Goal: Task Accomplishment & Management: Manage account settings

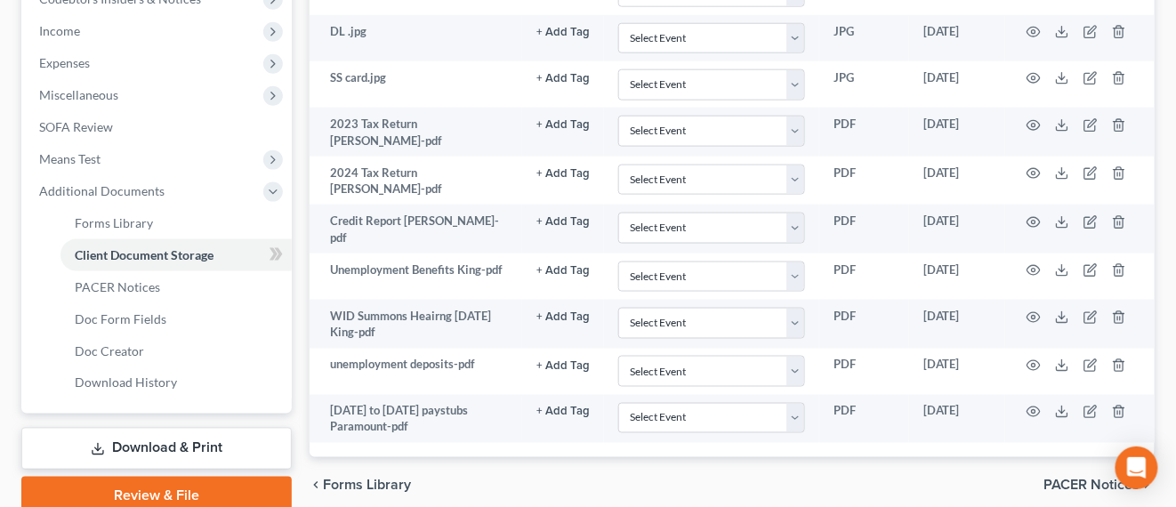
scroll to position [628, 0]
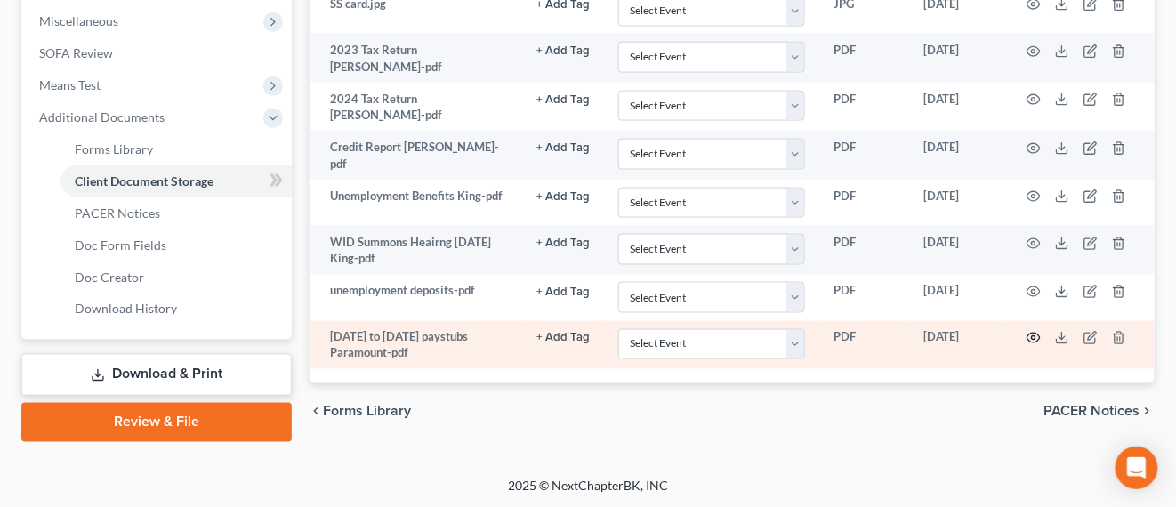
click at [1032, 331] on icon "button" at bounding box center [1033, 338] width 14 height 14
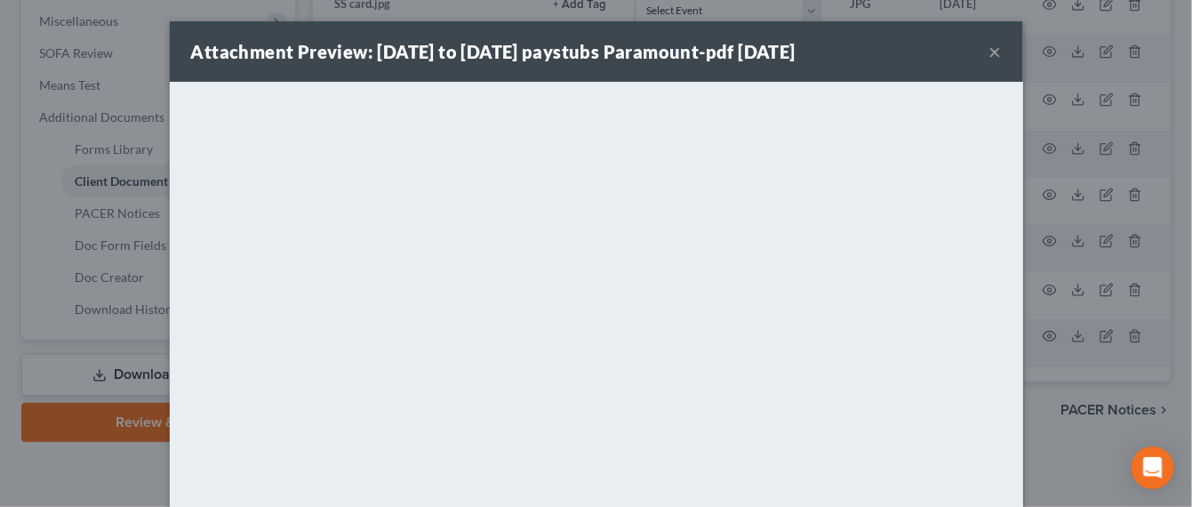
click at [990, 51] on button "×" at bounding box center [996, 51] width 12 height 21
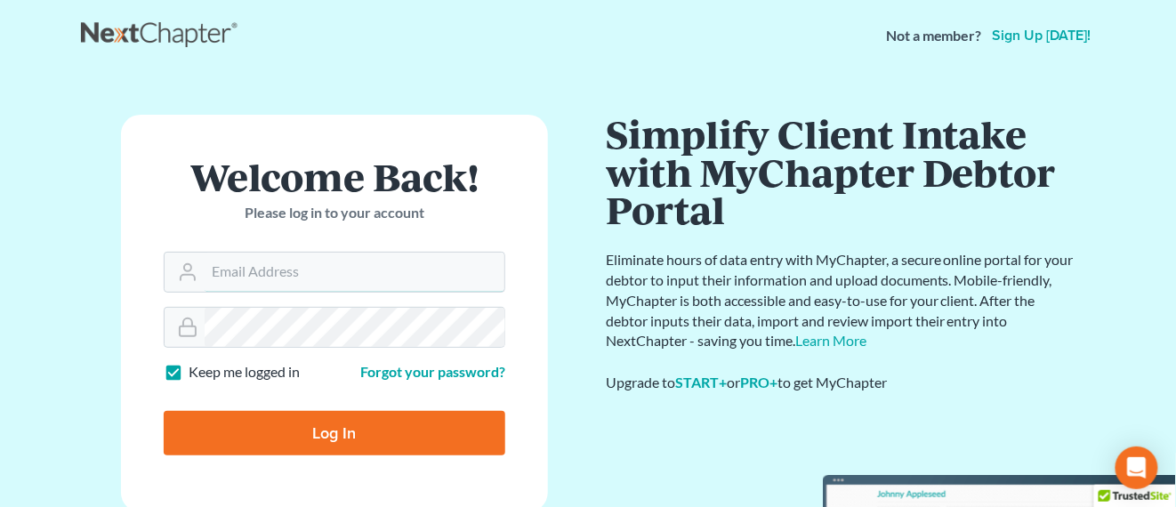
type input "[EMAIL_ADDRESS][PERSON_NAME][DOMAIN_NAME]"
click at [338, 437] on input "Log In" at bounding box center [334, 433] width 341 height 44
type input "Thinking..."
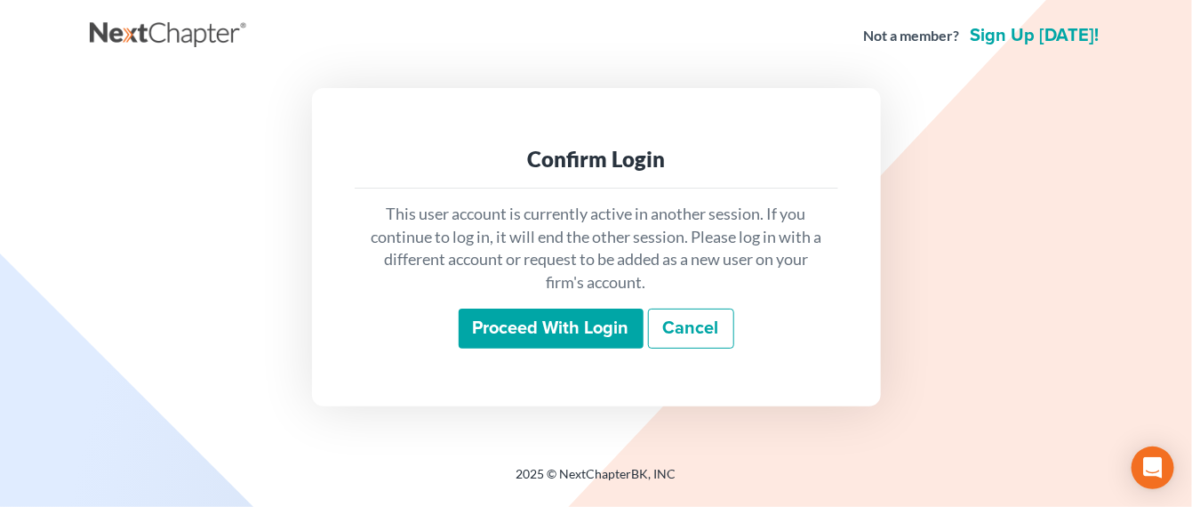
click at [514, 318] on input "Proceed with login" at bounding box center [551, 329] width 185 height 41
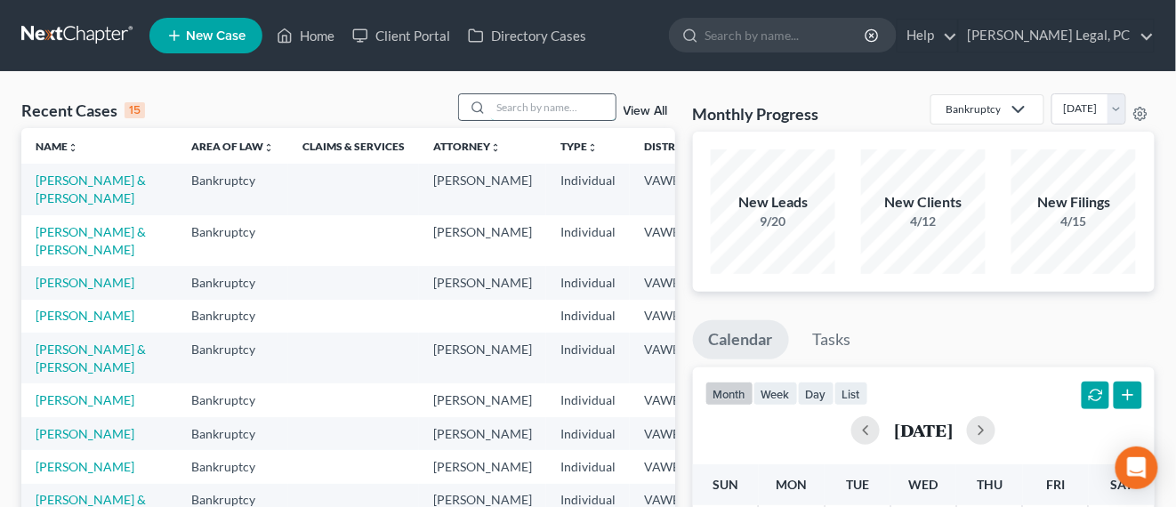
click at [514, 103] on input "search" at bounding box center [553, 107] width 124 height 26
type input "miller"
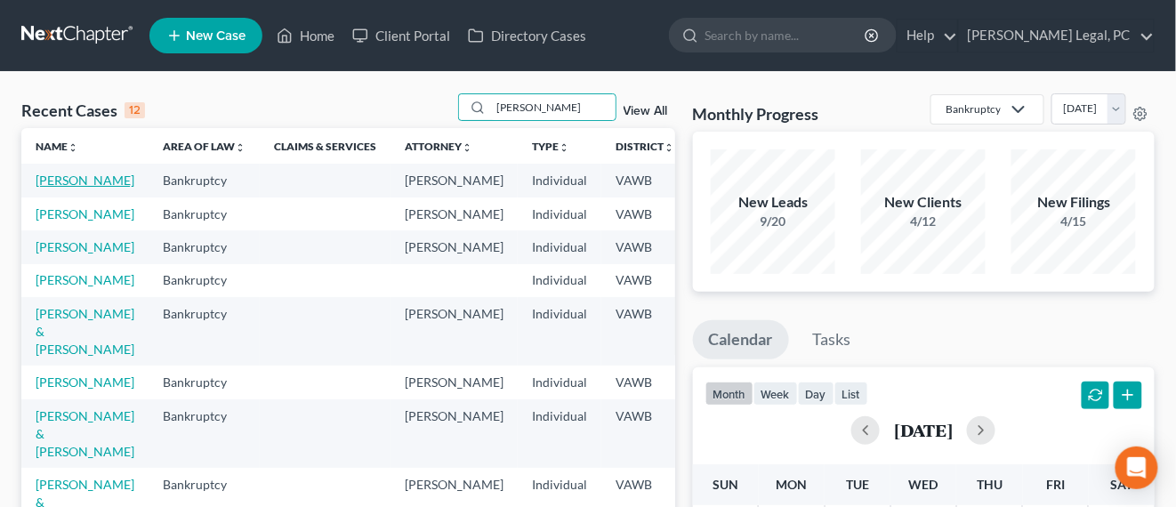
click at [77, 175] on link "[PERSON_NAME]" at bounding box center [85, 180] width 99 height 15
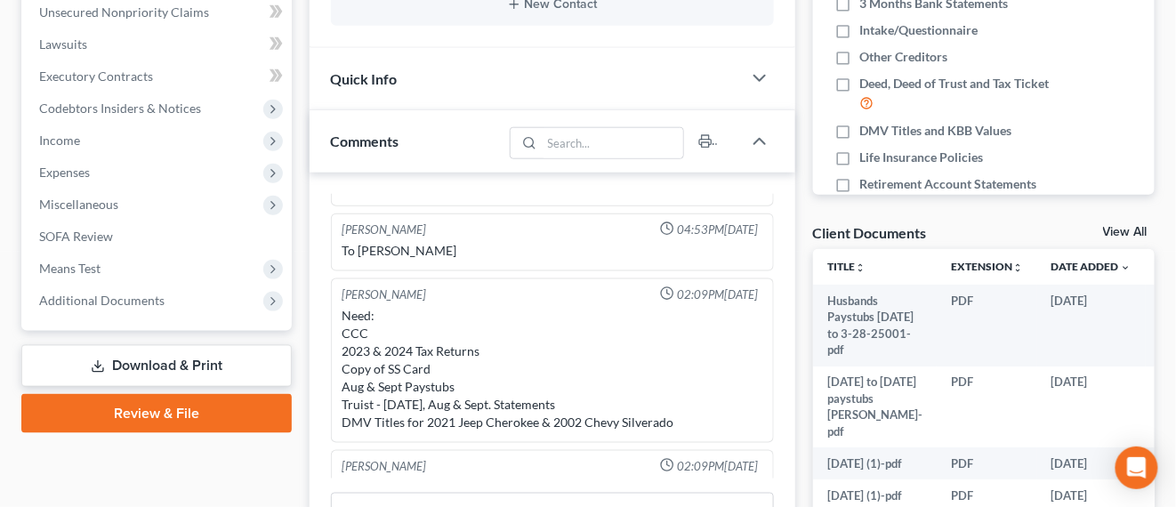
scroll to position [111, 0]
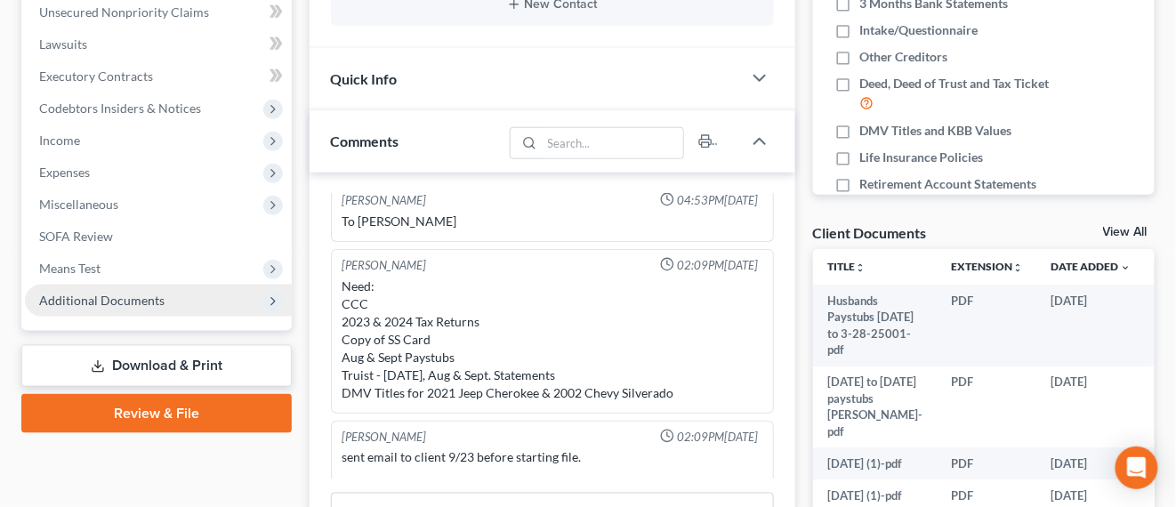
click at [124, 303] on span "Additional Documents" at bounding box center [101, 300] width 125 height 15
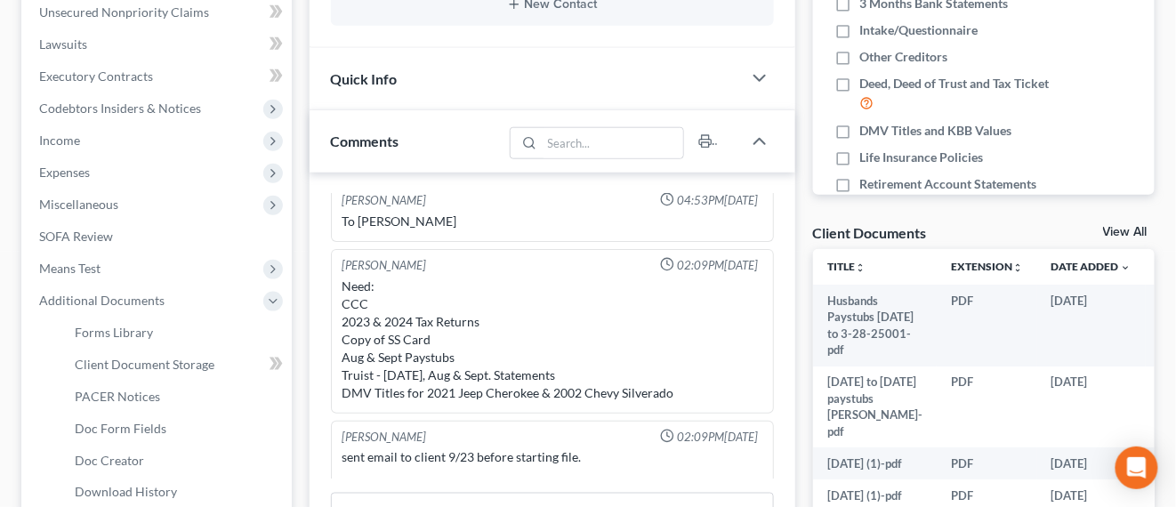
scroll to position [333, 0]
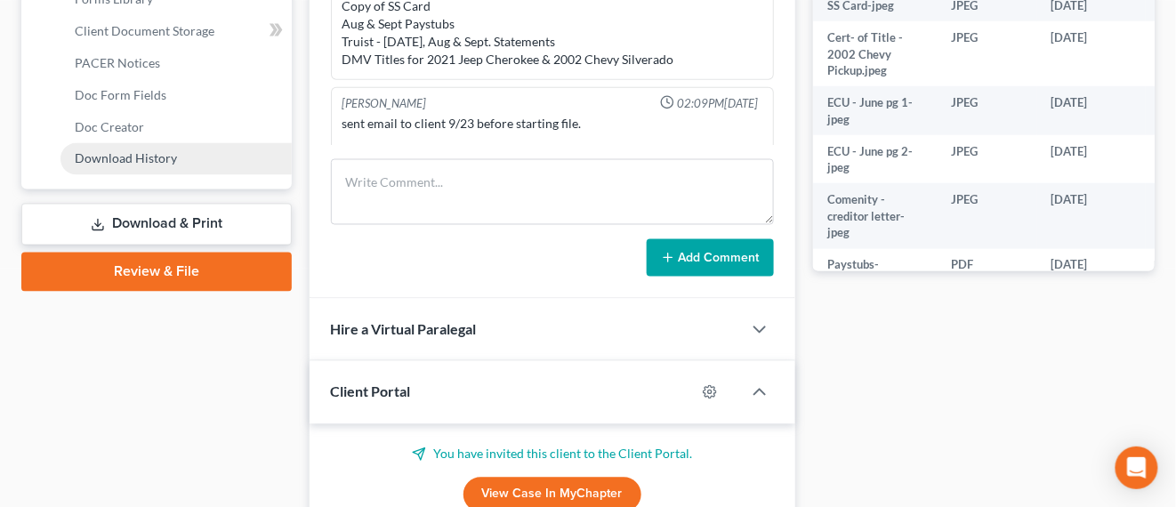
click at [191, 162] on link "Download History" at bounding box center [175, 159] width 231 height 32
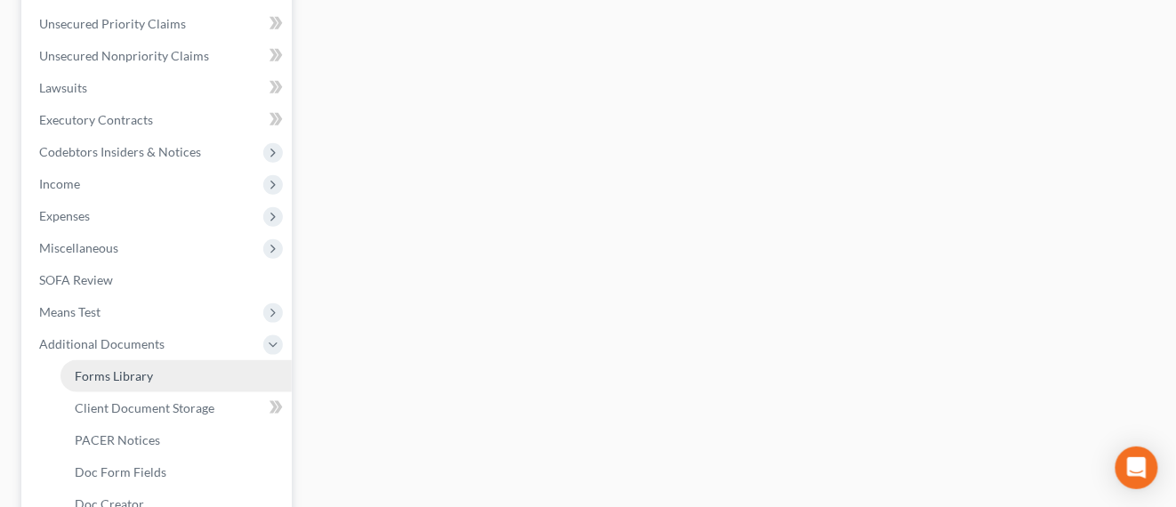
scroll to position [445, 0]
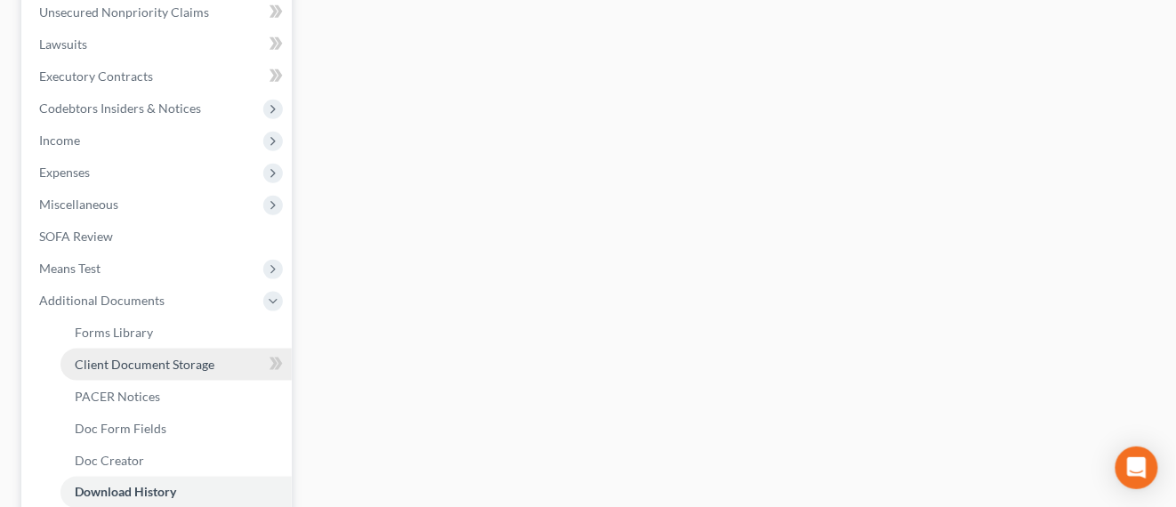
click at [125, 363] on span "Client Document Storage" at bounding box center [145, 364] width 140 height 15
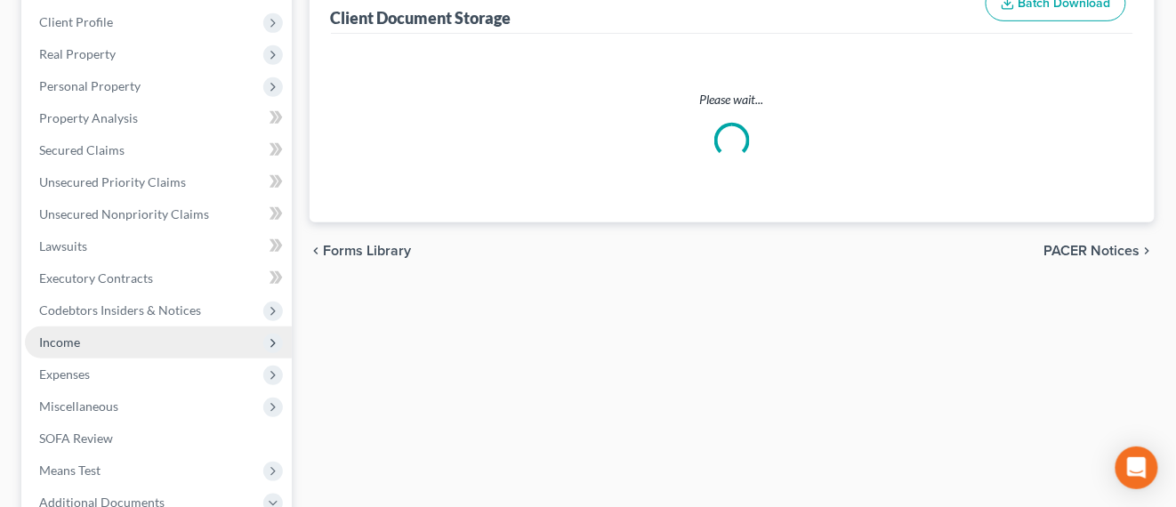
select select "0"
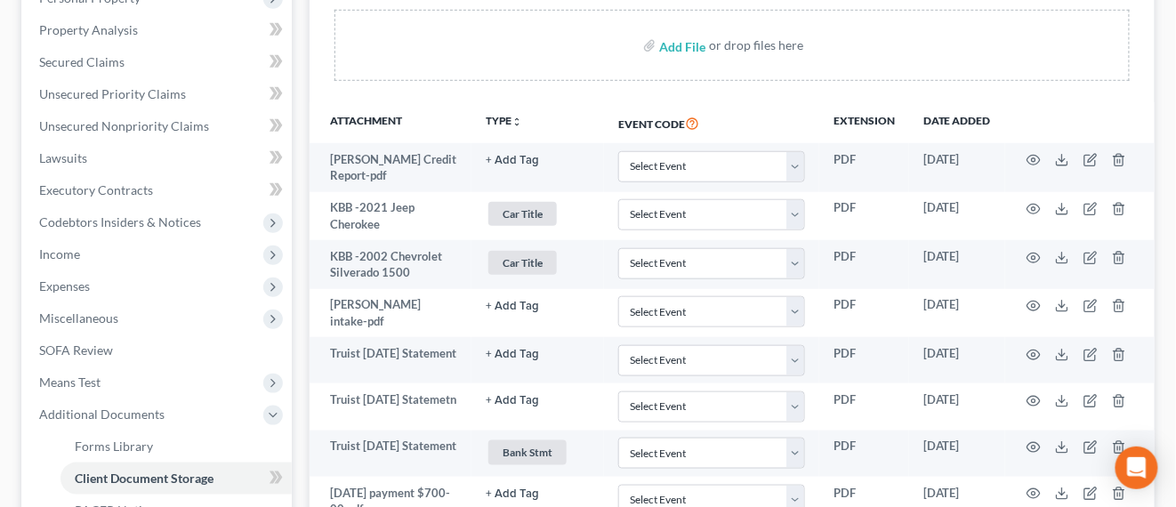
scroll to position [333, 0]
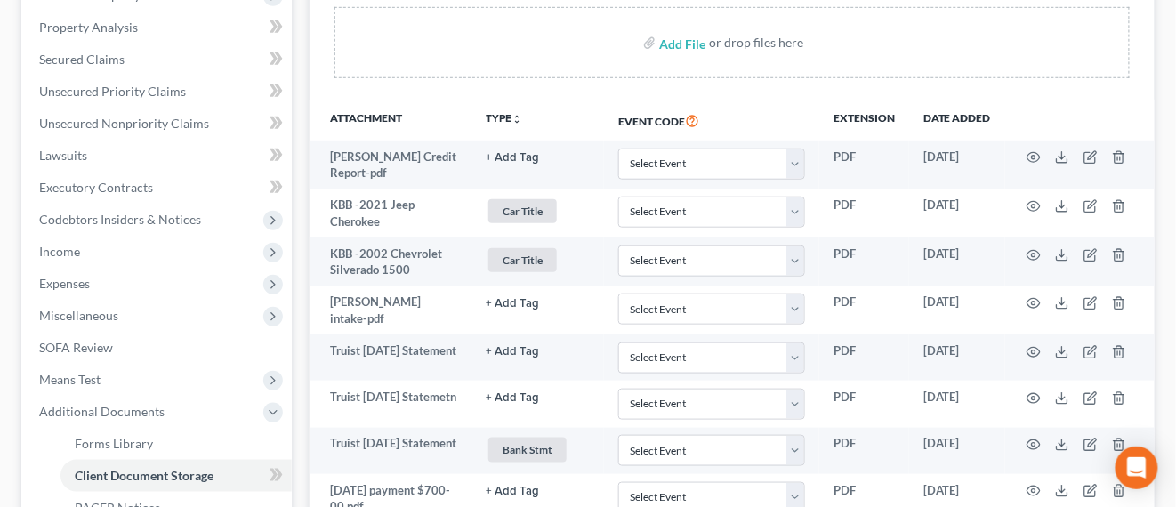
select select "0"
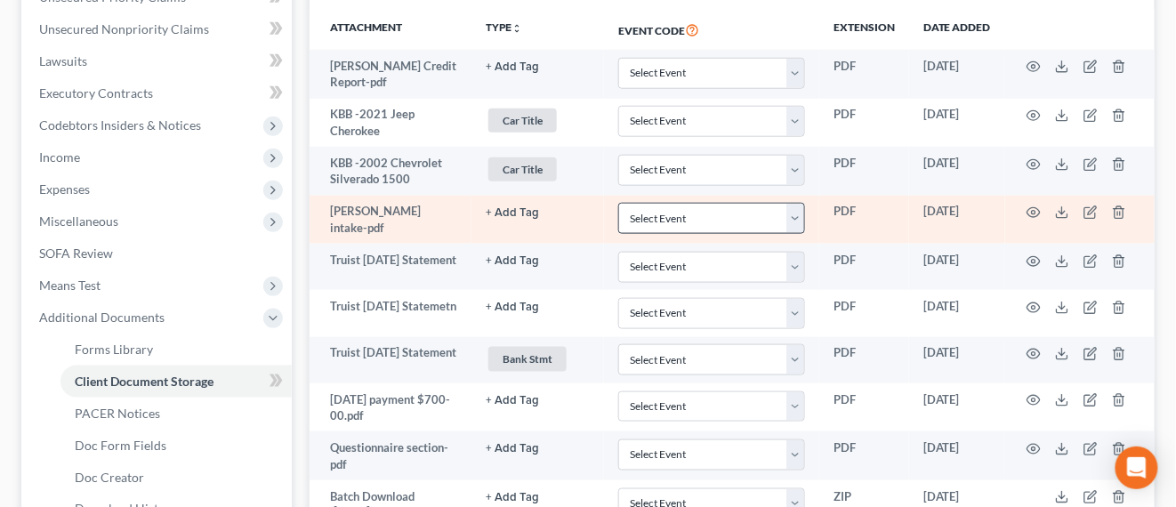
scroll to position [445, 0]
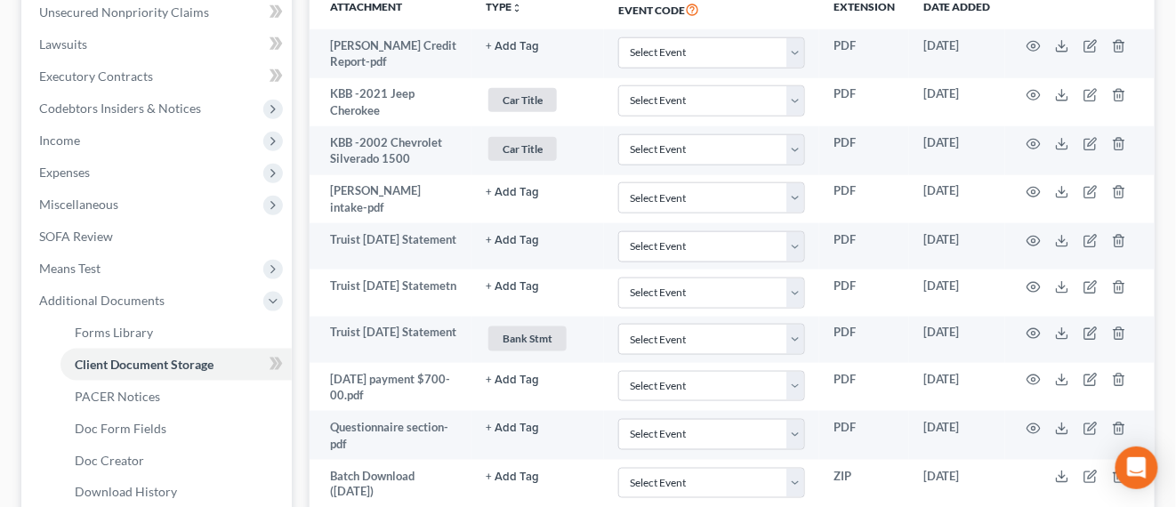
select select "0"
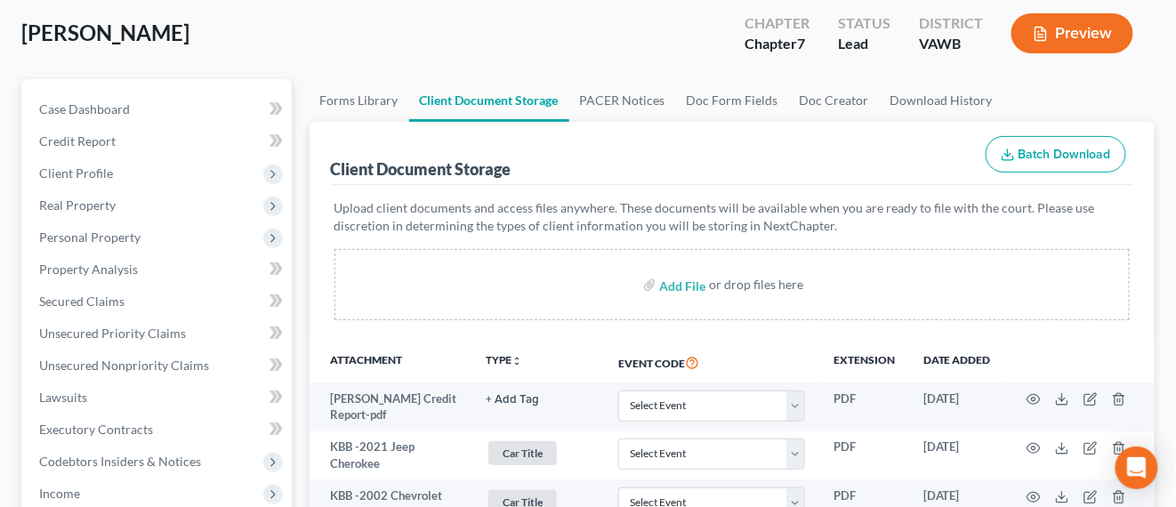
scroll to position [0, 0]
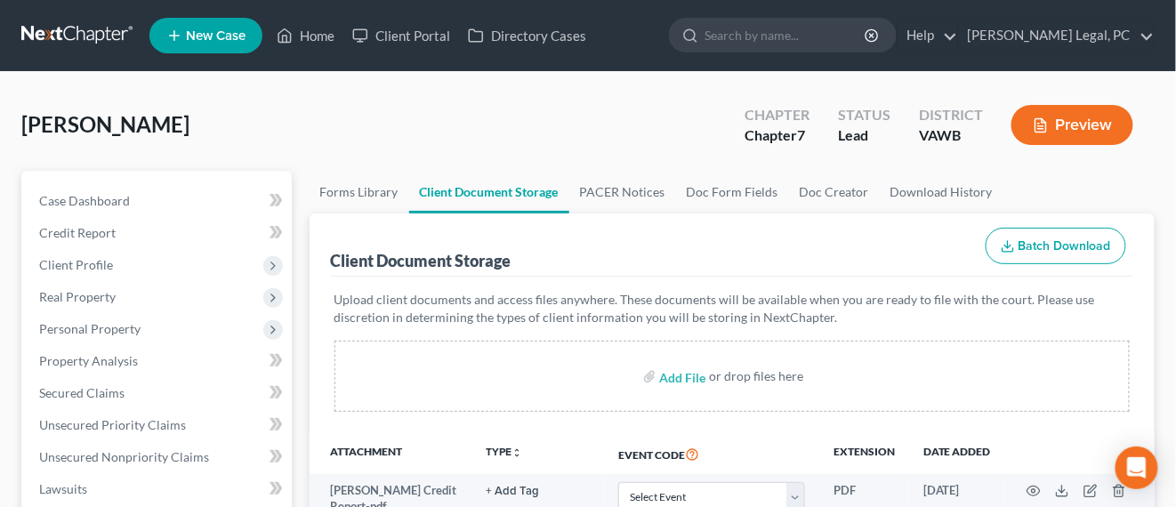
click at [68, 37] on link at bounding box center [78, 36] width 114 height 32
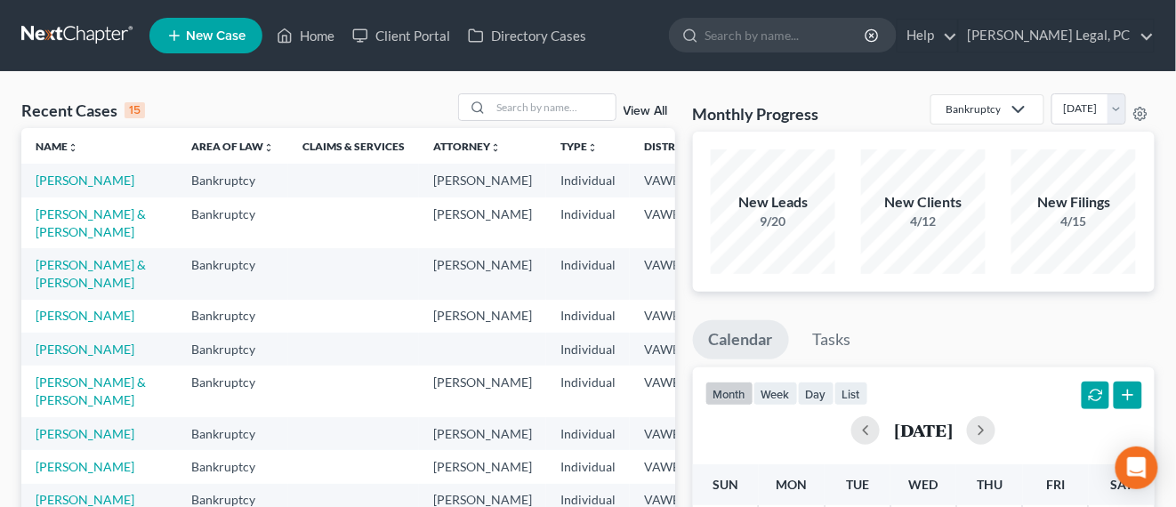
click at [68, 32] on link at bounding box center [78, 36] width 114 height 32
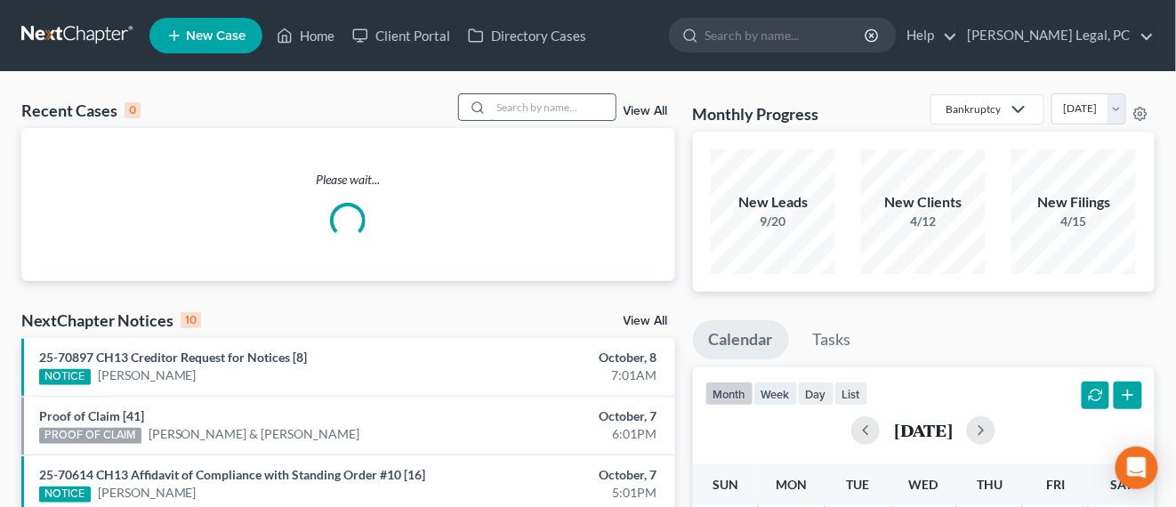
click at [542, 109] on input "search" at bounding box center [553, 107] width 124 height 26
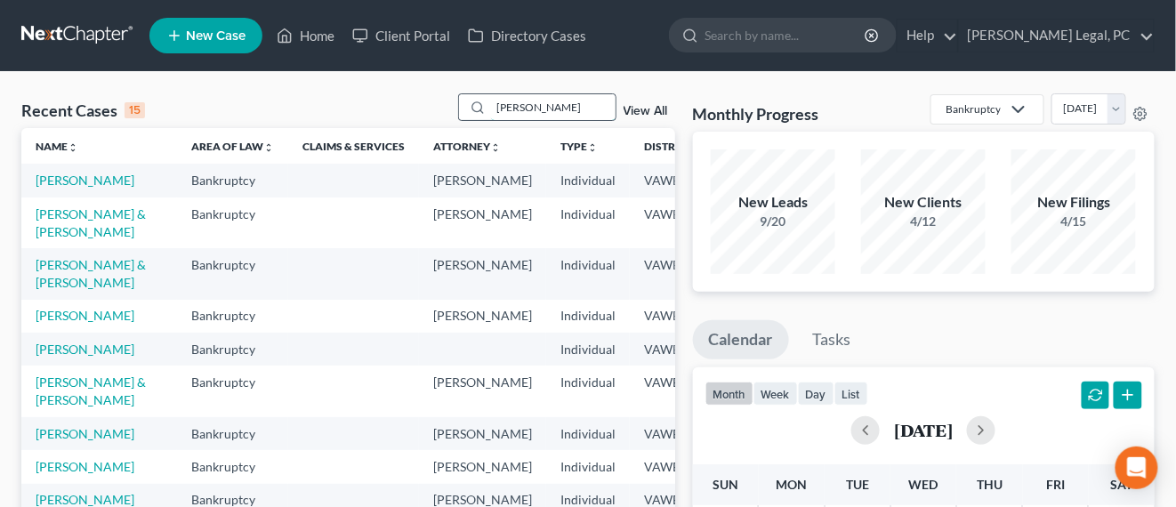
type input "[PERSON_NAME]"
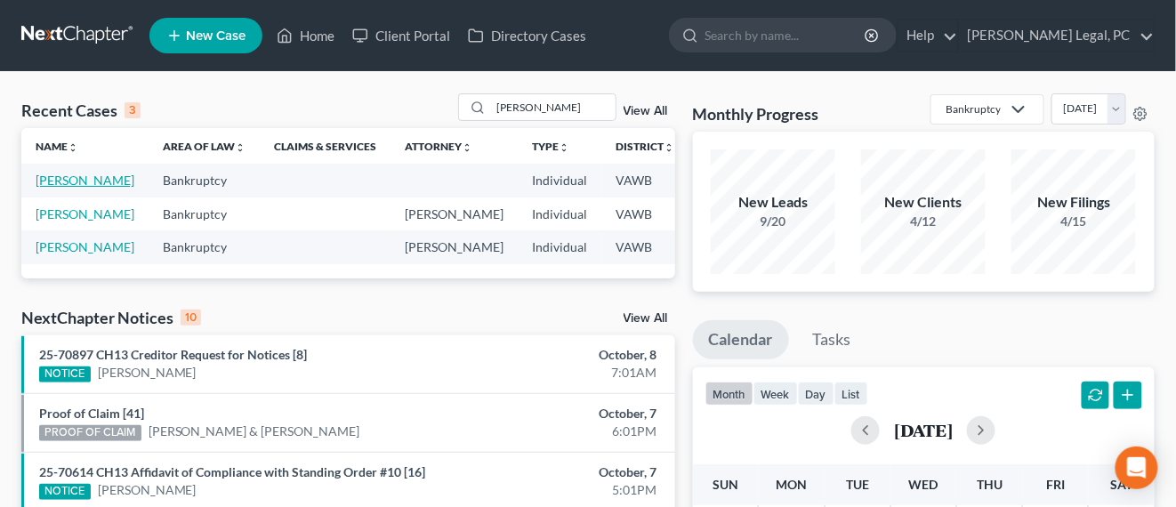
click at [63, 181] on link "[PERSON_NAME]" at bounding box center [85, 180] width 99 height 15
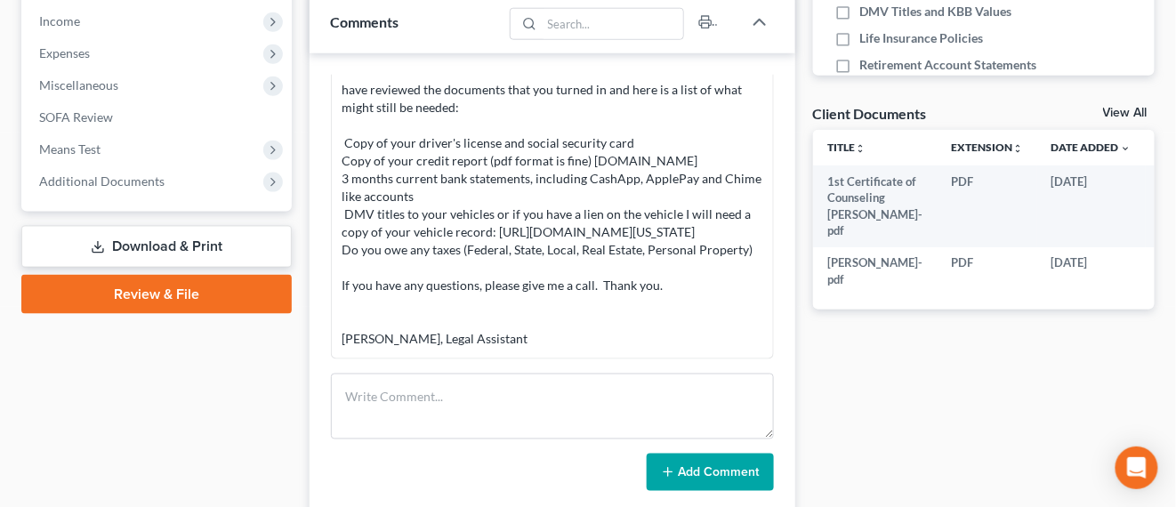
scroll to position [445, 0]
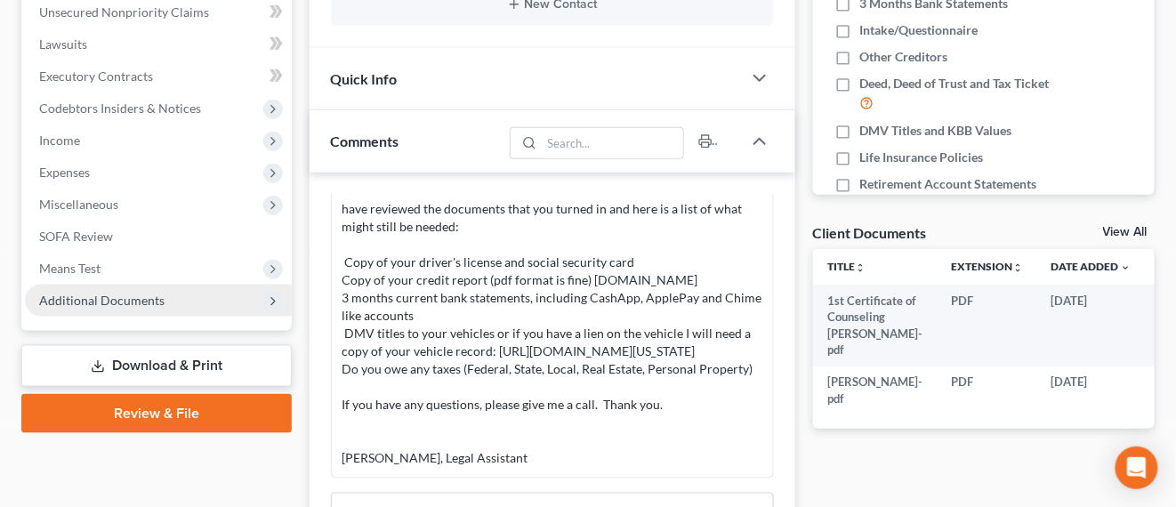
click at [132, 302] on span "Additional Documents" at bounding box center [101, 300] width 125 height 15
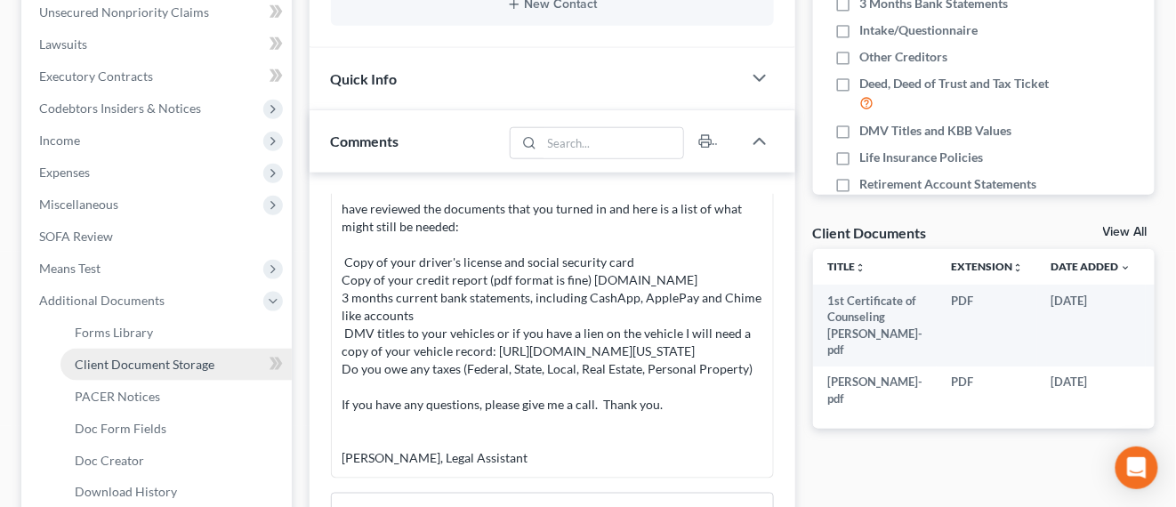
click at [205, 362] on span "Client Document Storage" at bounding box center [145, 364] width 140 height 15
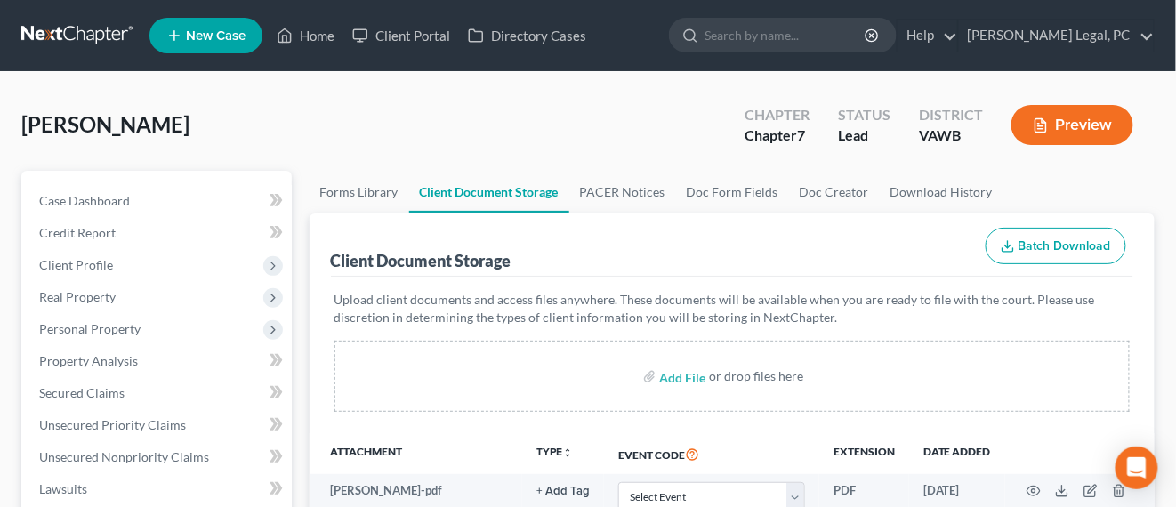
click at [36, 33] on link at bounding box center [78, 36] width 114 height 32
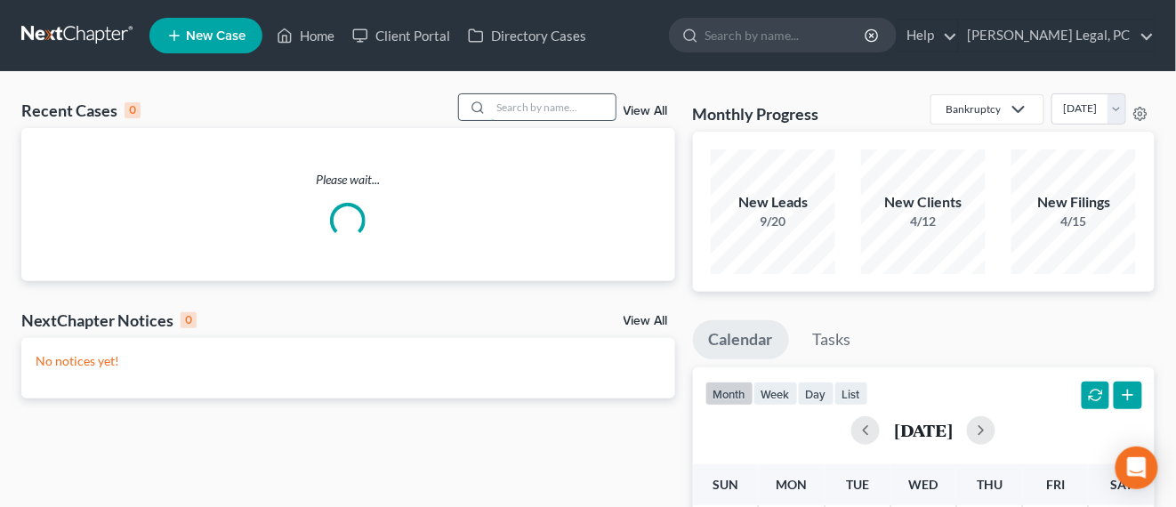
click at [518, 112] on input "search" at bounding box center [553, 107] width 124 height 26
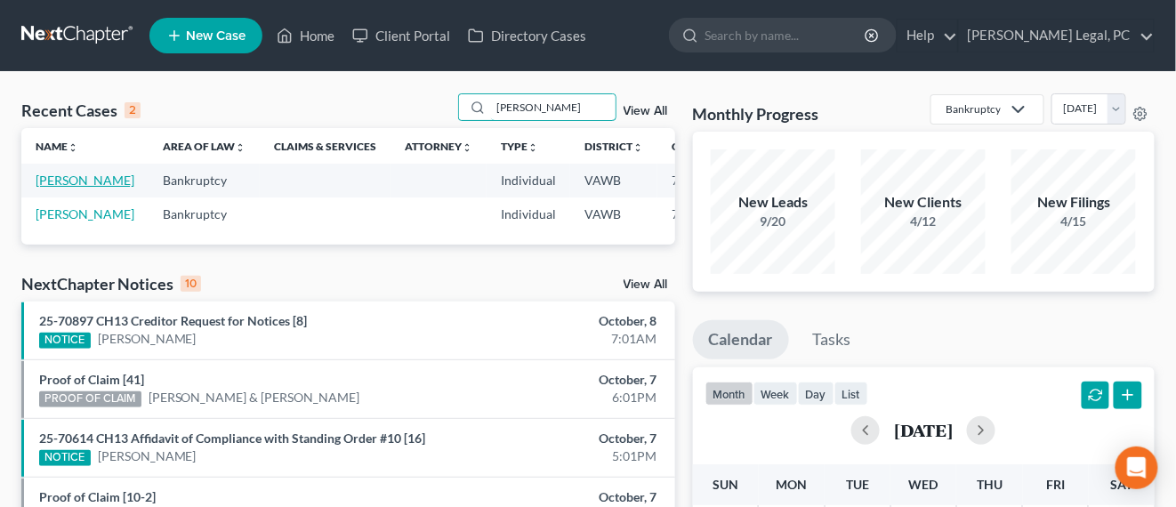
type input "[PERSON_NAME]"
click at [41, 175] on link "[PERSON_NAME]" at bounding box center [85, 180] width 99 height 15
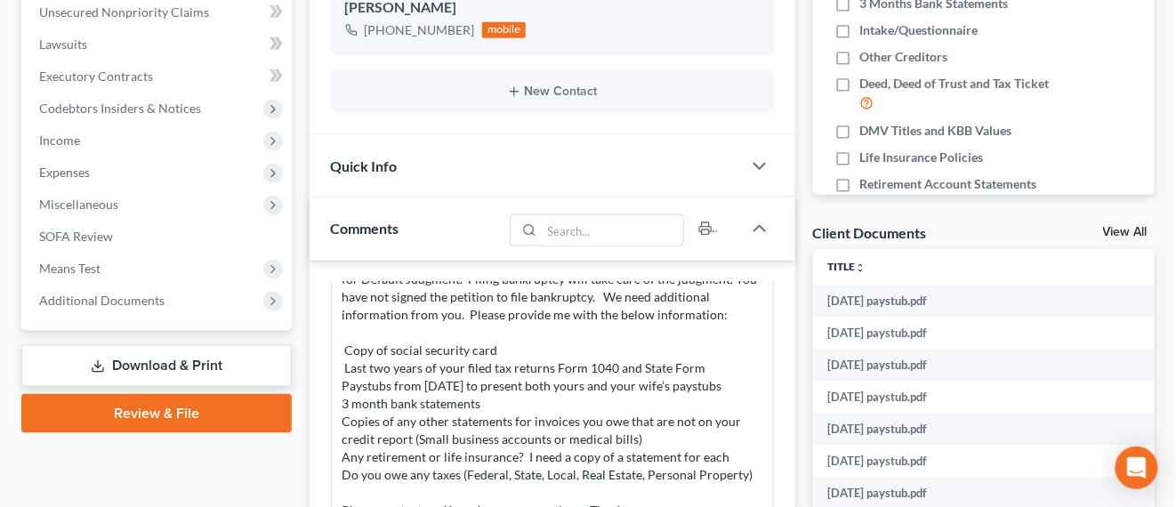
scroll to position [667, 0]
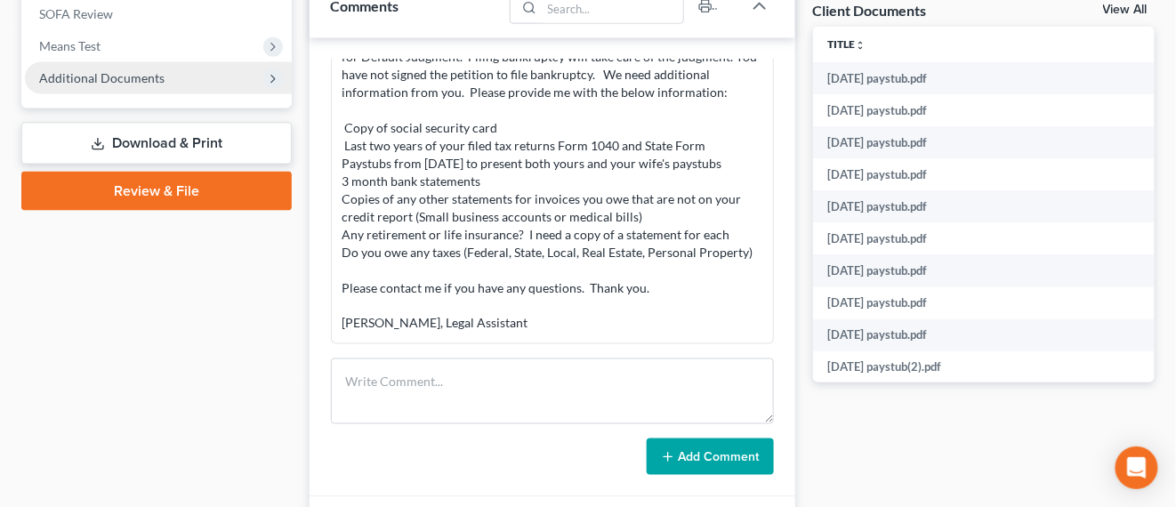
click at [100, 84] on span "Additional Documents" at bounding box center [158, 78] width 267 height 32
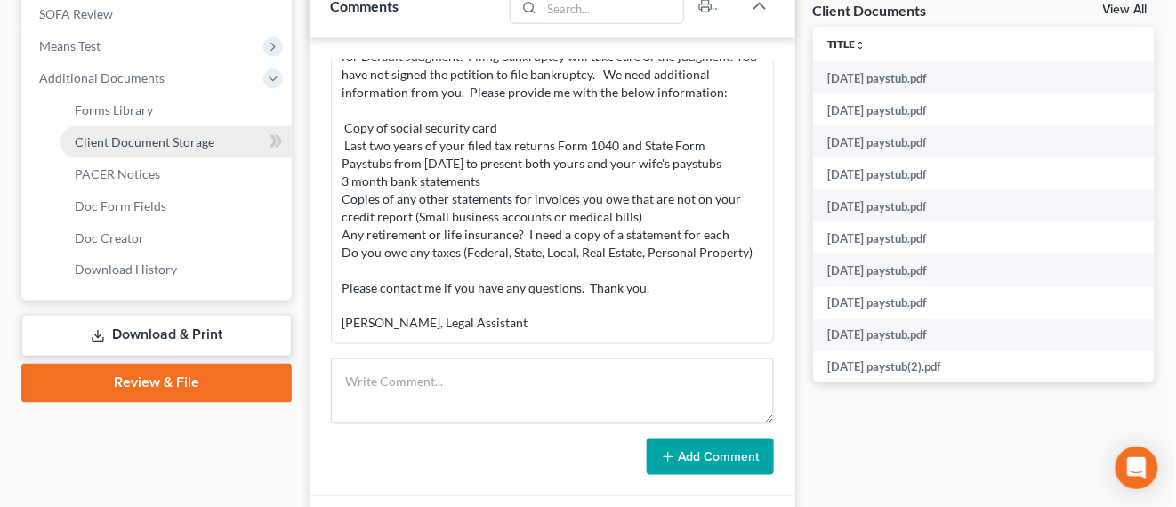
click at [174, 148] on link "Client Document Storage" at bounding box center [175, 142] width 231 height 32
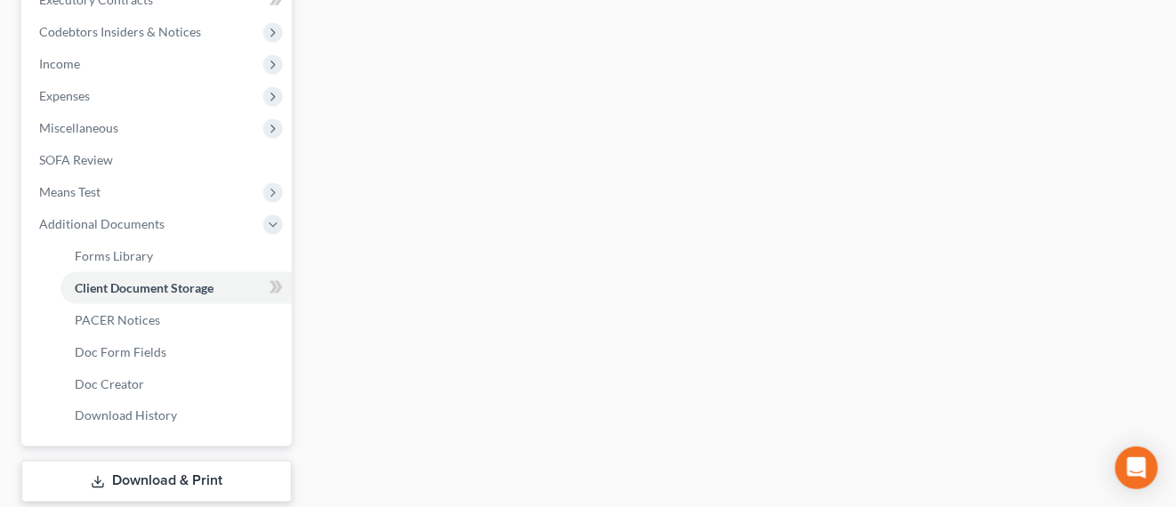
select select "0"
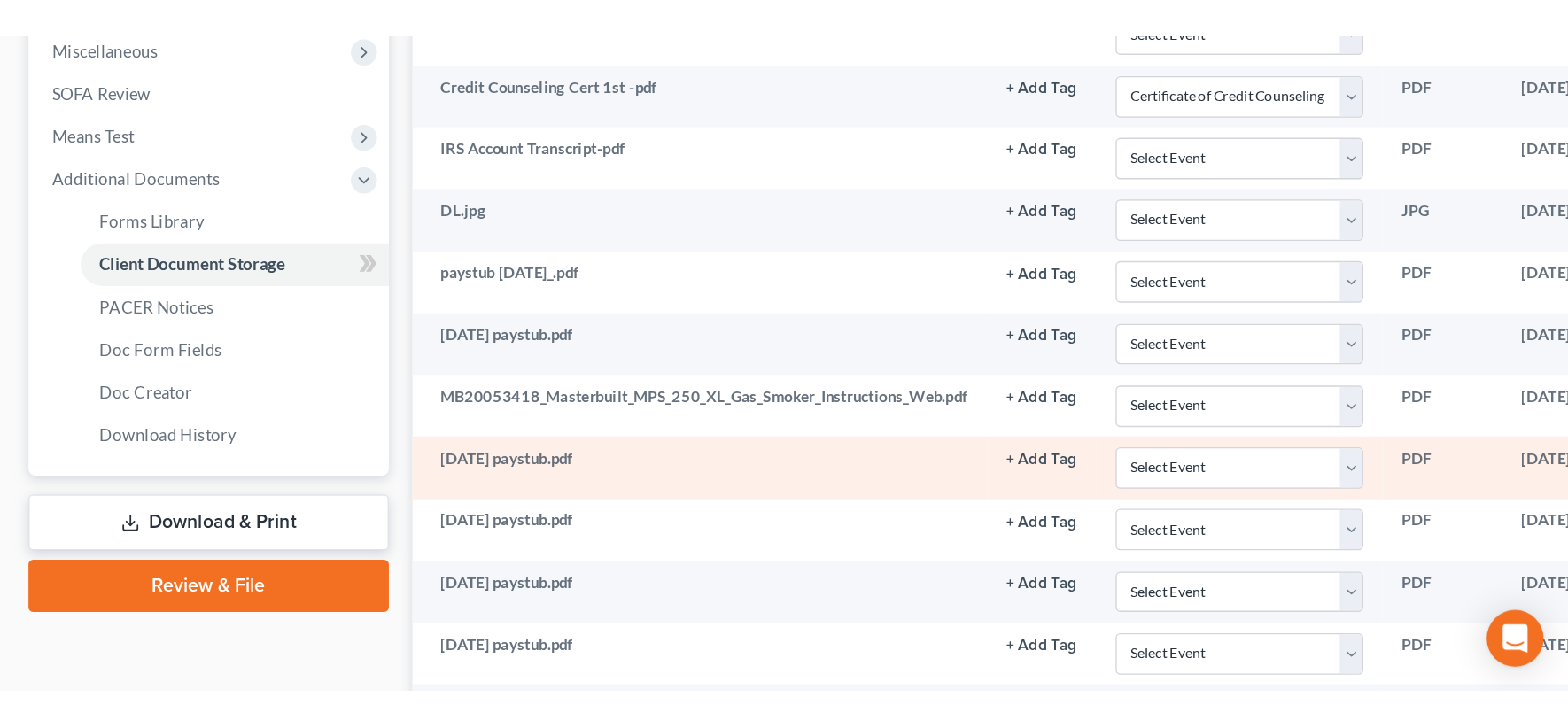
scroll to position [664, 0]
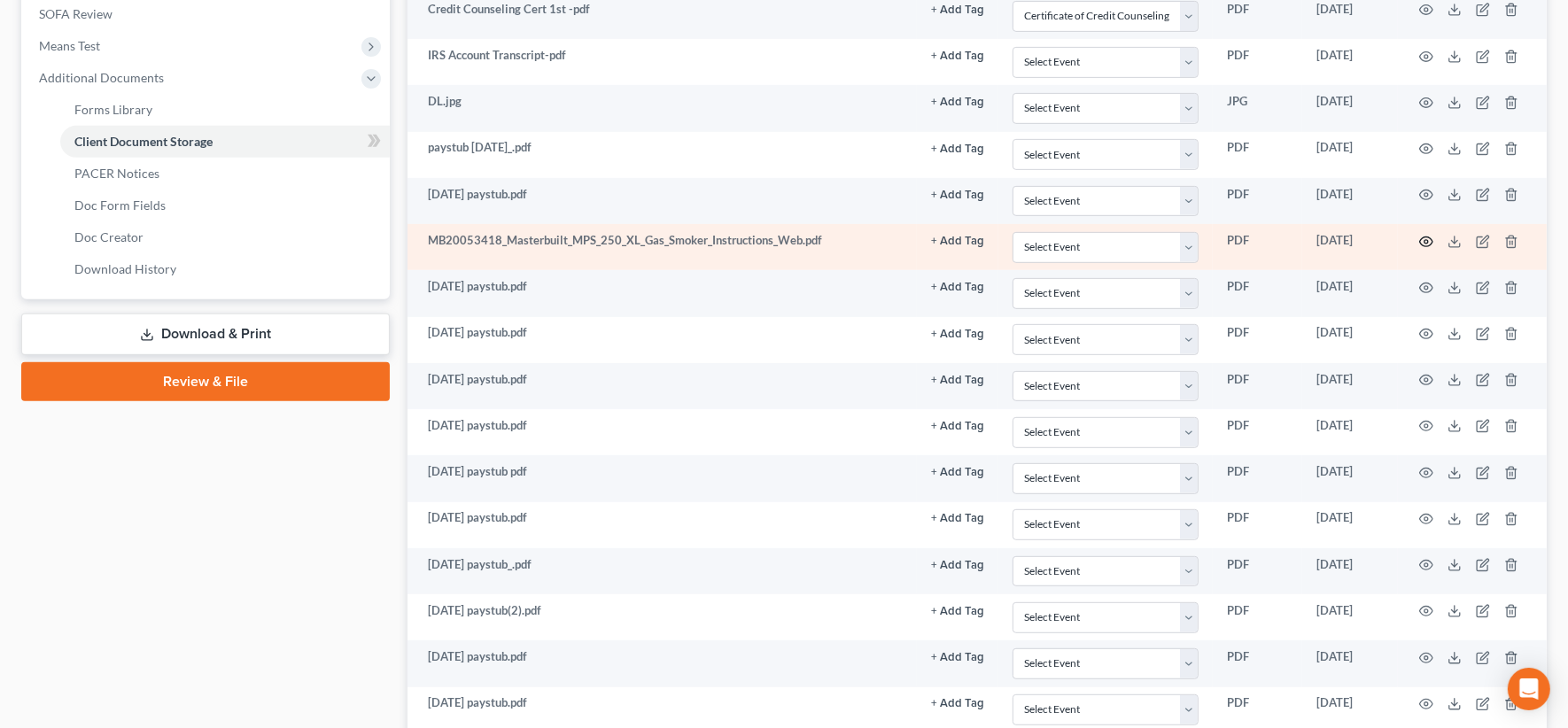
click at [1187, 235] on icon "button" at bounding box center [1427, 242] width 14 height 14
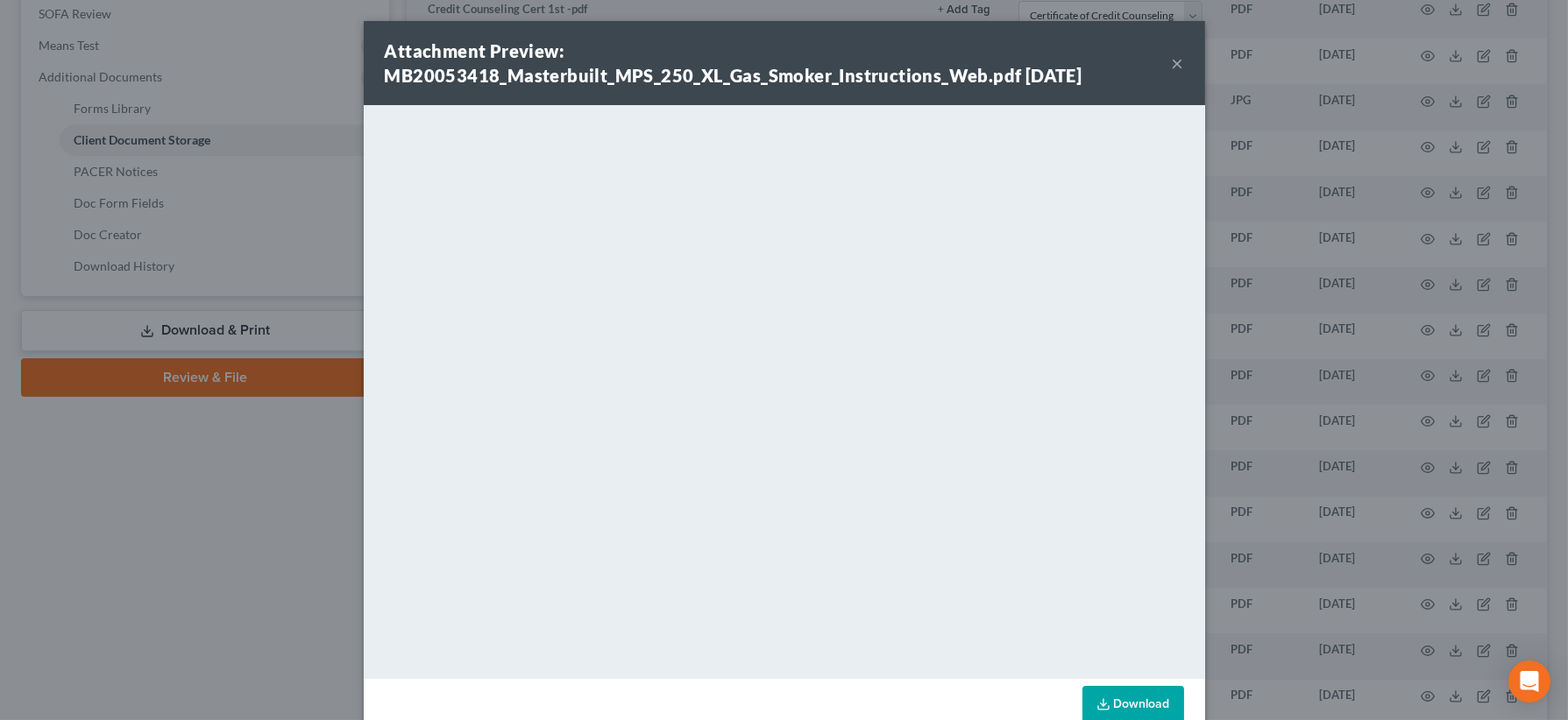
click at [1172, 67] on button "×" at bounding box center [1178, 62] width 12 height 21
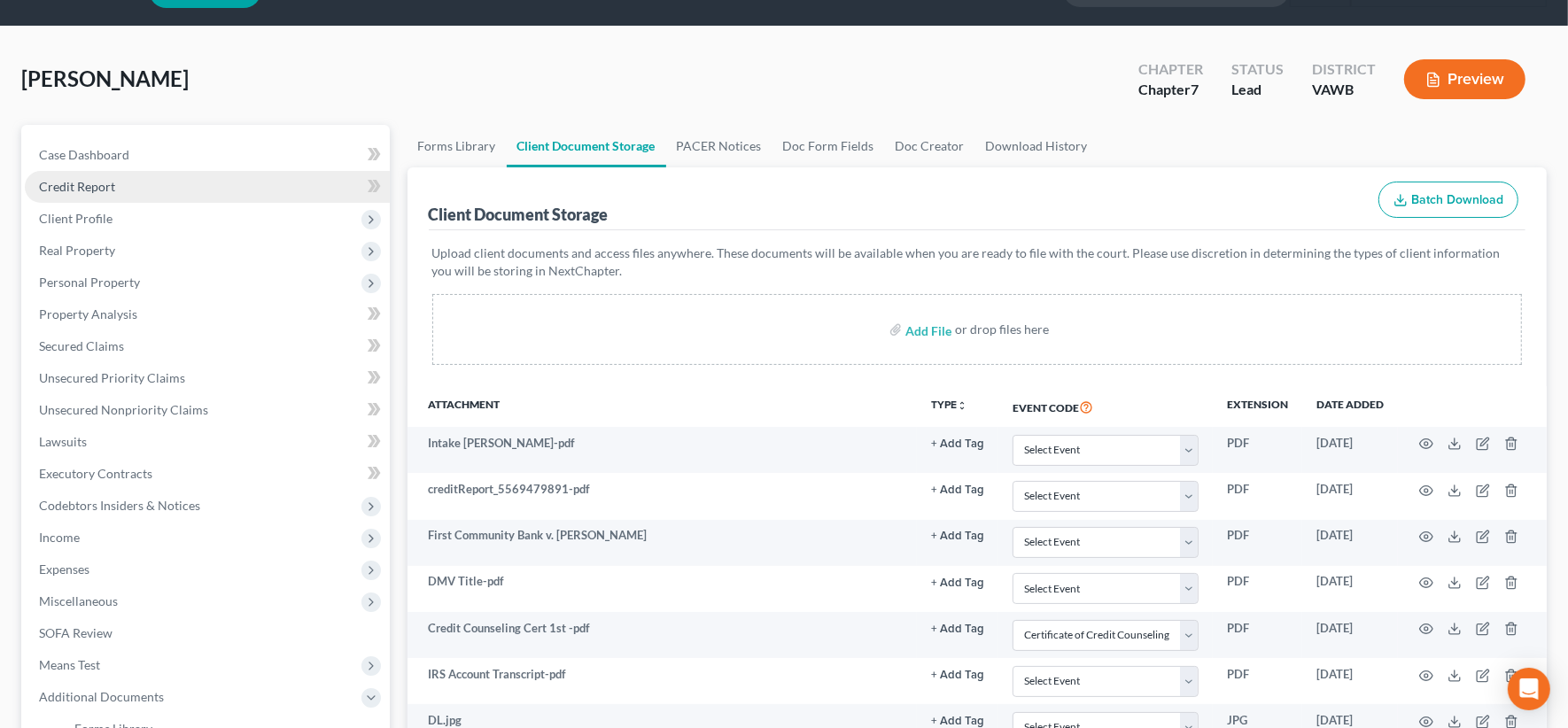
scroll to position [0, 0]
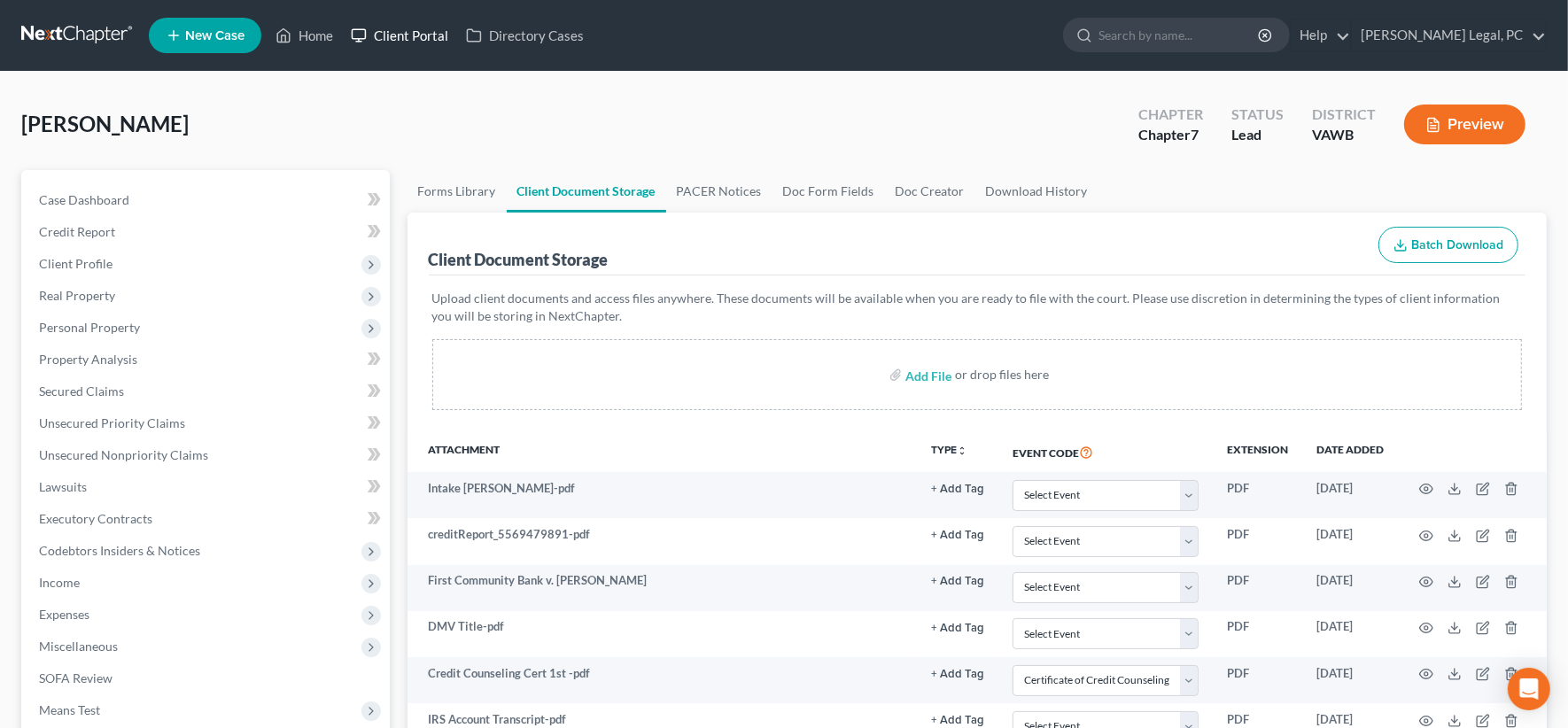
click at [390, 28] on link "Client Portal" at bounding box center [399, 36] width 116 height 32
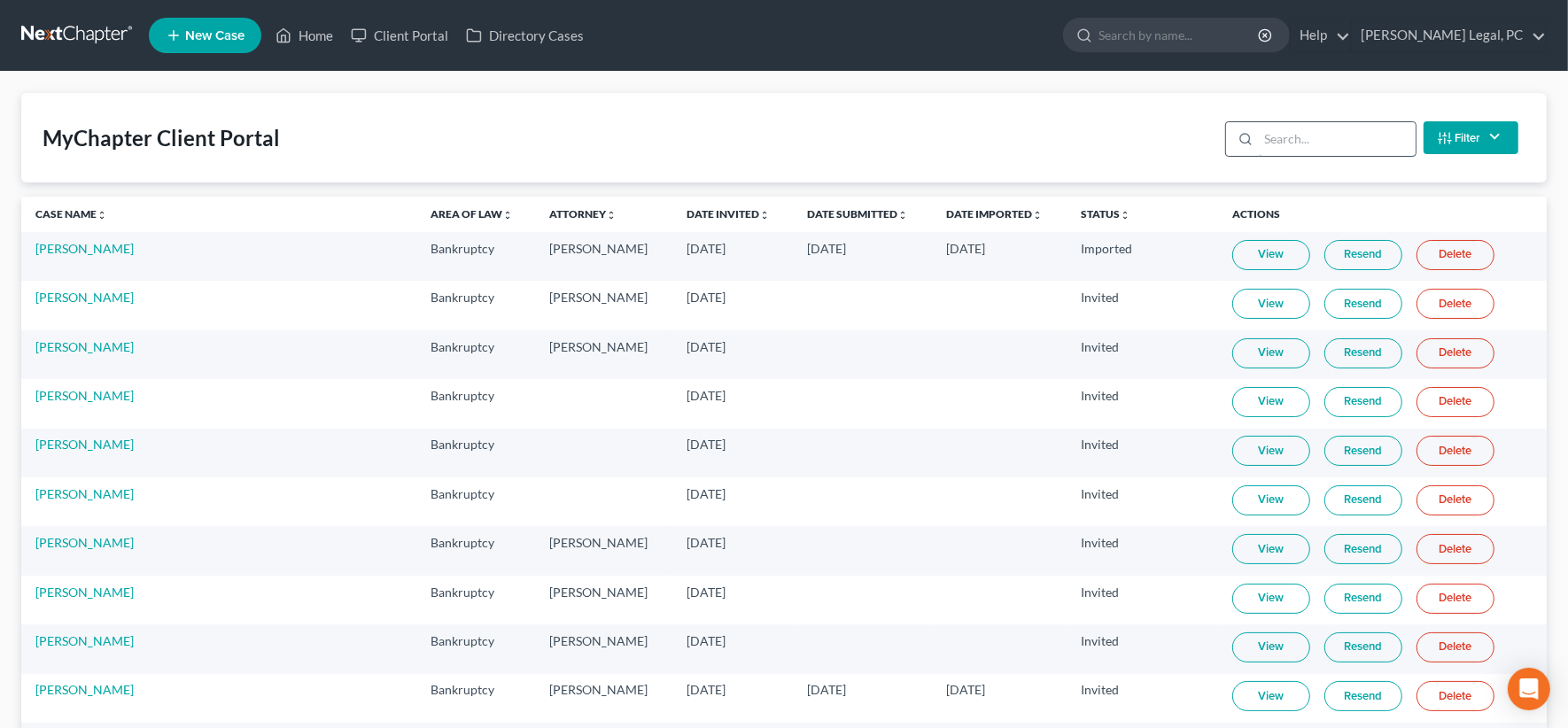
click at [1187, 147] on input "search" at bounding box center [1337, 139] width 156 height 34
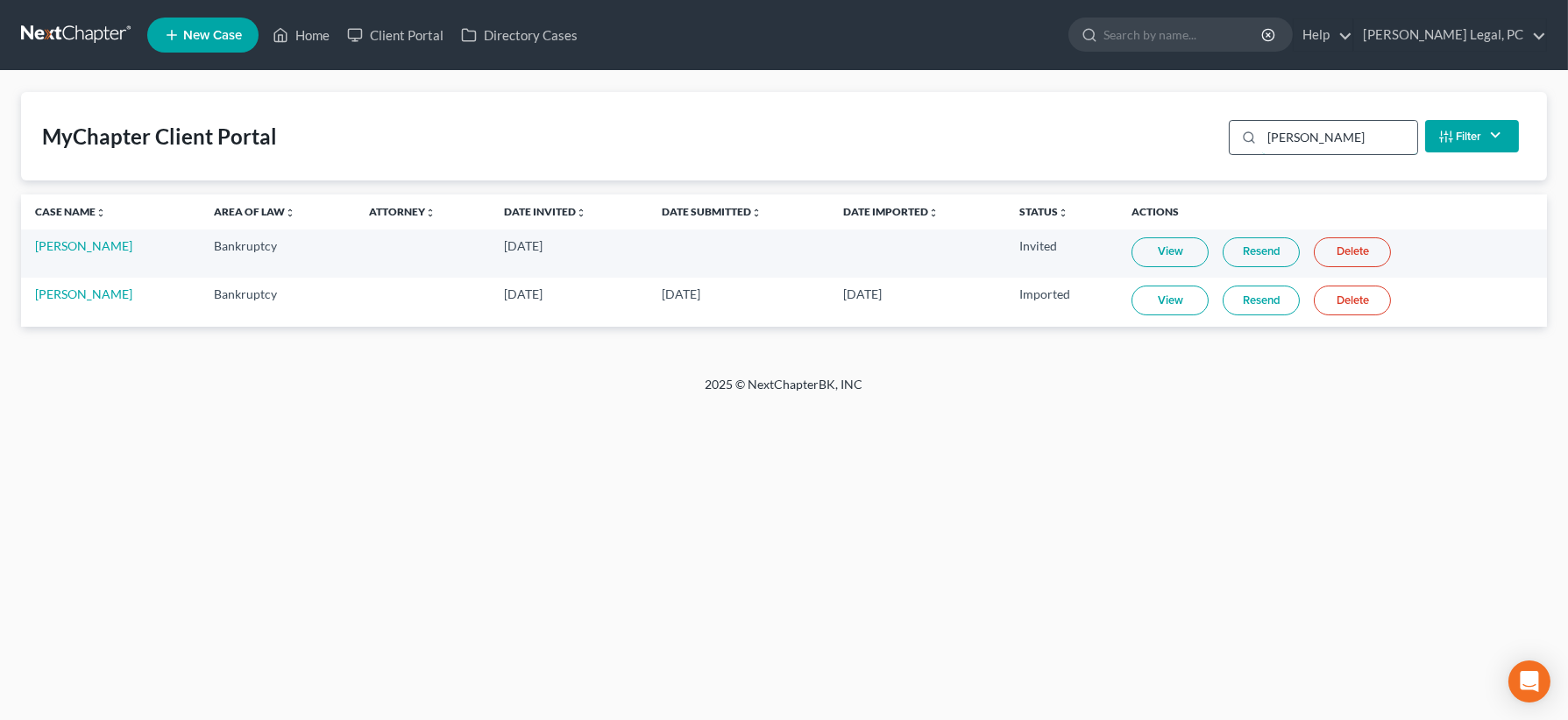
type input "caldwell"
click at [106, 296] on link "Bryan Caldwell" at bounding box center [84, 294] width 98 height 15
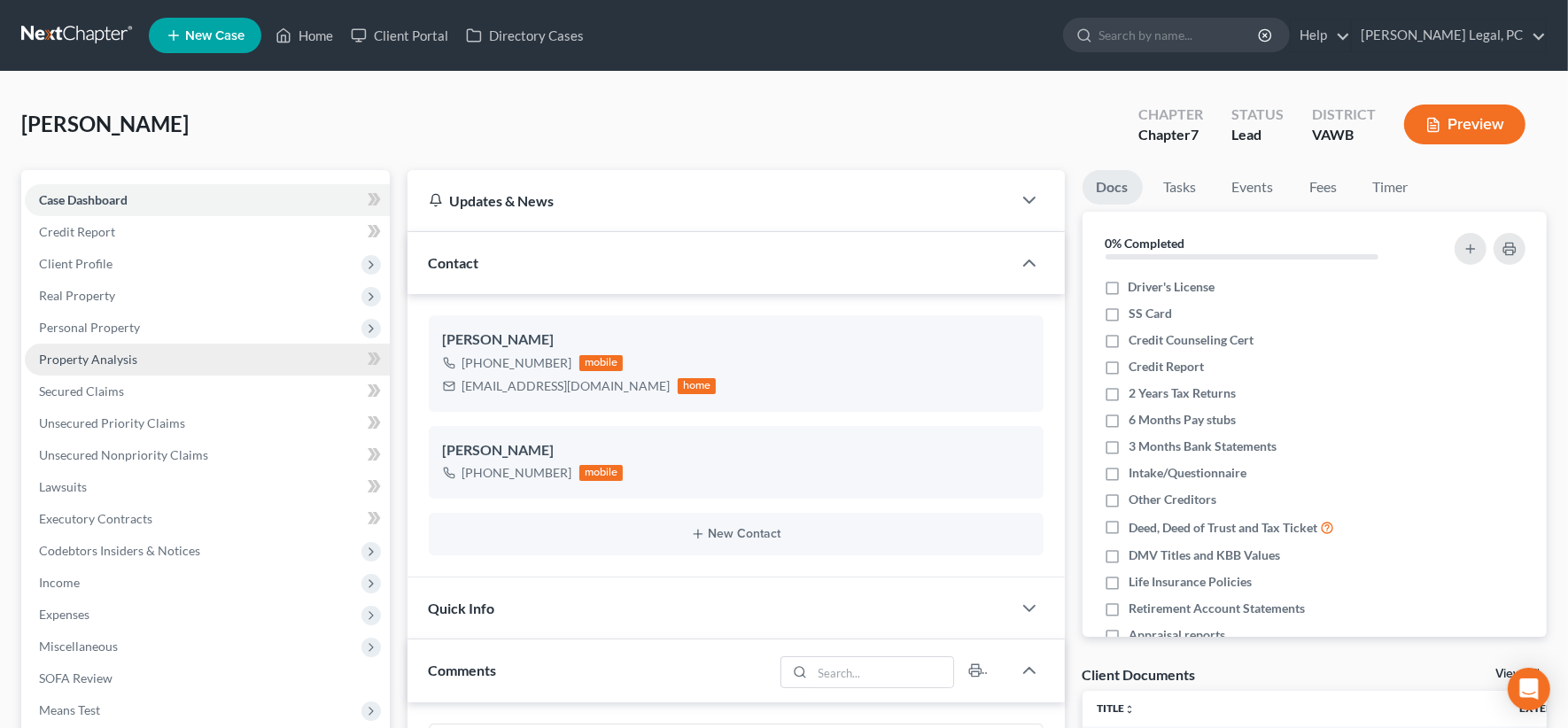
scroll to position [669, 0]
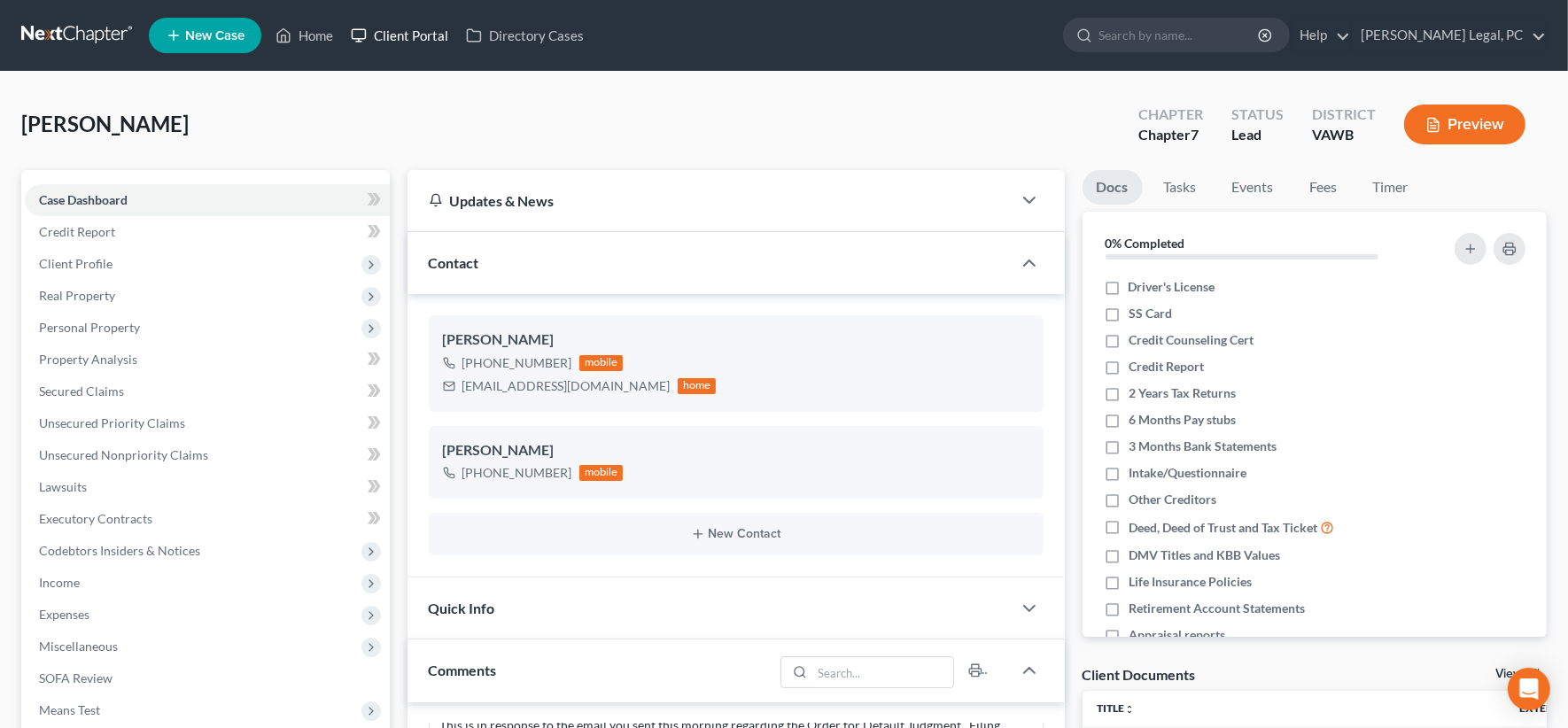
click at [415, 28] on link "Client Portal" at bounding box center [399, 36] width 116 height 32
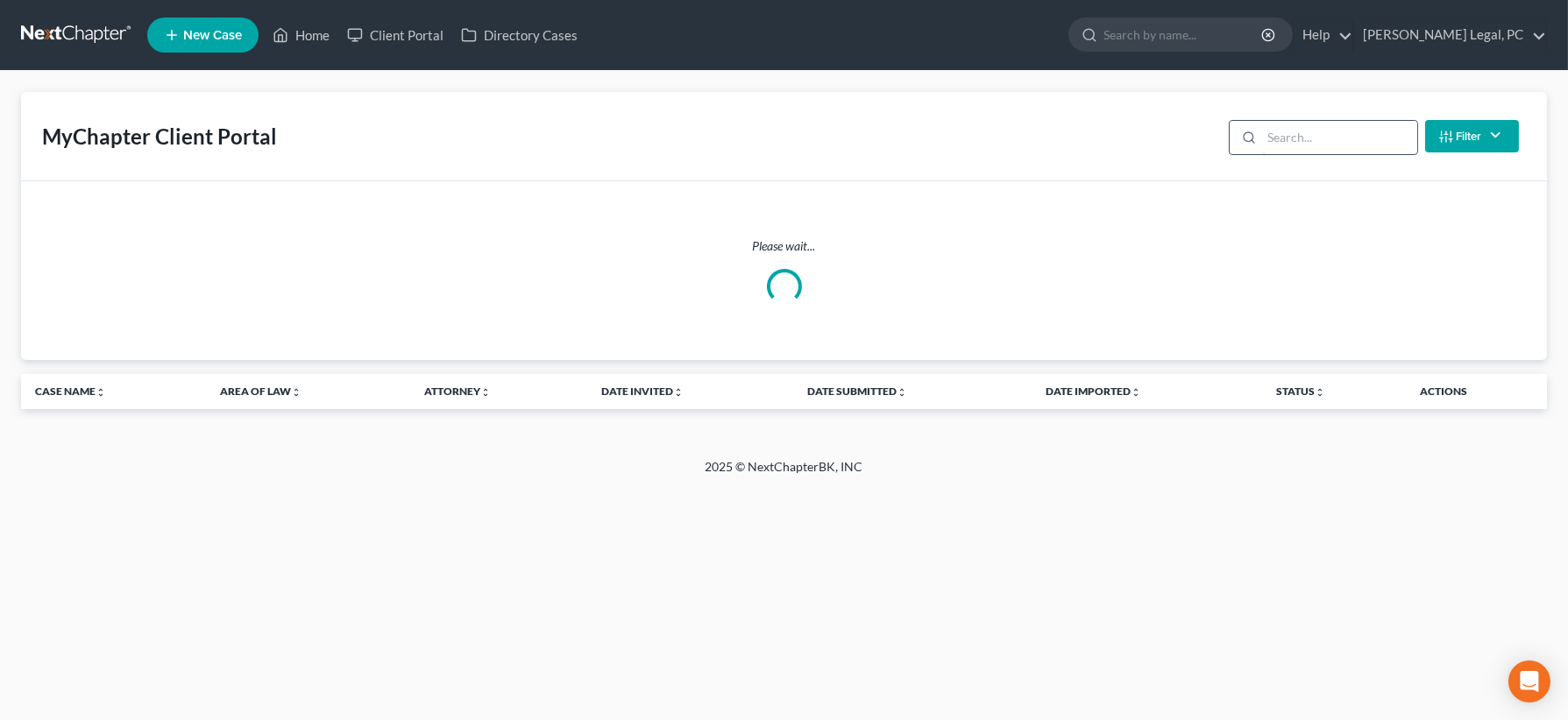
click at [1175, 132] on input "search" at bounding box center [1338, 138] width 155 height 33
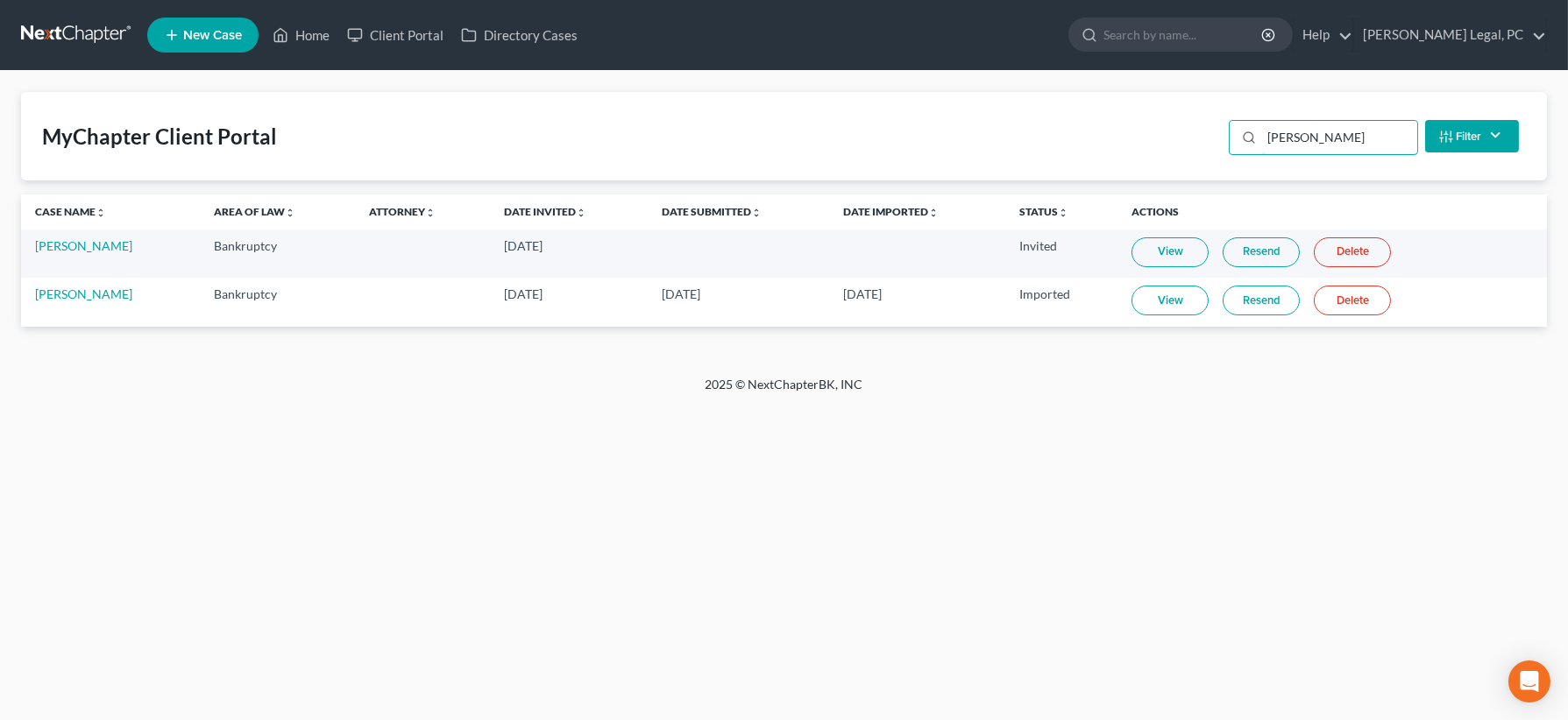
type input "caldwell"
click at [1172, 303] on link "View" at bounding box center [1170, 300] width 77 height 30
click at [68, 290] on link "Bryan Caldwell" at bounding box center [84, 294] width 98 height 15
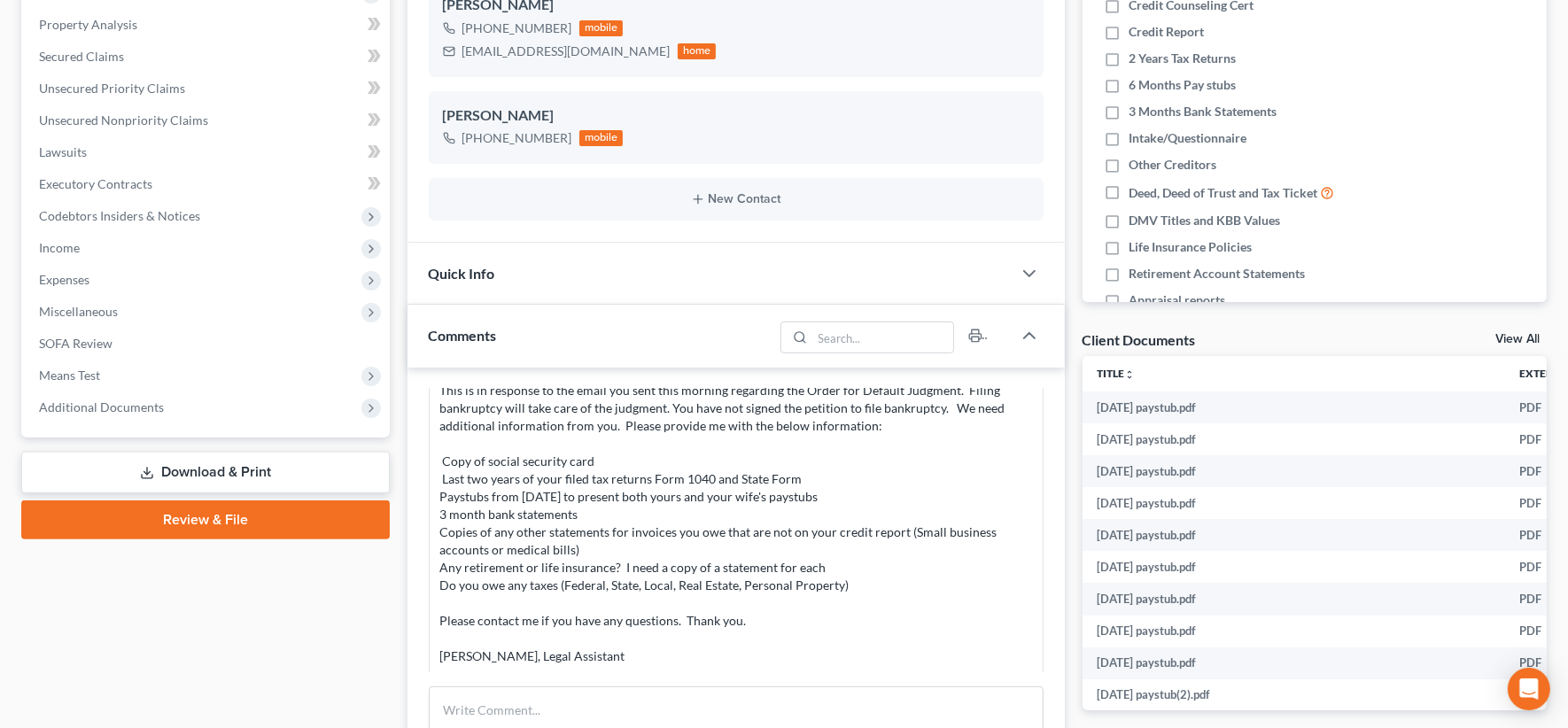
scroll to position [443, 0]
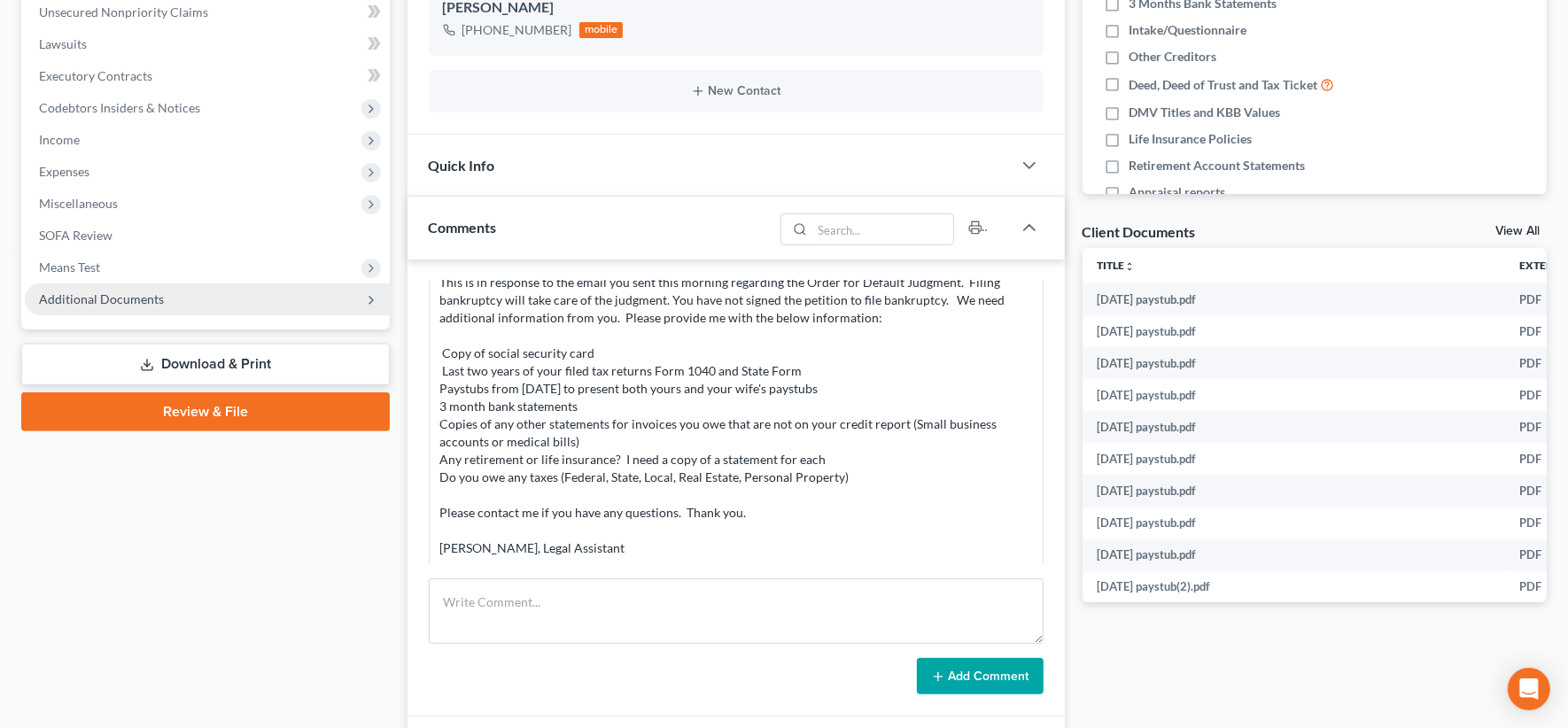
click at [51, 305] on span "Additional Documents" at bounding box center [101, 299] width 125 height 15
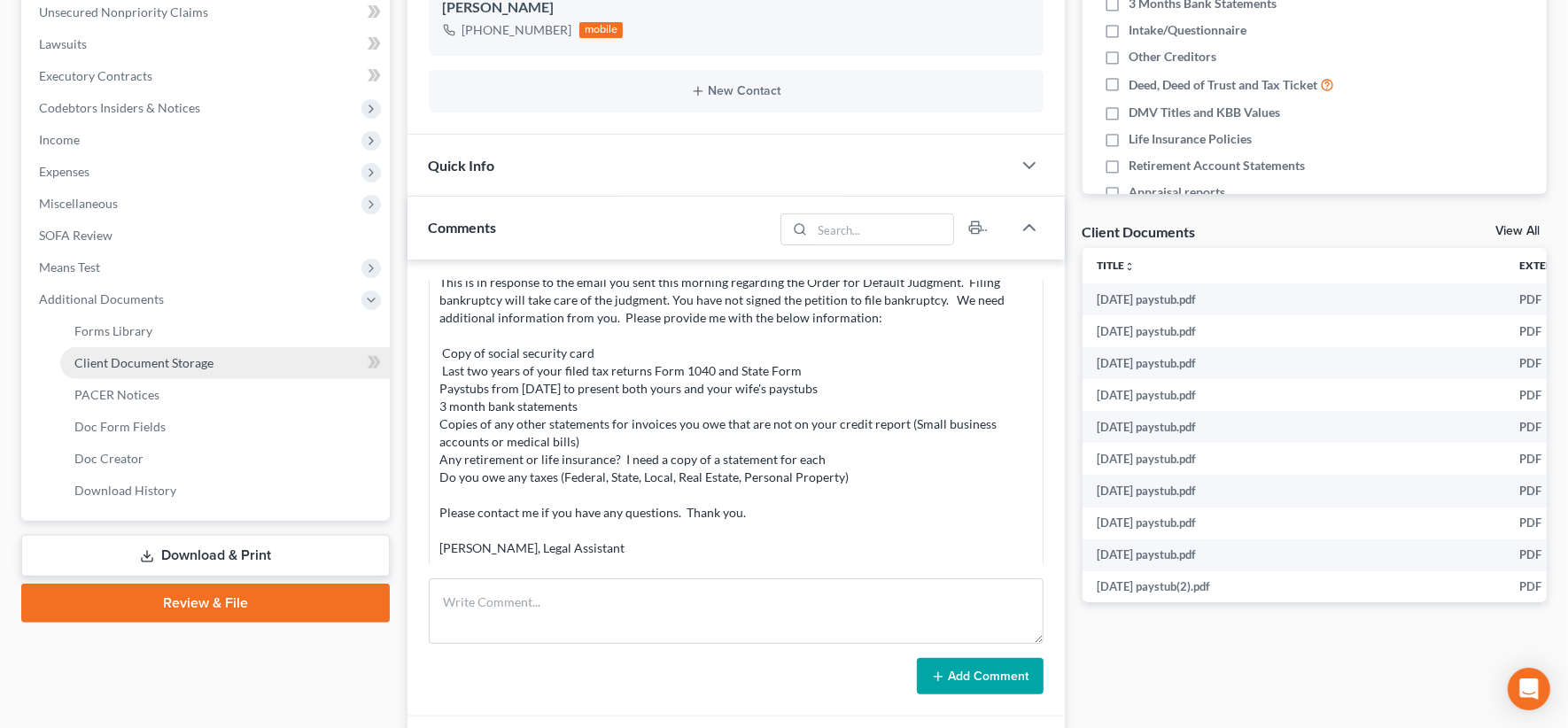
click at [139, 364] on span "Client Document Storage" at bounding box center [144, 363] width 139 height 15
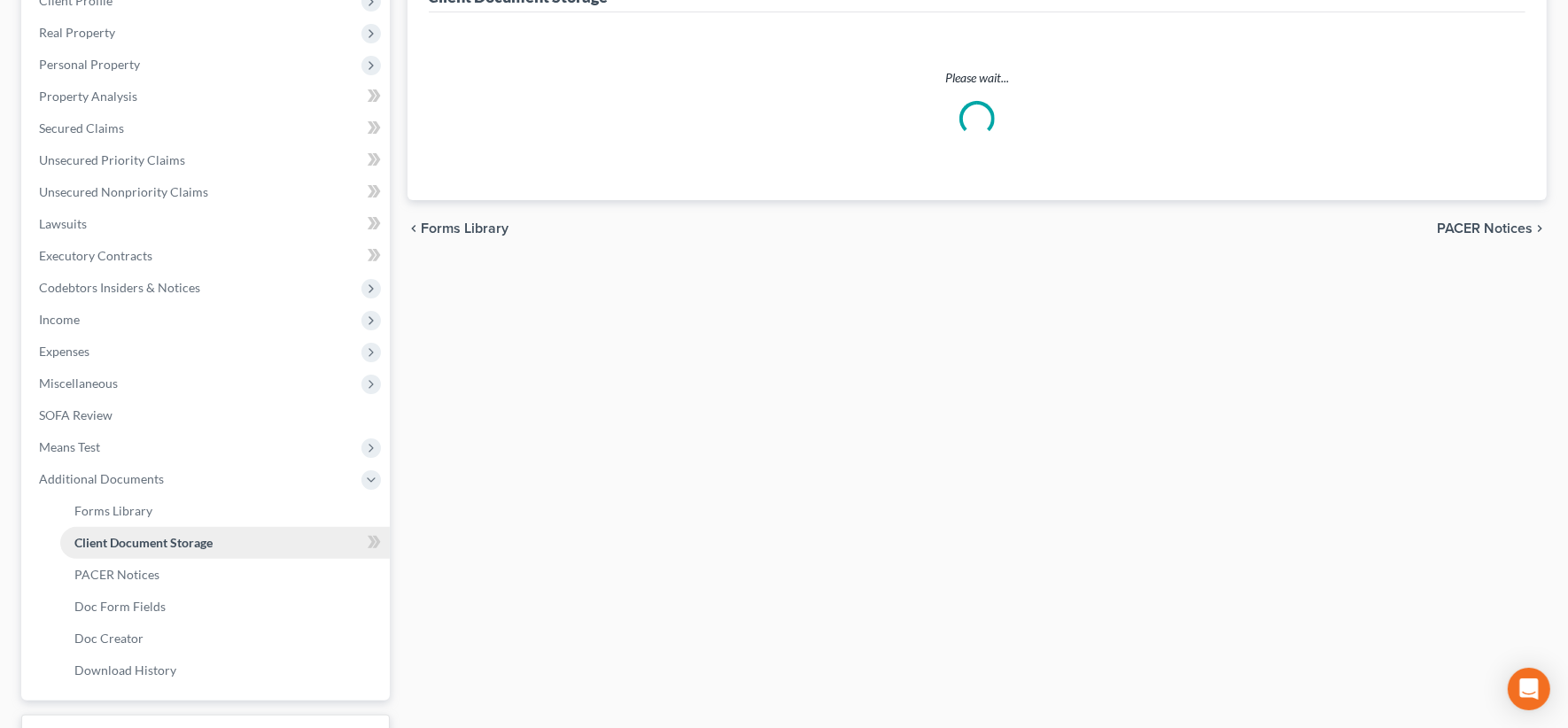
scroll to position [7, 0]
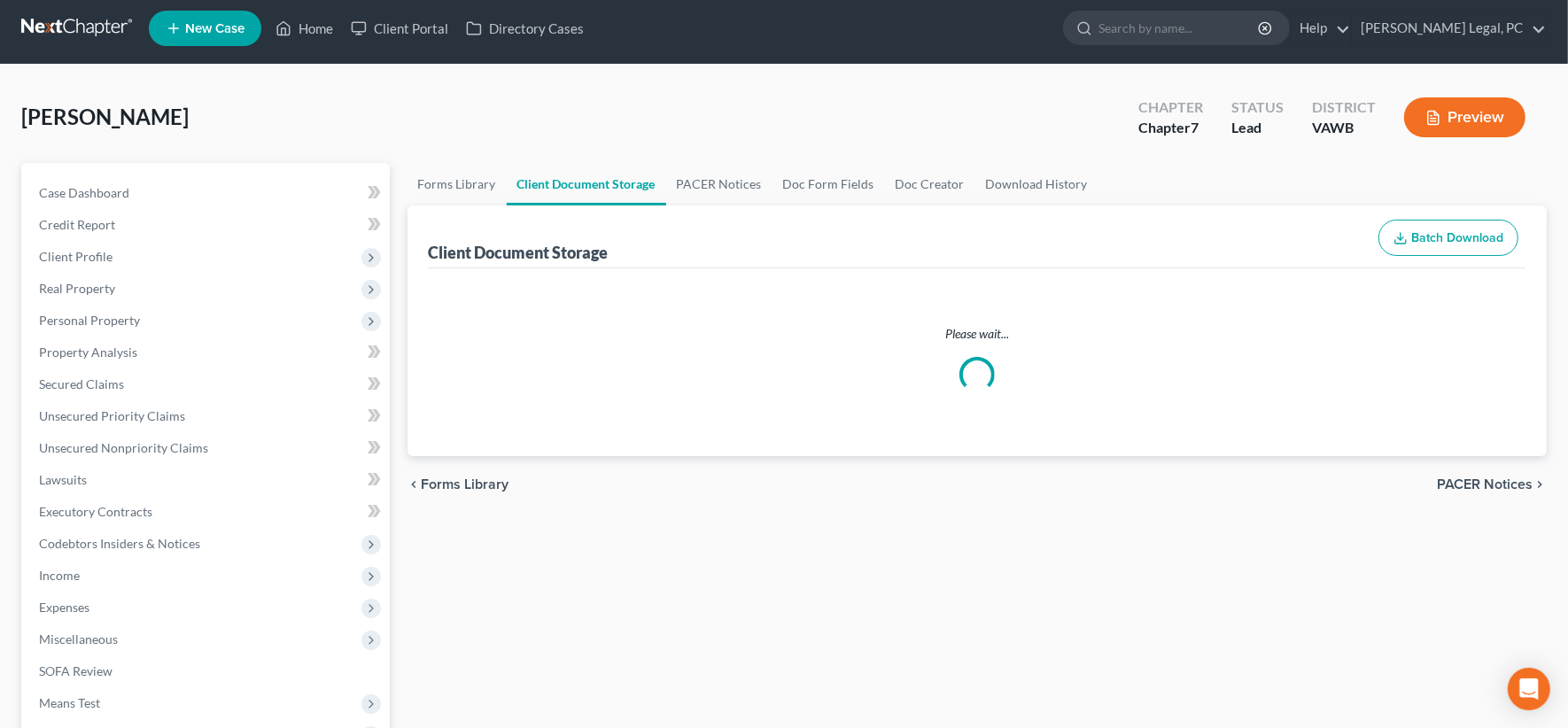
select select "0"
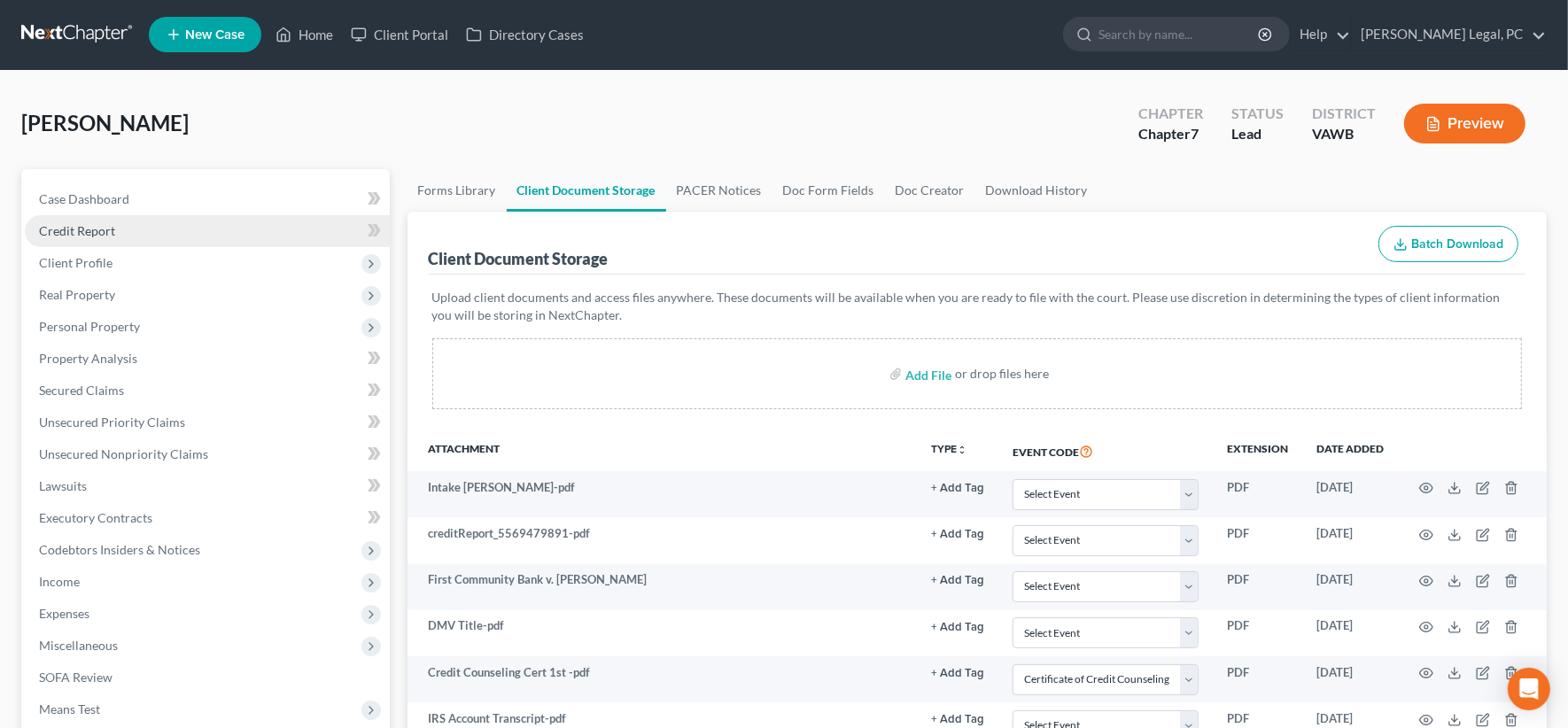
scroll to position [0, 0]
drag, startPoint x: 92, startPoint y: 195, endPoint x: 357, endPoint y: 237, distance: 268.3
click at [92, 195] on span "Case Dashboard" at bounding box center [84, 199] width 91 height 15
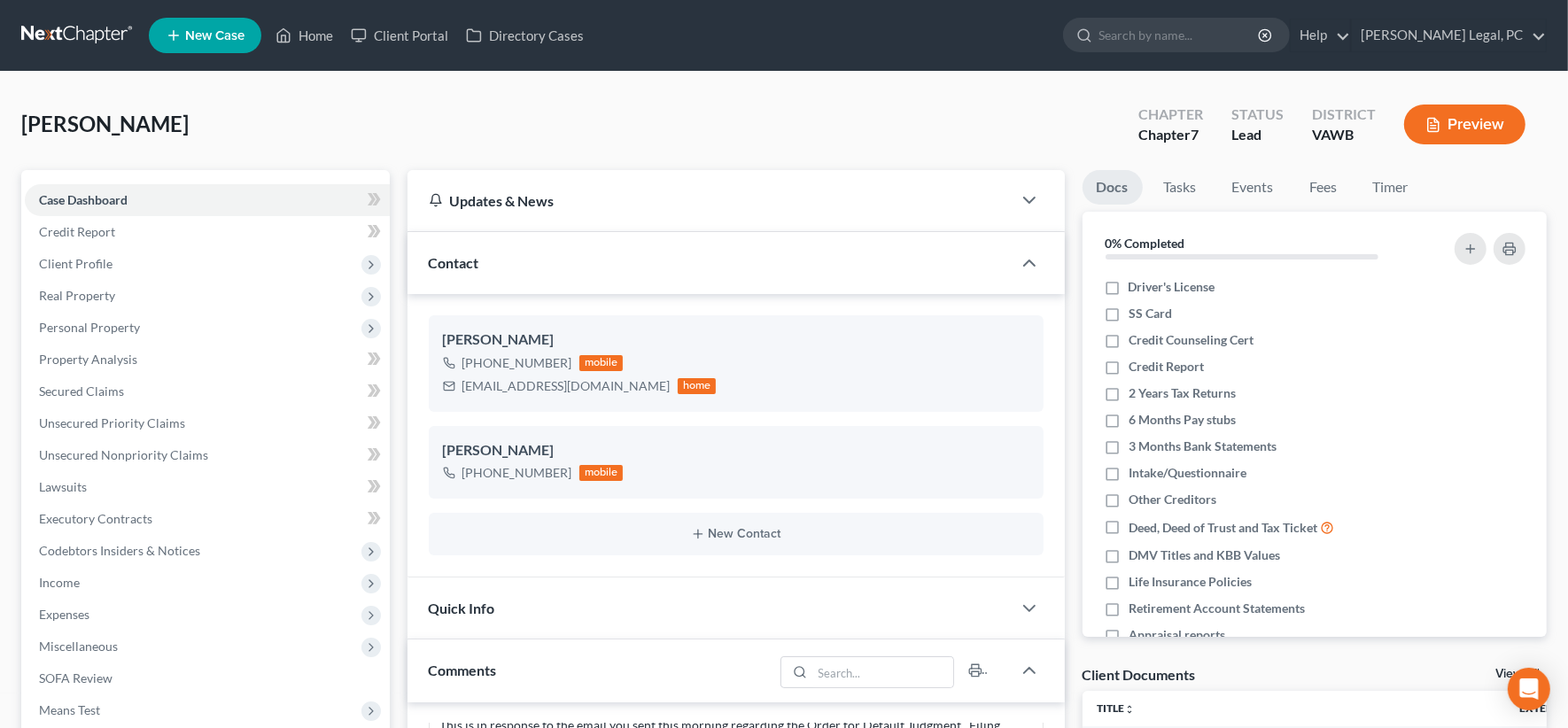
click at [97, 42] on link at bounding box center [78, 36] width 114 height 32
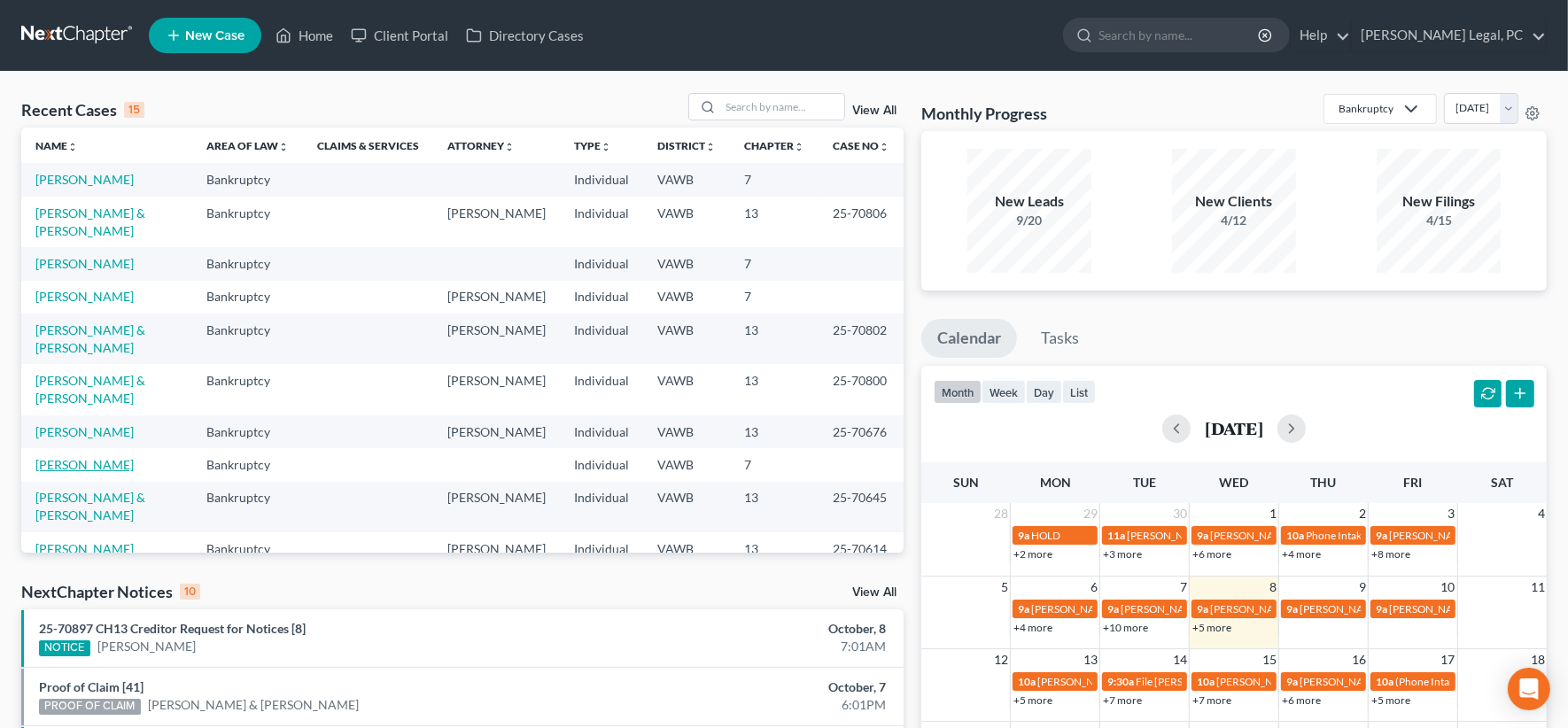
click at [84, 457] on link "[PERSON_NAME]" at bounding box center [85, 464] width 99 height 15
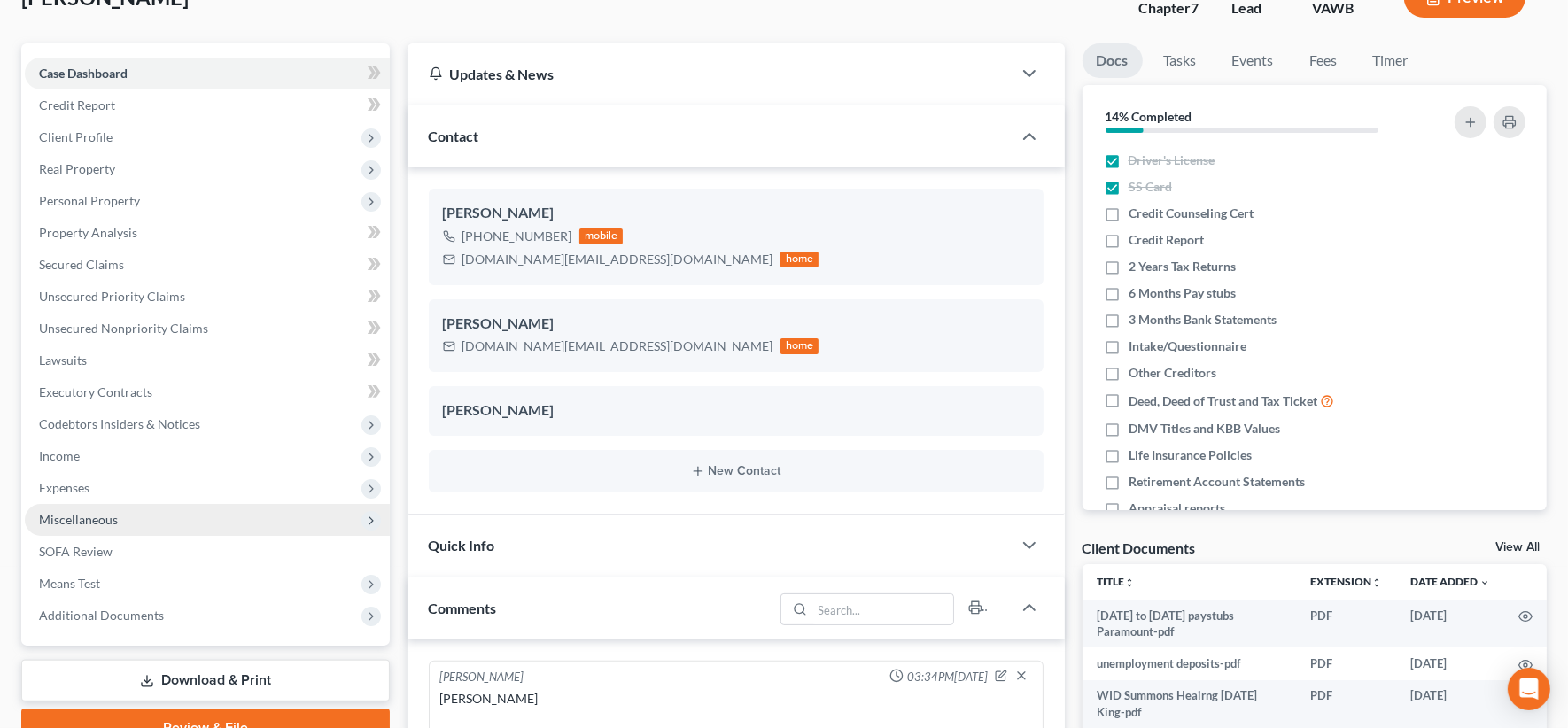
scroll to position [221, 0]
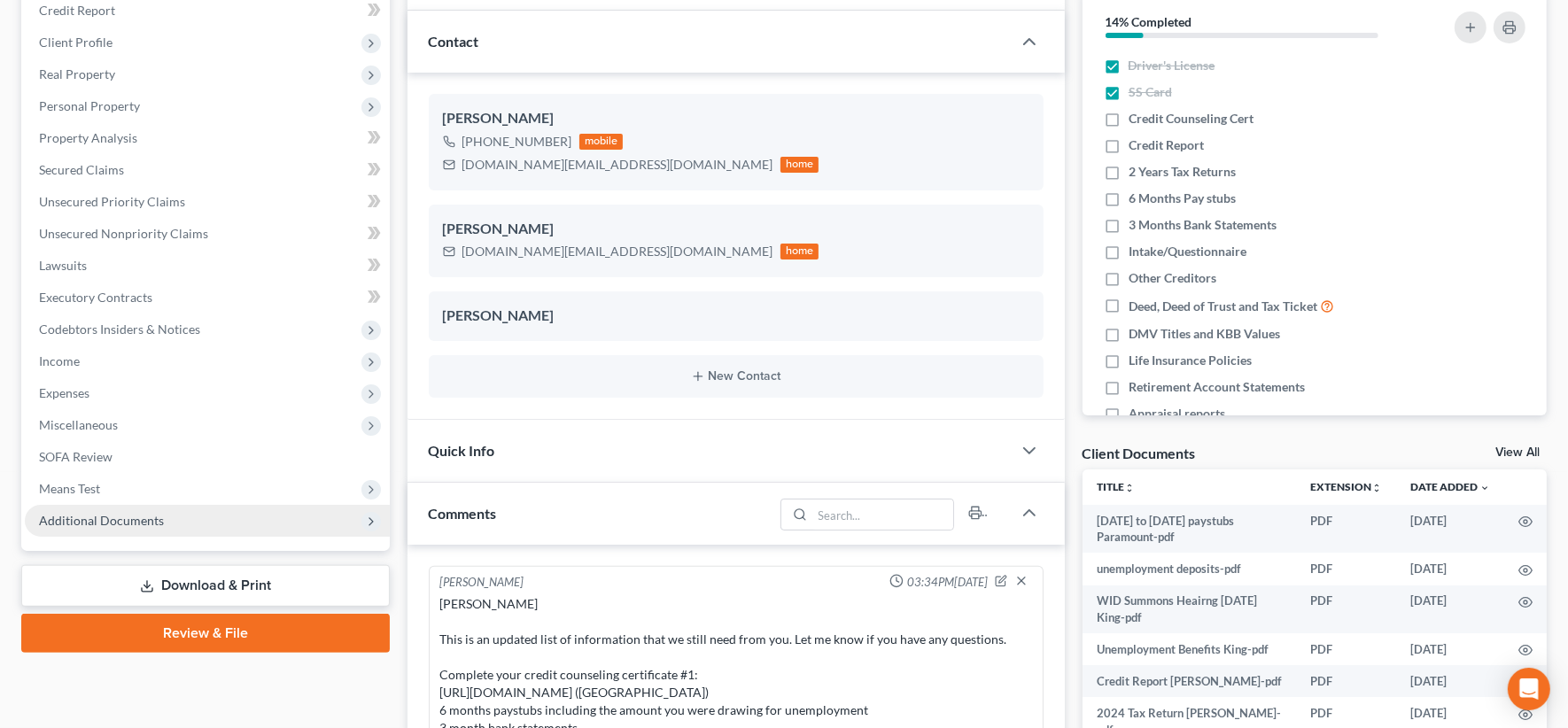
click at [139, 521] on span "Additional Documents" at bounding box center [101, 520] width 125 height 15
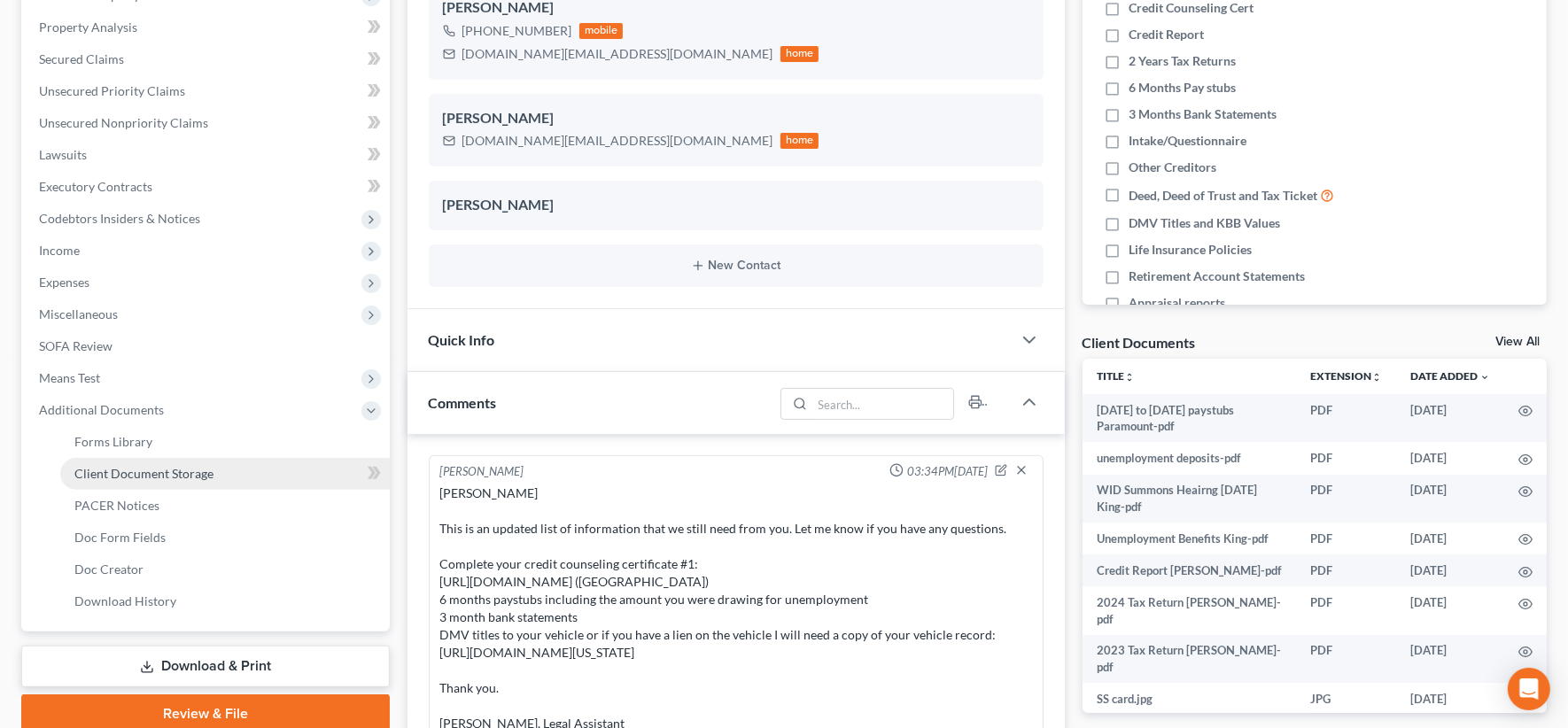
click at [191, 460] on link "Client Document Storage" at bounding box center [224, 474] width 330 height 32
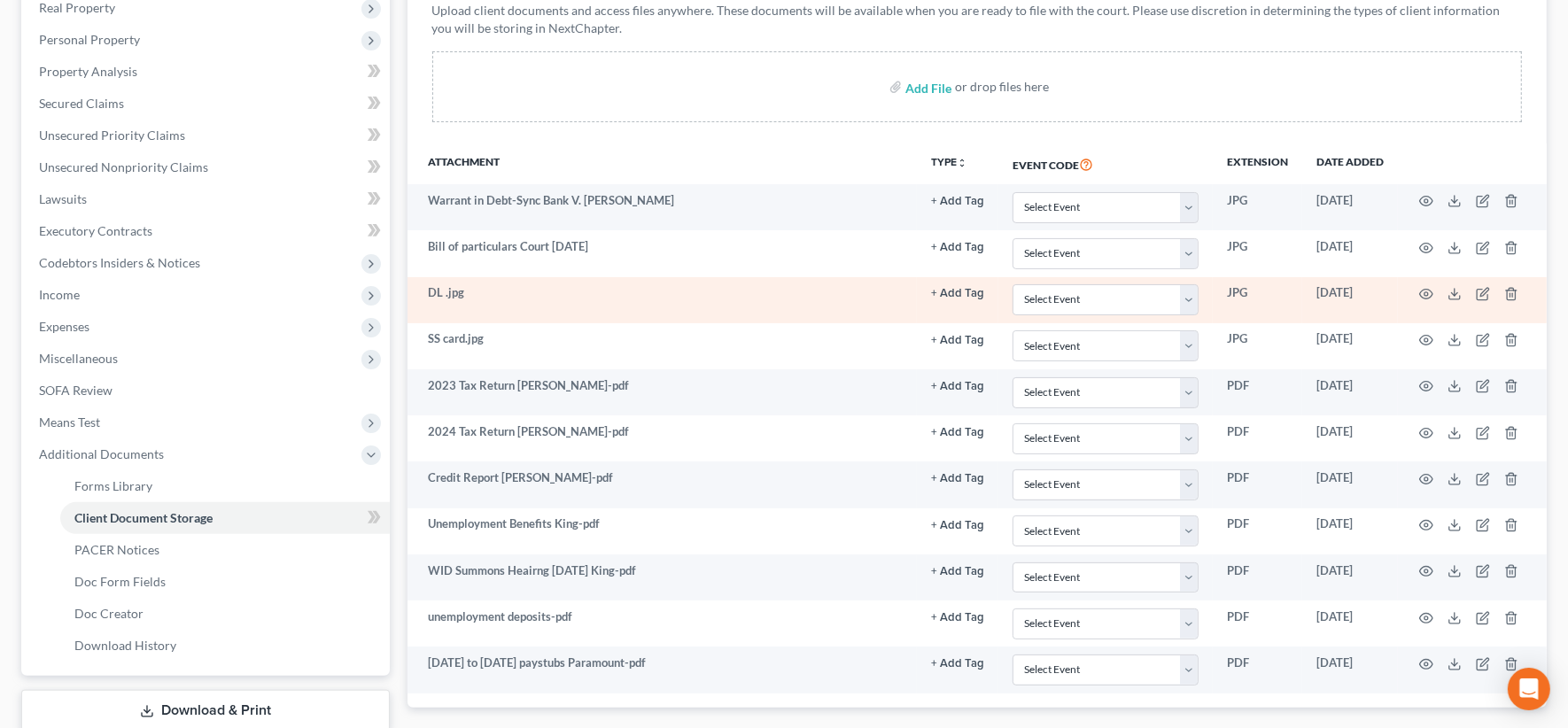
scroll to position [332, 0]
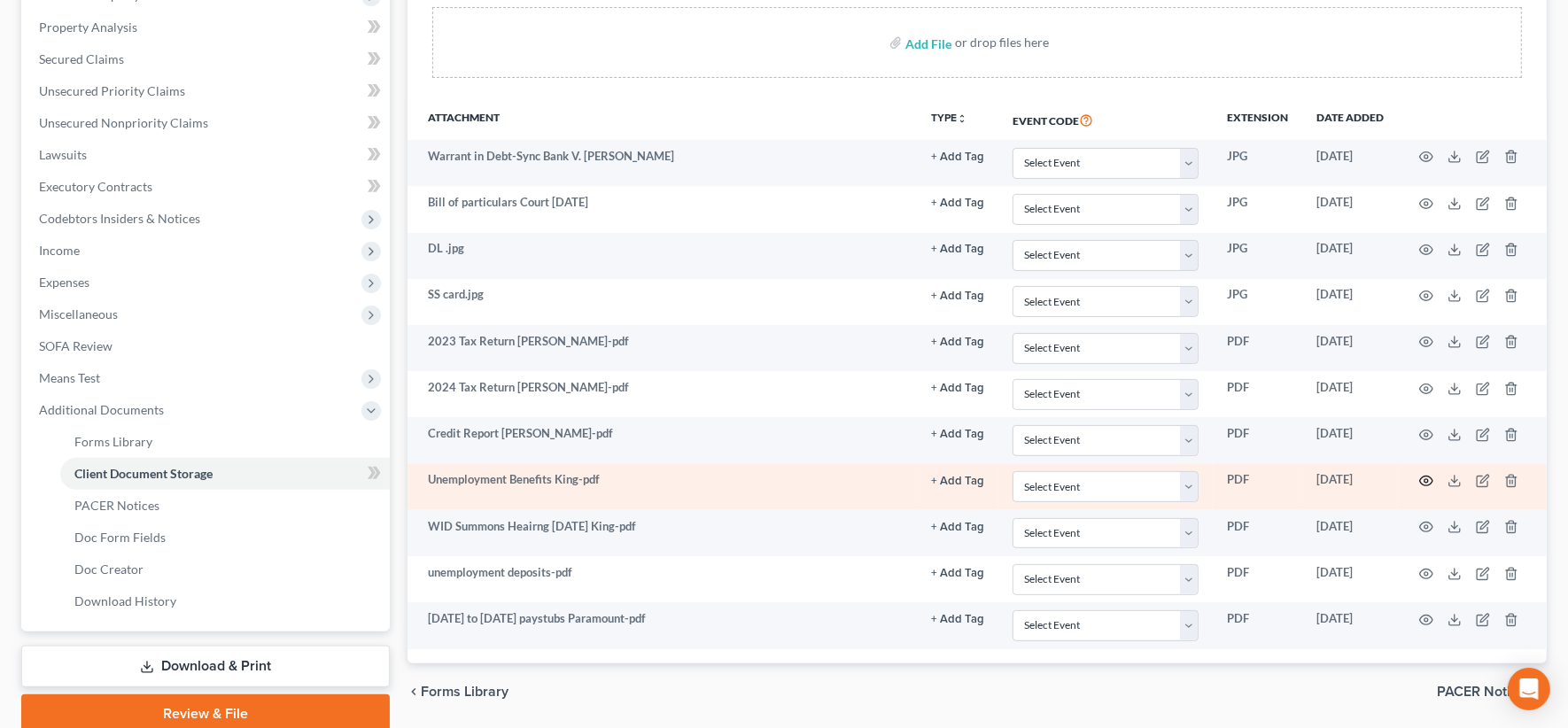
click at [1425, 474] on icon "button" at bounding box center [1427, 481] width 14 height 14
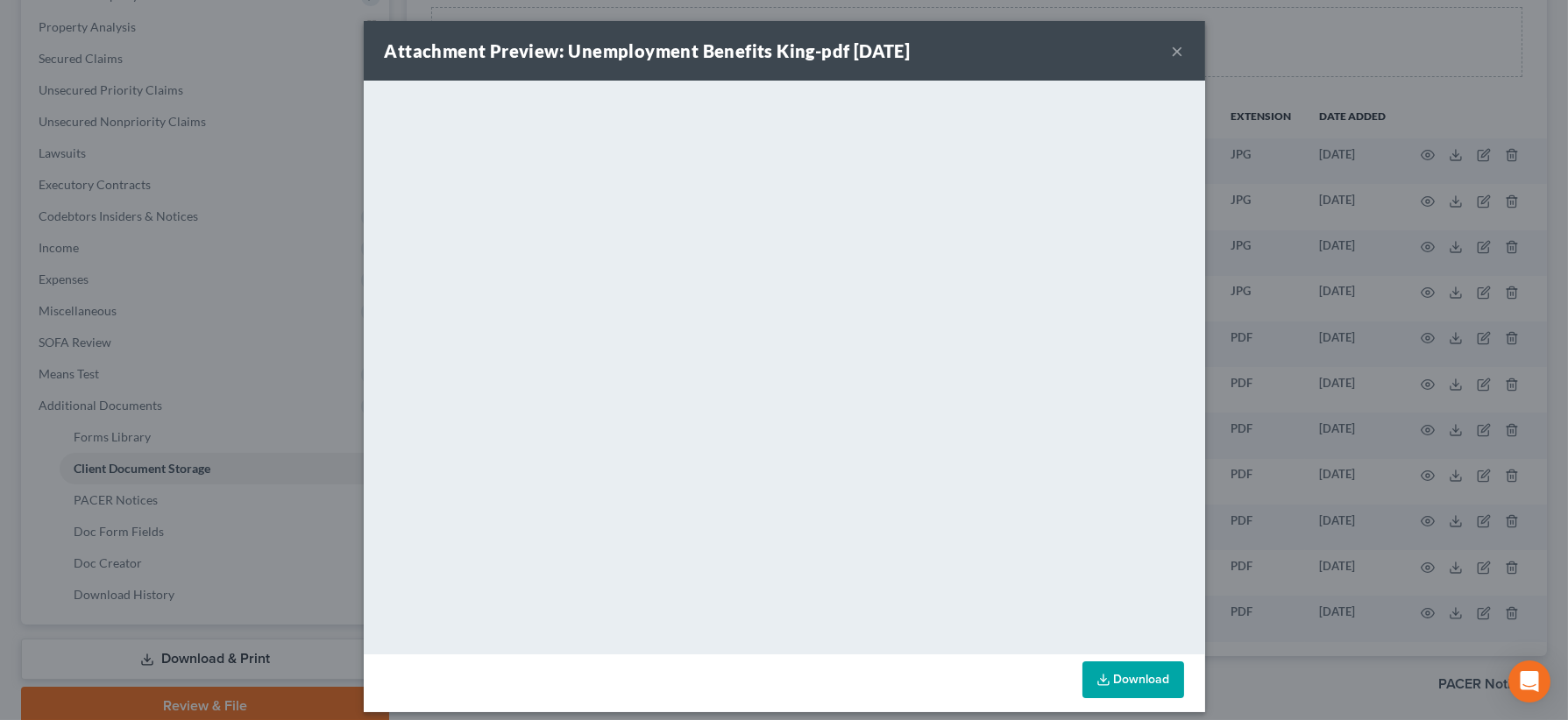
click at [1174, 53] on button "×" at bounding box center [1178, 50] width 12 height 21
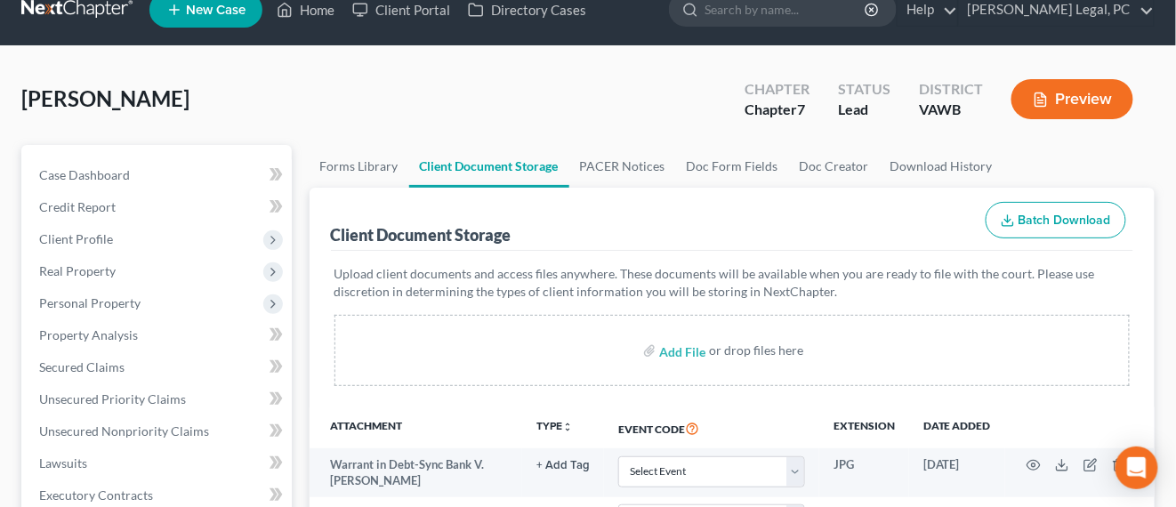
scroll to position [0, 0]
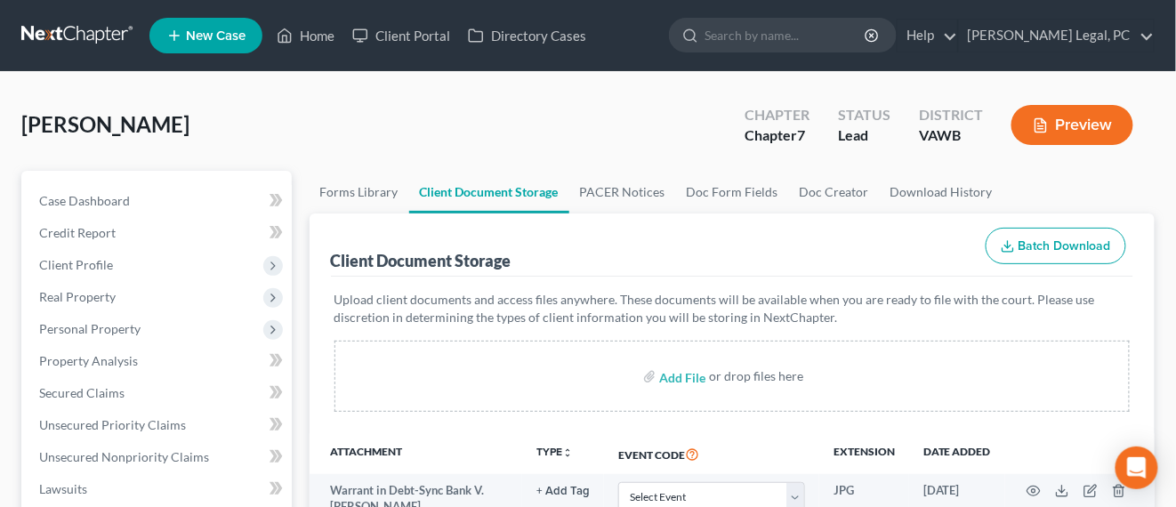
click at [108, 38] on link at bounding box center [78, 36] width 114 height 32
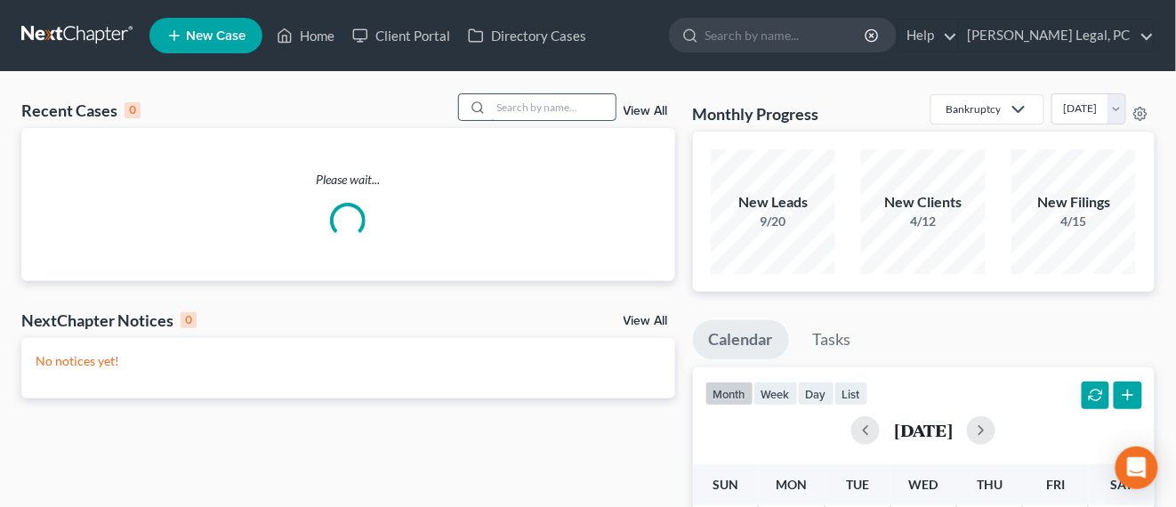
click at [531, 109] on input "search" at bounding box center [553, 107] width 124 height 26
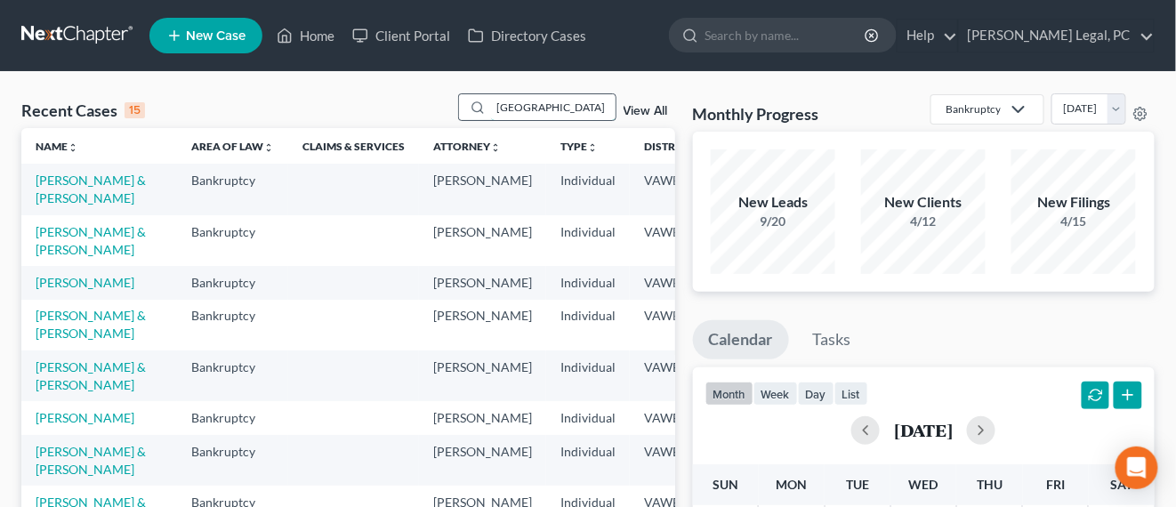
type input "[GEOGRAPHIC_DATA]"
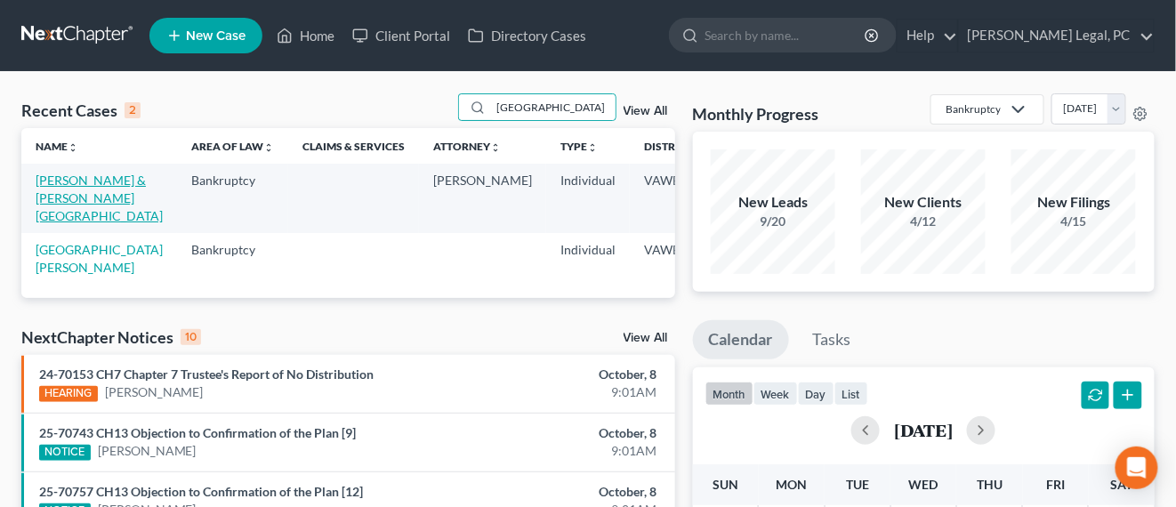
click at [76, 183] on link "[PERSON_NAME] & [PERSON_NAME][GEOGRAPHIC_DATA]" at bounding box center [99, 198] width 127 height 51
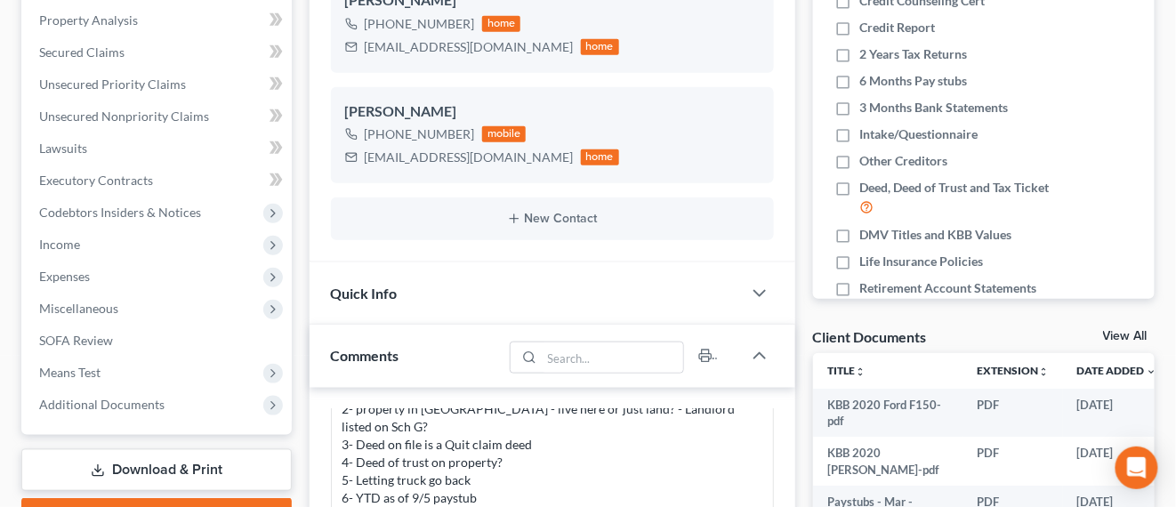
scroll to position [556, 0]
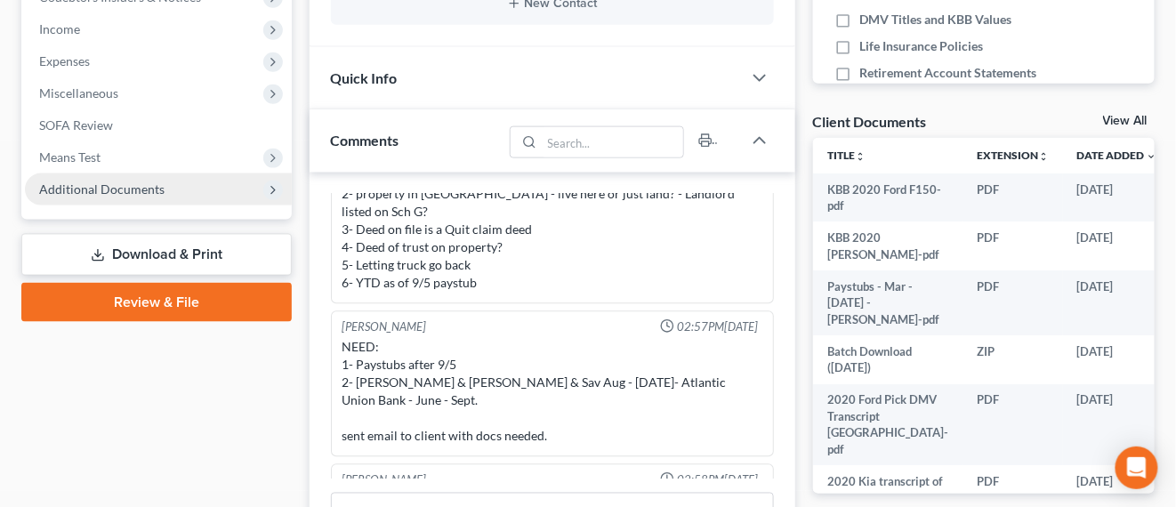
click at [165, 197] on span "Additional Documents" at bounding box center [158, 189] width 267 height 32
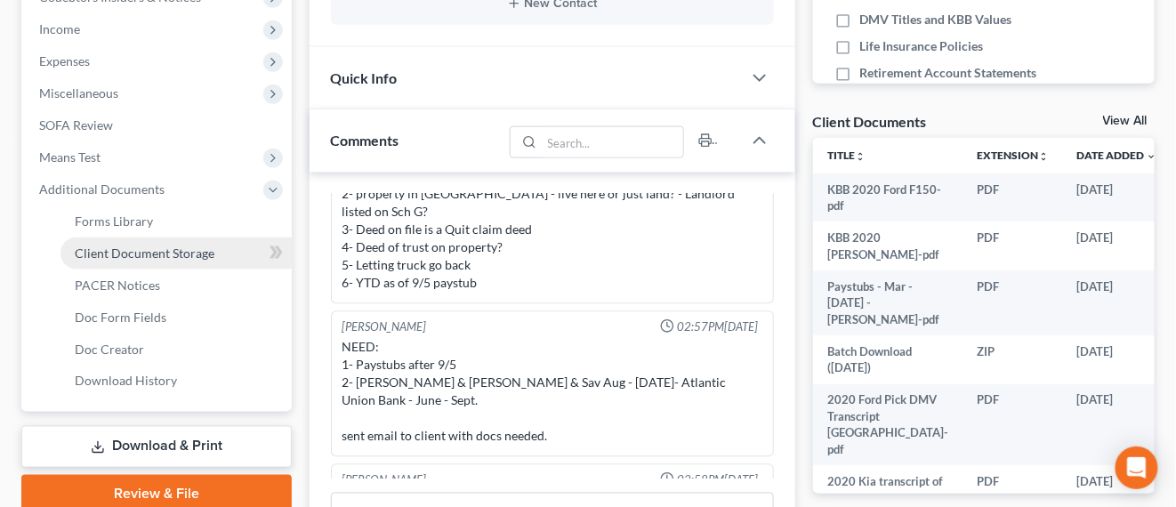
click at [201, 260] on link "Client Document Storage" at bounding box center [175, 253] width 231 height 32
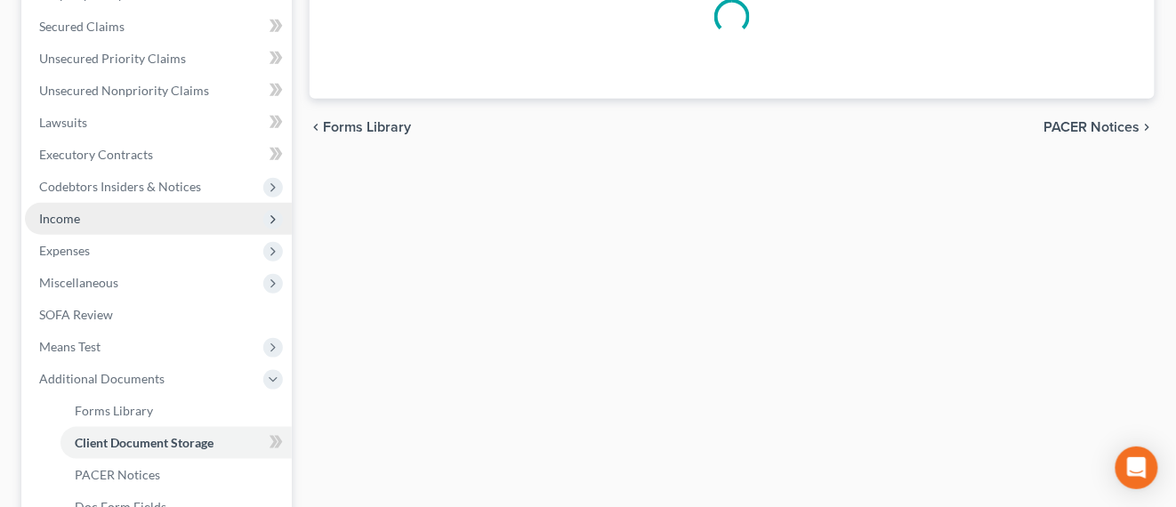
select select "0"
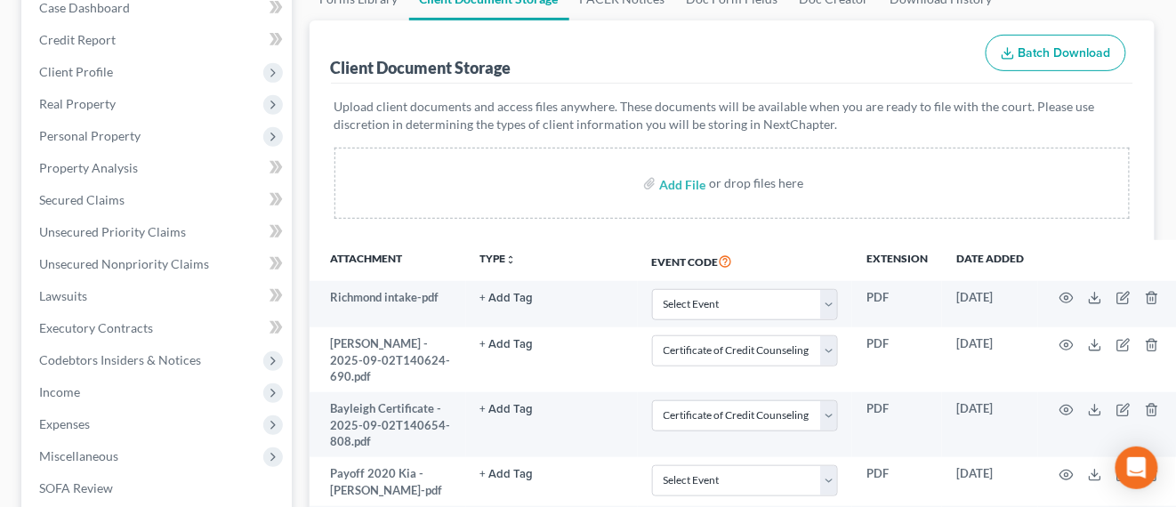
scroll to position [111, 0]
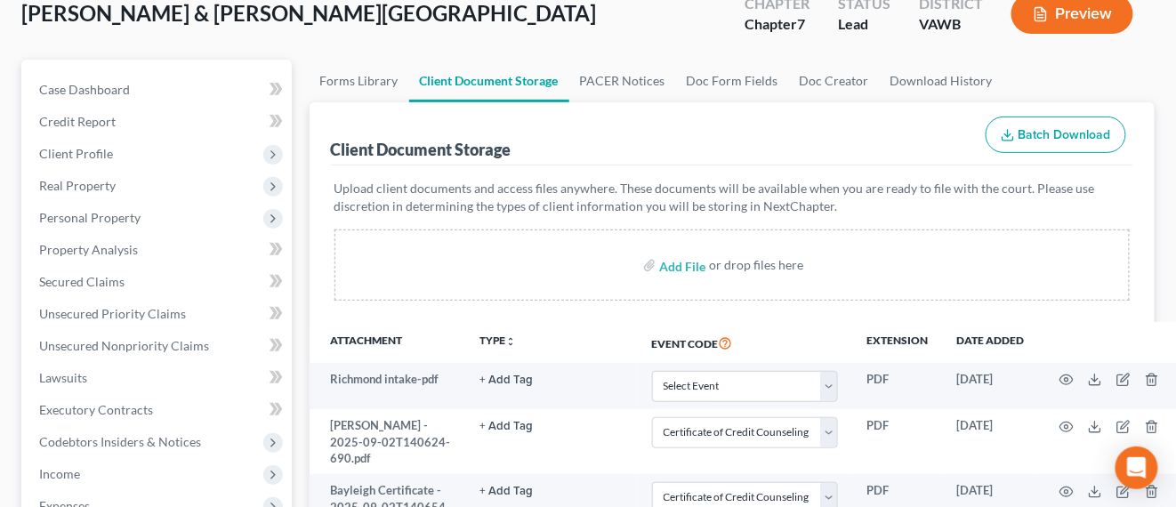
select select "0"
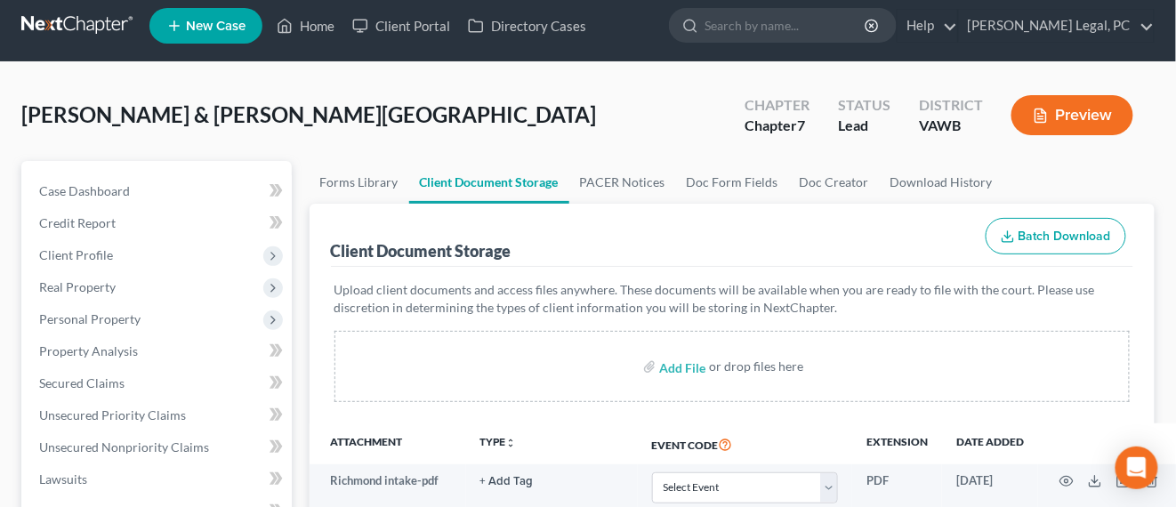
scroll to position [0, 0]
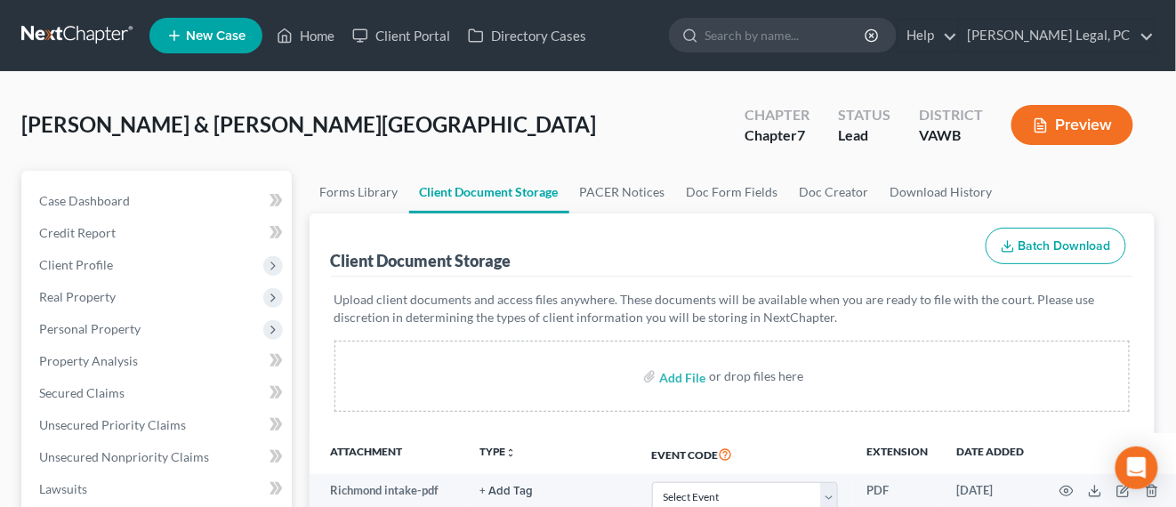
drag, startPoint x: 64, startPoint y: 25, endPoint x: 68, endPoint y: 46, distance: 21.6
click at [64, 25] on link at bounding box center [78, 36] width 114 height 32
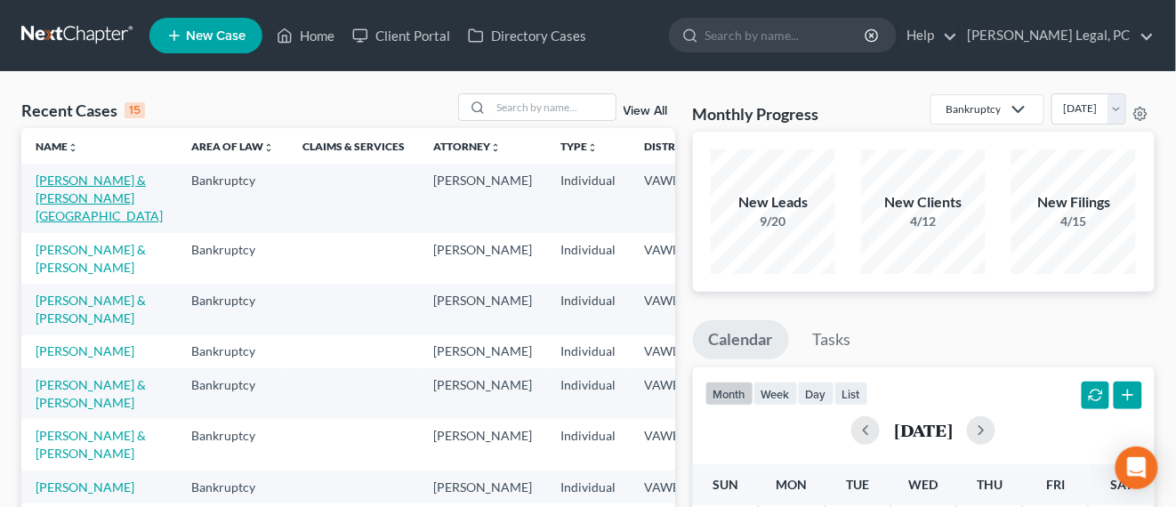
click at [68, 181] on link "[PERSON_NAME] & [PERSON_NAME][GEOGRAPHIC_DATA]" at bounding box center [99, 198] width 127 height 51
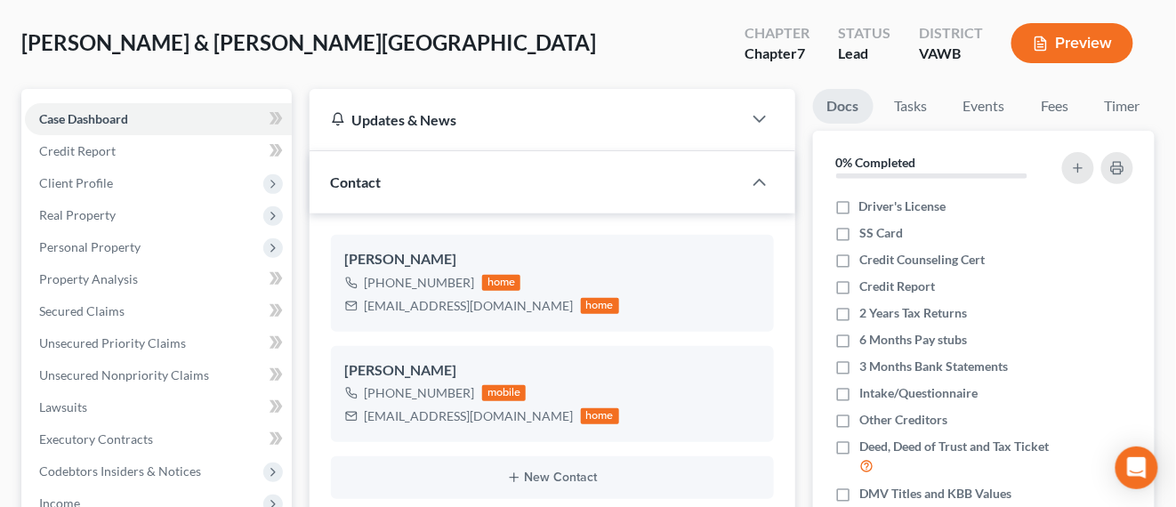
scroll to position [111, 0]
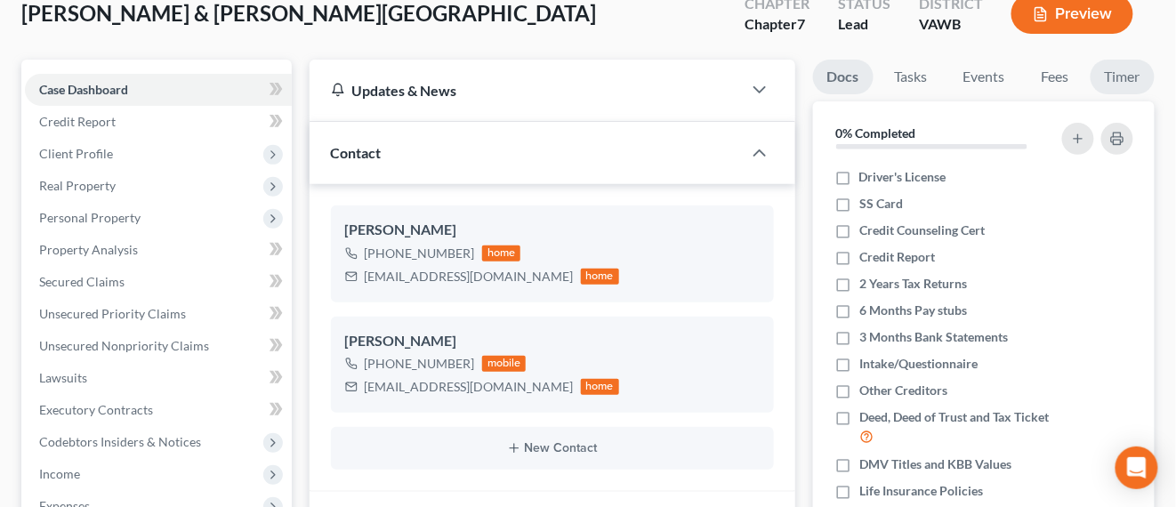
click at [1090, 94] on link "Timer" at bounding box center [1122, 77] width 64 height 35
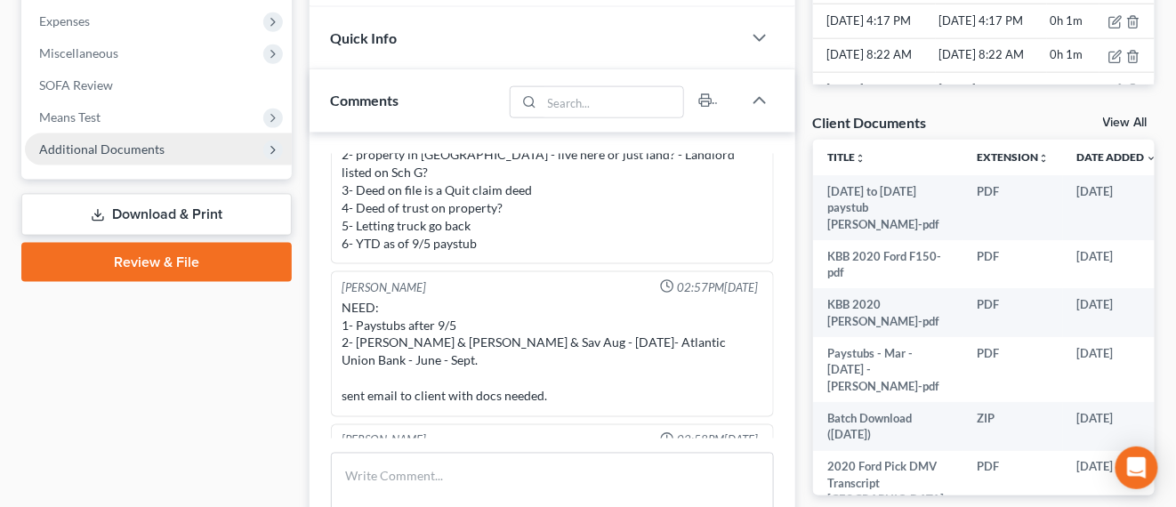
scroll to position [556, 0]
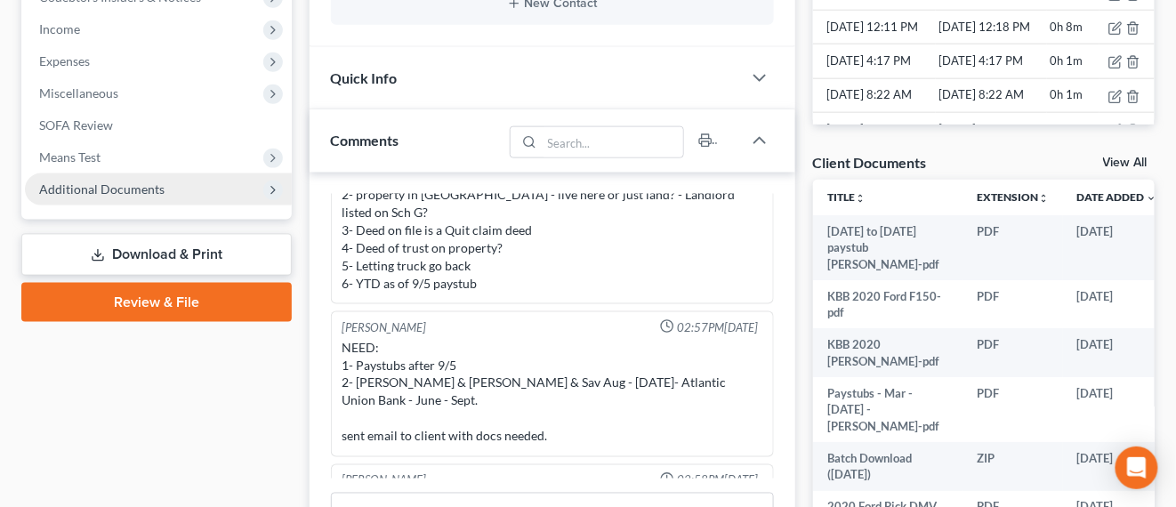
click at [124, 194] on span "Additional Documents" at bounding box center [101, 188] width 125 height 15
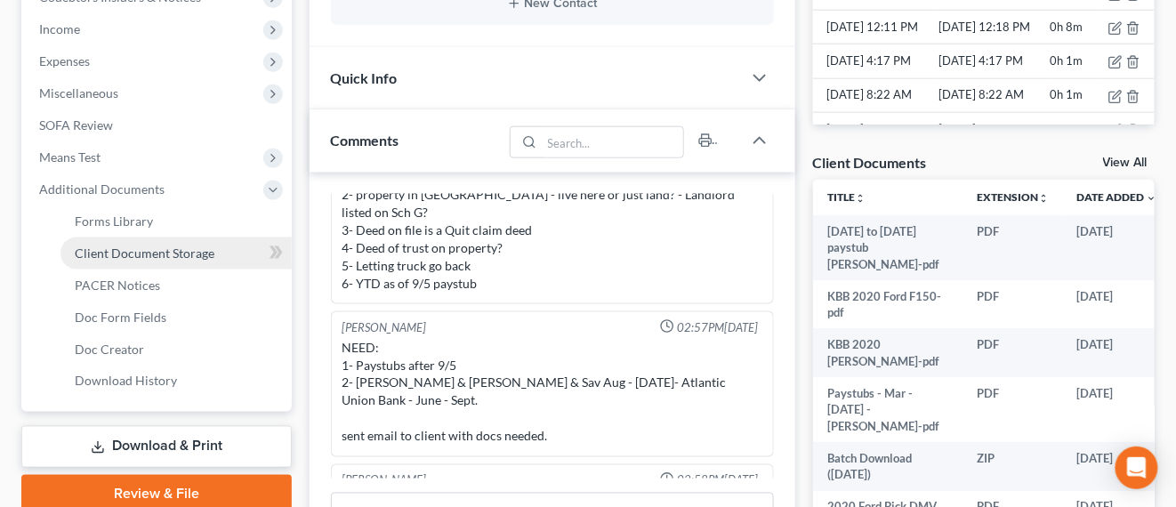
click at [177, 252] on span "Client Document Storage" at bounding box center [145, 252] width 140 height 15
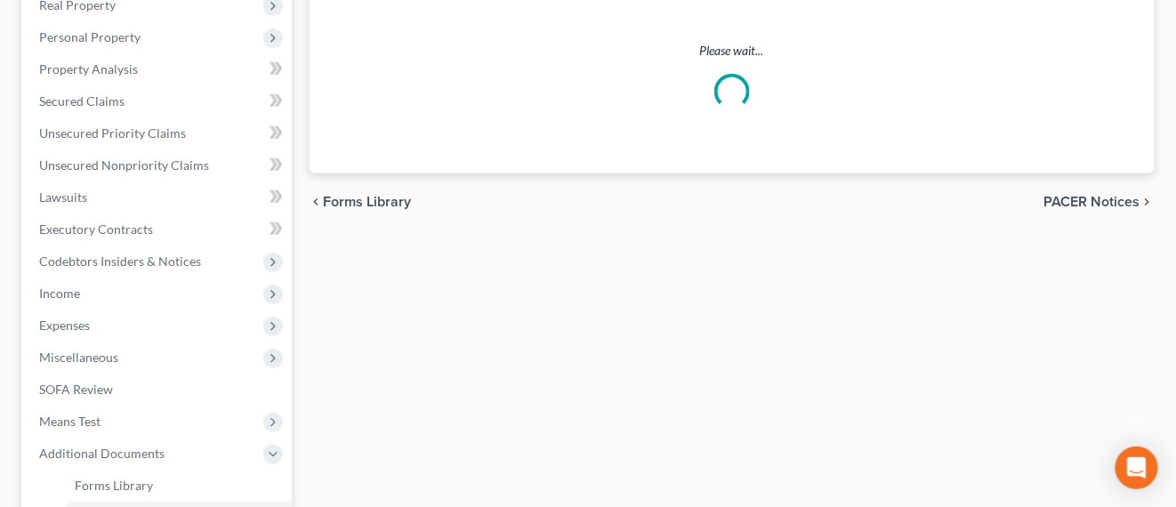
scroll to position [76, 0]
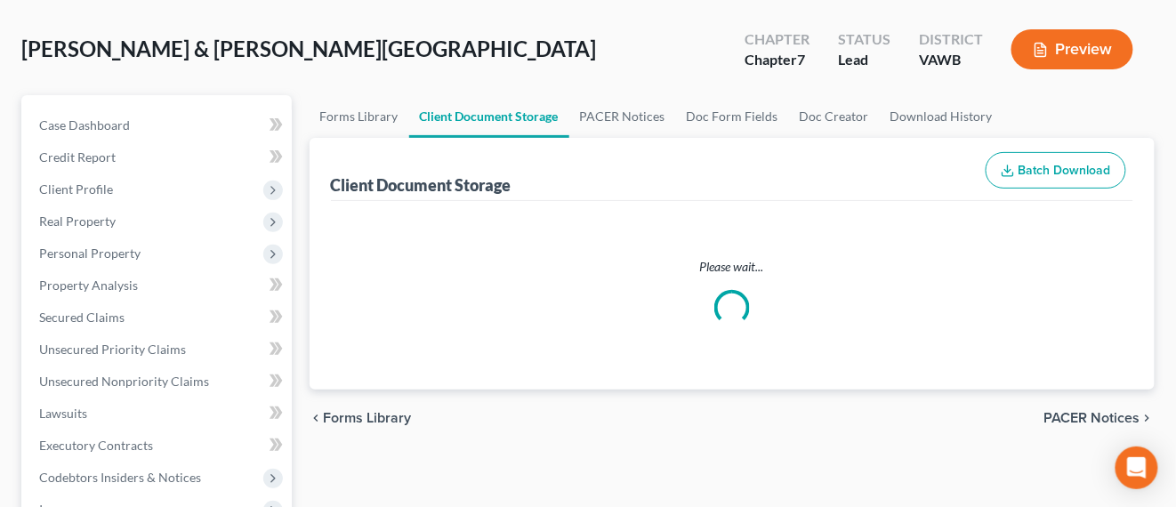
select select "0"
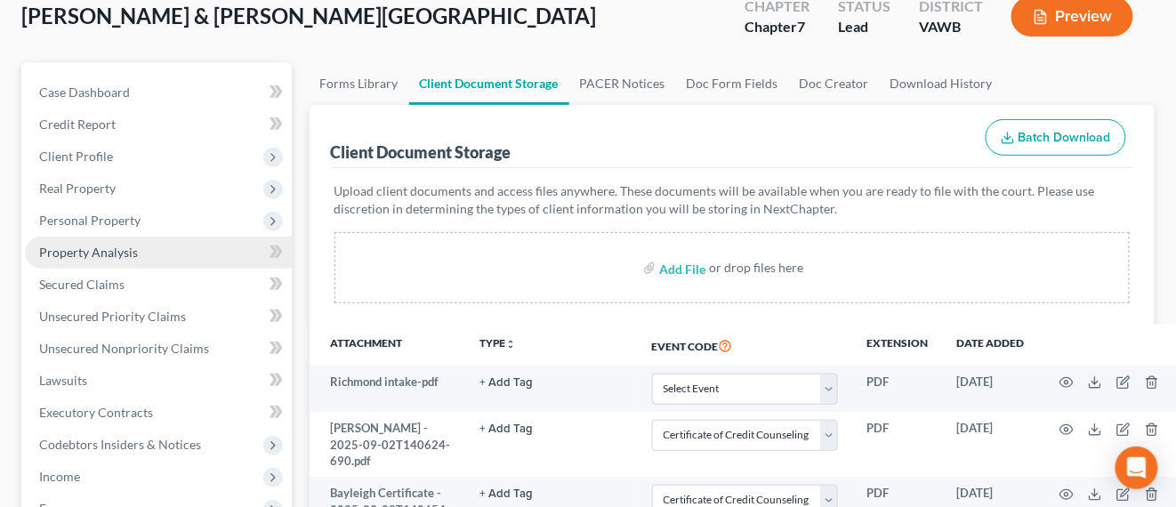
scroll to position [17, 0]
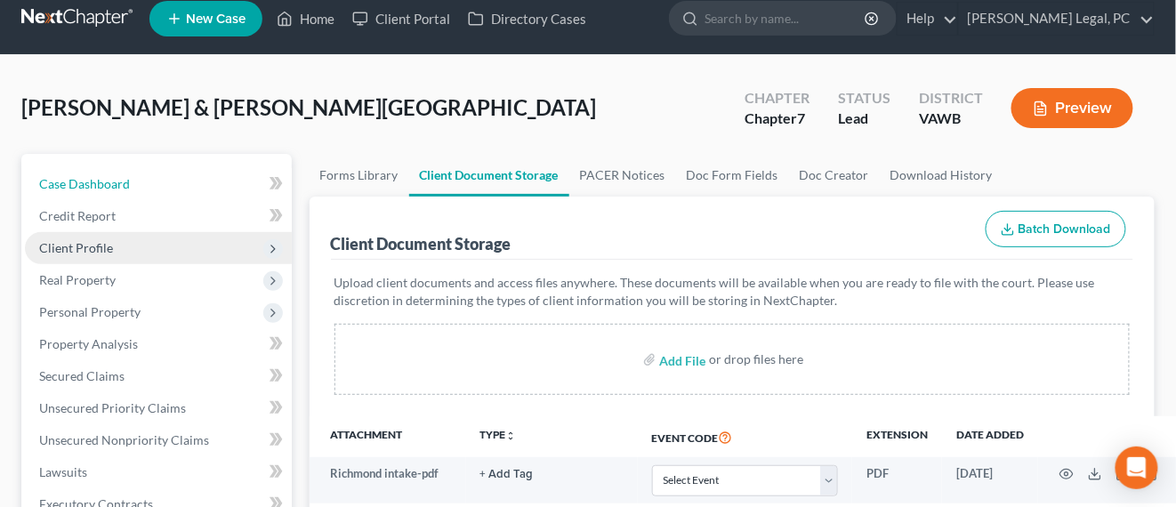
drag, startPoint x: 84, startPoint y: 182, endPoint x: 113, endPoint y: 247, distance: 71.2
click at [84, 181] on span "Case Dashboard" at bounding box center [84, 183] width 91 height 15
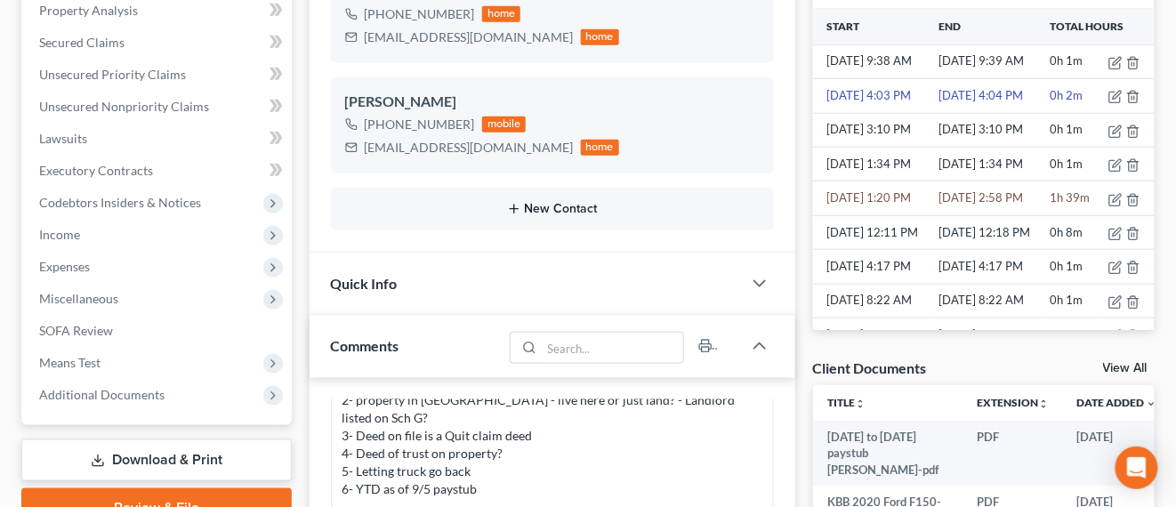
scroll to position [445, 0]
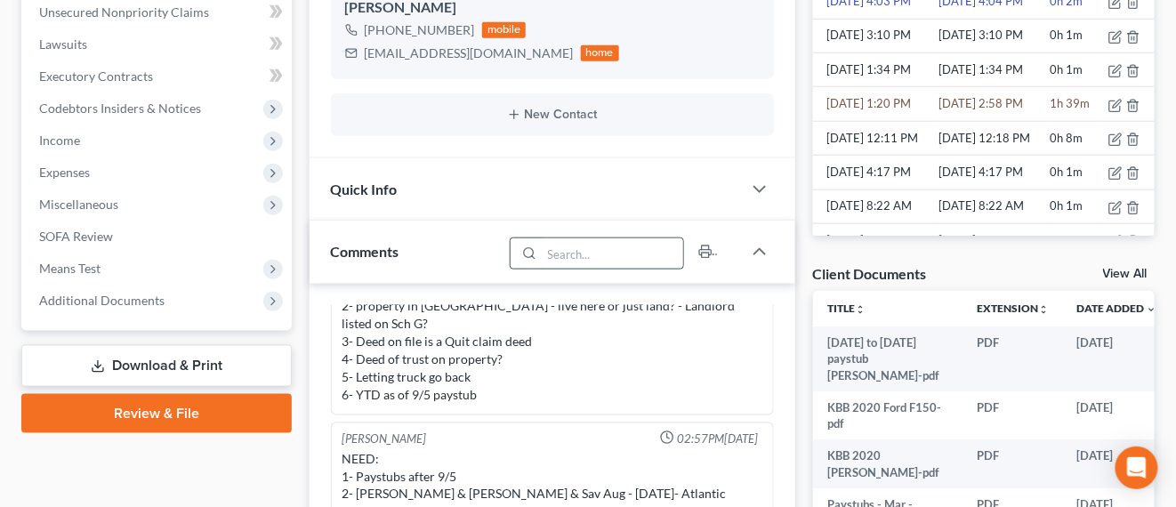
click at [561, 252] on input "search" at bounding box center [612, 253] width 141 height 30
type input "J"
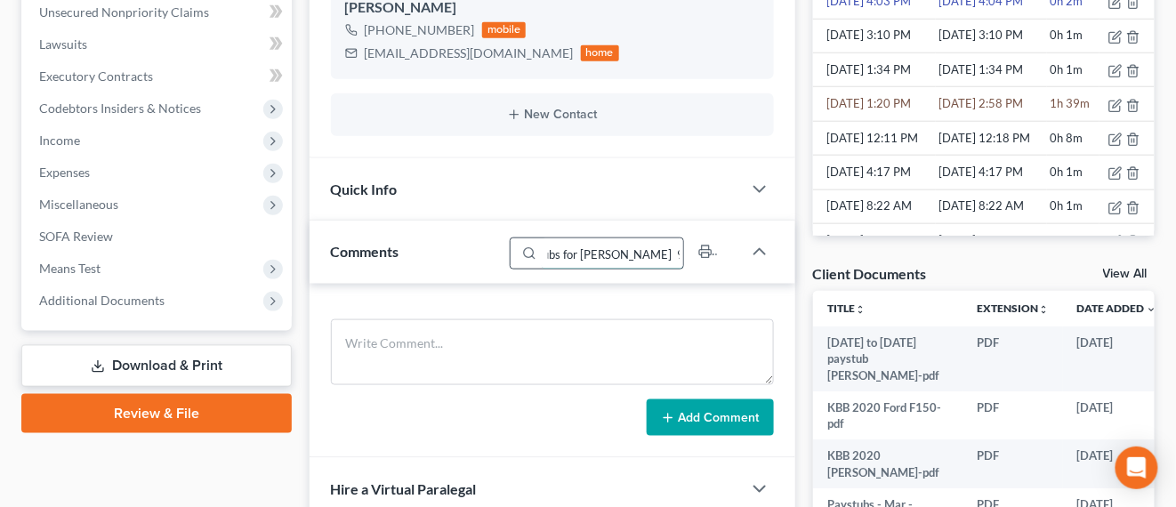
scroll to position [0, 104]
type input "Hope added paystubs for Andrew 9-5 to 10-3"
click at [646, 403] on div "Add Comment" at bounding box center [552, 417] width 443 height 37
click at [681, 406] on button "Add Comment" at bounding box center [709, 417] width 127 height 37
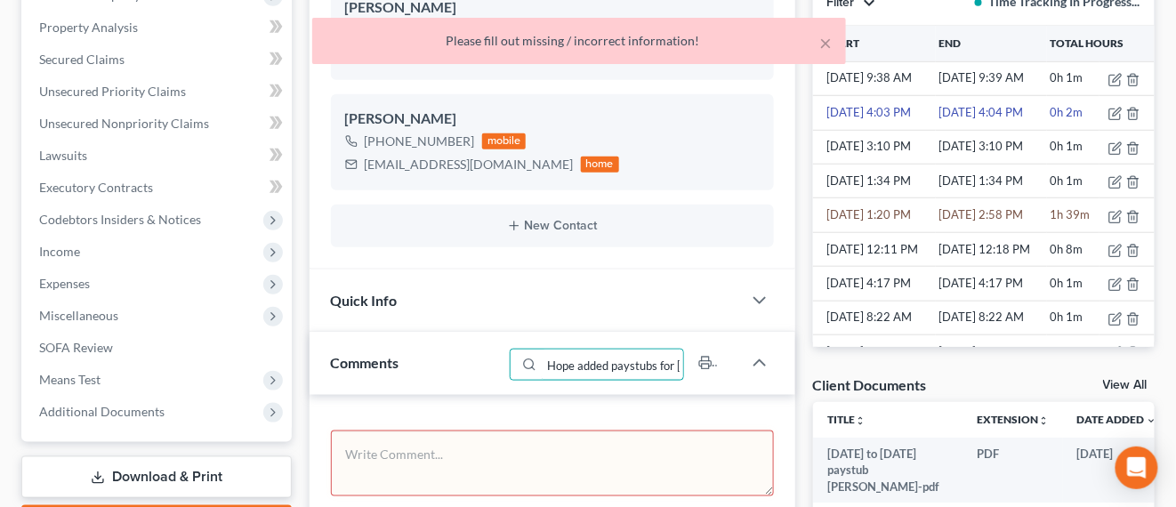
scroll to position [0, 105]
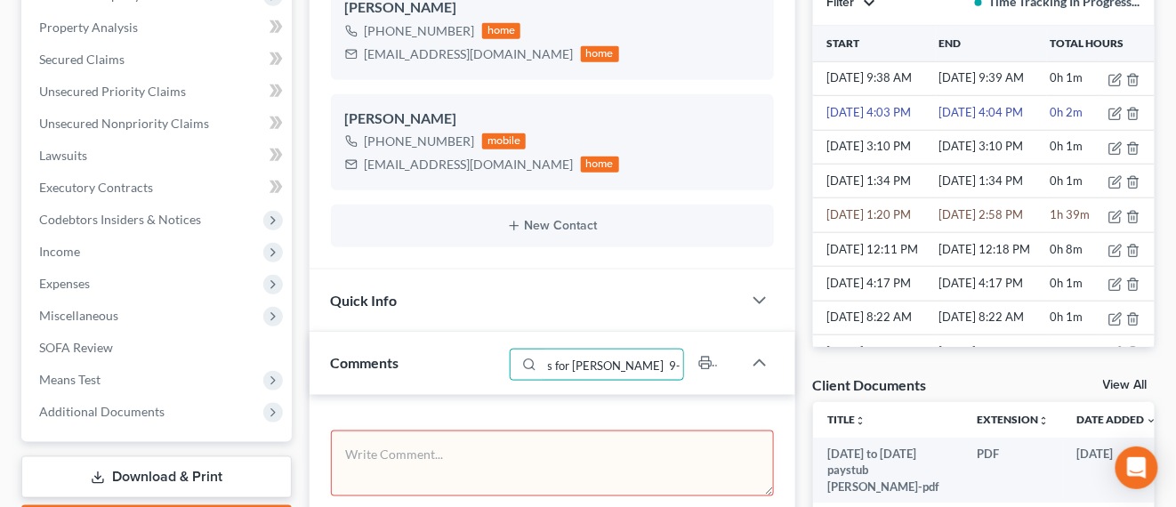
drag, startPoint x: 558, startPoint y: 365, endPoint x: 816, endPoint y: 362, distance: 258.8
click at [816, 362] on div "Updates & News × Virginia Western District Notes: Take a look at NextChapter's …" at bounding box center [732, 311] width 863 height 949
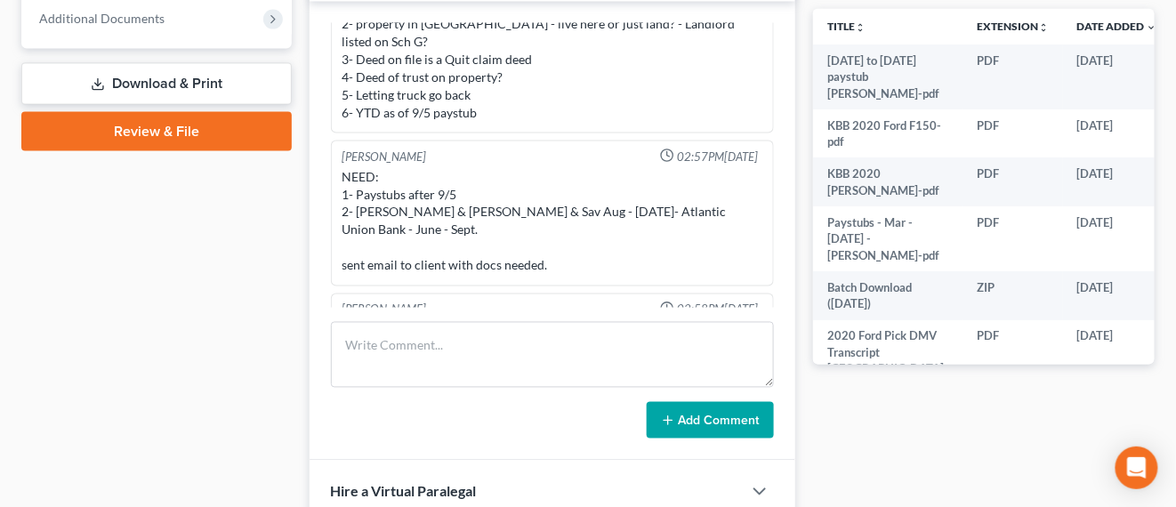
scroll to position [778, 0]
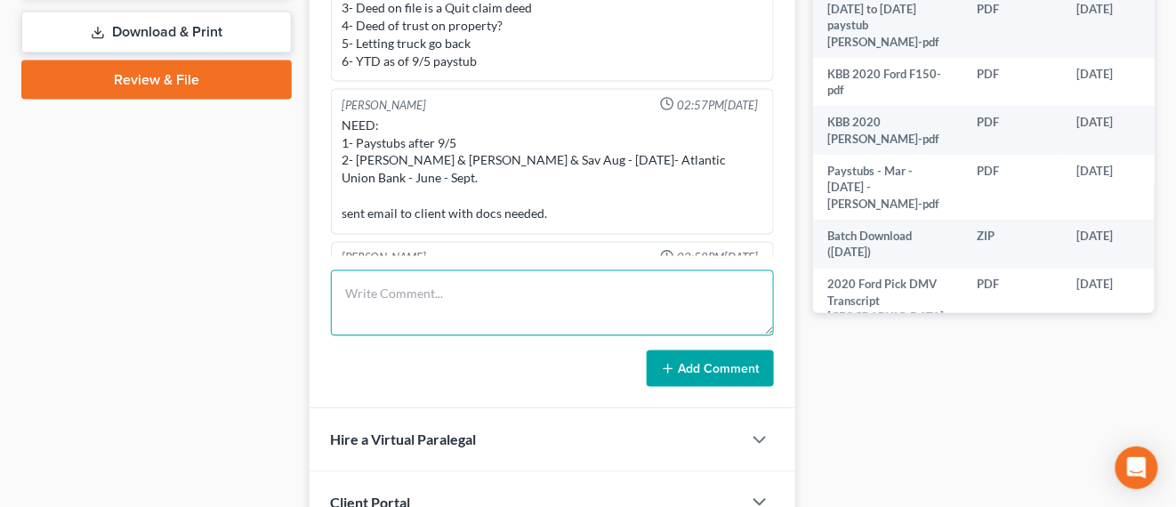
click at [396, 286] on textarea at bounding box center [552, 303] width 443 height 66
paste textarea "Hope added paystubs for Andrew 9-5 to 10-3"
type textarea "Hope added paystubs for Andrew 9-5 to 10-3"
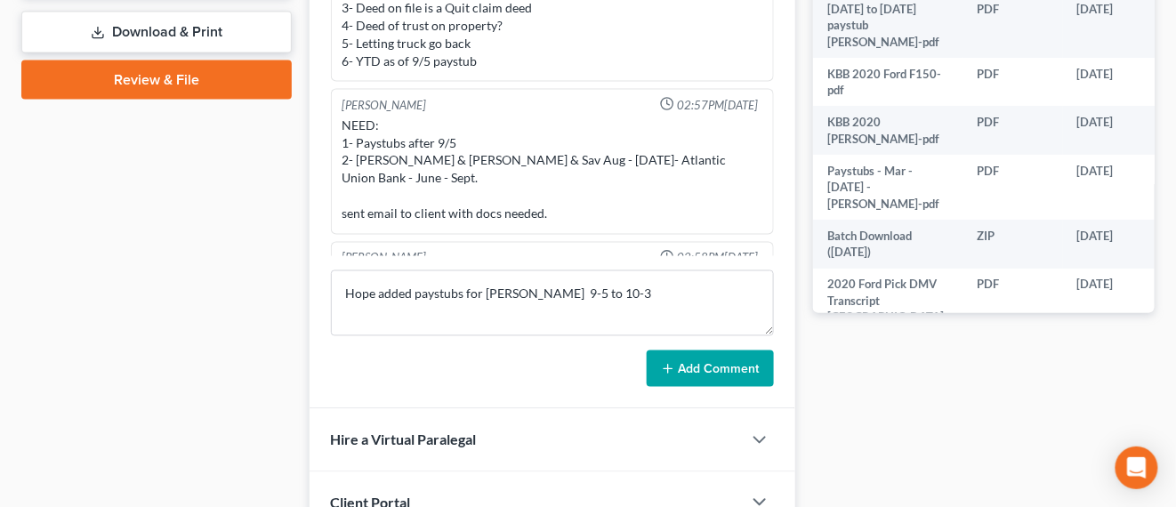
click at [692, 357] on button "Add Comment" at bounding box center [709, 368] width 127 height 37
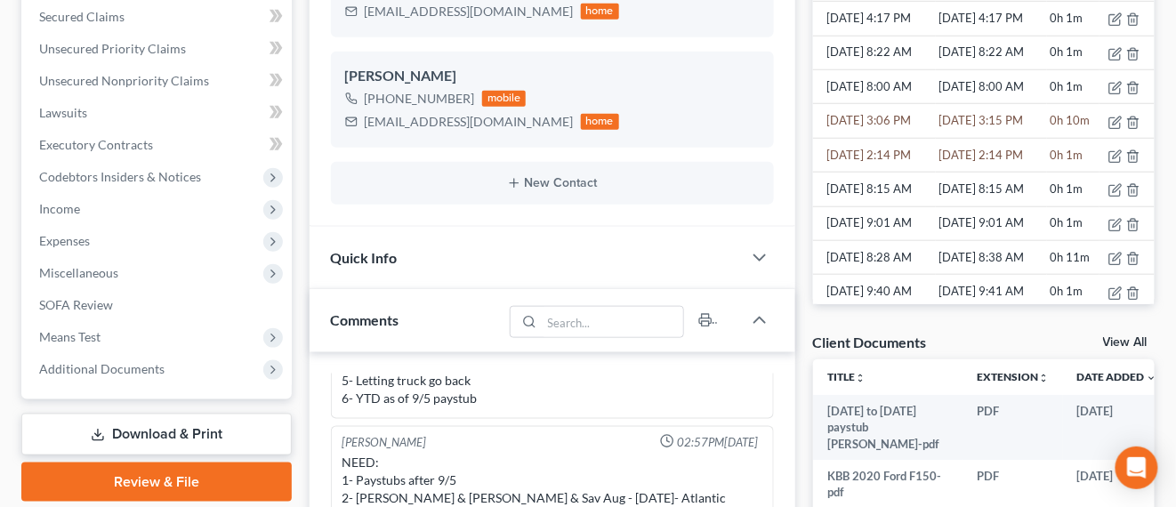
scroll to position [333, 0]
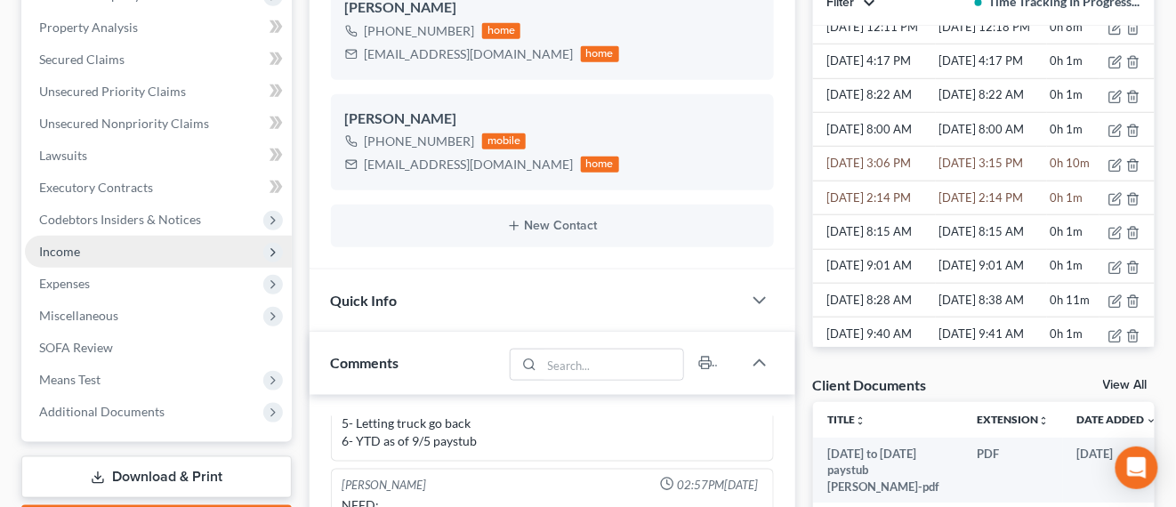
click at [120, 260] on span "Income" at bounding box center [158, 252] width 267 height 32
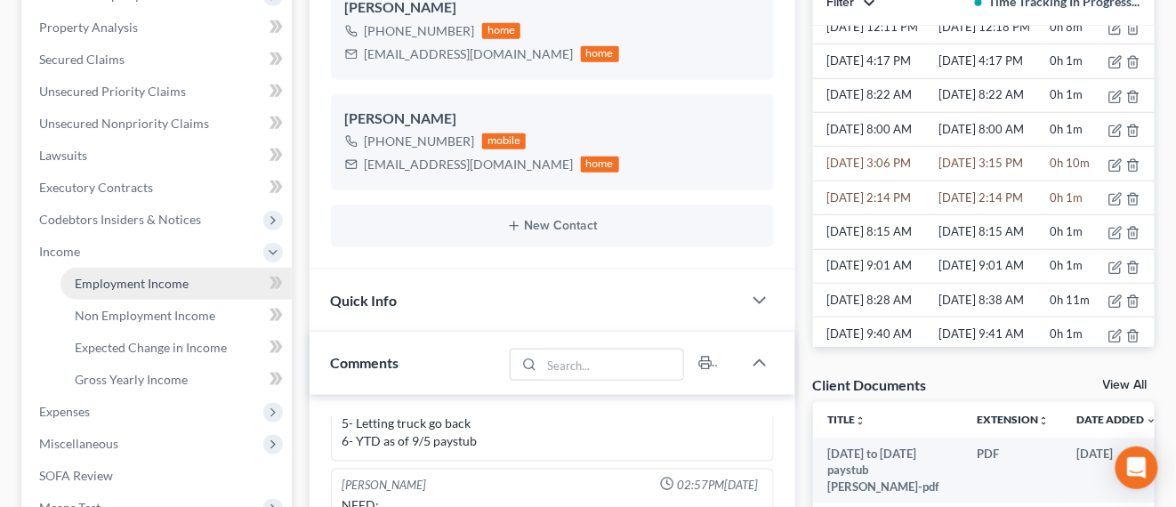
click at [207, 278] on link "Employment Income" at bounding box center [175, 284] width 231 height 32
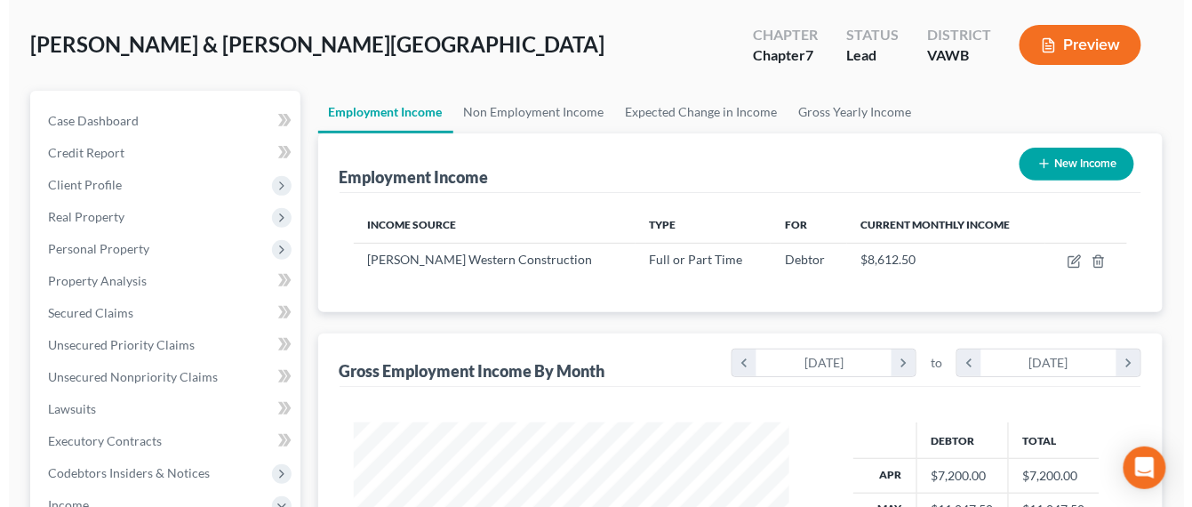
scroll to position [111, 0]
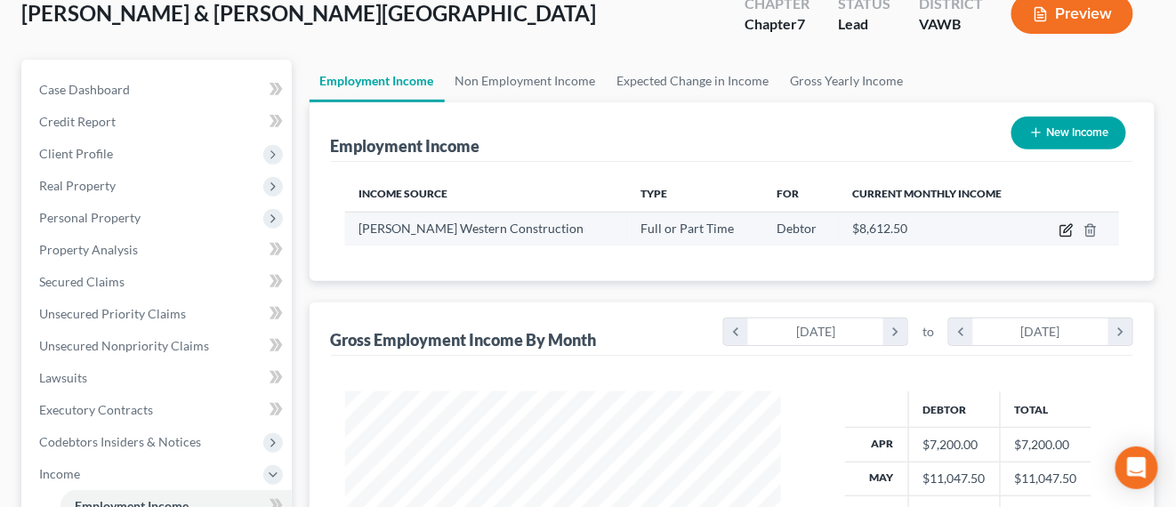
click at [1068, 229] on icon "button" at bounding box center [1067, 228] width 8 height 8
select select "0"
select select "48"
select select "3"
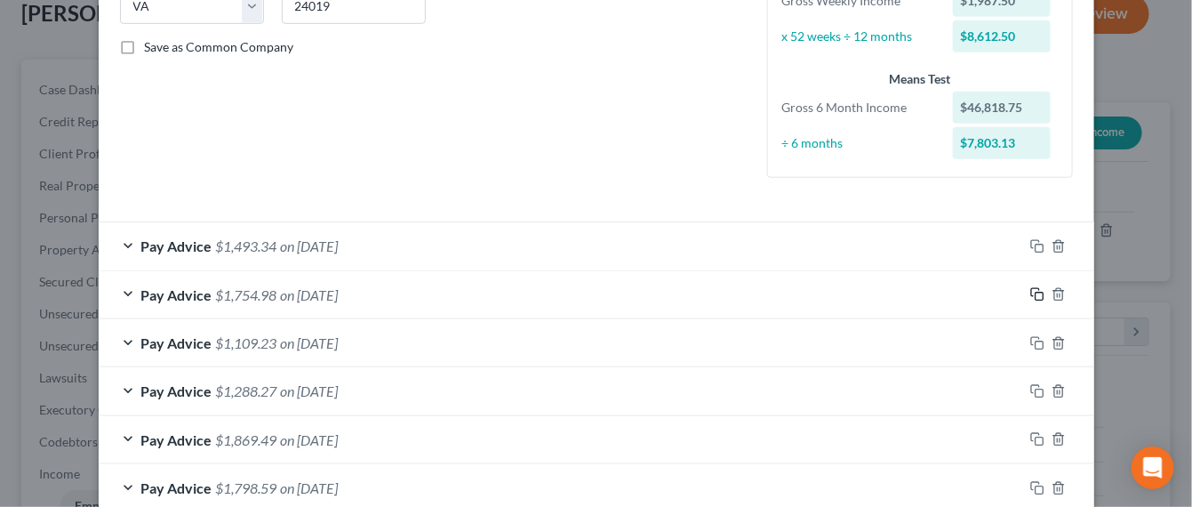
scroll to position [333, 0]
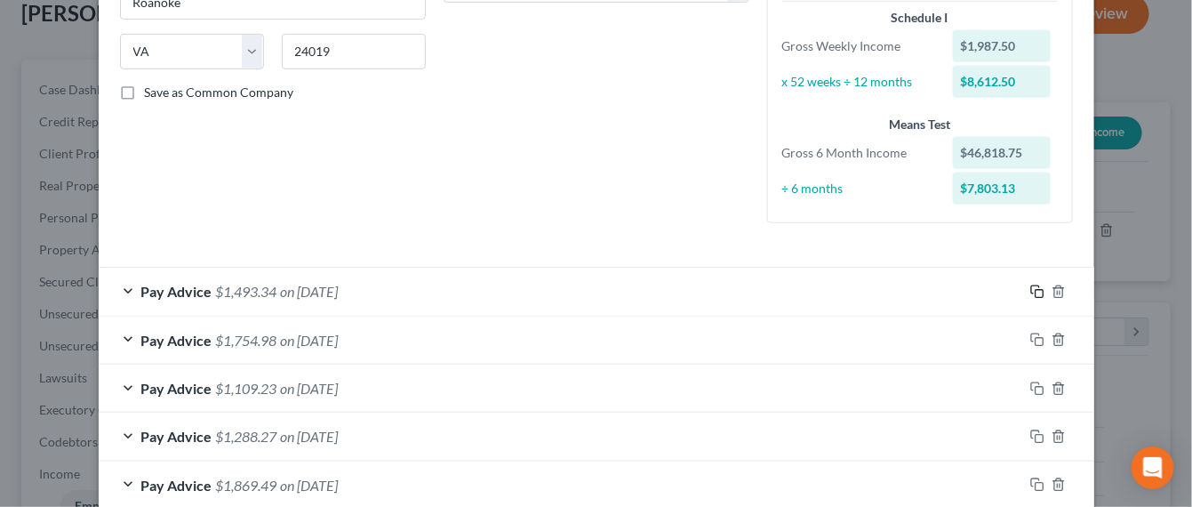
click at [1031, 291] on icon "button" at bounding box center [1038, 292] width 14 height 14
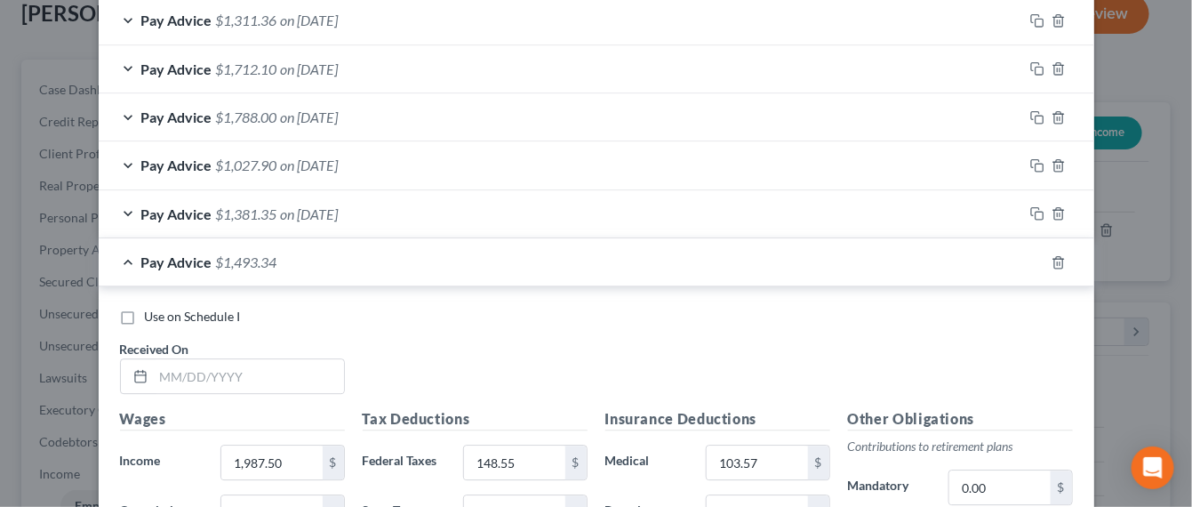
scroll to position [1890, 0]
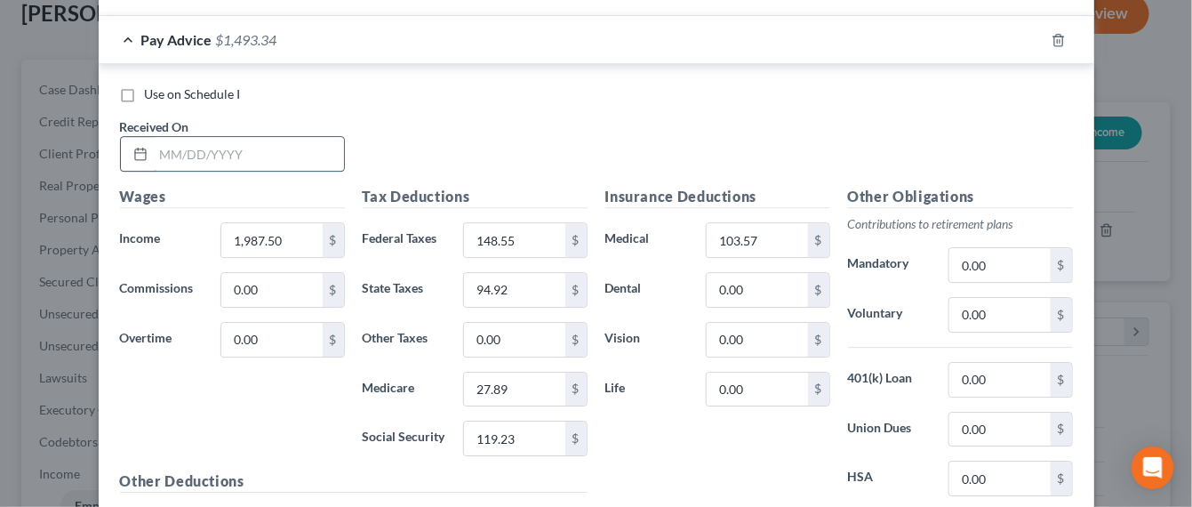
click at [265, 153] on input "text" at bounding box center [249, 154] width 190 height 34
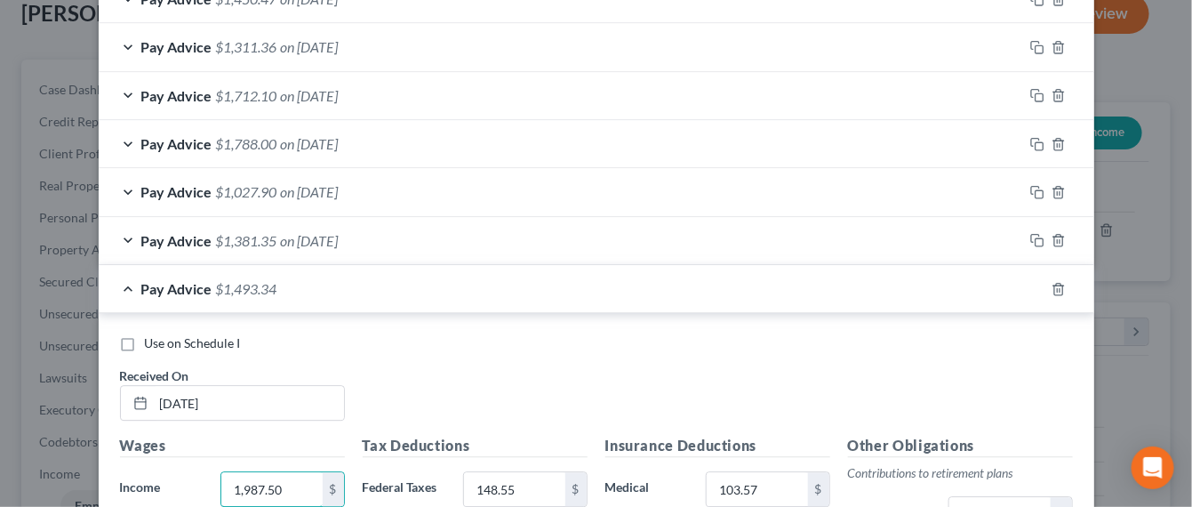
scroll to position [1778, 0]
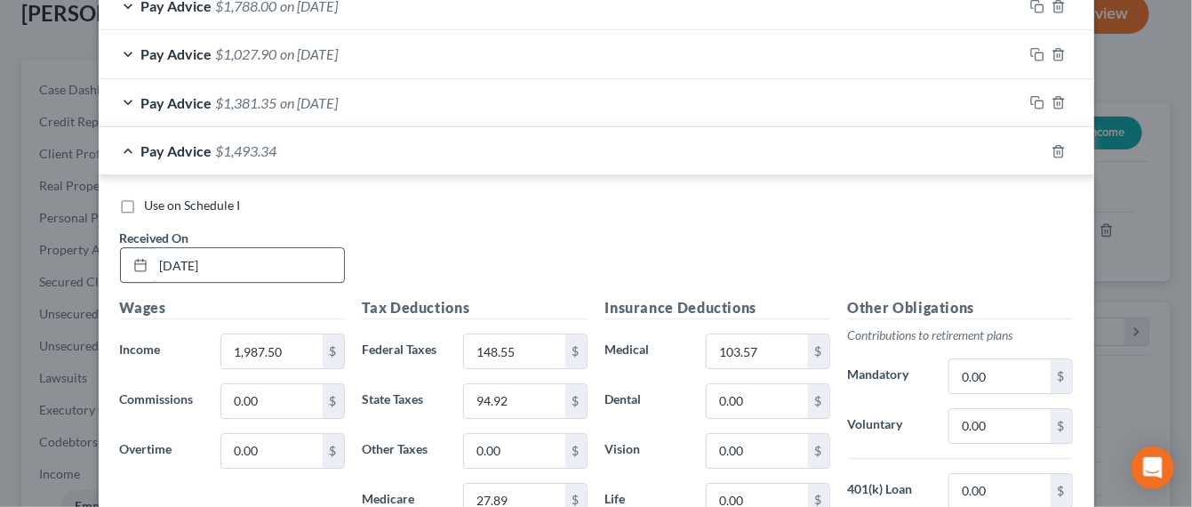
drag, startPoint x: 245, startPoint y: 259, endPoint x: 152, endPoint y: 254, distance: 92.6
click at [154, 253] on input "09-05-2025" at bounding box center [249, 265] width 190 height 34
type input "09-12-2025"
type input "1,875"
type input "123.80"
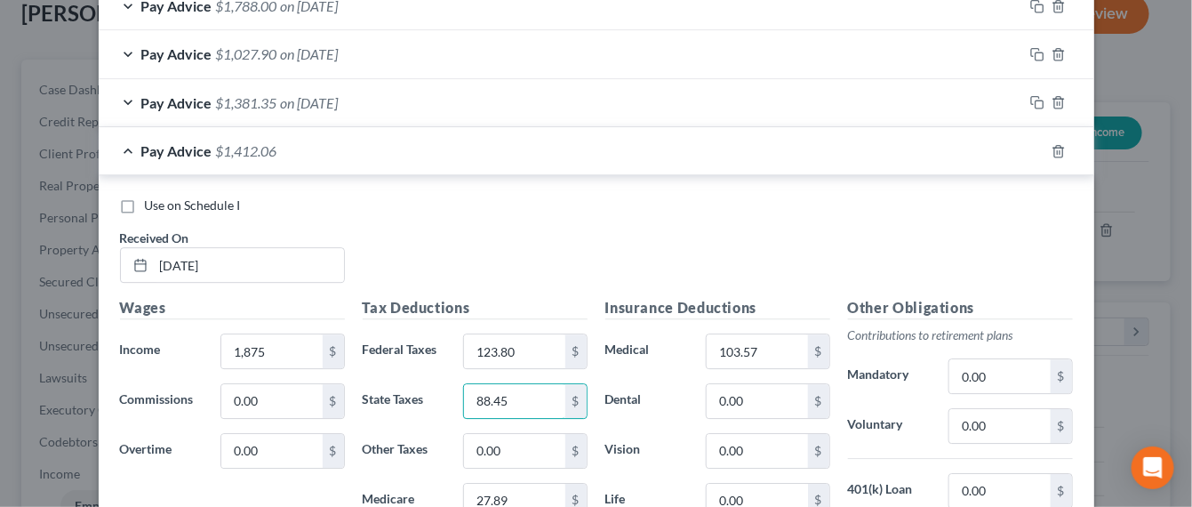
type input "88.45"
type input "26.25"
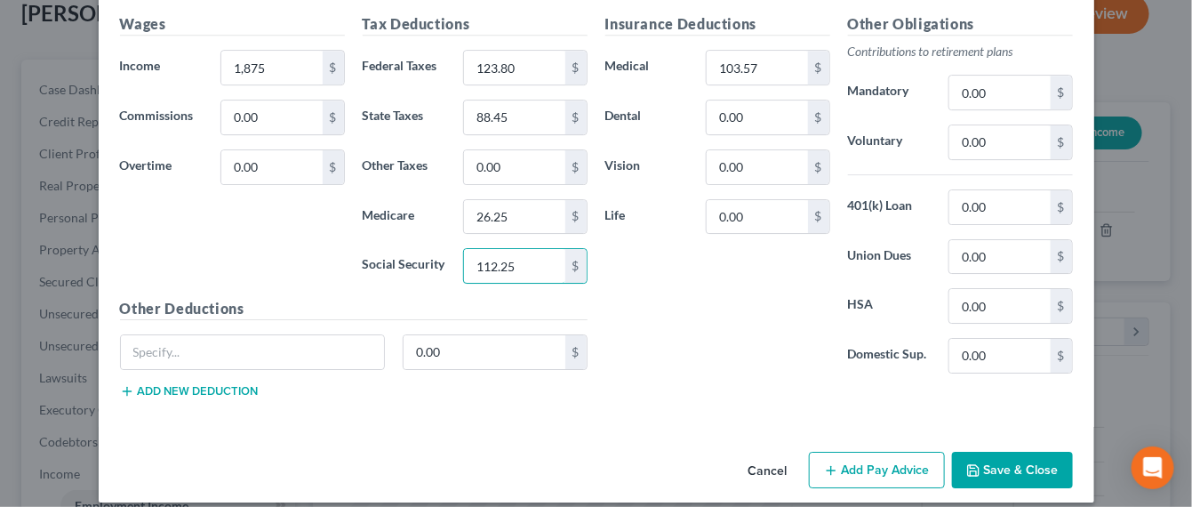
type input "112.25"
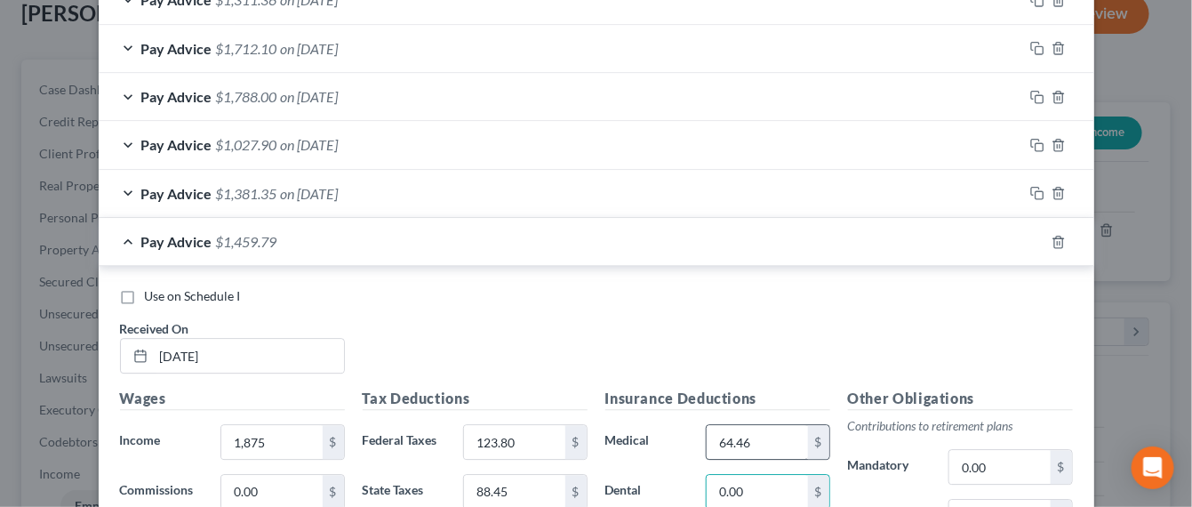
scroll to position [1731, 0]
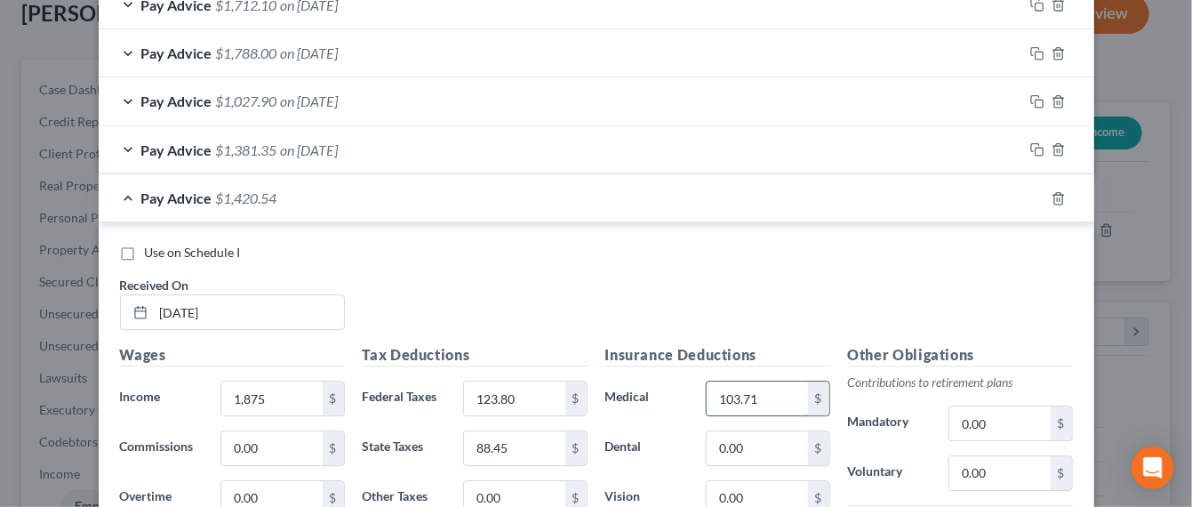
type input "103.71"
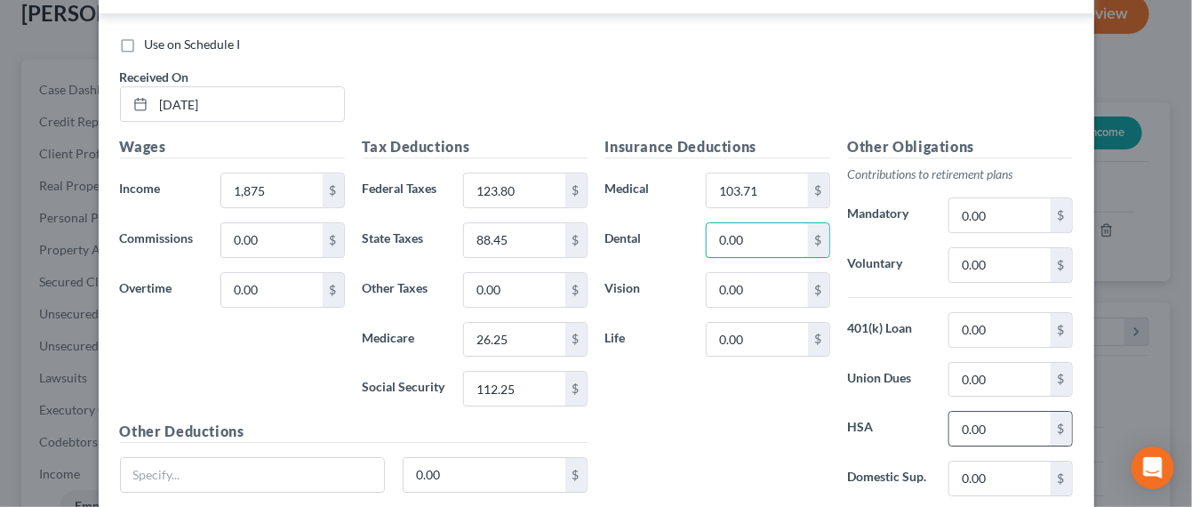
scroll to position [2065, 0]
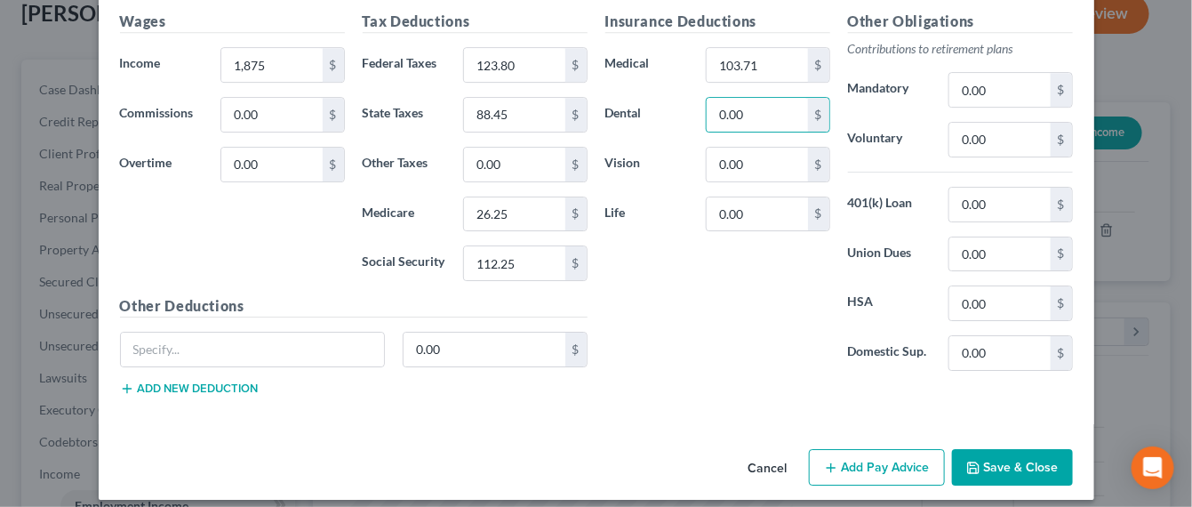
click at [1004, 449] on button "Save & Close" at bounding box center [1012, 467] width 121 height 37
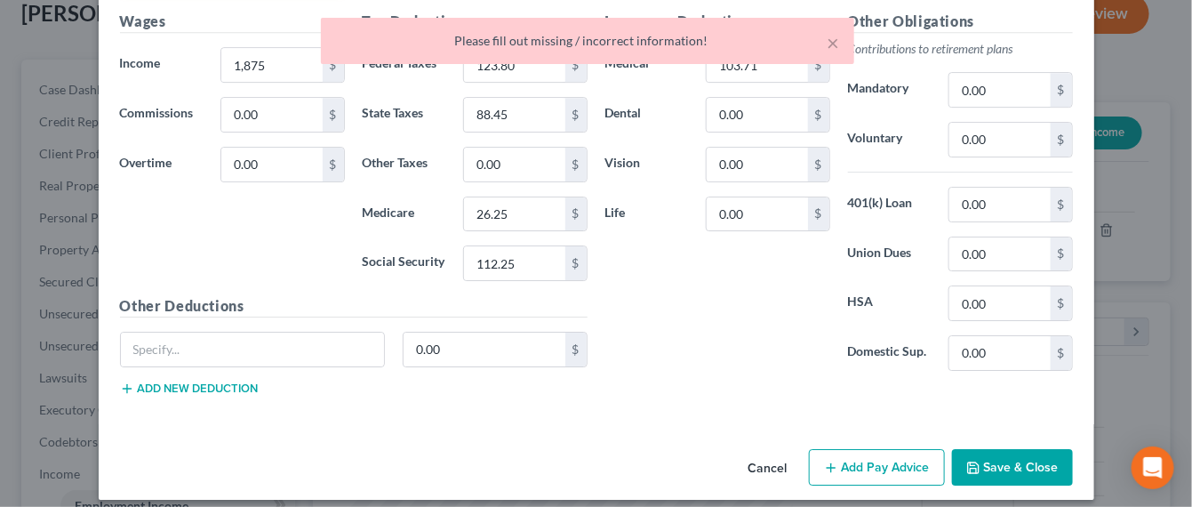
click at [538, 278] on div "Tax Deductions Federal Taxes 123.80 $ State Taxes 88.45 $ Other Taxes 0.00 $ Me…" at bounding box center [475, 153] width 243 height 285
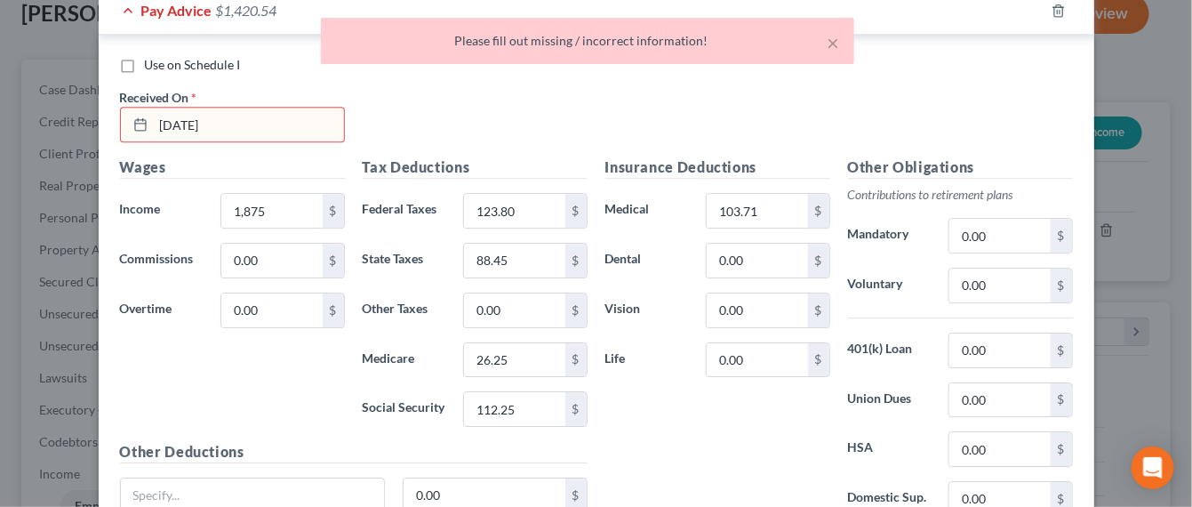
scroll to position [1731, 0]
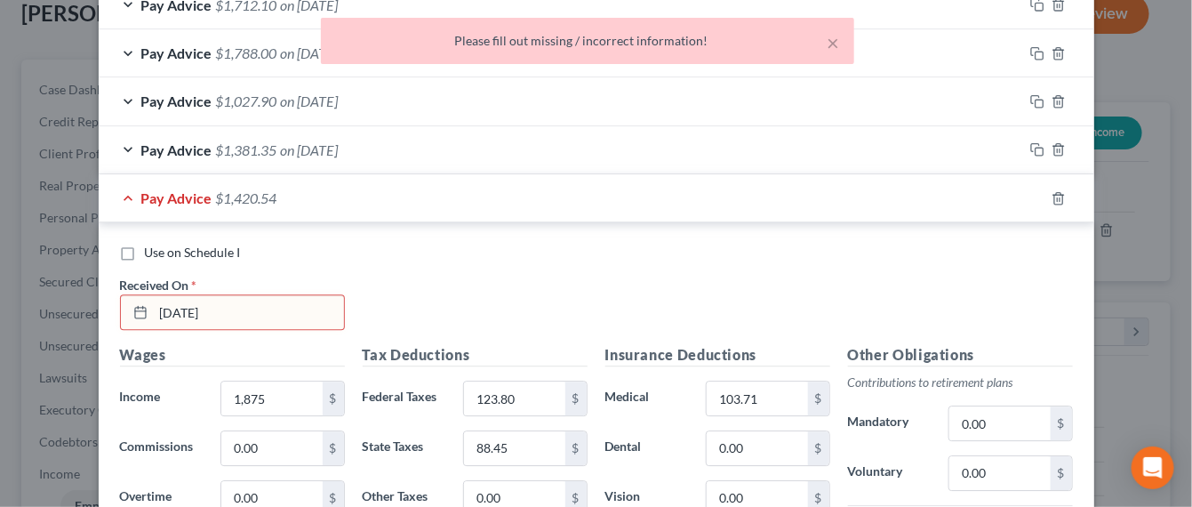
drag, startPoint x: 235, startPoint y: 302, endPoint x: 245, endPoint y: 299, distance: 10.4
click at [124, 281] on div "Received On * 09-12-2025" at bounding box center [232, 303] width 243 height 54
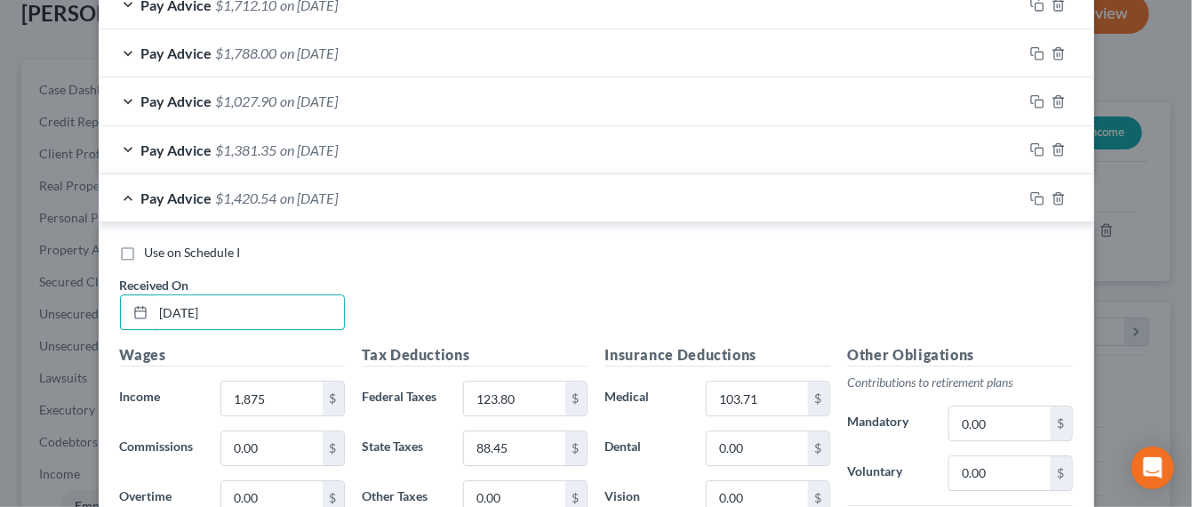
type input "09/12/2025"
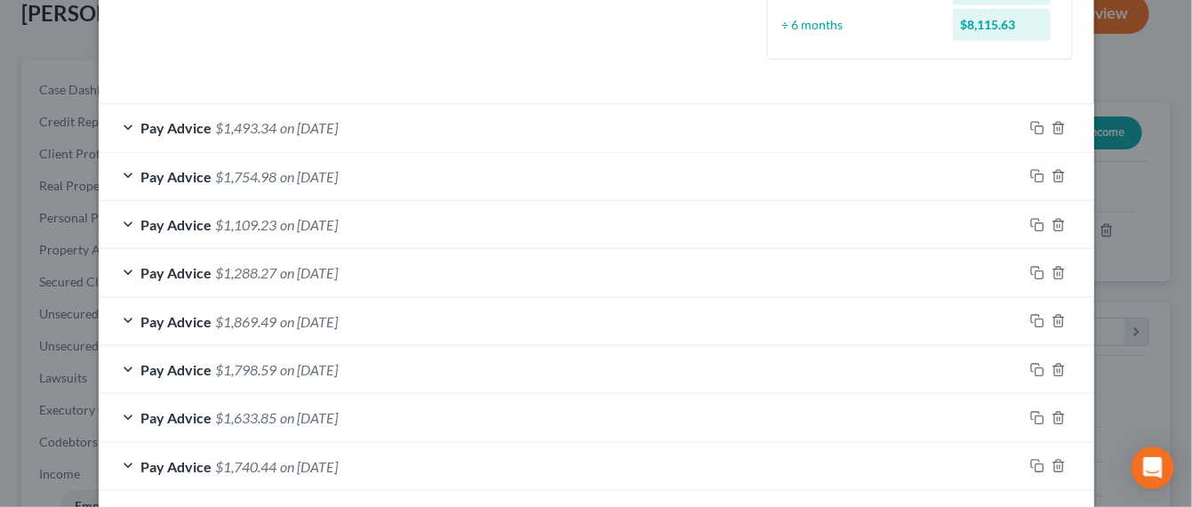
scroll to position [397, 0]
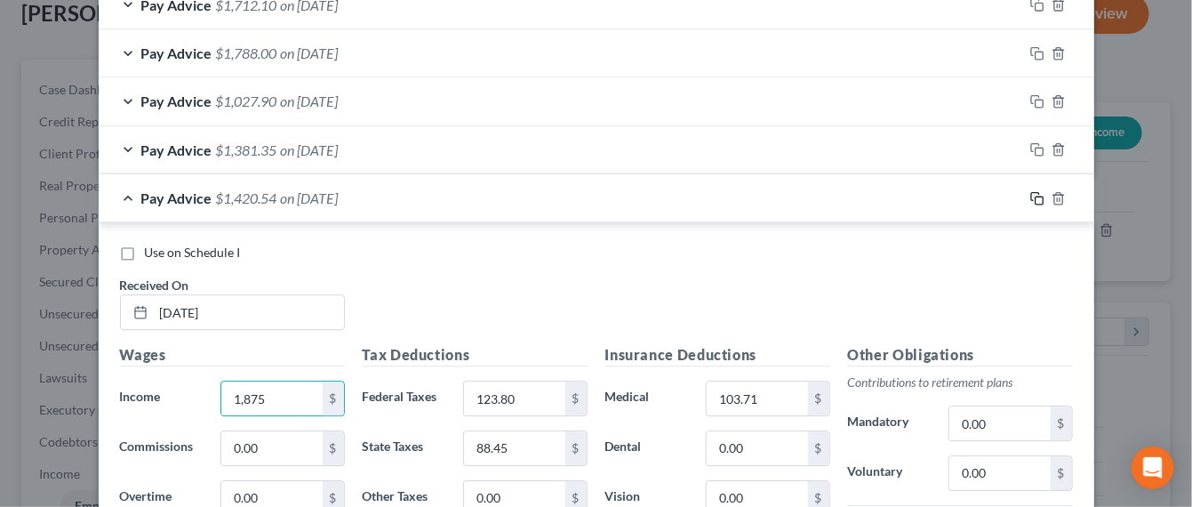
click at [1031, 194] on icon "button" at bounding box center [1038, 198] width 14 height 14
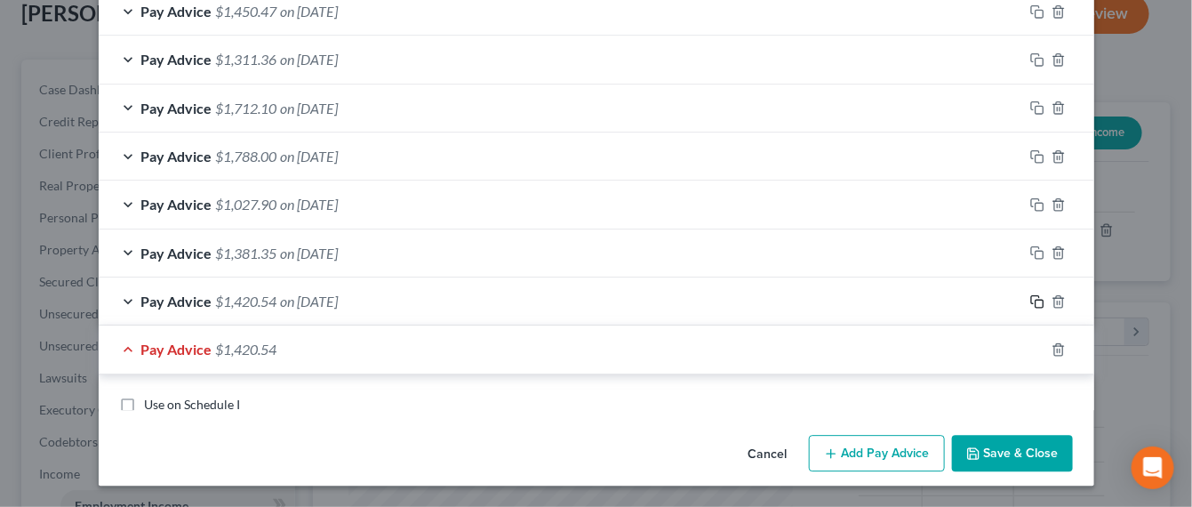
scroll to position [1731, 0]
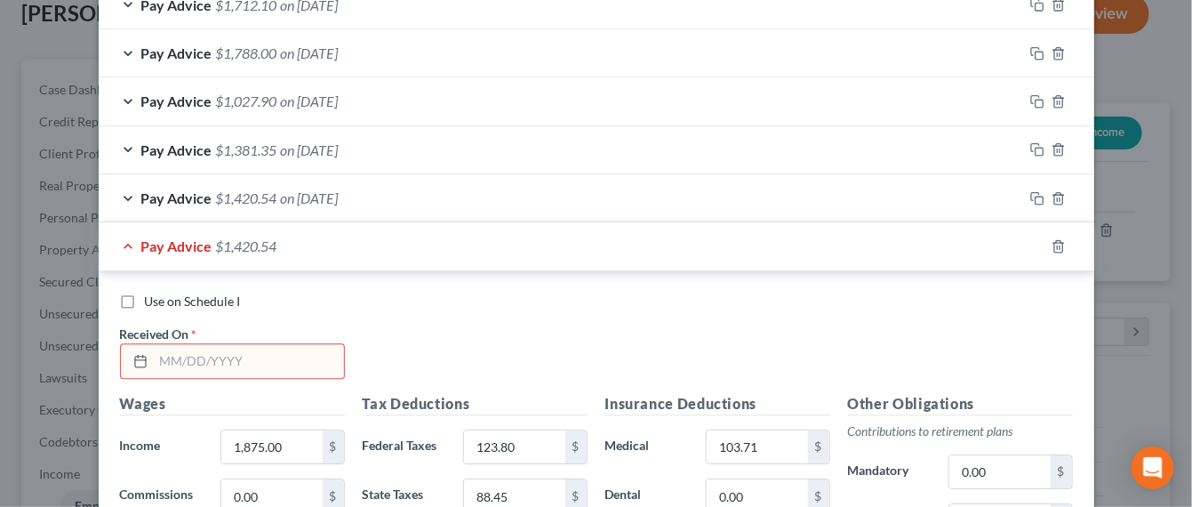
click at [195, 249] on div "Pay Advice $1,420.54" at bounding box center [572, 245] width 946 height 47
click at [191, 241] on span "Pay Advice" at bounding box center [176, 245] width 71 height 17
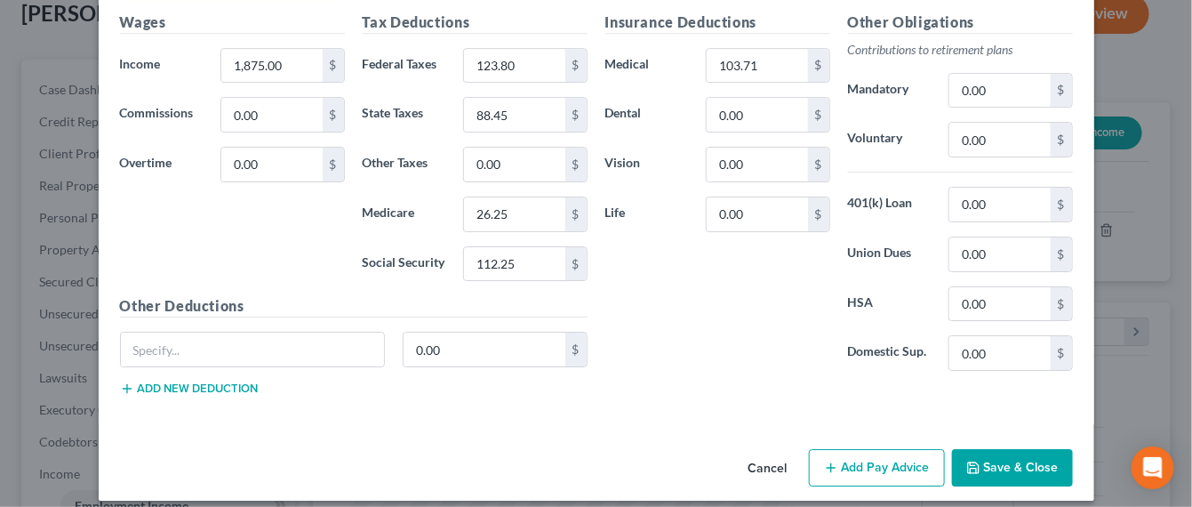
scroll to position [1890, 0]
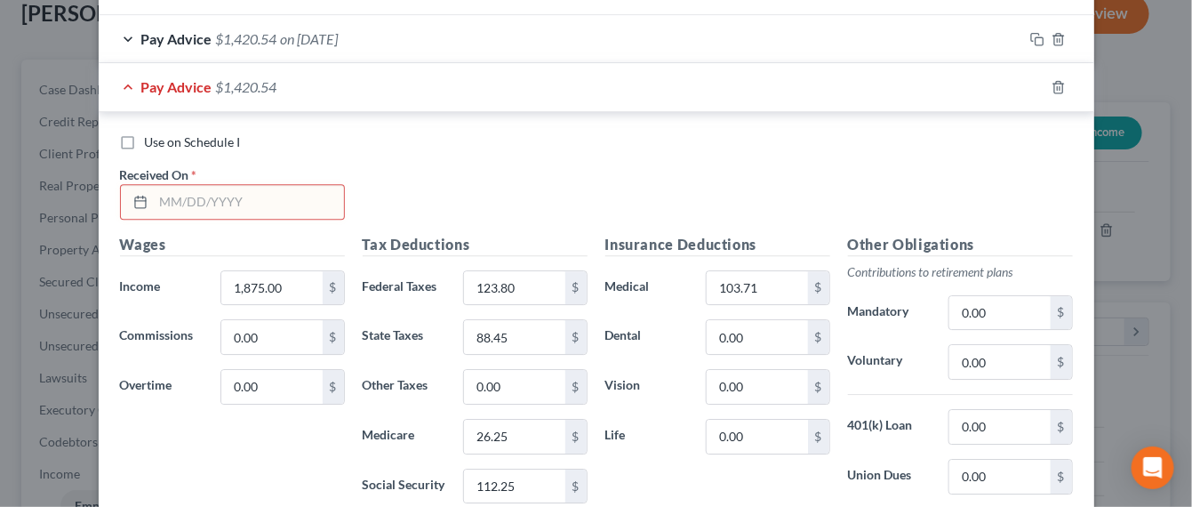
click at [123, 76] on div "Pay Advice $1,420.54" at bounding box center [572, 86] width 946 height 47
click at [223, 78] on span "$1,420.54" at bounding box center [246, 86] width 61 height 17
click at [265, 196] on input "text" at bounding box center [249, 202] width 190 height 34
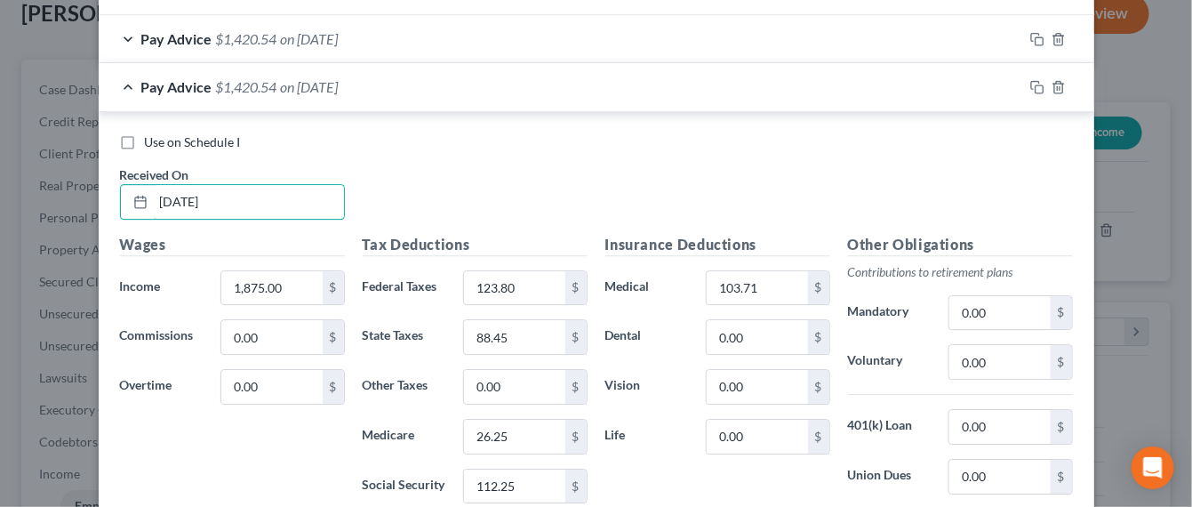
type input "09/12/2025"
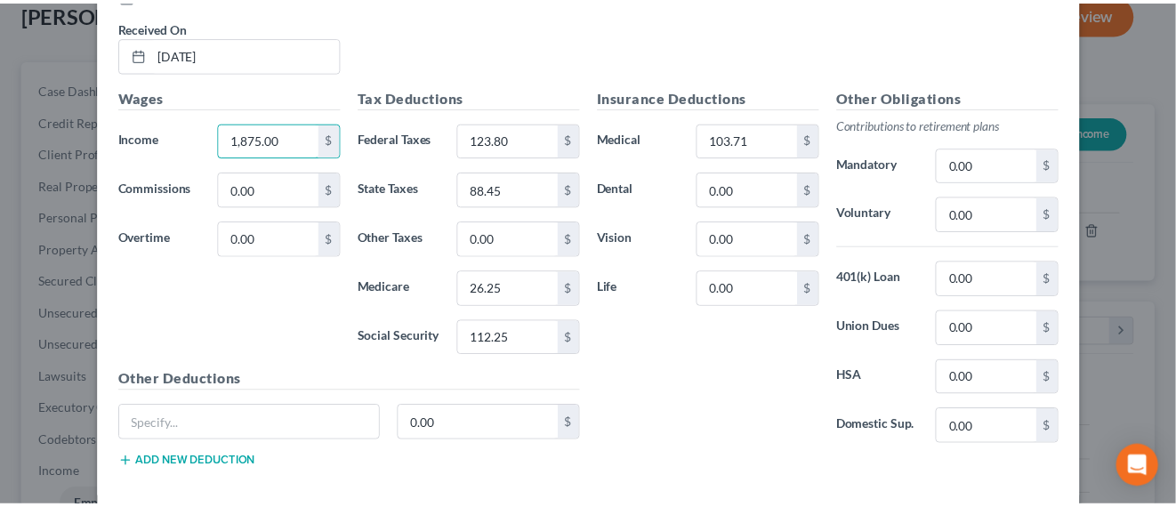
scroll to position [2113, 0]
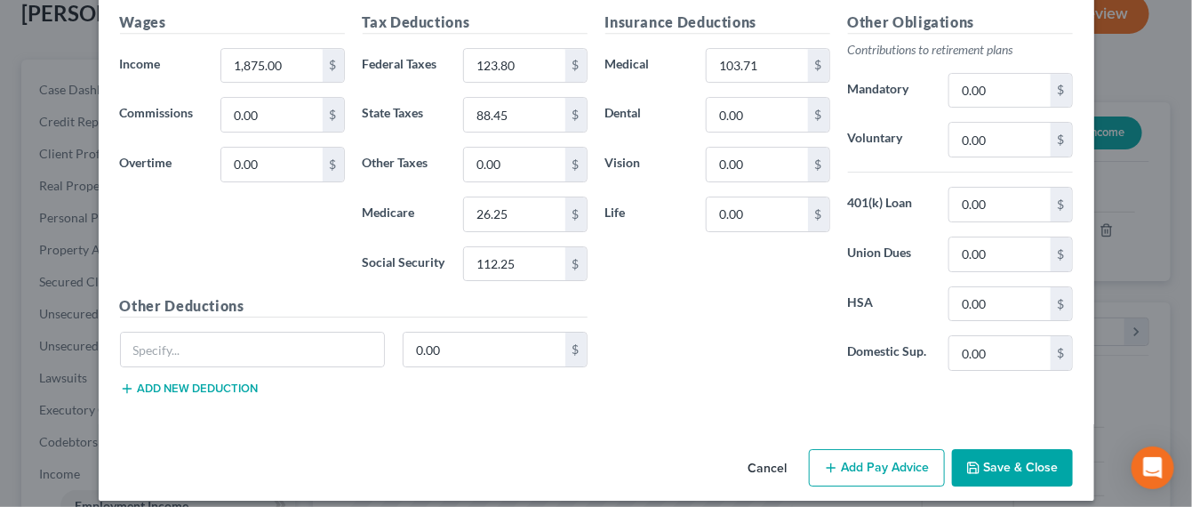
click at [978, 449] on button "Save & Close" at bounding box center [1012, 467] width 121 height 37
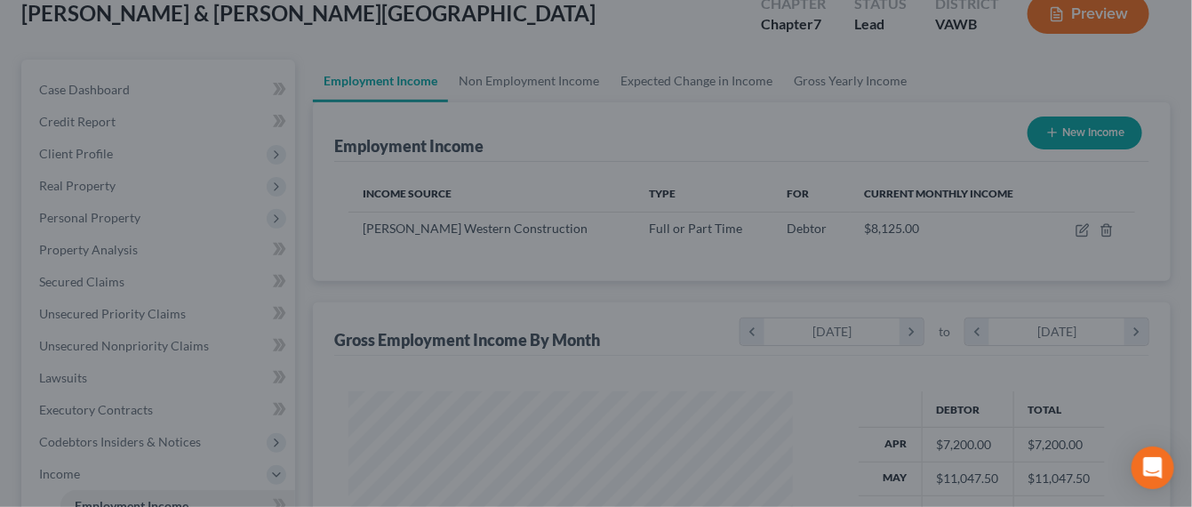
scroll to position [888893, 888738]
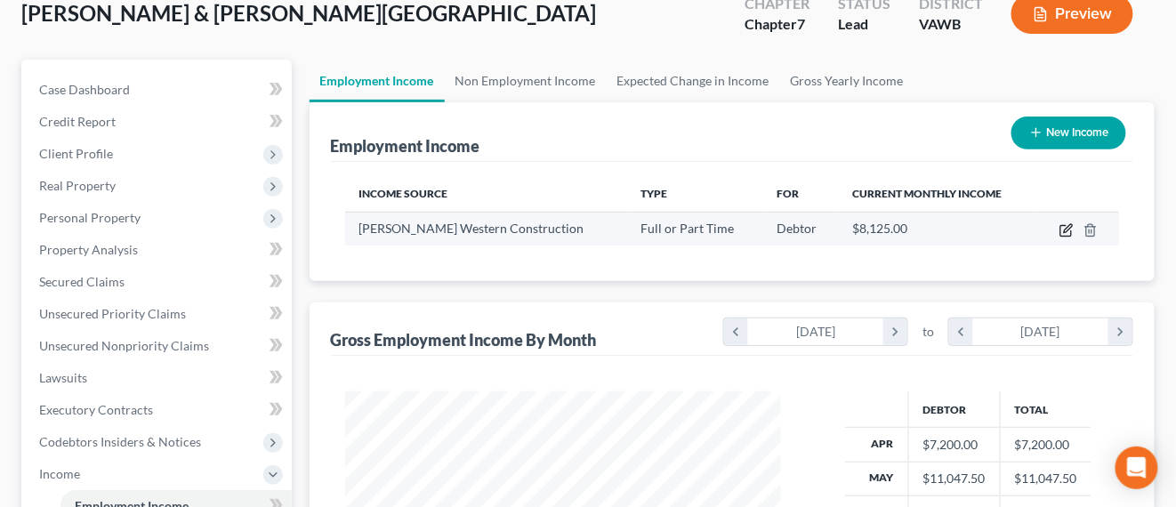
click at [1070, 232] on icon "button" at bounding box center [1066, 230] width 14 height 14
select select "0"
select select "48"
select select "3"
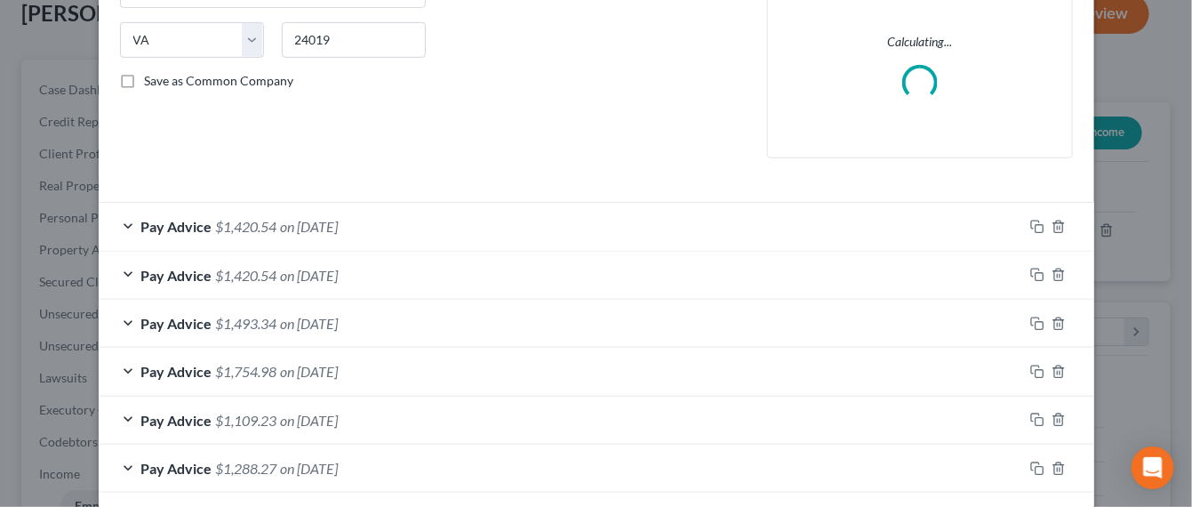
scroll to position [445, 0]
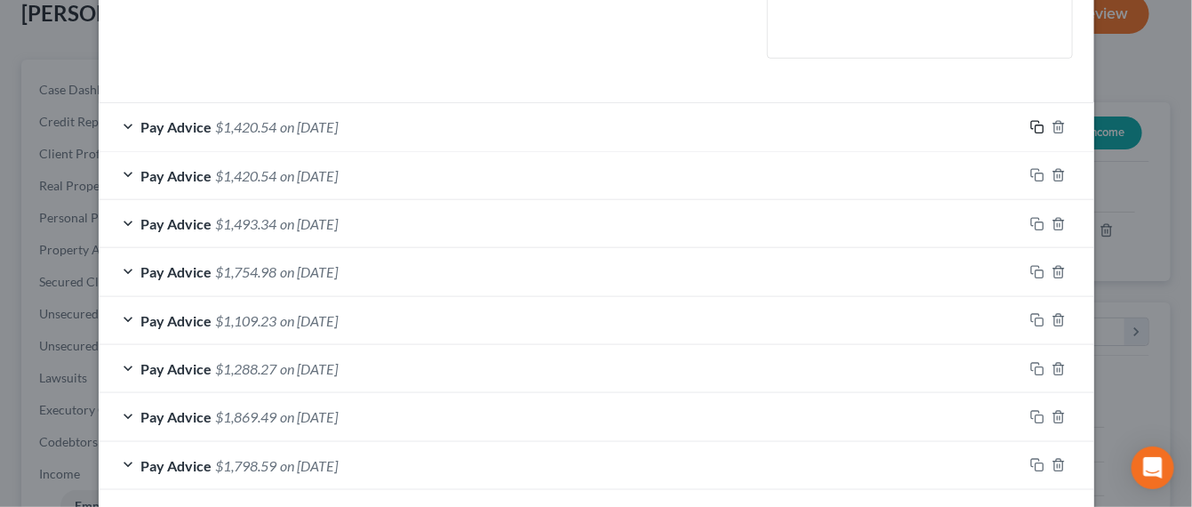
click at [1031, 129] on icon "button" at bounding box center [1038, 127] width 14 height 14
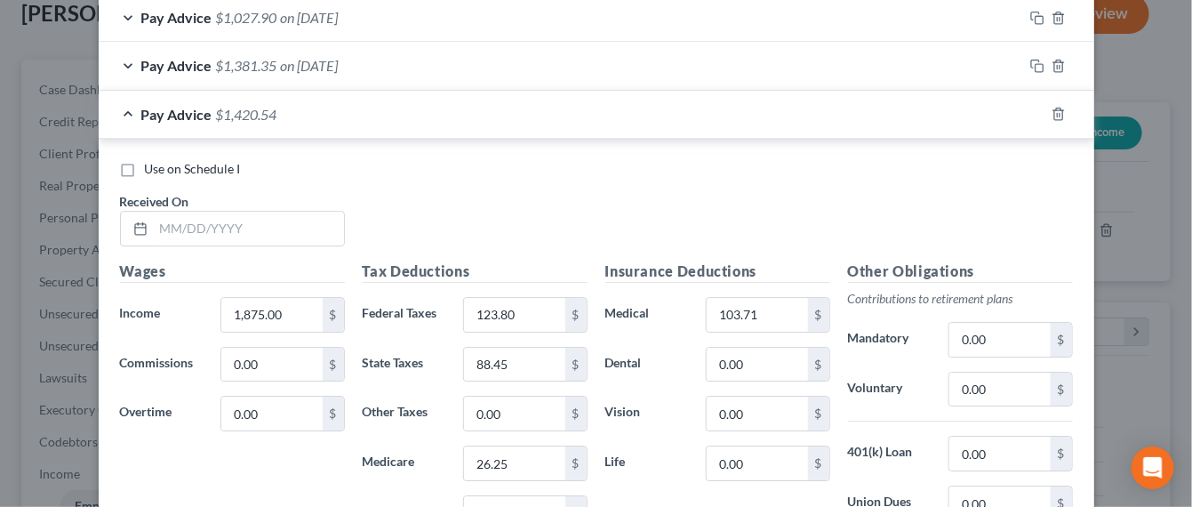
scroll to position [1942, 0]
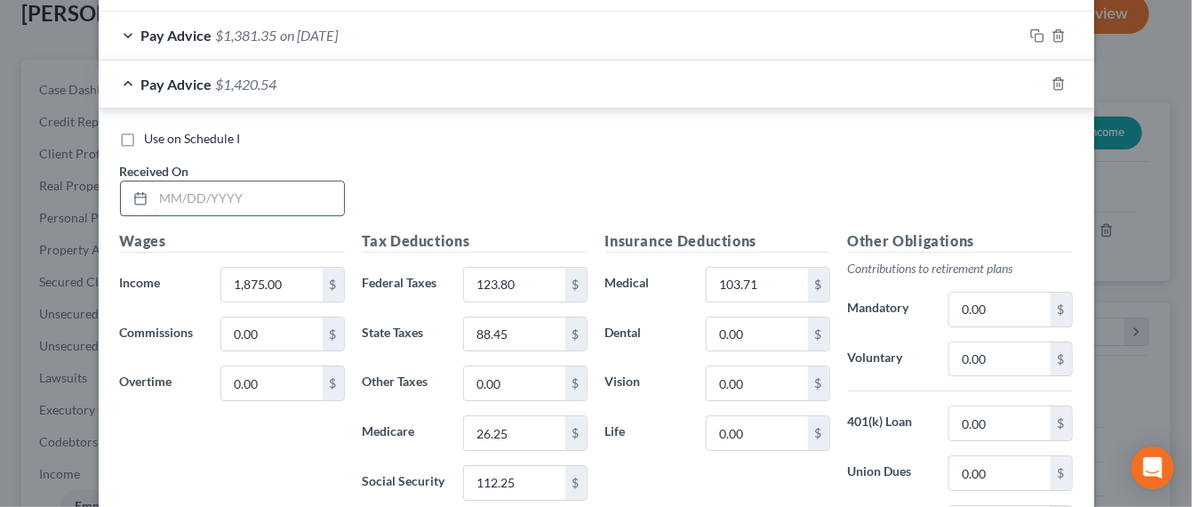
click at [297, 188] on input "text" at bounding box center [249, 198] width 190 height 34
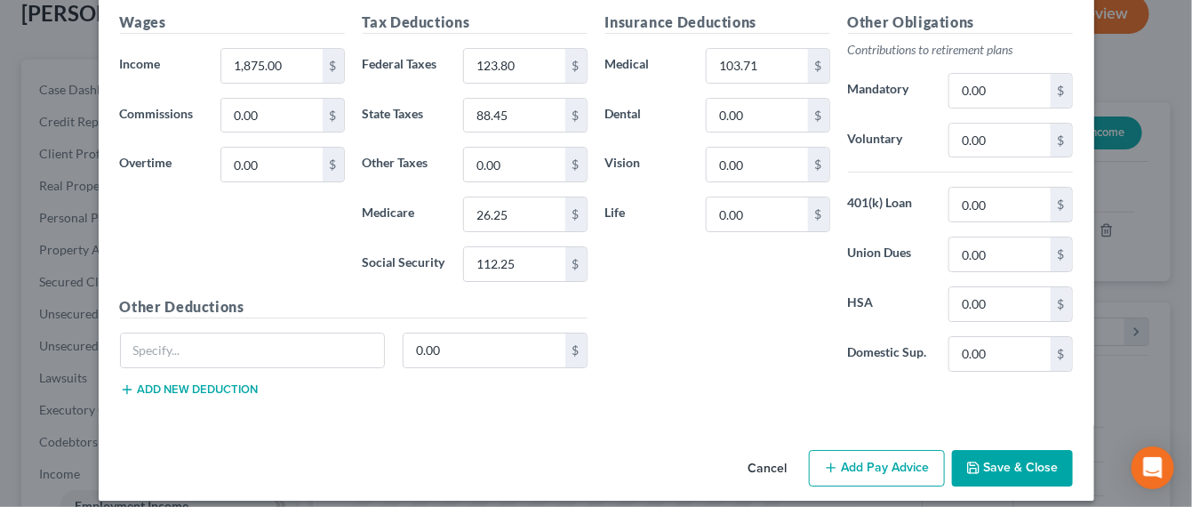
scroll to position [1938, 0]
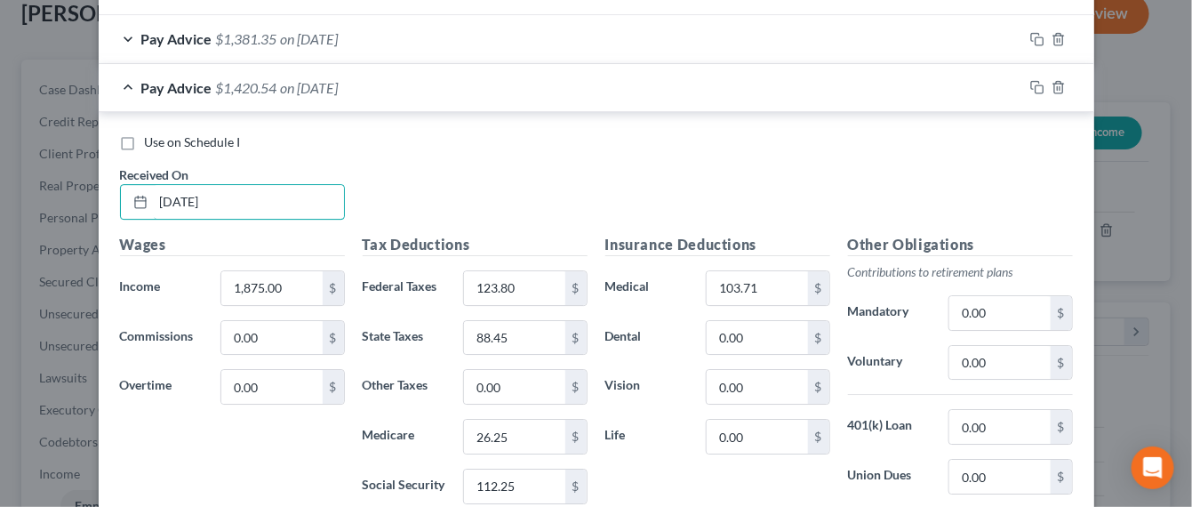
type input "09/19/2025"
type input "2,055"
type input "163.40"
type input "98.80"
type input "28.86"
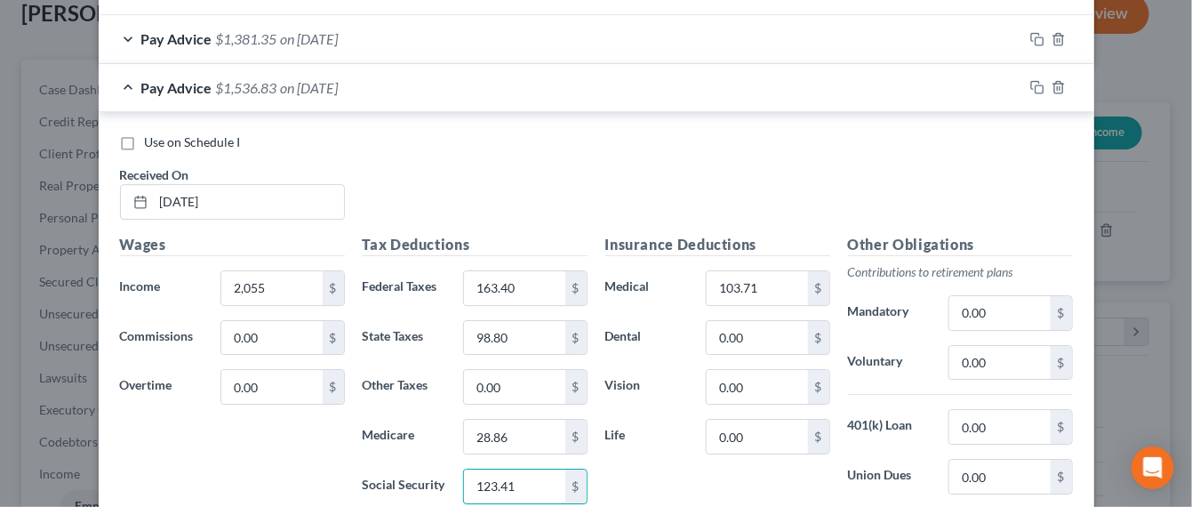
type input "123.41"
click at [1031, 80] on icon "button" at bounding box center [1038, 87] width 14 height 14
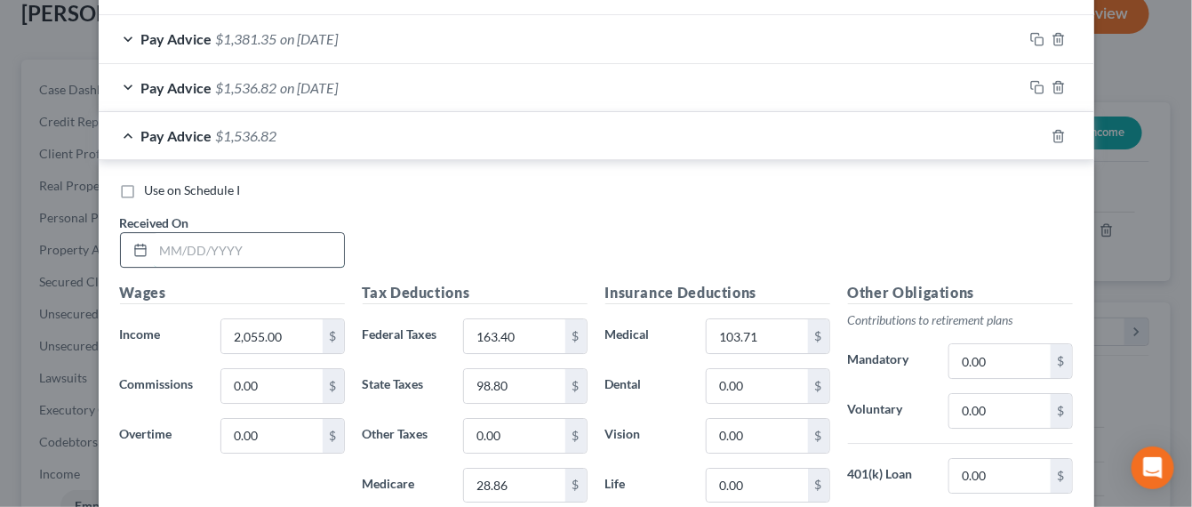
click at [306, 247] on input "text" at bounding box center [249, 250] width 190 height 34
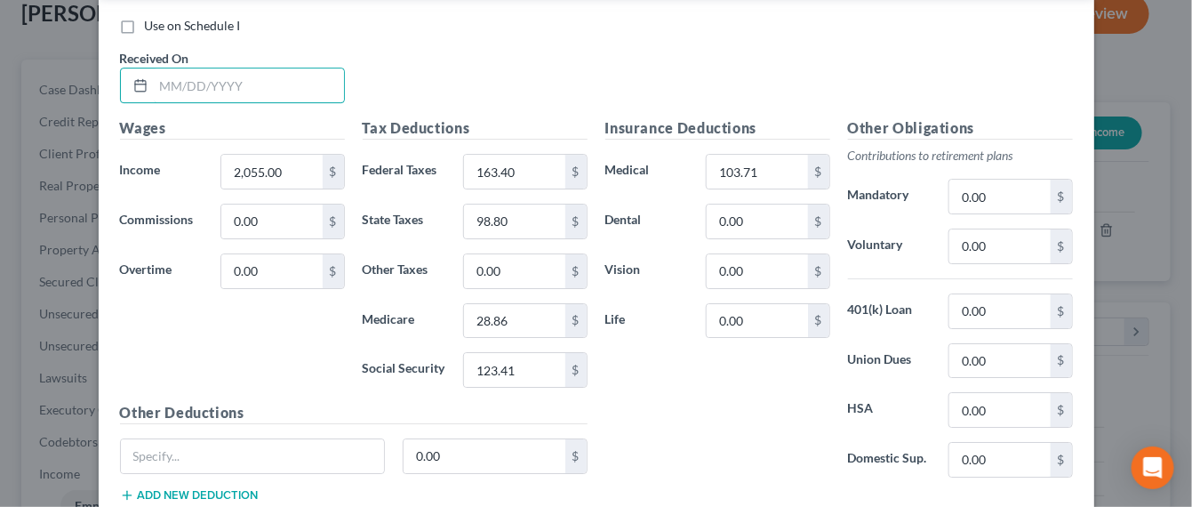
scroll to position [1986, 0]
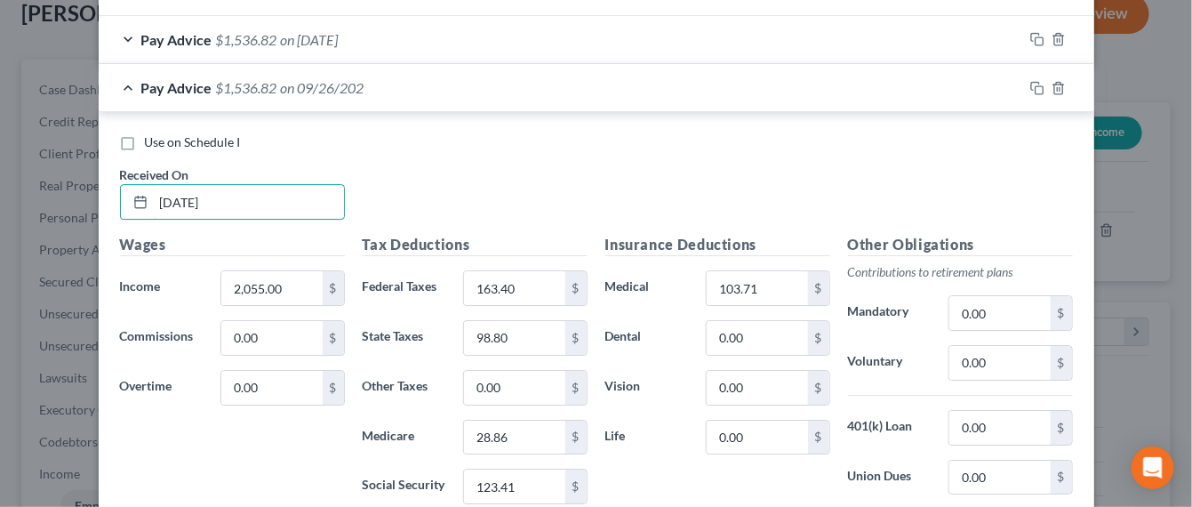
type input "[DATE]"
type input "1,710"
type input "90.93"
type input "78.96"
type input "23.86"
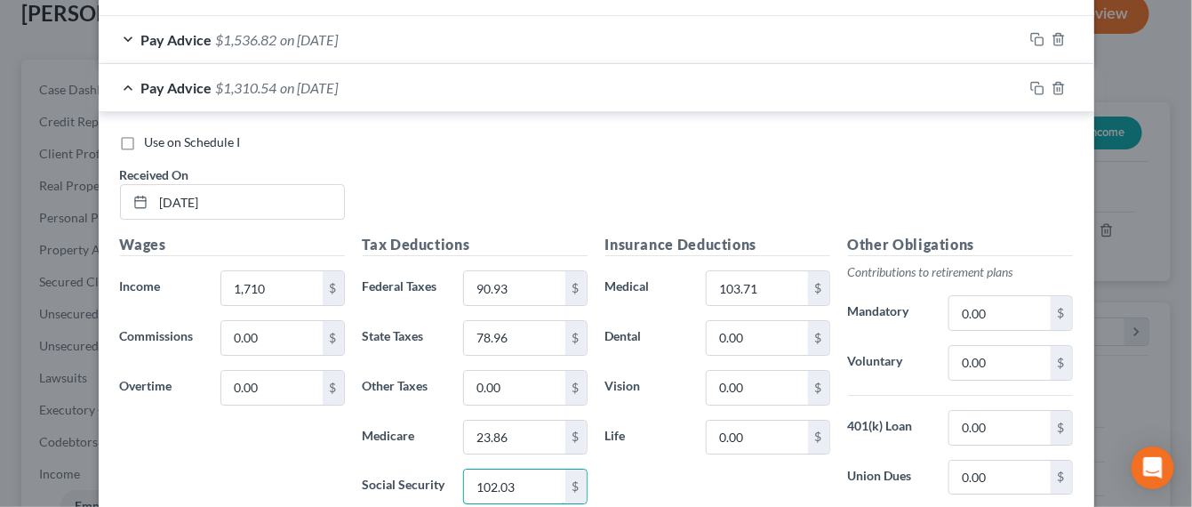
type input "102.03"
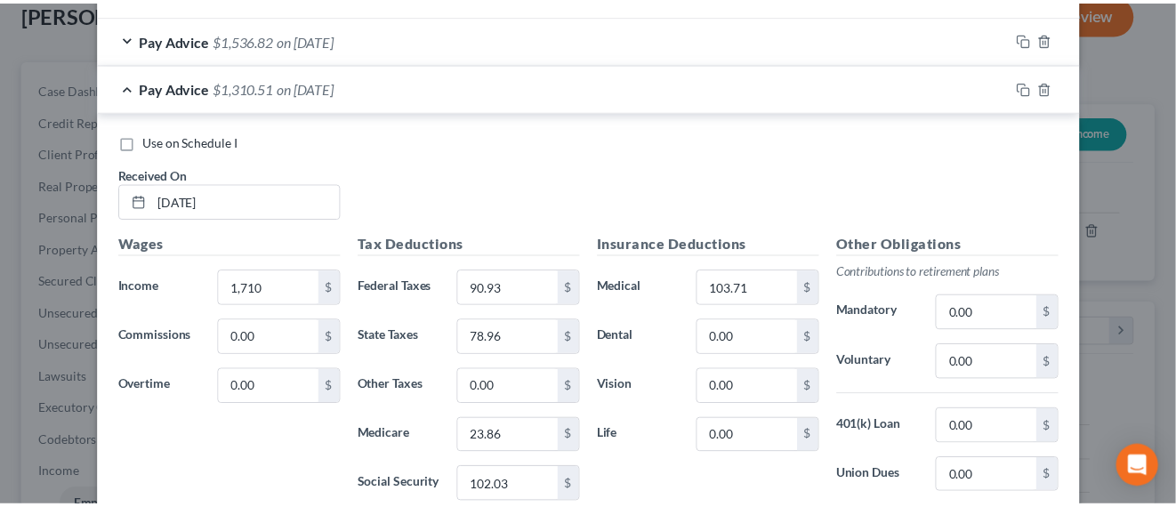
scroll to position [2209, 0]
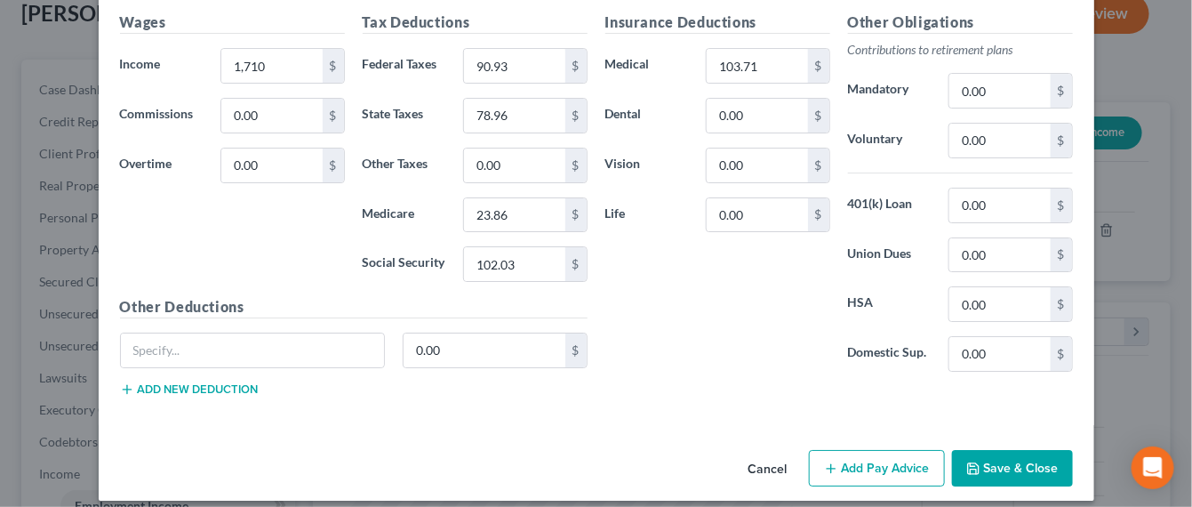
click at [994, 450] on button "Save & Close" at bounding box center [1012, 468] width 121 height 37
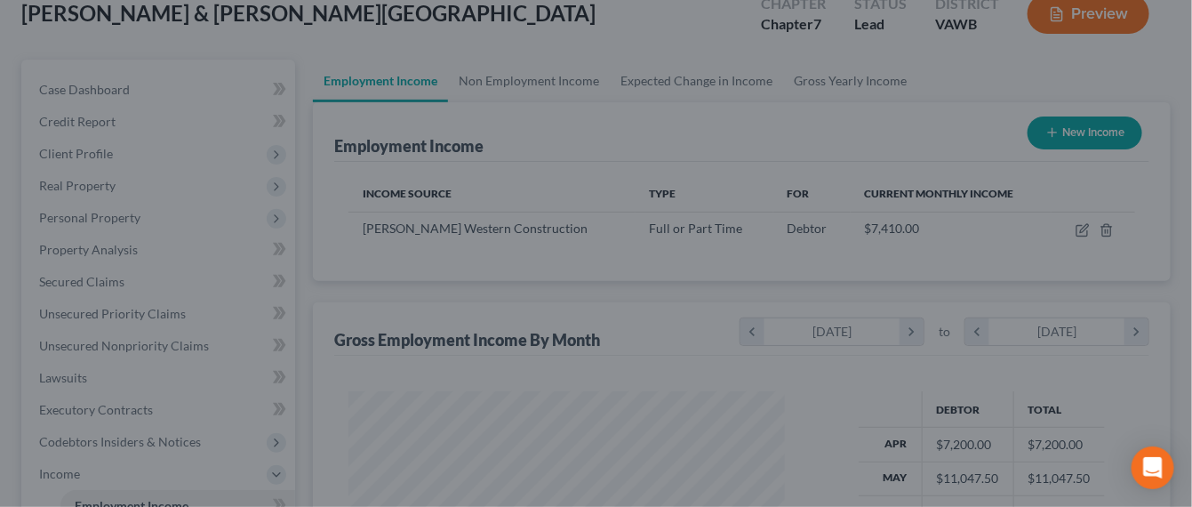
scroll to position [888893, 888738]
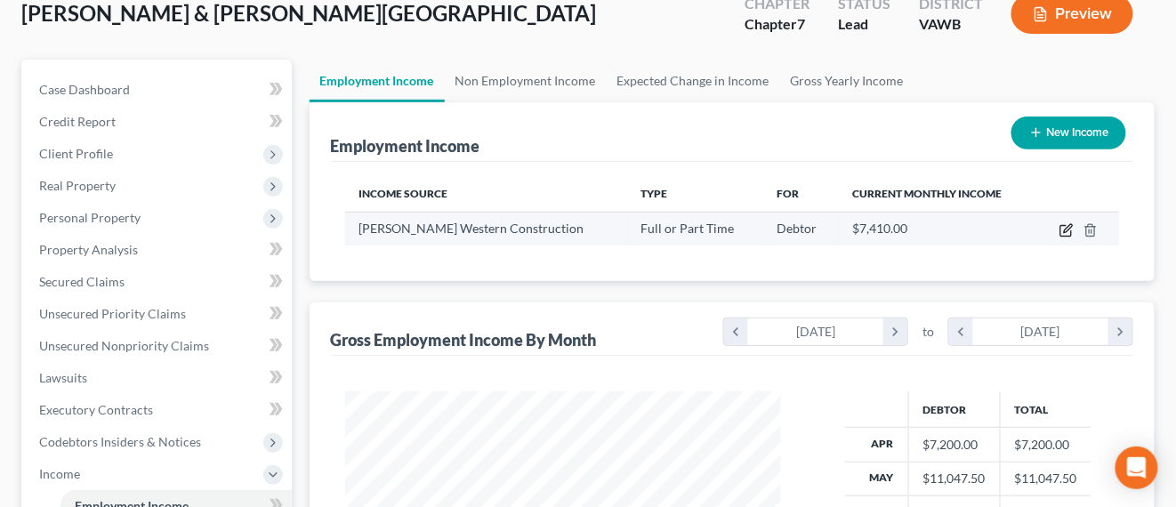
click at [1063, 232] on icon "button" at bounding box center [1066, 230] width 14 height 14
select select "0"
select select "48"
select select "3"
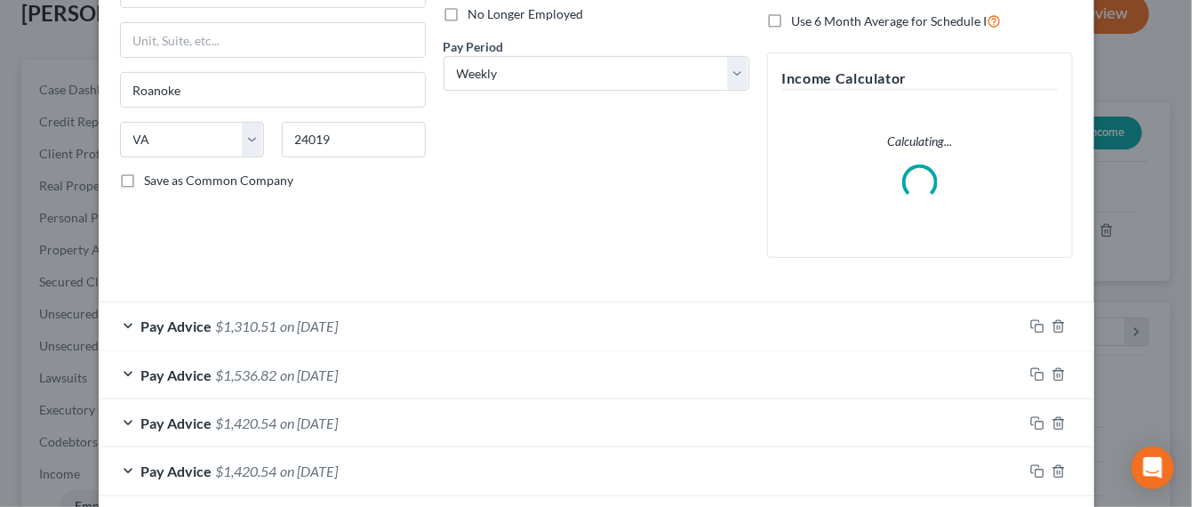
scroll to position [333, 0]
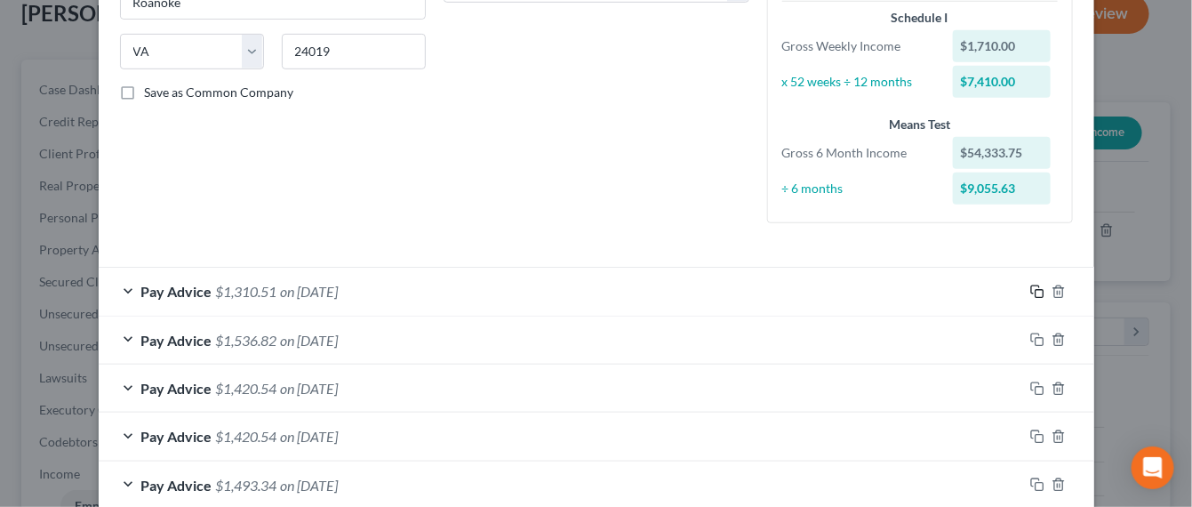
click at [1031, 292] on icon "button" at bounding box center [1038, 292] width 14 height 14
click at [1031, 290] on icon "button" at bounding box center [1038, 292] width 14 height 14
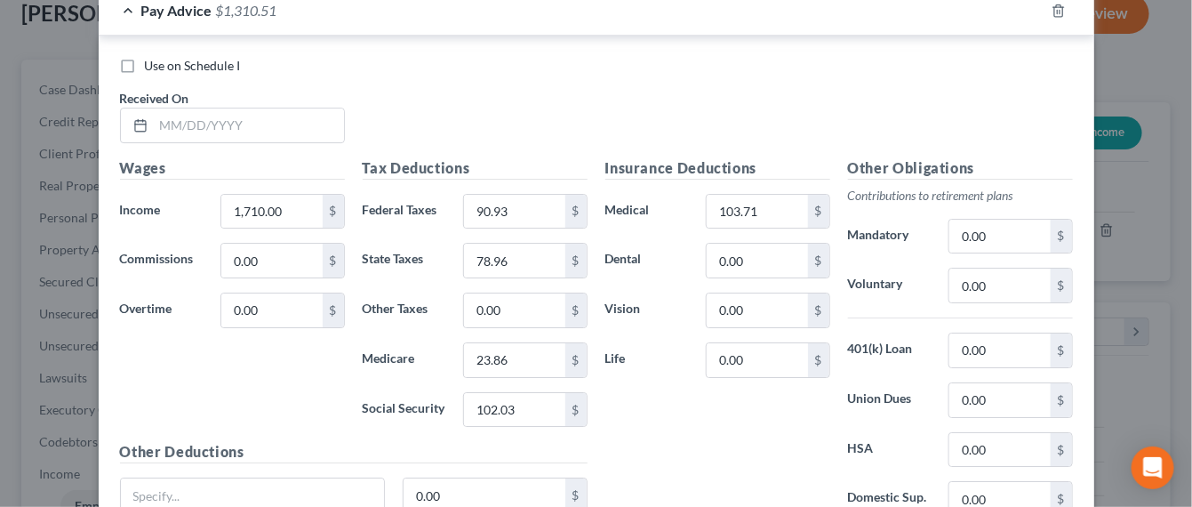
scroll to position [2001, 0]
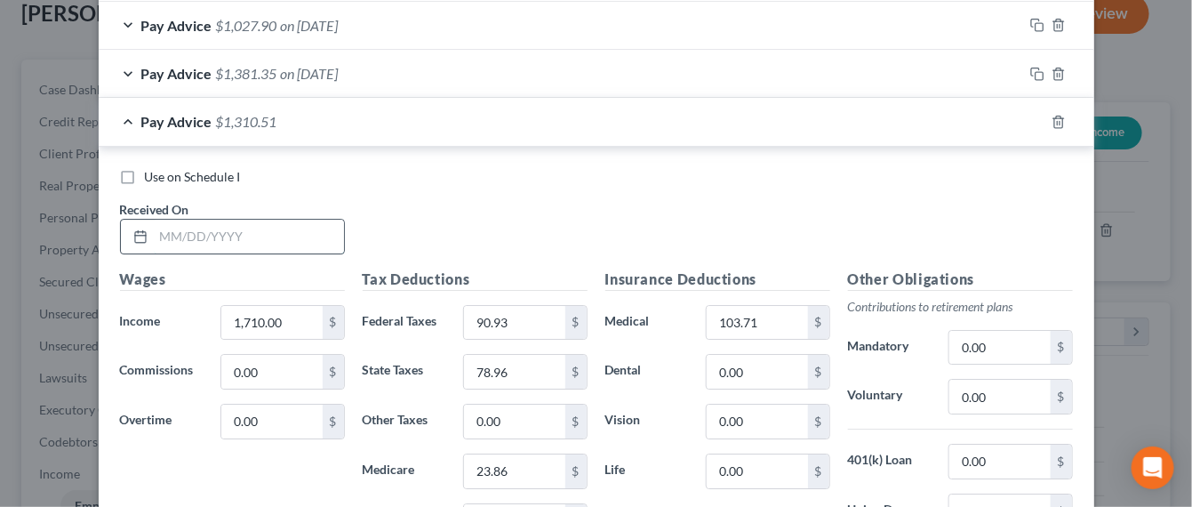
click at [271, 230] on input "text" at bounding box center [249, 237] width 190 height 34
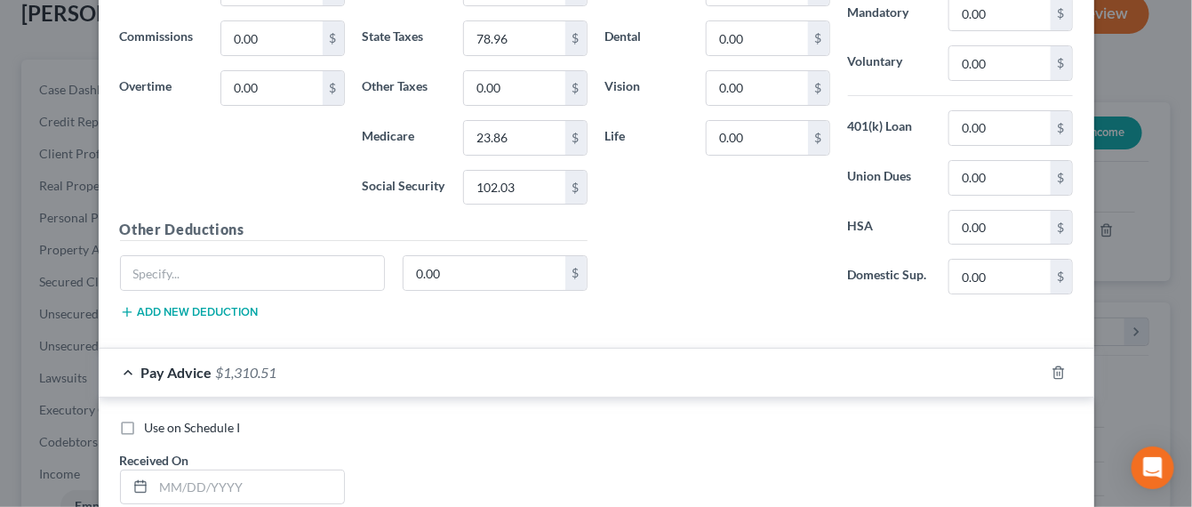
scroll to position [2112, 0]
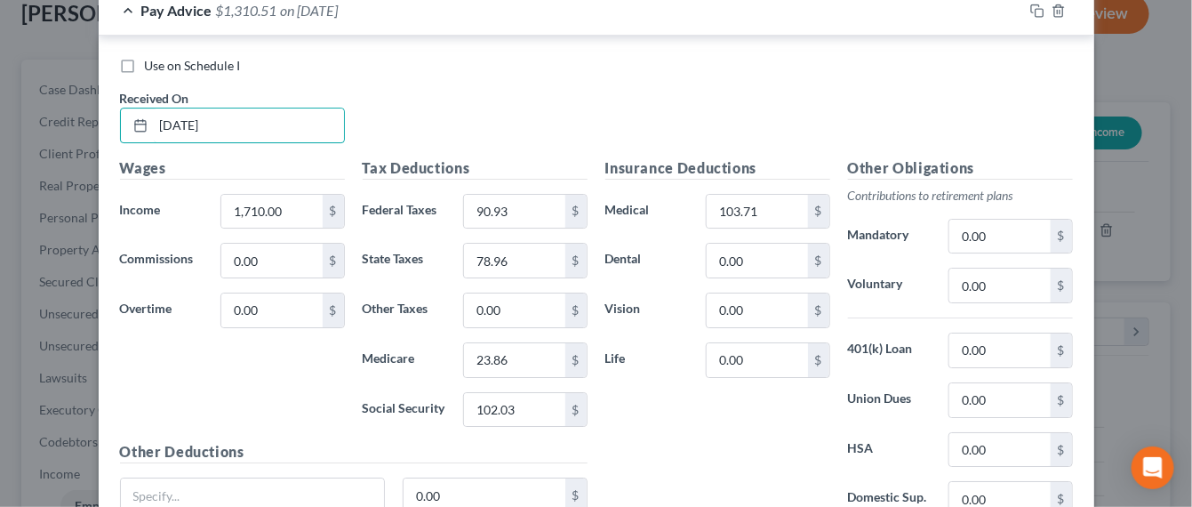
type input "10/03/2025"
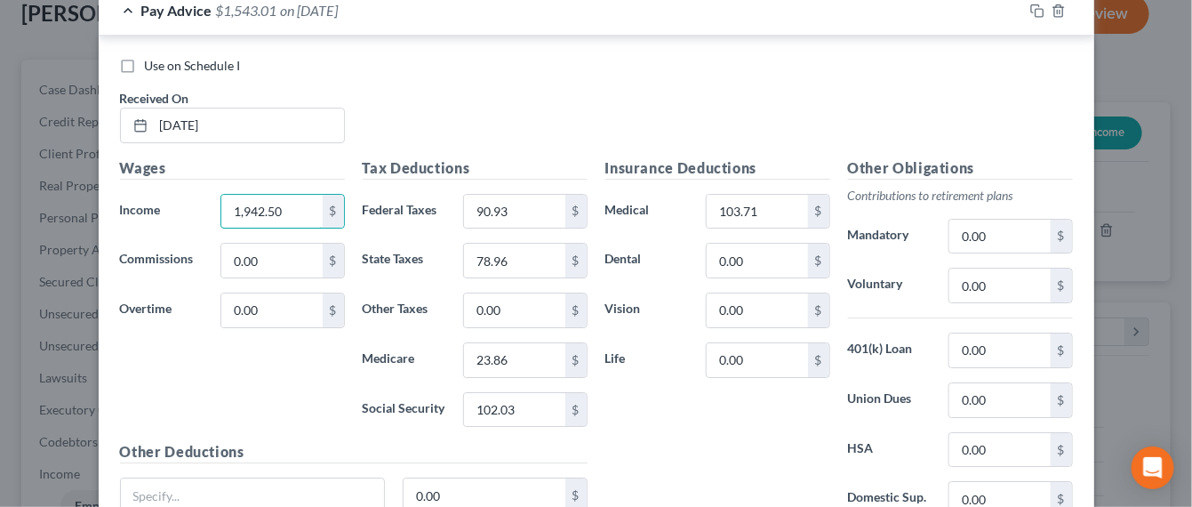
type input "1,942.50"
type input "138.65"
type input "92.33"
type input "27.24"
type input "116.44"
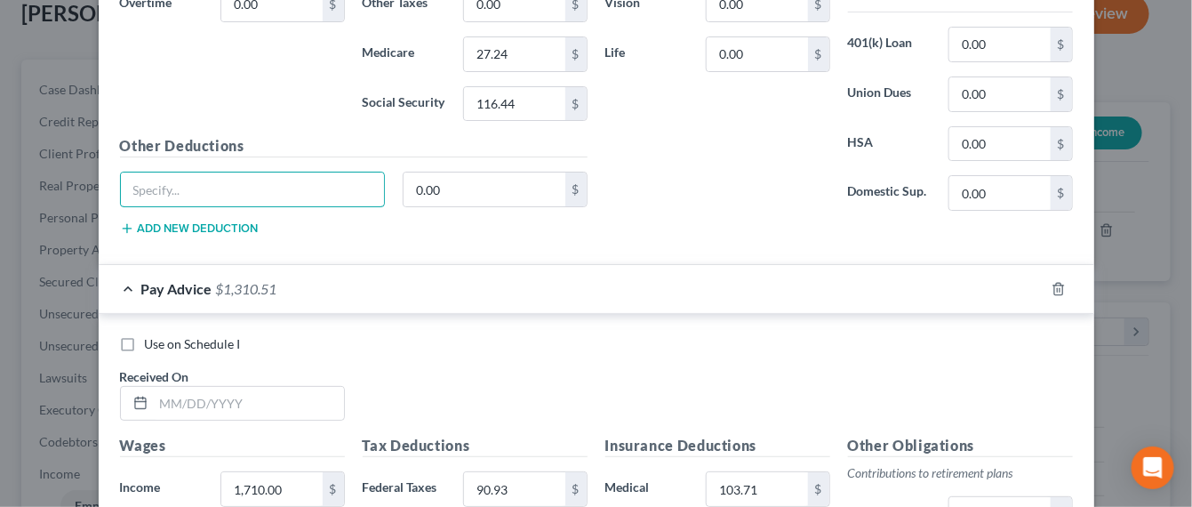
scroll to position [2445, 0]
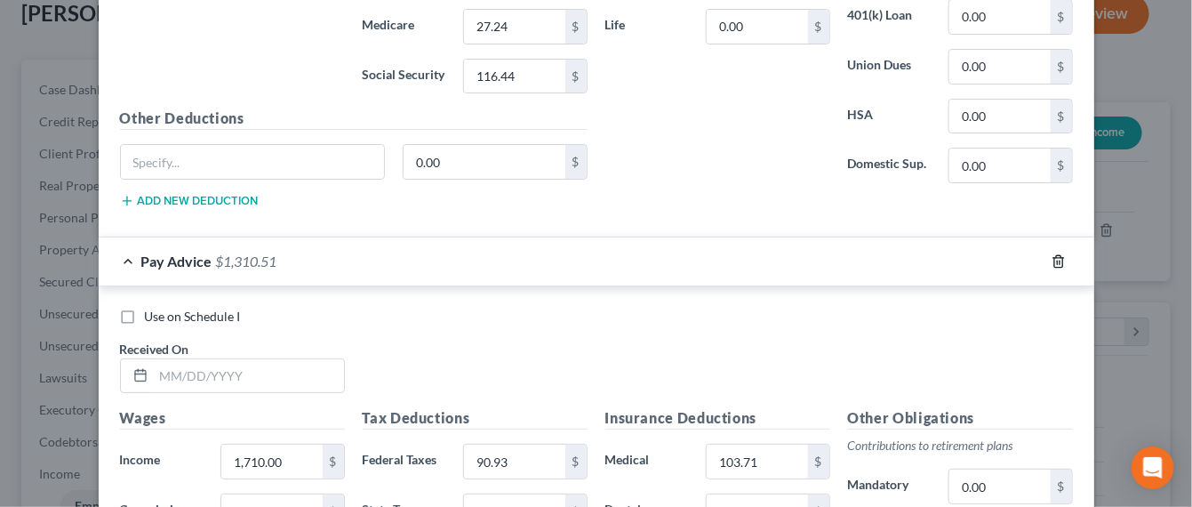
click at [1055, 255] on icon "button" at bounding box center [1059, 261] width 8 height 12
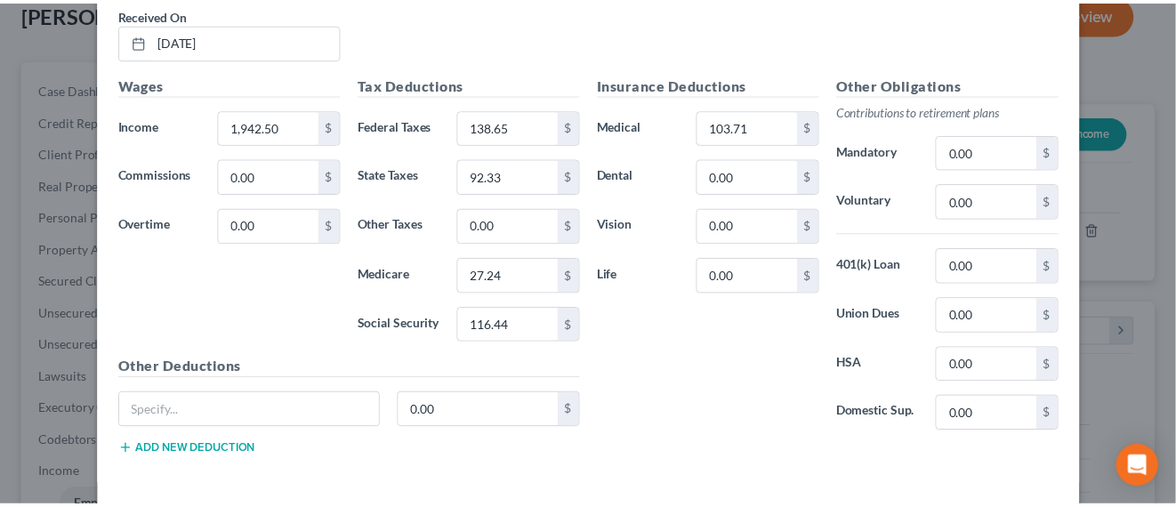
scroll to position [2257, 0]
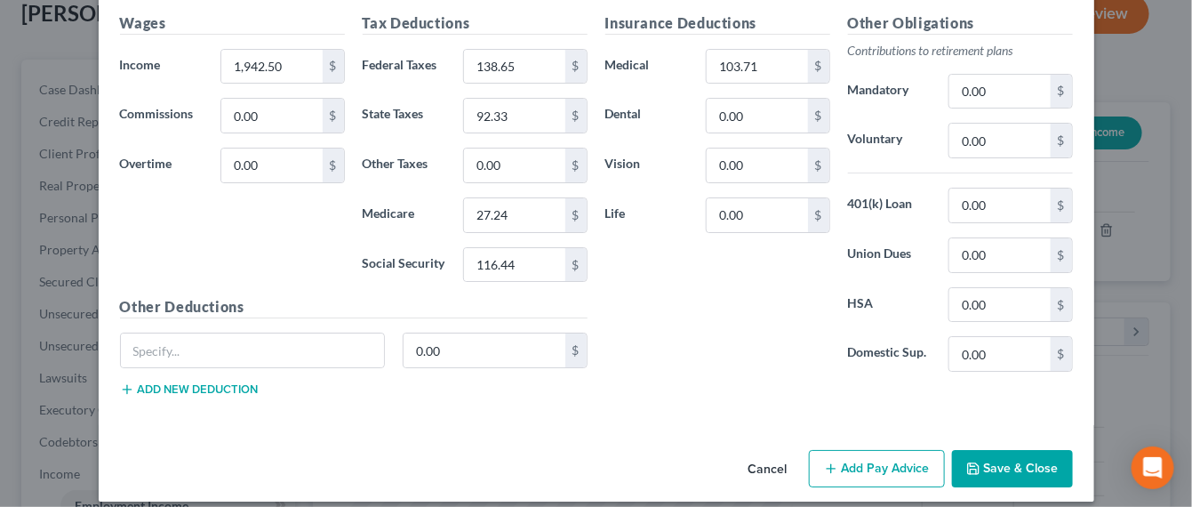
click at [996, 453] on button "Save & Close" at bounding box center [1012, 468] width 121 height 37
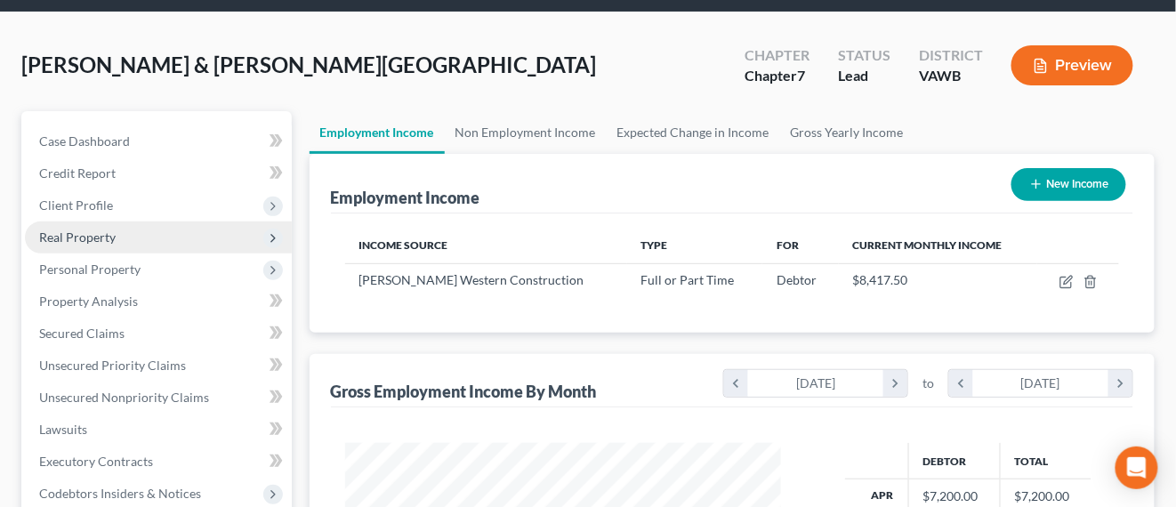
scroll to position [0, 0]
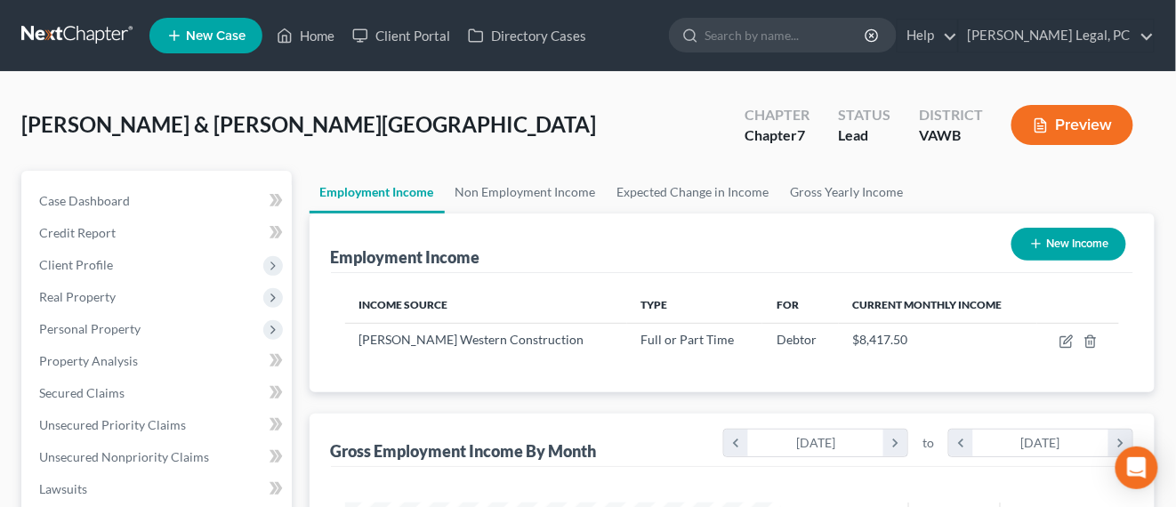
click at [102, 30] on link at bounding box center [78, 36] width 114 height 32
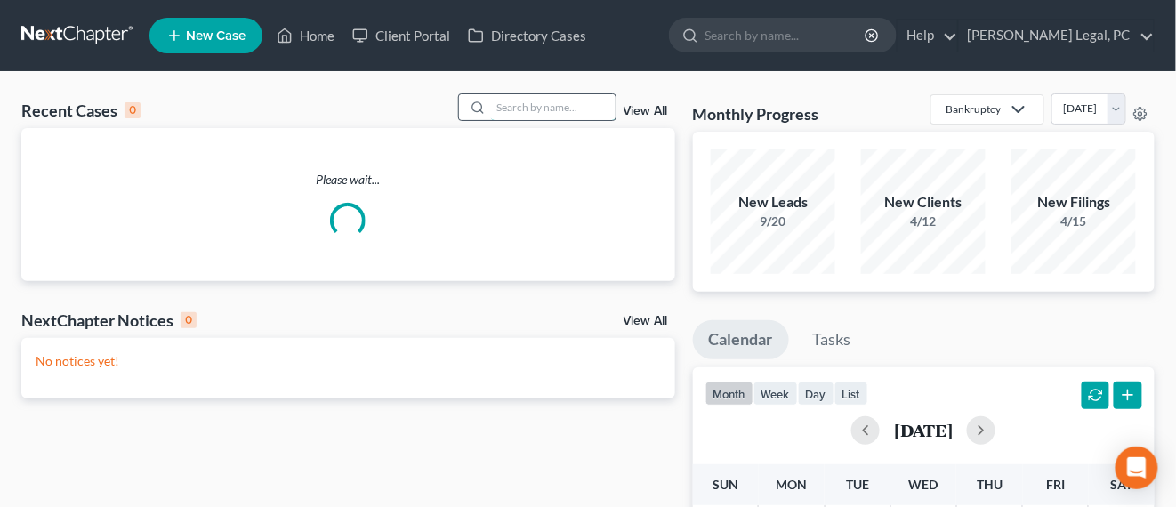
click at [564, 111] on input "search" at bounding box center [553, 107] width 124 height 26
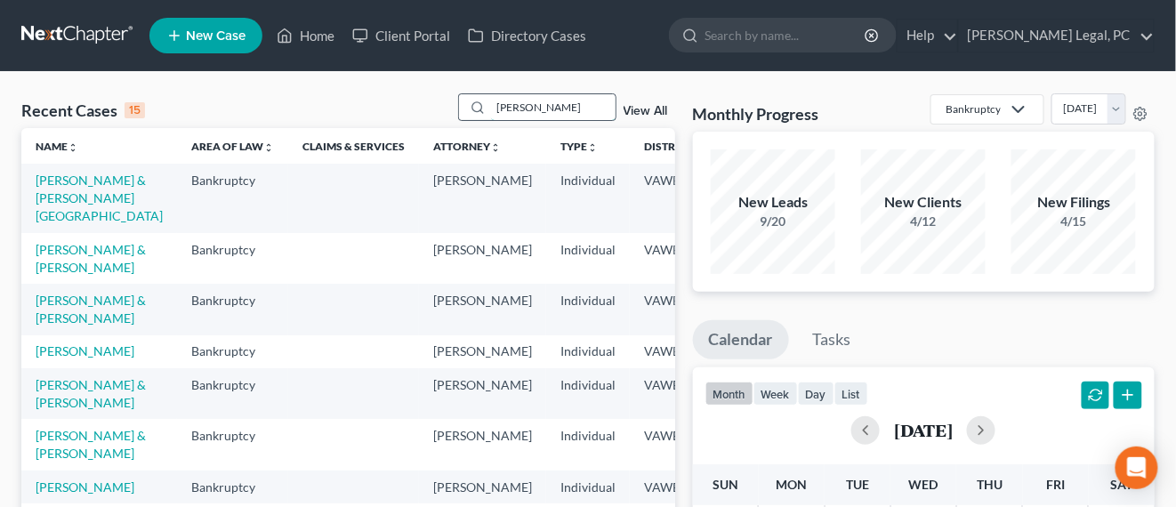
type input "[PERSON_NAME]"
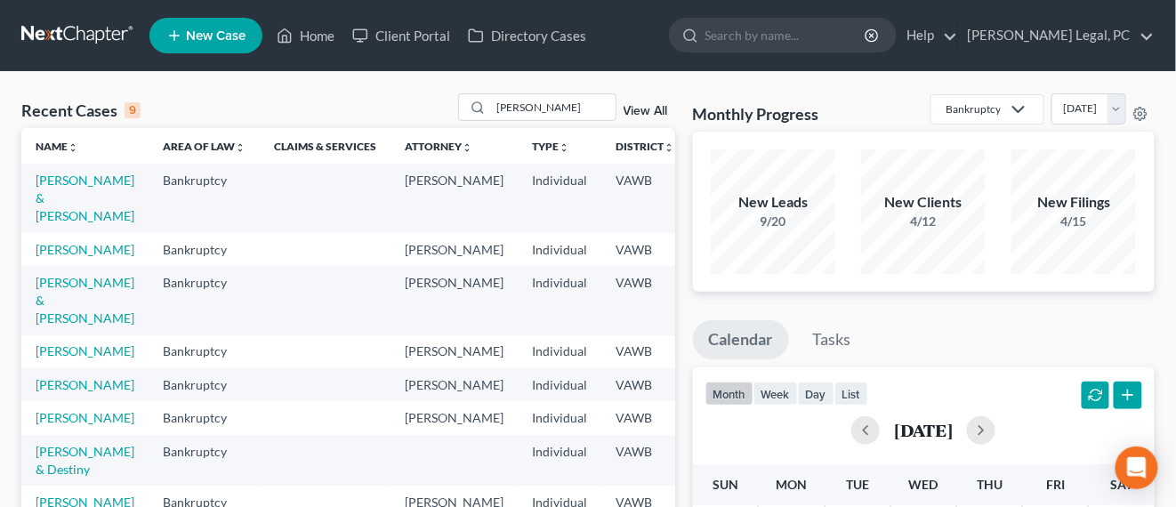
click at [76, 205] on td "[PERSON_NAME] & [PERSON_NAME]" at bounding box center [84, 198] width 127 height 68
click at [61, 204] on link "[PERSON_NAME] & [PERSON_NAME]" at bounding box center [85, 198] width 99 height 51
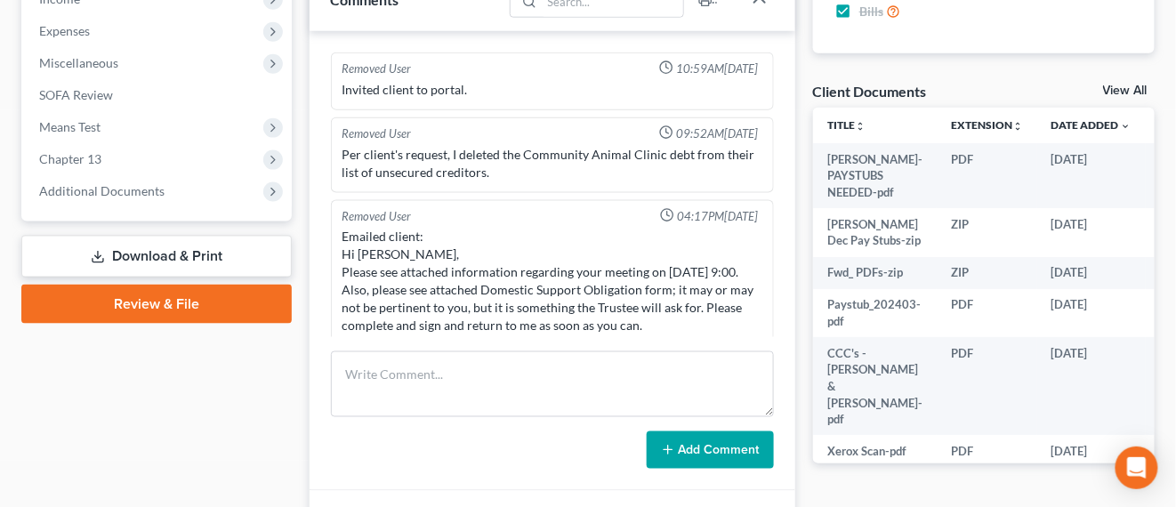
scroll to position [556, 0]
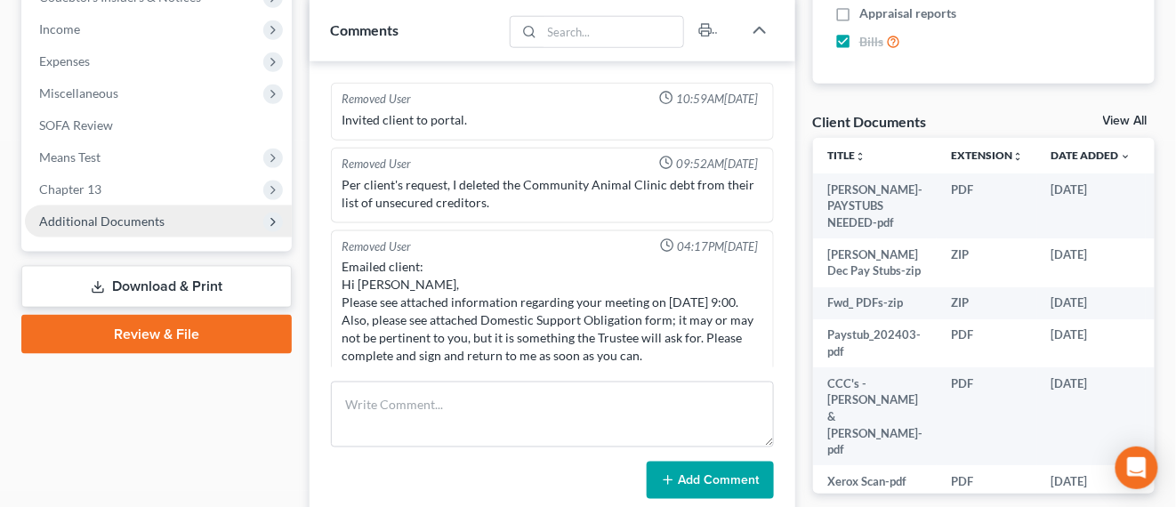
click at [121, 227] on span "Additional Documents" at bounding box center [101, 220] width 125 height 15
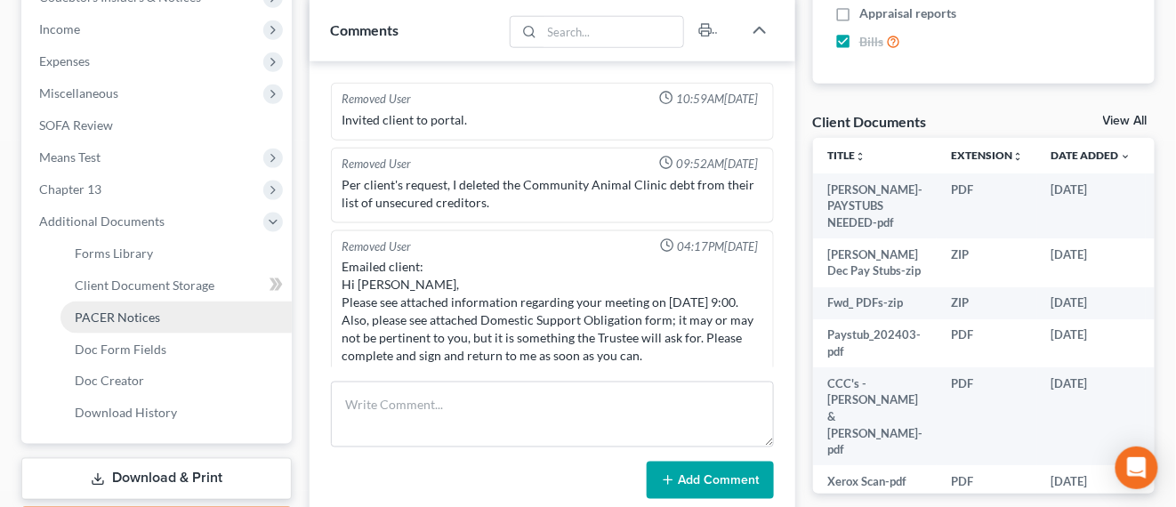
click at [133, 311] on span "PACER Notices" at bounding box center [117, 316] width 85 height 15
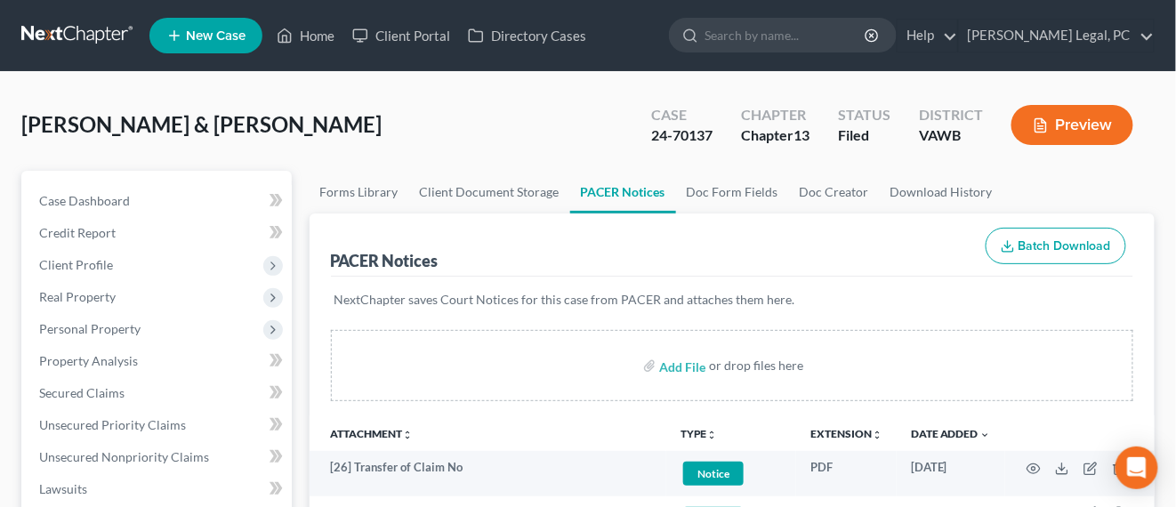
click at [62, 37] on link at bounding box center [78, 36] width 114 height 32
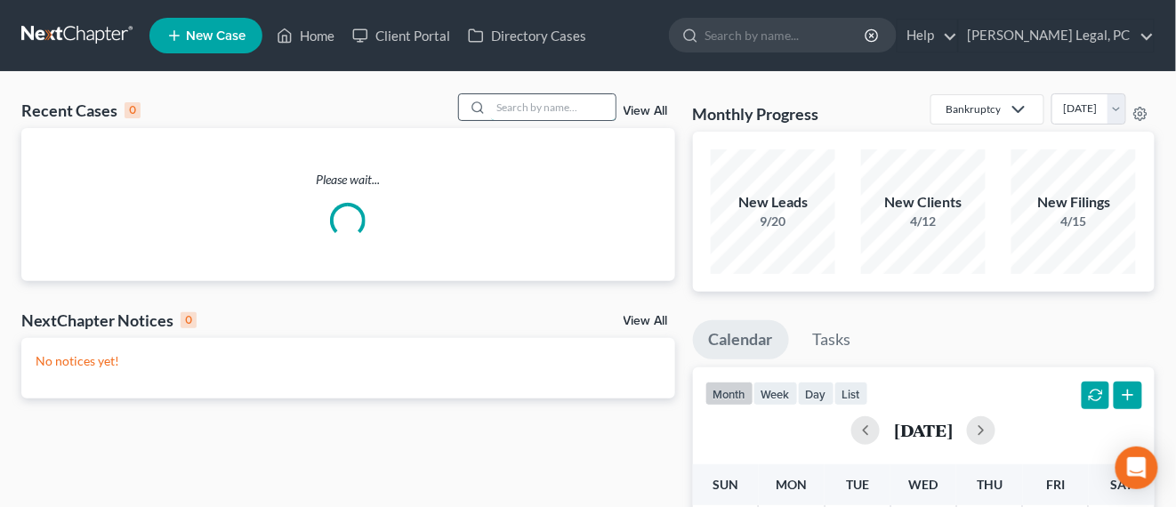
click at [572, 99] on input "search" at bounding box center [553, 107] width 124 height 26
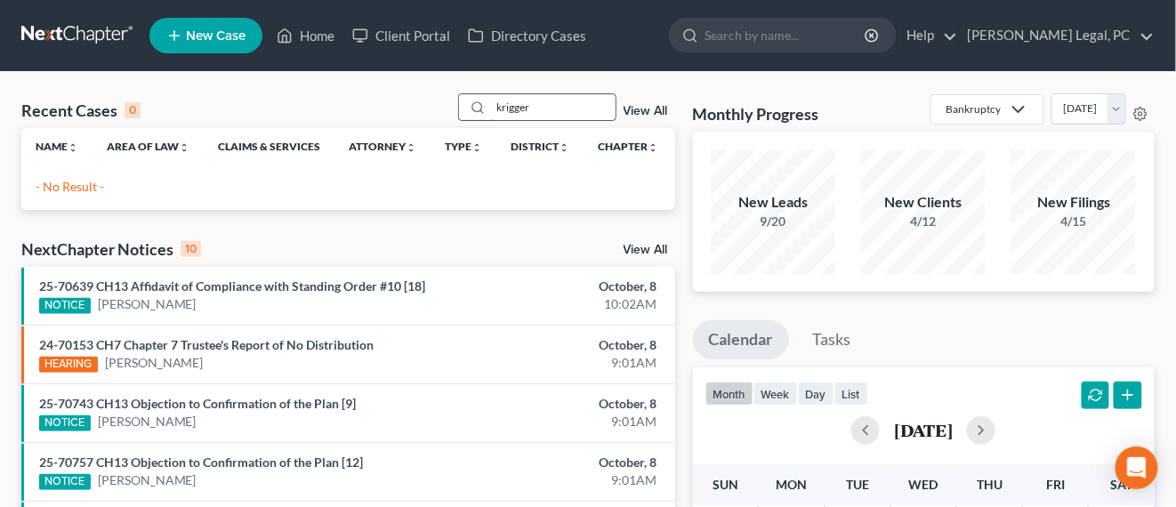
click at [501, 106] on input "krigger" at bounding box center [553, 107] width 124 height 26
type input "k"
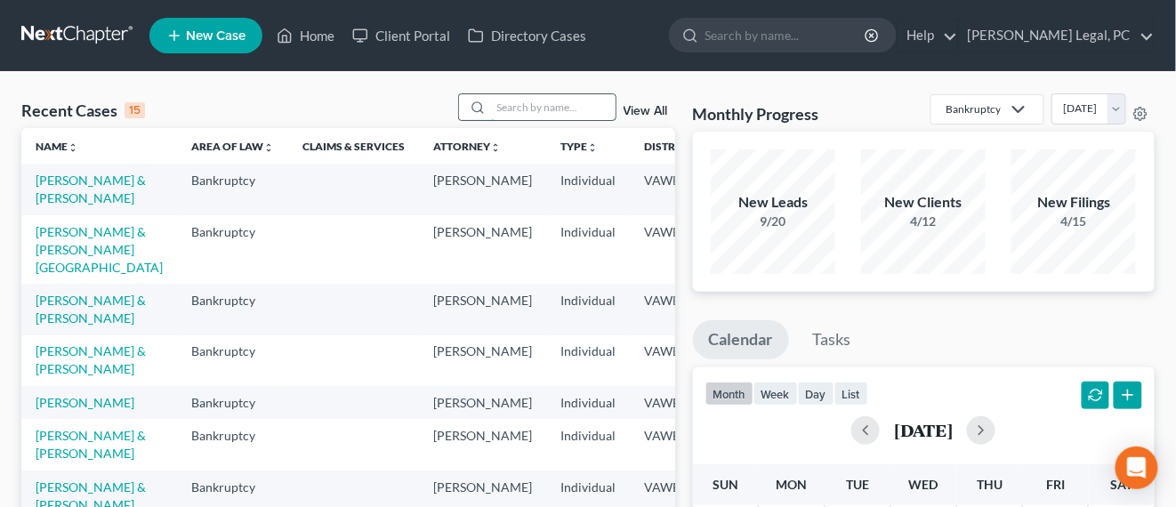
click at [550, 113] on input "search" at bounding box center [553, 107] width 124 height 26
type input "[PERSON_NAME]"
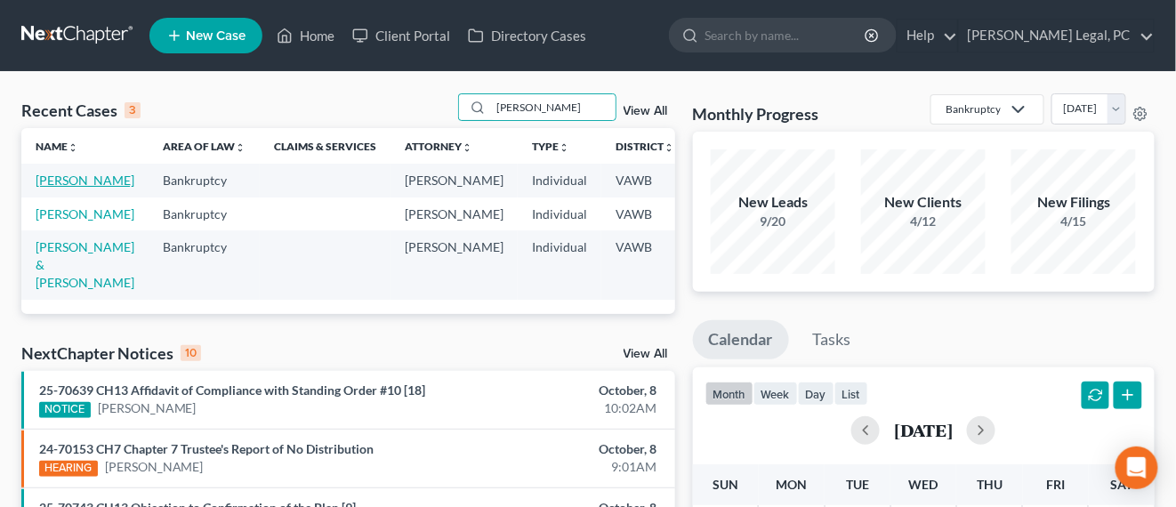
click at [43, 181] on link "[PERSON_NAME]" at bounding box center [85, 180] width 99 height 15
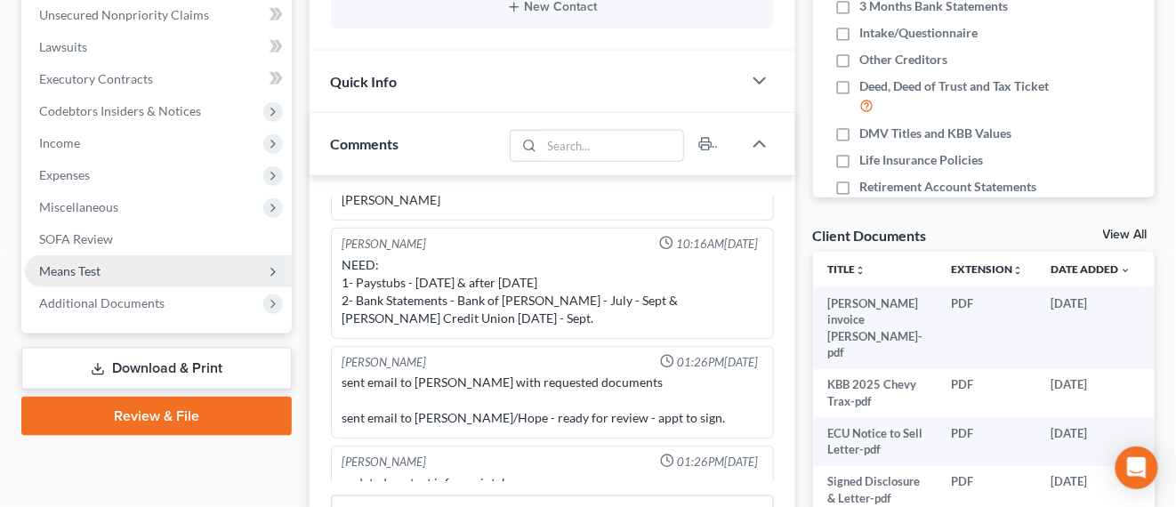
scroll to position [445, 0]
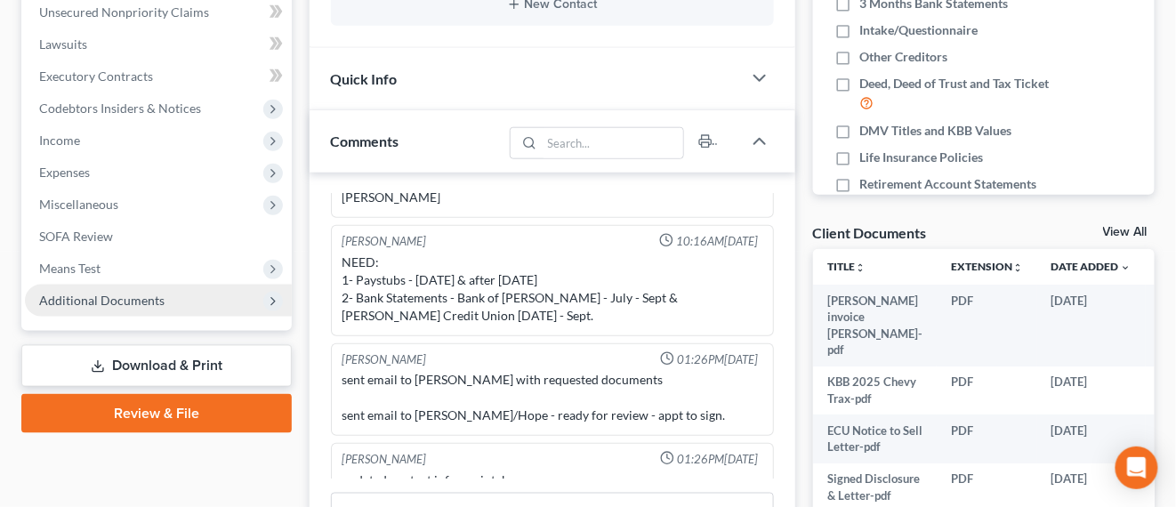
click at [154, 286] on span "Additional Documents" at bounding box center [158, 301] width 267 height 32
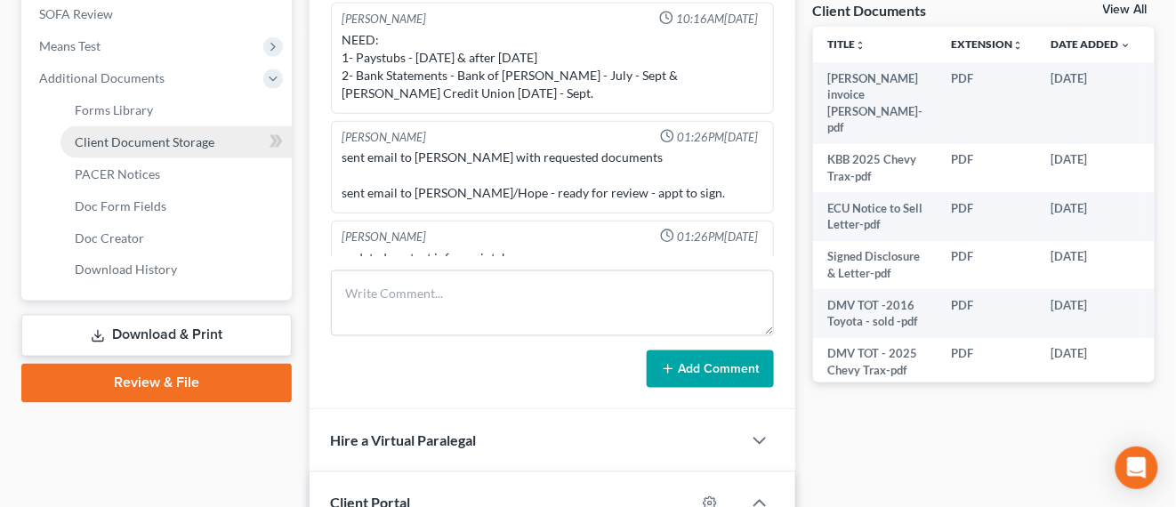
click at [156, 143] on span "Client Document Storage" at bounding box center [145, 141] width 140 height 15
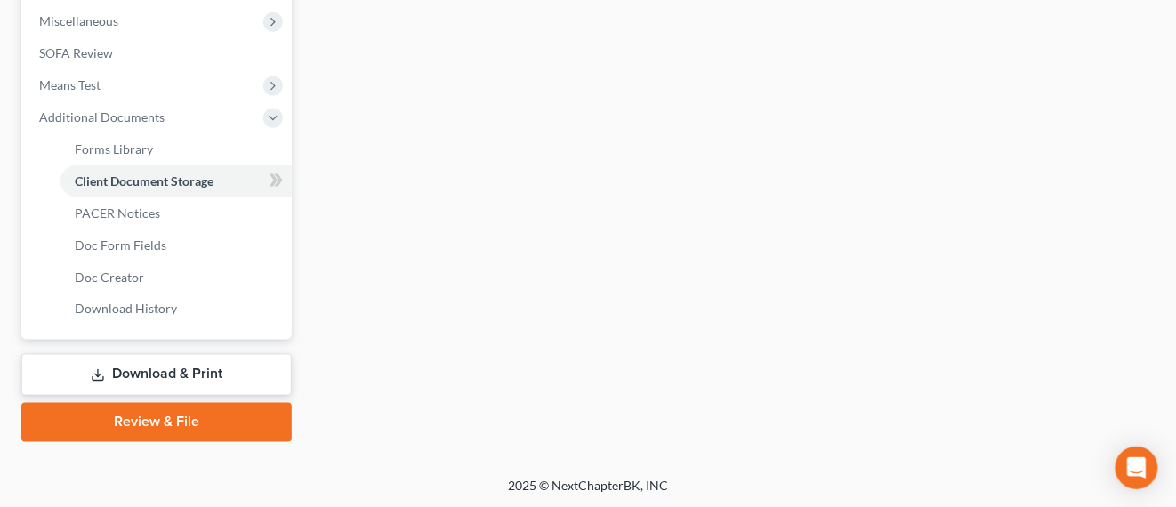
scroll to position [522, 0]
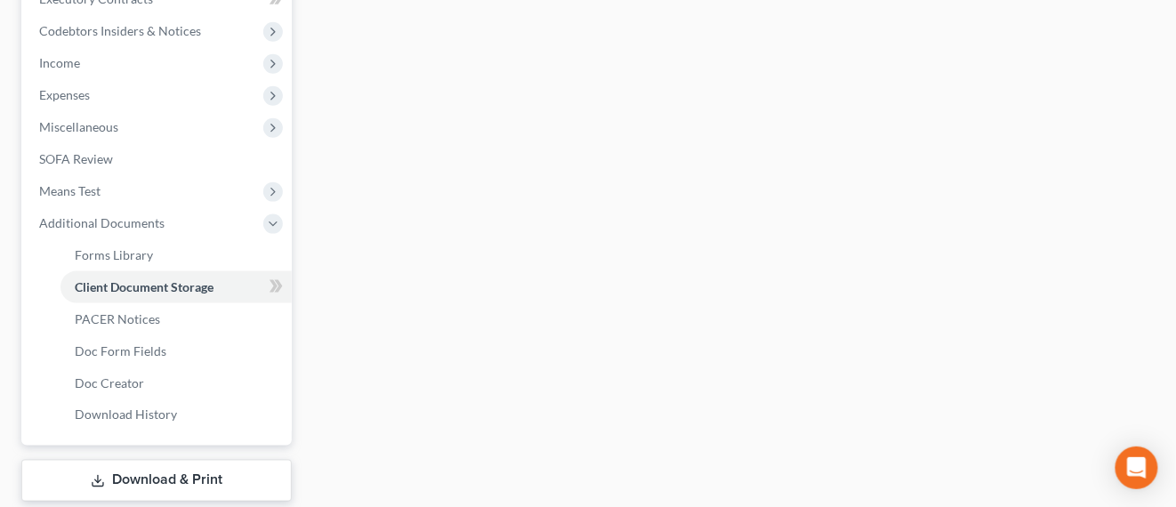
select select "0"
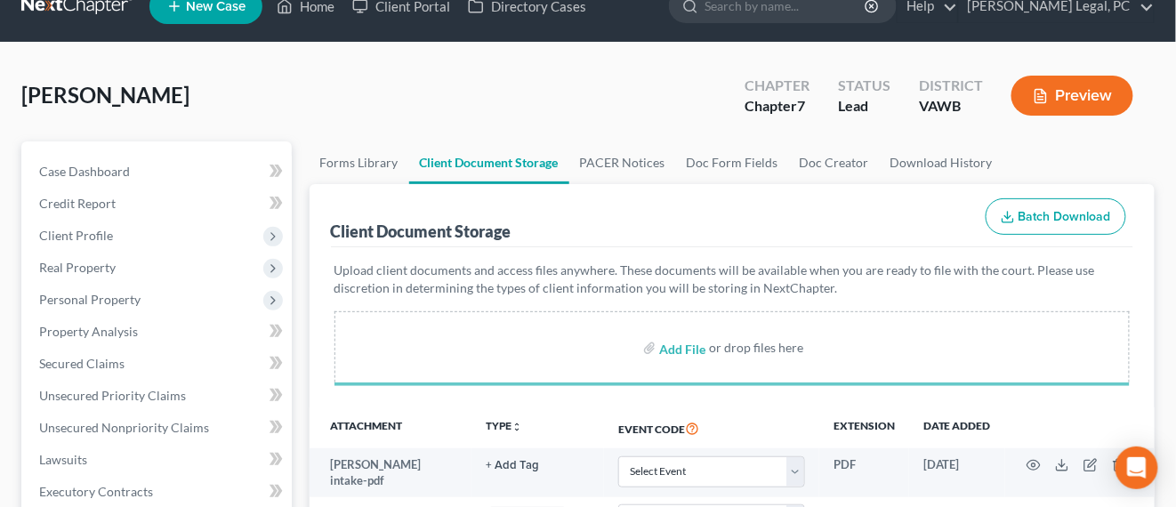
scroll to position [0, 0]
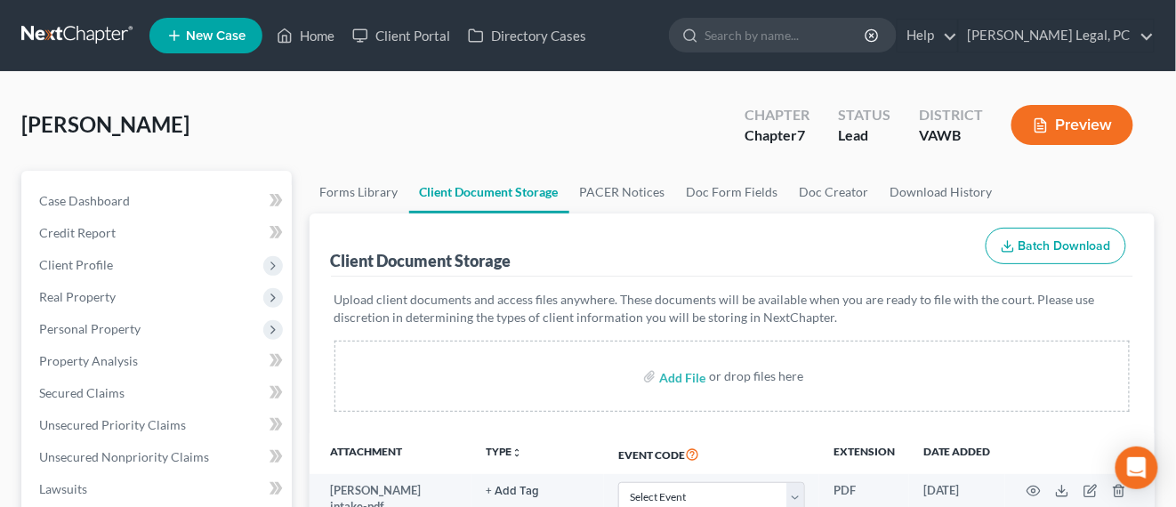
select select "0"
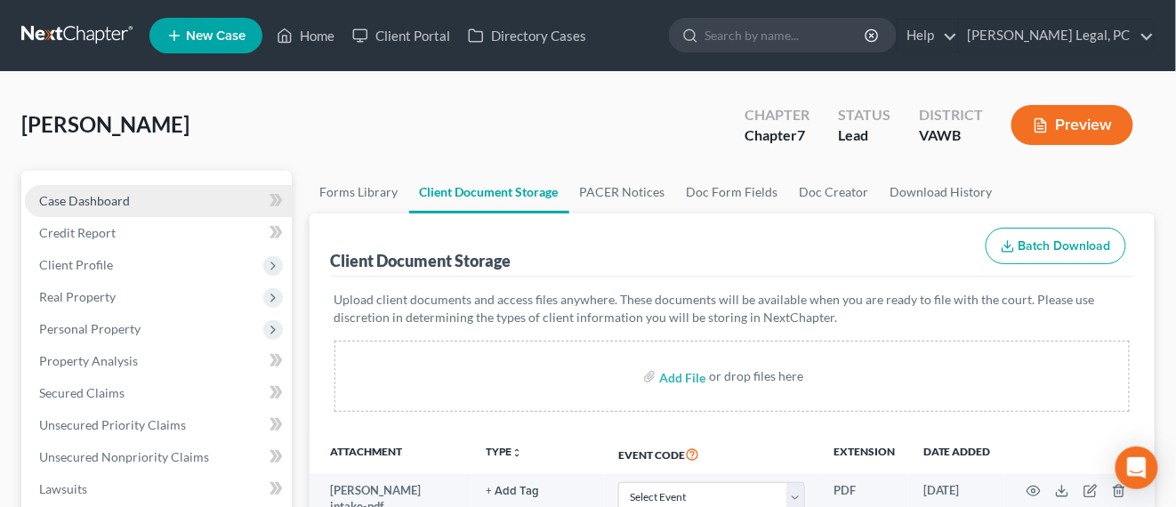
click at [60, 194] on span "Case Dashboard" at bounding box center [84, 200] width 91 height 15
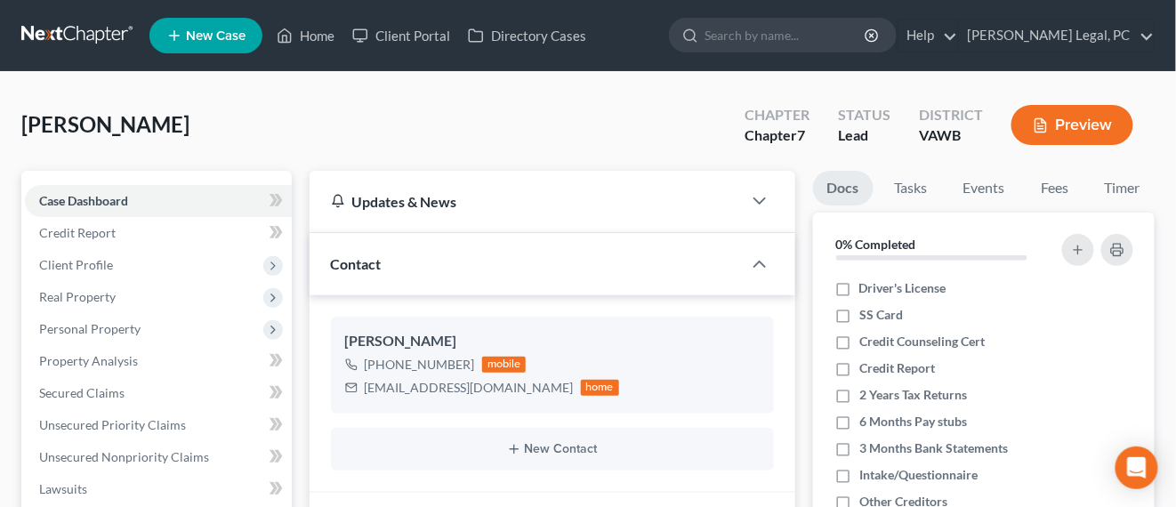
scroll to position [343, 0]
click at [1090, 205] on link "Timer" at bounding box center [1122, 188] width 64 height 35
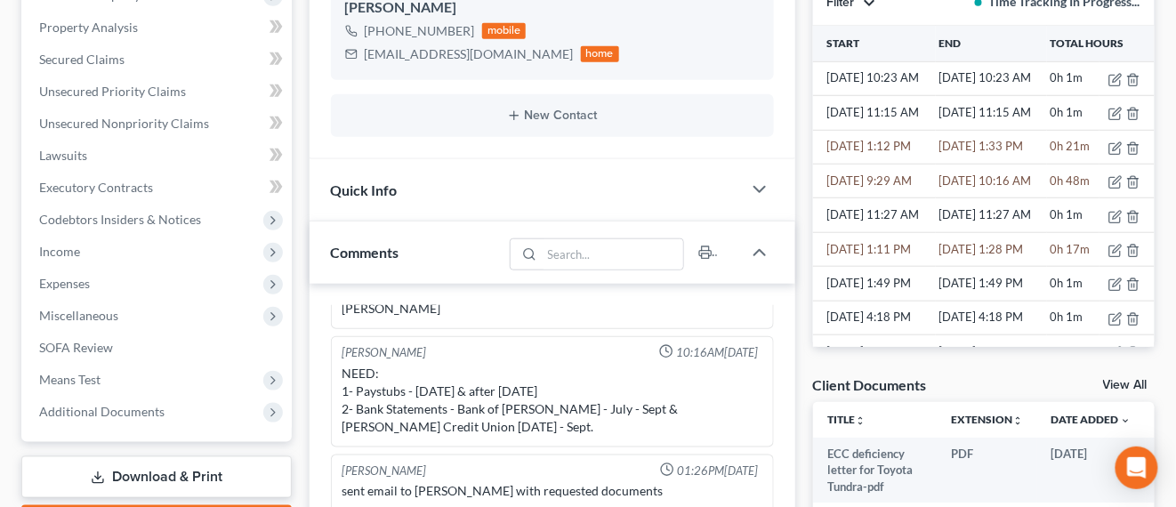
scroll to position [556, 0]
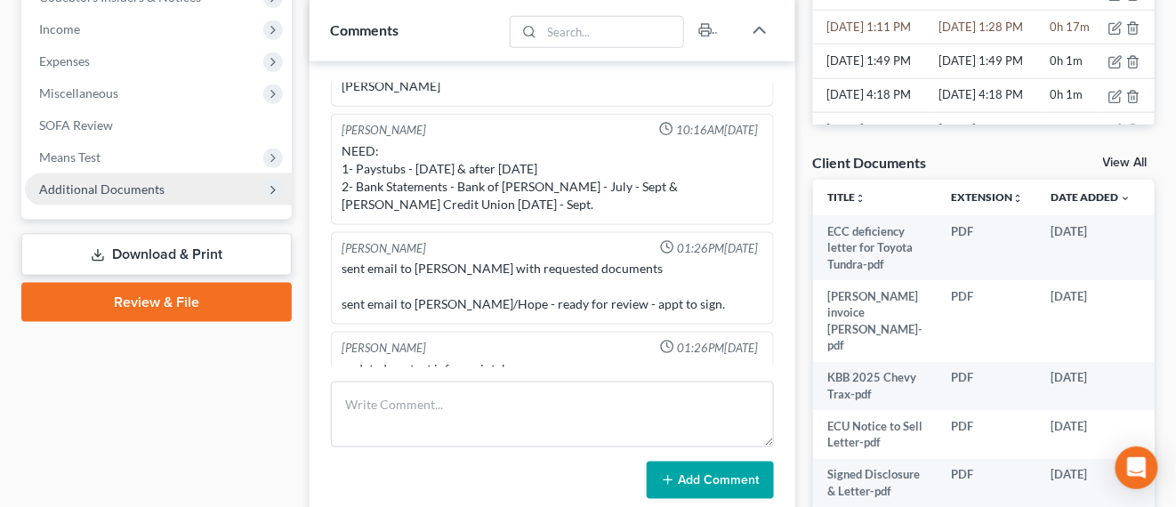
click at [128, 194] on span "Additional Documents" at bounding box center [101, 188] width 125 height 15
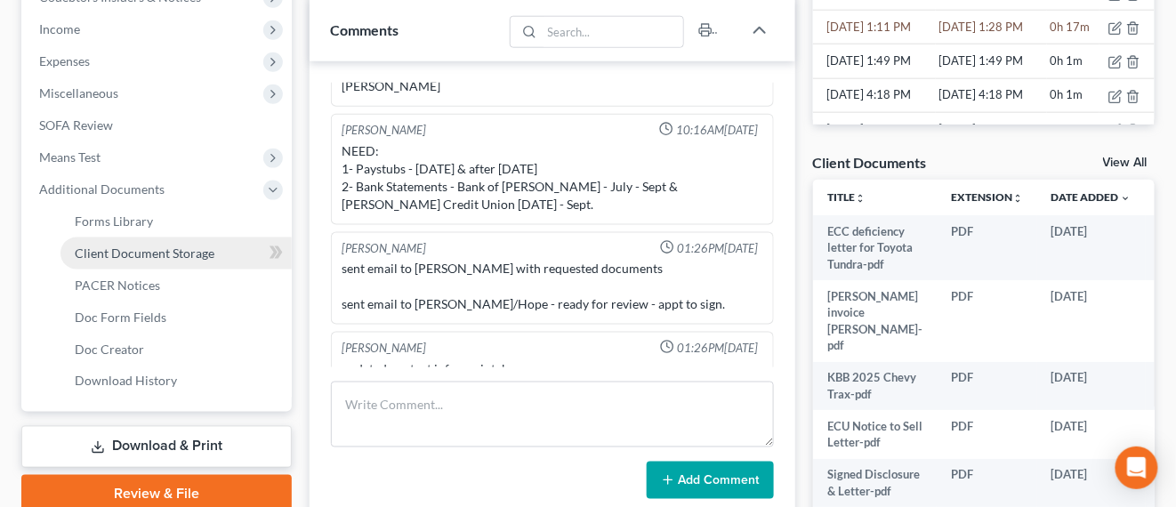
click at [136, 253] on span "Client Document Storage" at bounding box center [145, 252] width 140 height 15
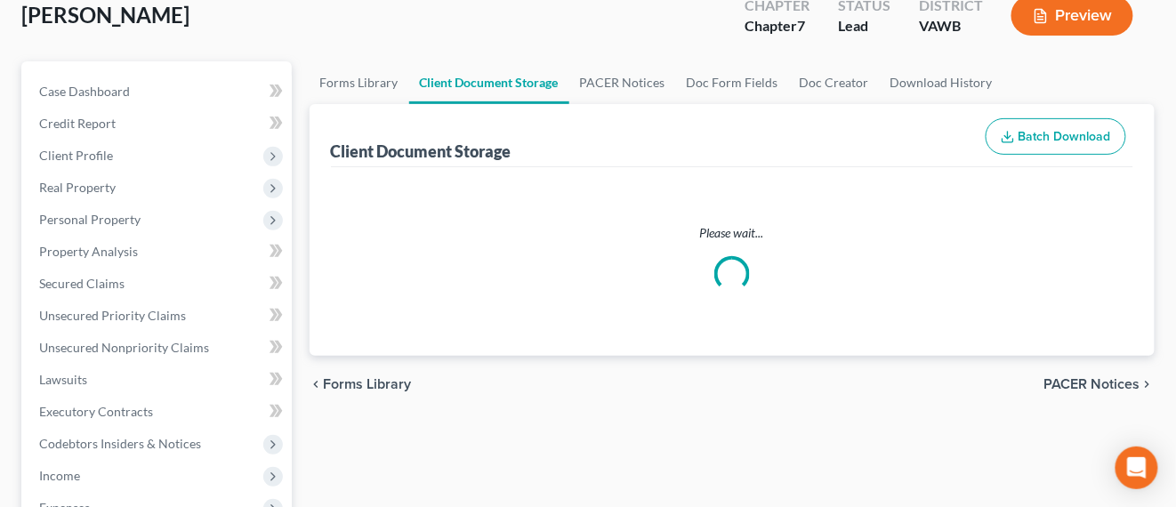
scroll to position [27, 0]
select select "0"
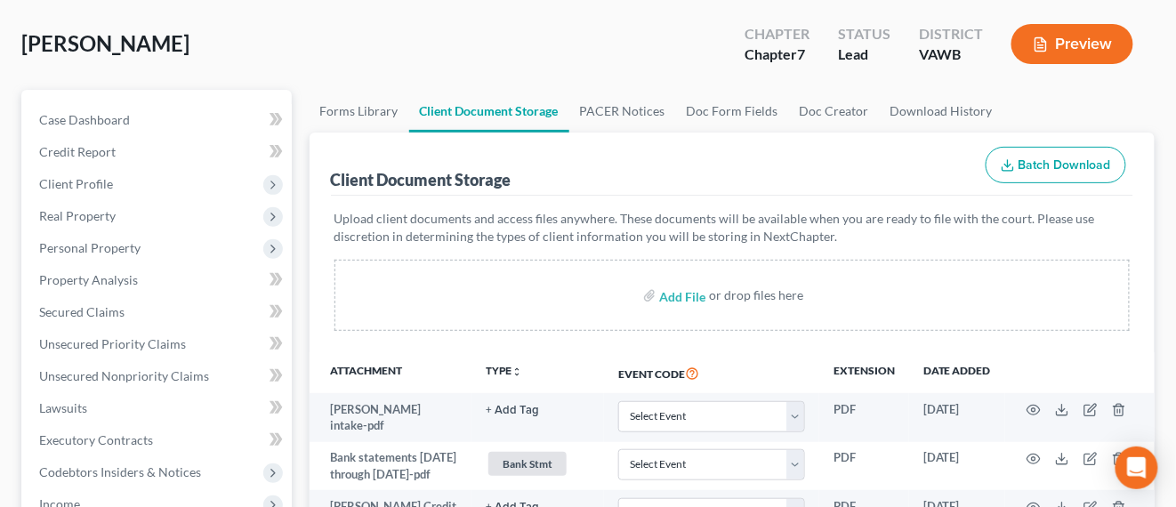
scroll to position [111, 0]
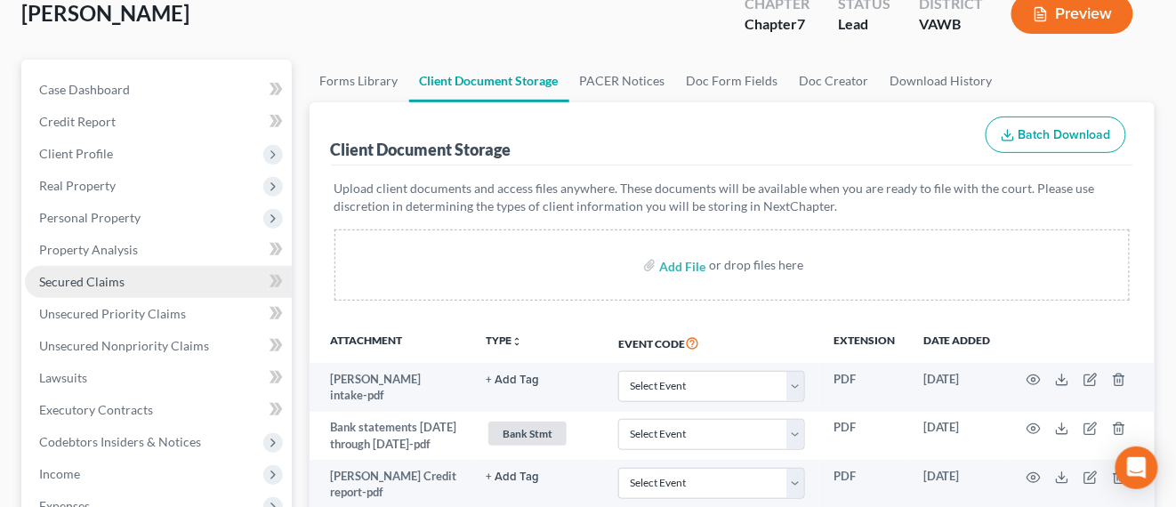
click at [108, 285] on span "Secured Claims" at bounding box center [81, 281] width 85 height 15
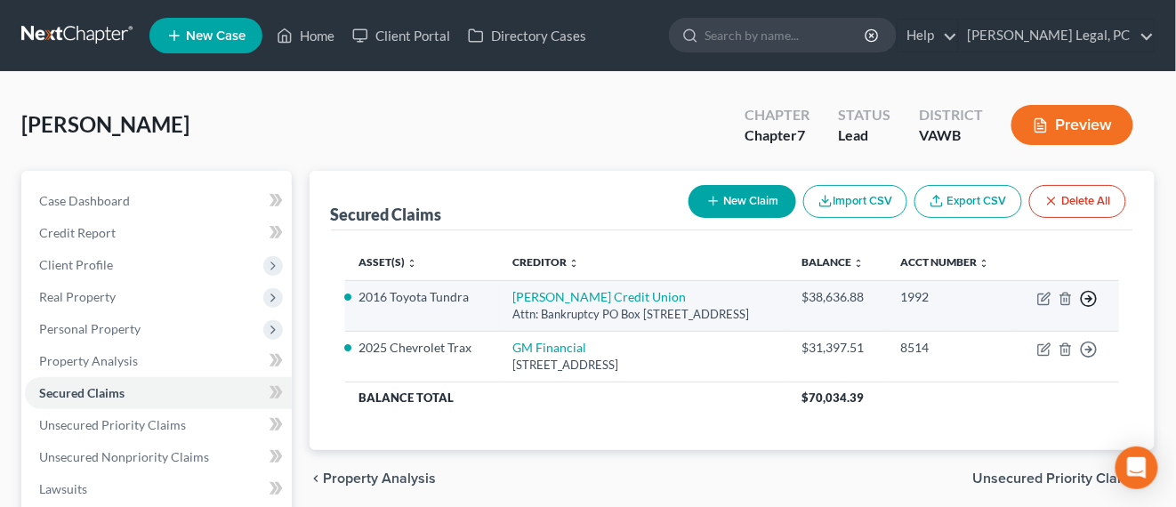
click at [1093, 297] on icon "button" at bounding box center [1089, 299] width 18 height 18
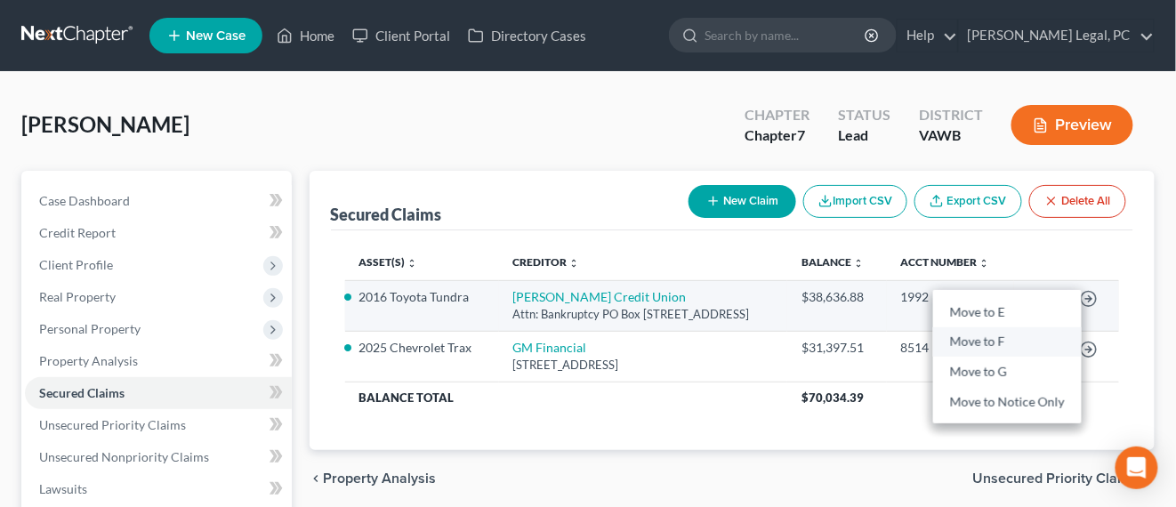
click at [969, 340] on link "Move to F" at bounding box center [1007, 342] width 148 height 30
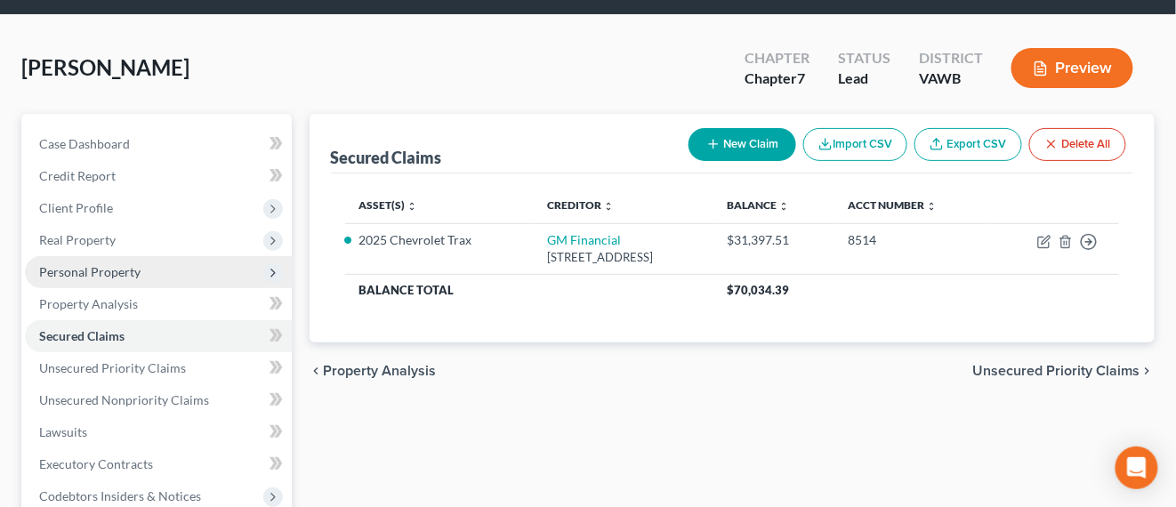
scroll to position [222, 0]
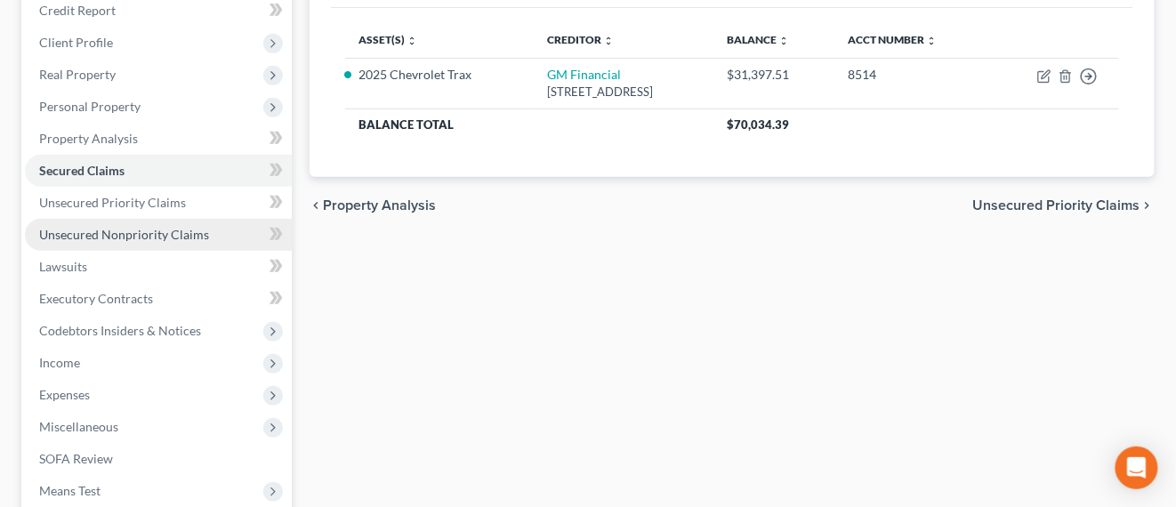
click at [147, 228] on span "Unsecured Nonpriority Claims" at bounding box center [124, 234] width 170 height 15
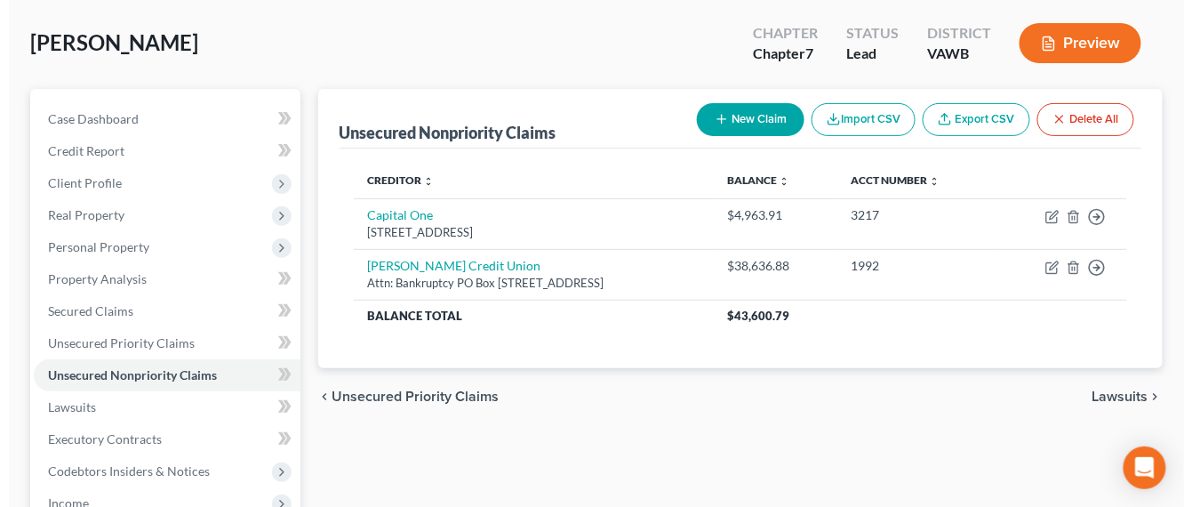
scroll to position [111, 0]
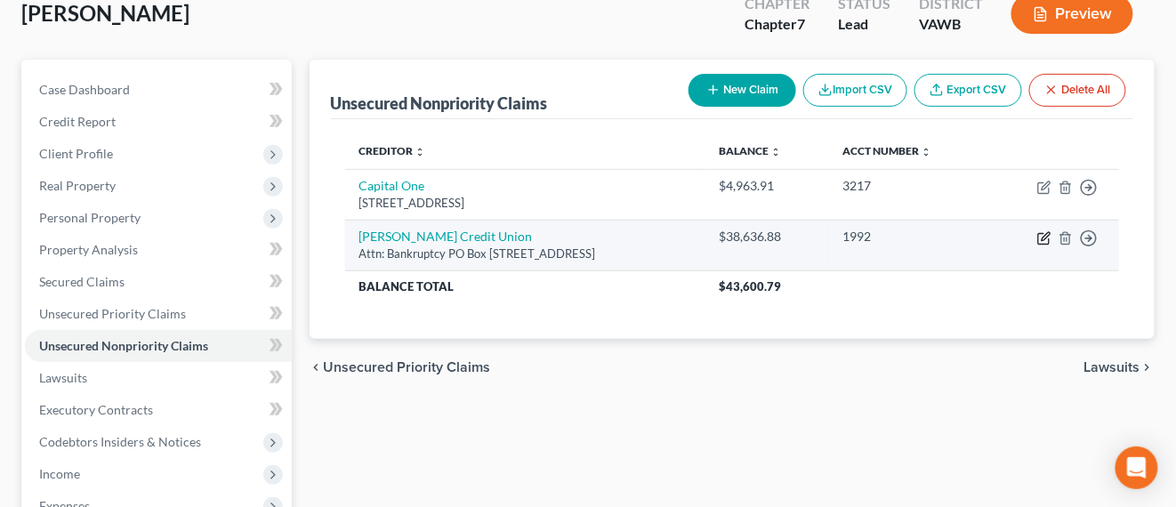
click at [1048, 238] on icon "button" at bounding box center [1043, 239] width 11 height 11
select select "44"
select select "0"
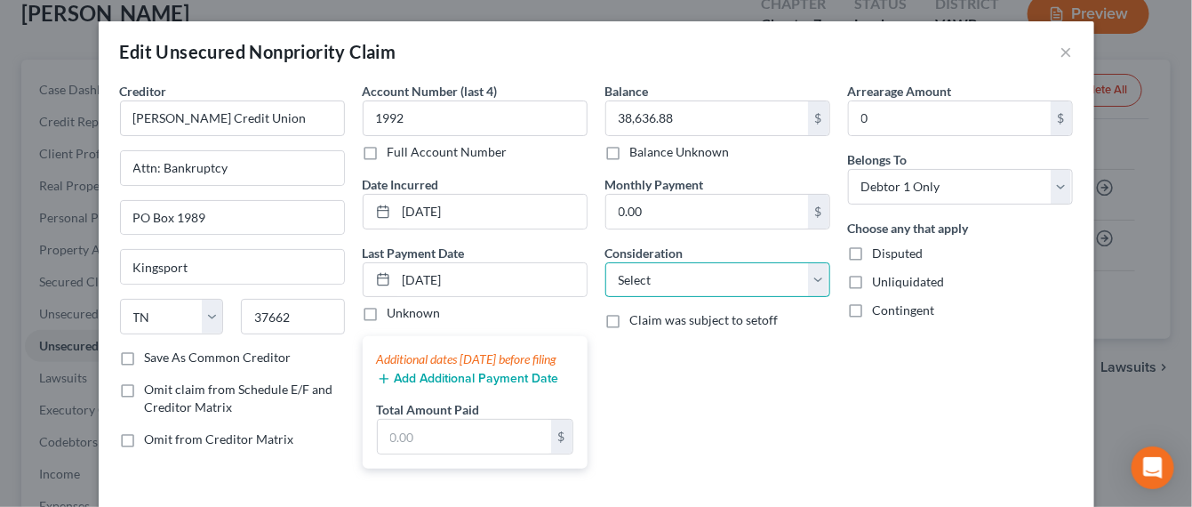
click at [819, 285] on select "Select Cable / Satellite Services Collection Agency Credit Card Debt Debt Couns…" at bounding box center [718, 280] width 225 height 36
select select "4"
click at [606, 262] on select "Select Cable / Satellite Services Collection Agency Credit Card Debt Debt Couns…" at bounding box center [718, 280] width 225 height 36
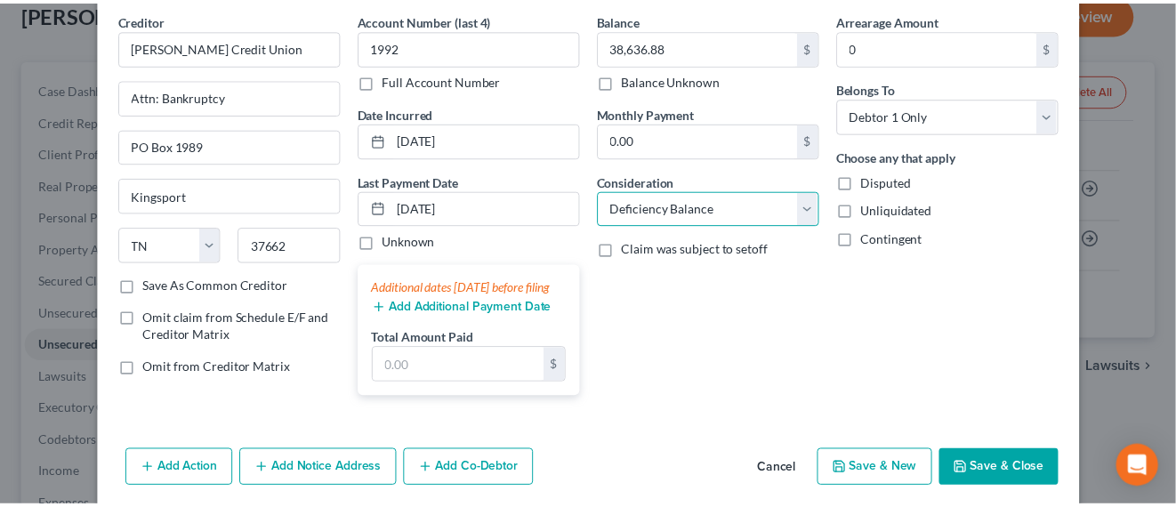
scroll to position [154, 0]
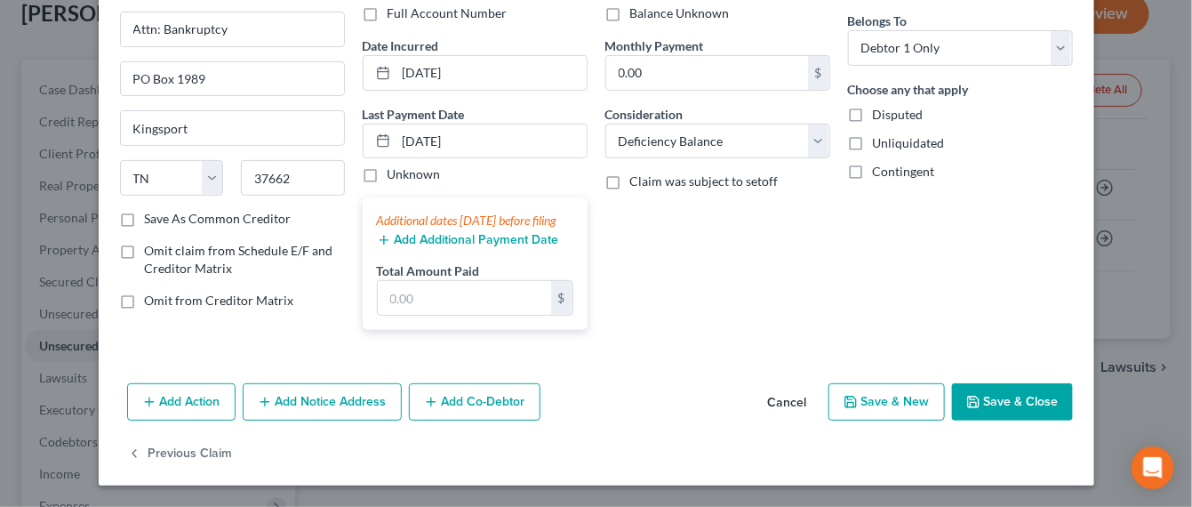
click at [952, 406] on button "Save & Close" at bounding box center [1012, 401] width 121 height 37
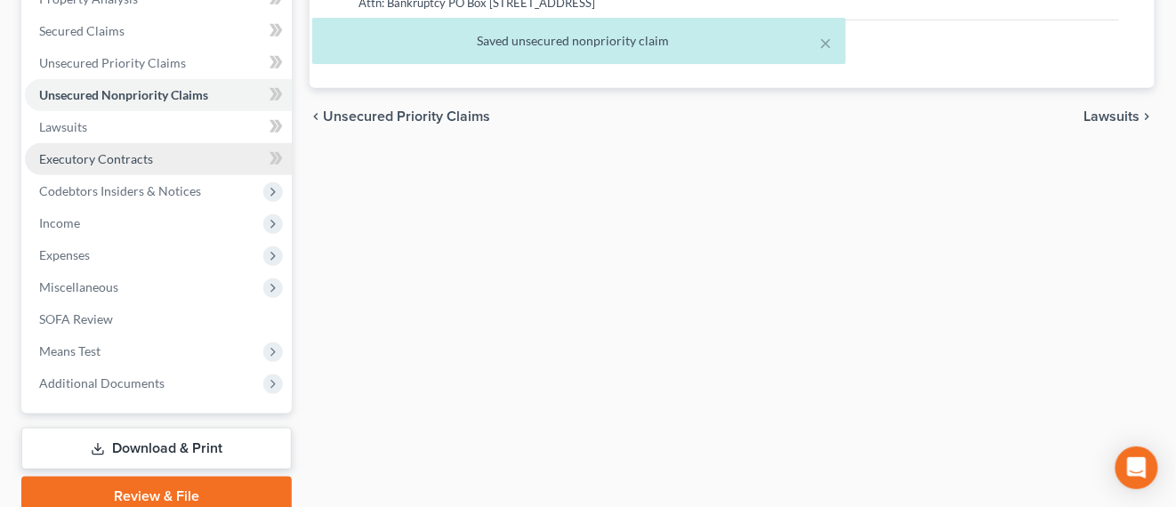
scroll to position [436, 0]
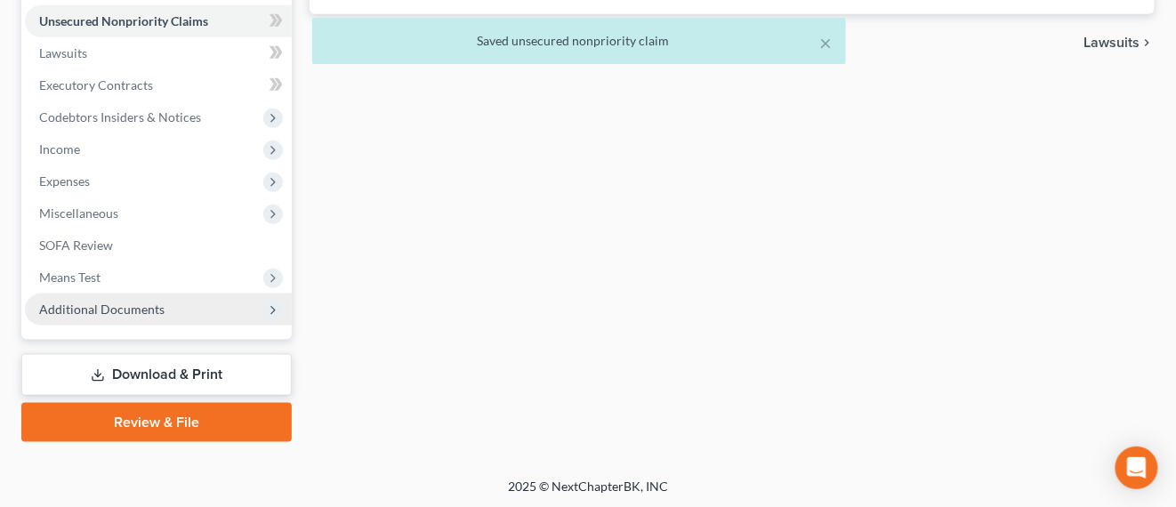
click at [111, 301] on span "Additional Documents" at bounding box center [101, 308] width 125 height 15
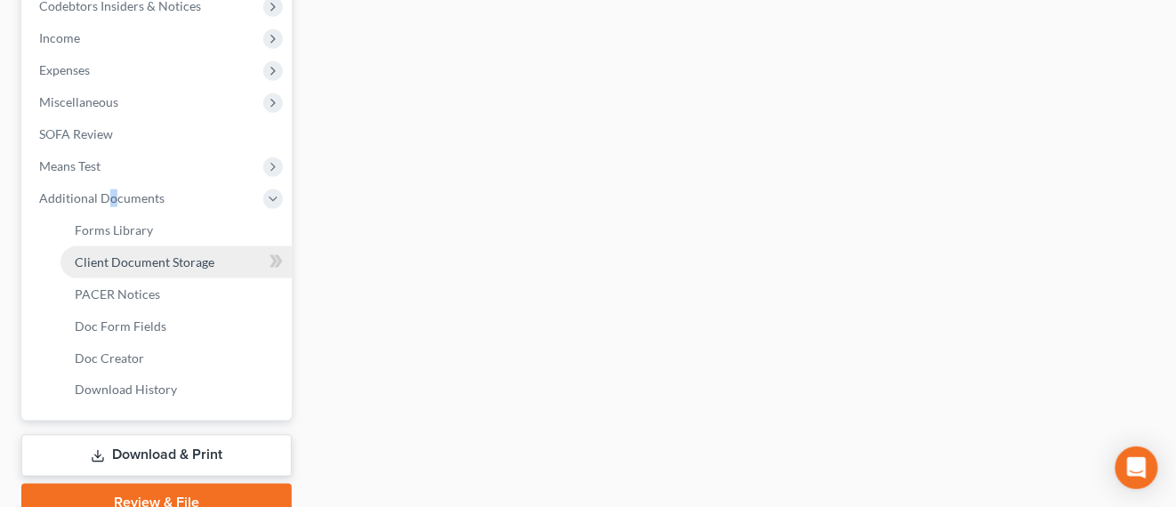
click at [133, 263] on span "Client Document Storage" at bounding box center [145, 261] width 140 height 15
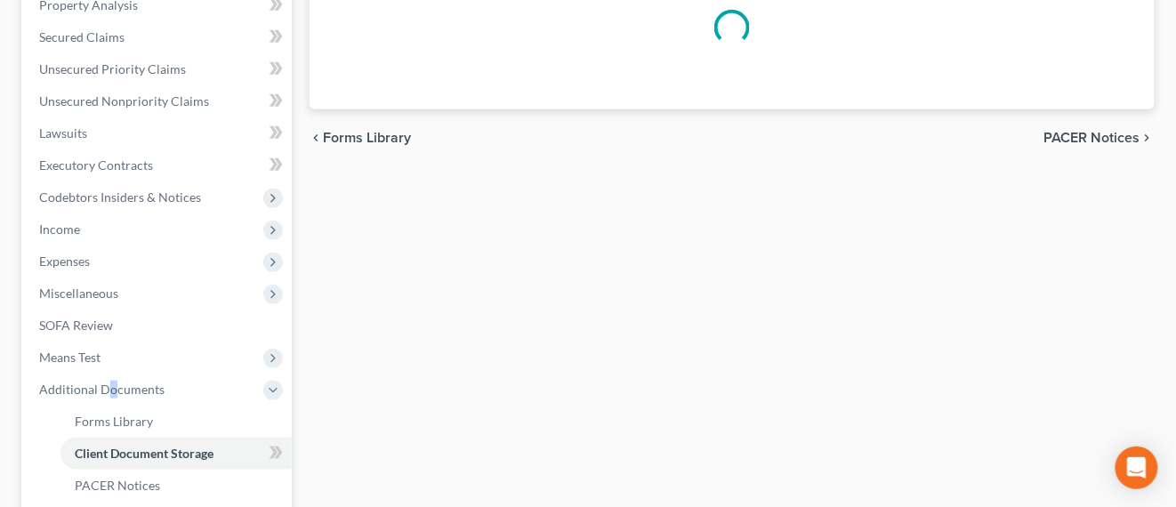
select select "0"
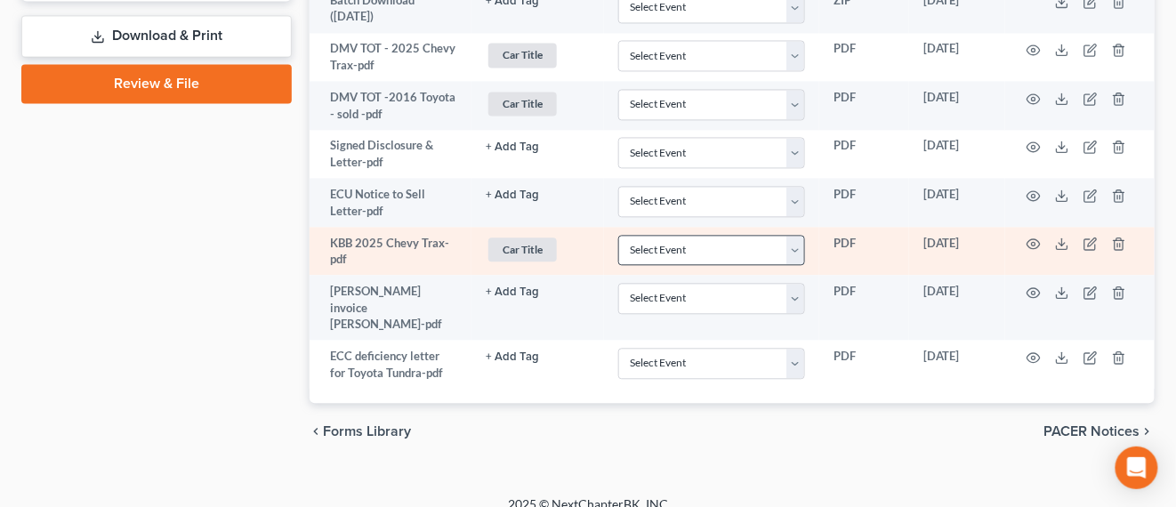
scroll to position [997, 0]
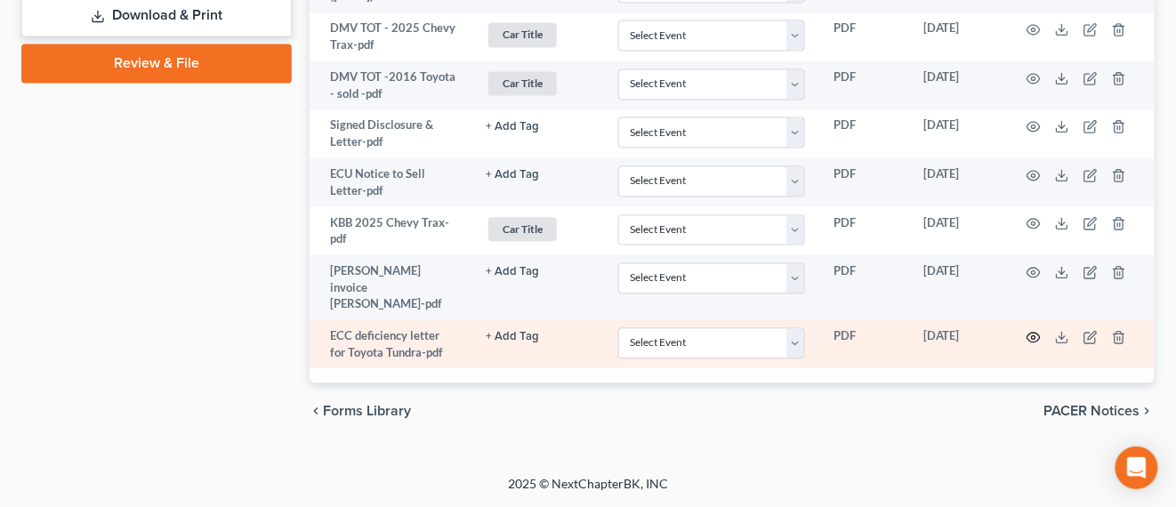
click at [1036, 337] on icon "button" at bounding box center [1033, 337] width 14 height 14
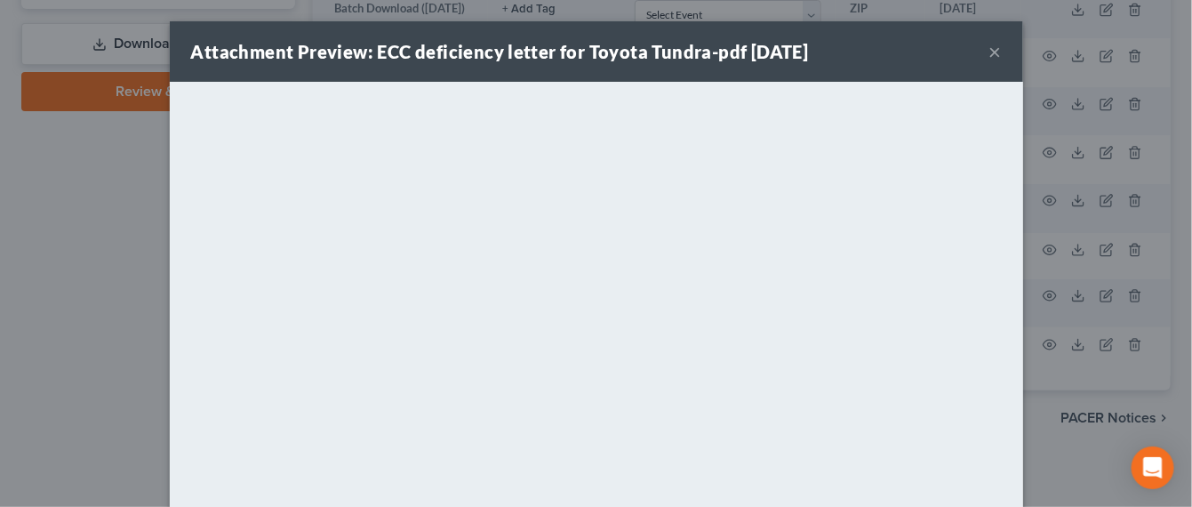
click at [990, 58] on button "×" at bounding box center [996, 51] width 12 height 21
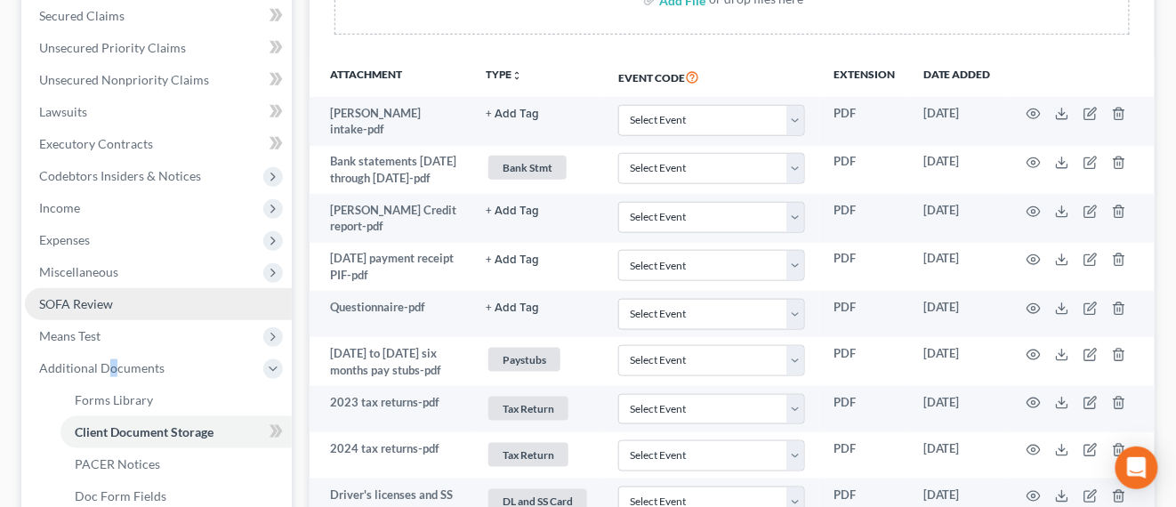
scroll to position [292, 0]
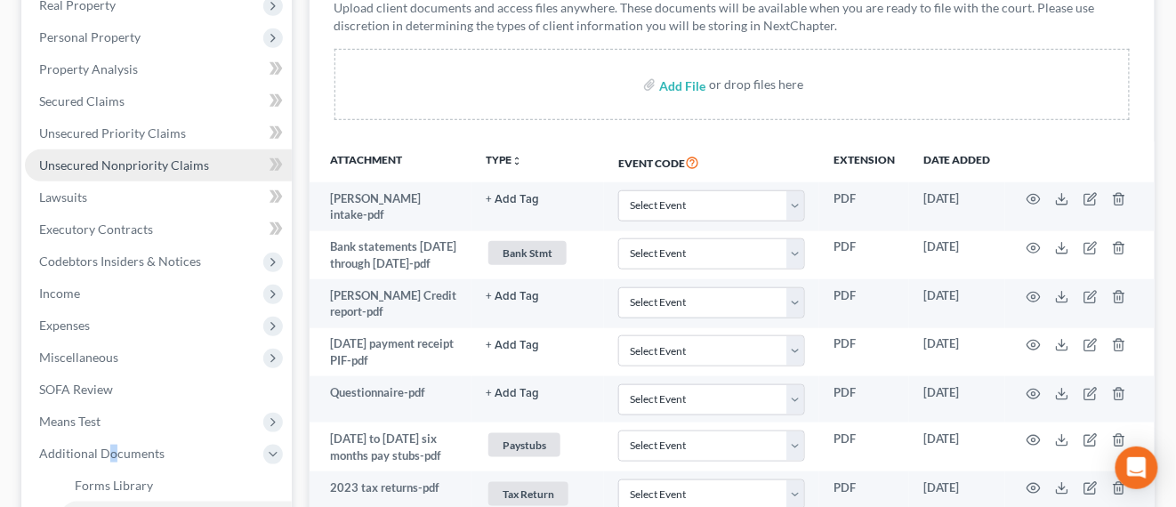
click at [107, 168] on span "Unsecured Nonpriority Claims" at bounding box center [124, 164] width 170 height 15
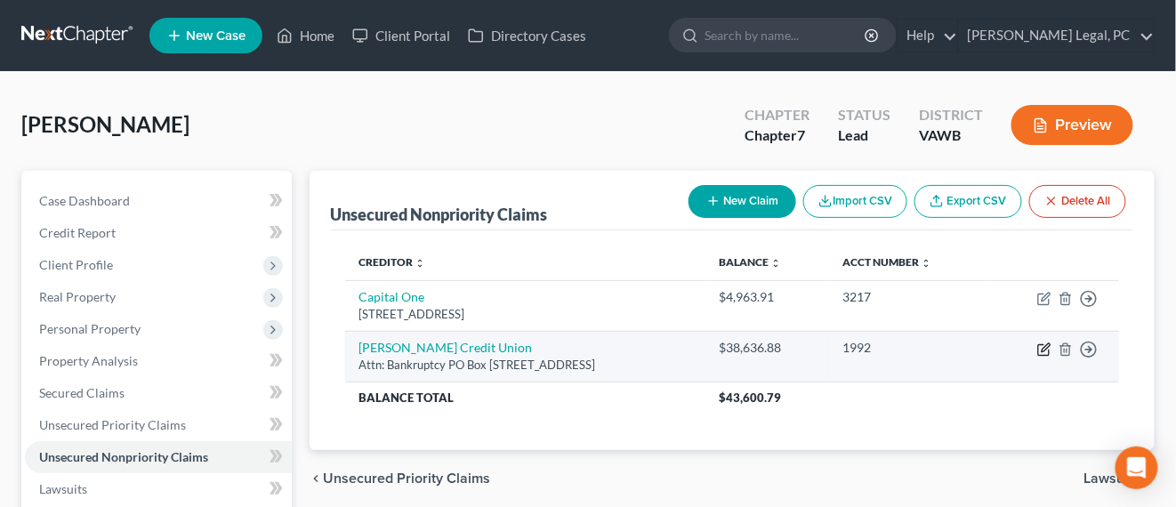
click at [1047, 346] on icon "button" at bounding box center [1045, 347] width 8 height 8
select select "44"
select select "4"
select select "0"
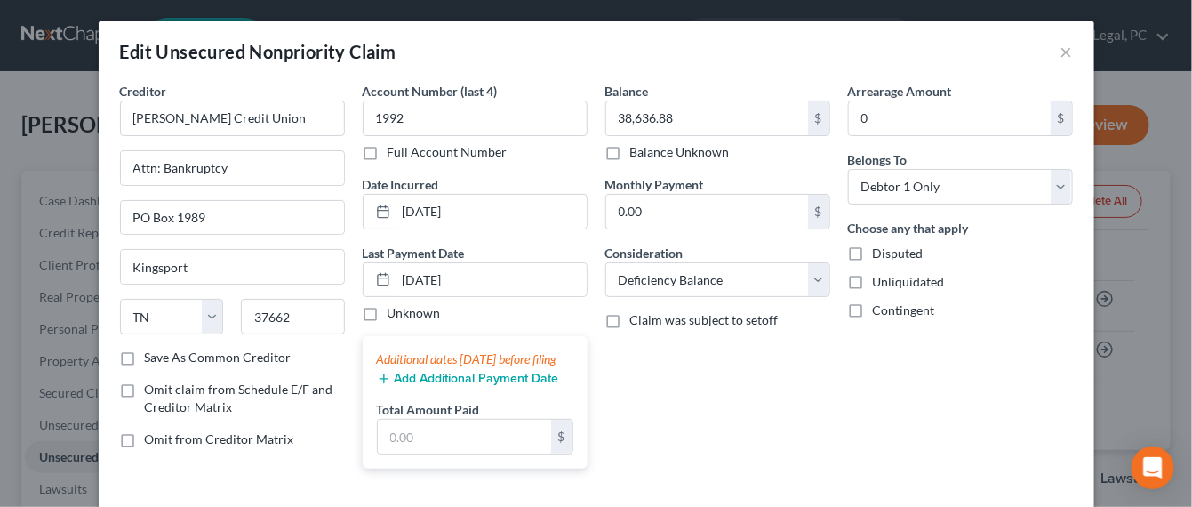
click at [1050, 56] on div "Edit Unsecured Nonpriority Claim ×" at bounding box center [597, 51] width 996 height 60
click at [711, 109] on input "38,636.88" at bounding box center [707, 118] width 202 height 34
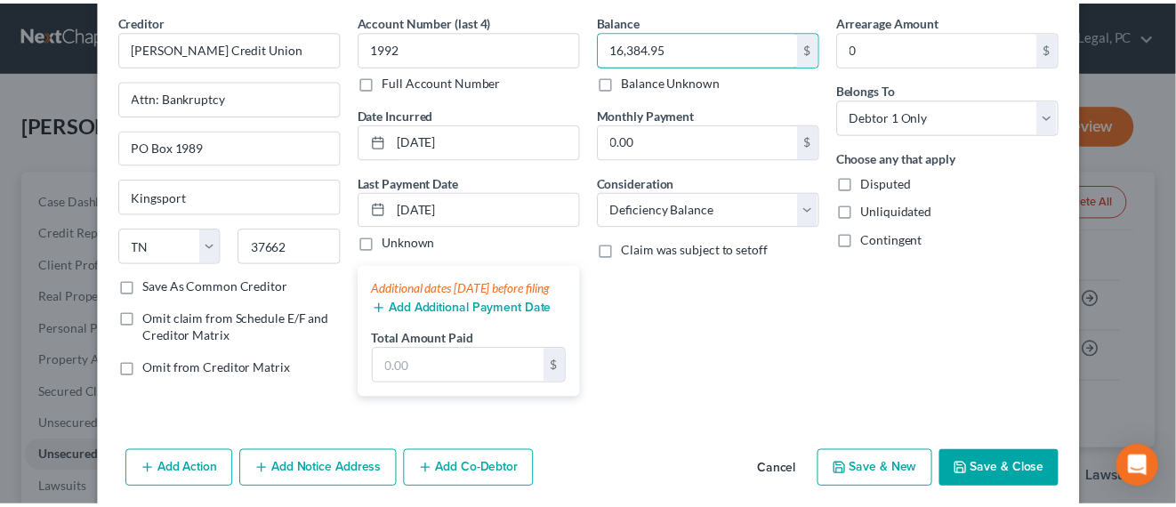
scroll to position [154, 0]
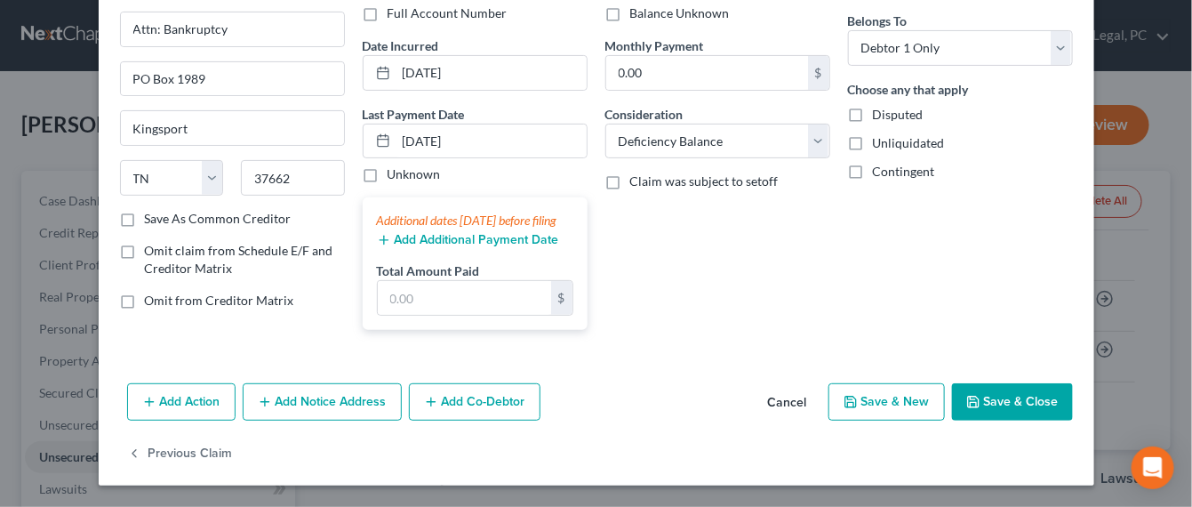
type input "16,384.95"
click at [977, 387] on button "Save & Close" at bounding box center [1012, 401] width 121 height 37
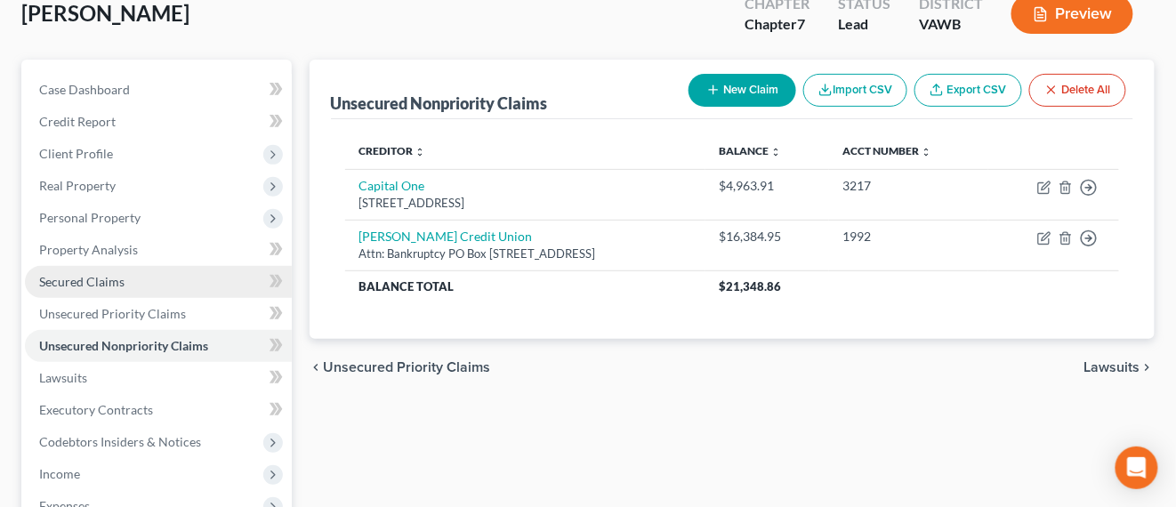
drag, startPoint x: 119, startPoint y: 278, endPoint x: 129, endPoint y: 278, distance: 9.8
click at [120, 278] on span "Secured Claims" at bounding box center [81, 281] width 85 height 15
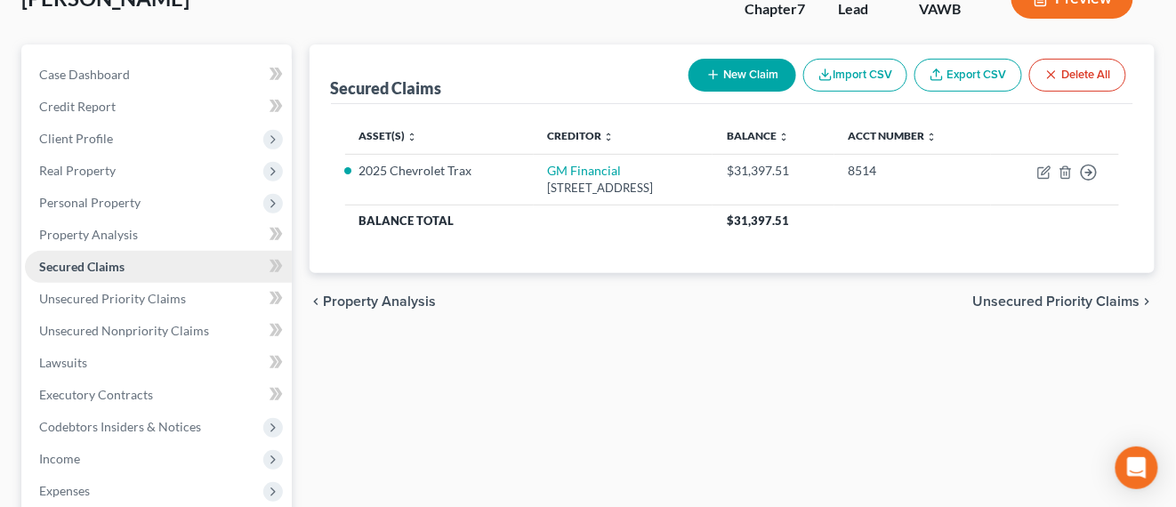
scroll to position [222, 0]
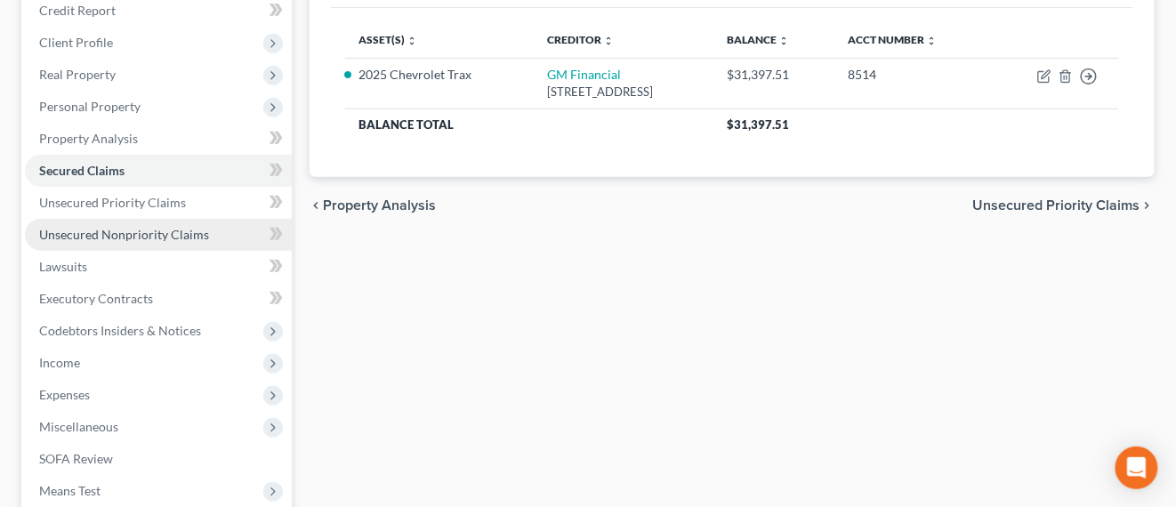
click at [108, 222] on link "Unsecured Nonpriority Claims" at bounding box center [158, 235] width 267 height 32
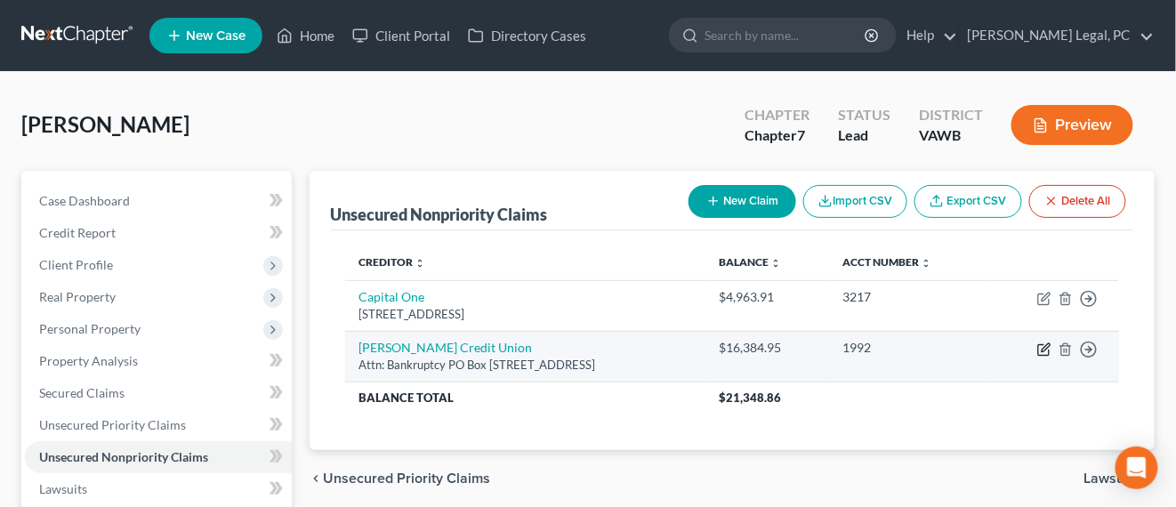
click at [1048, 349] on icon "button" at bounding box center [1043, 350] width 11 height 11
select select "44"
select select "4"
select select "0"
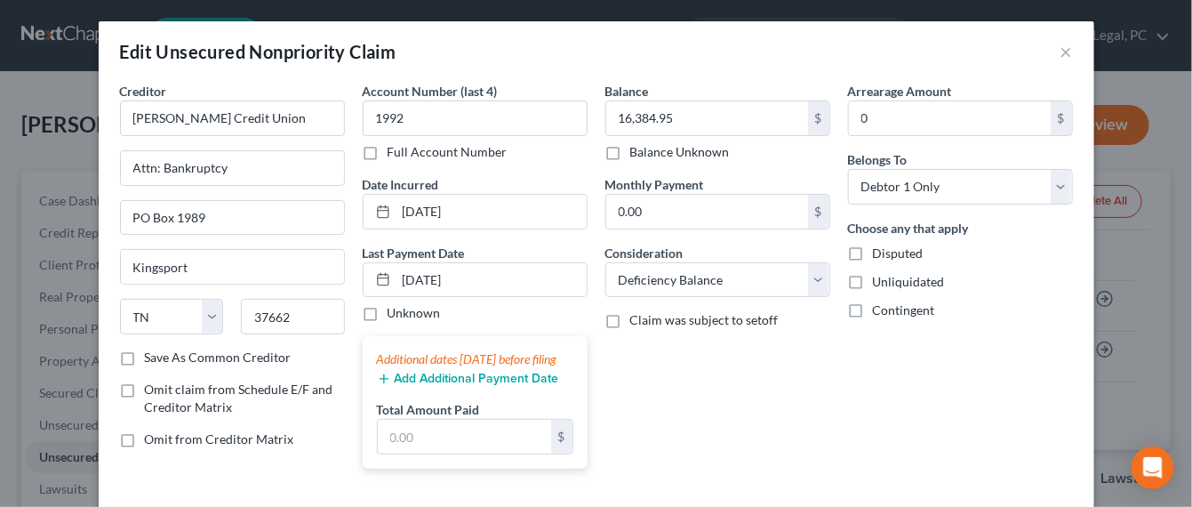
click at [687, 386] on div "Balance 16,384.95 $ Balance Unknown Balance Undetermined 16,384.95 $ Balance Un…" at bounding box center [718, 282] width 243 height 401
click at [1061, 56] on button "×" at bounding box center [1067, 51] width 12 height 21
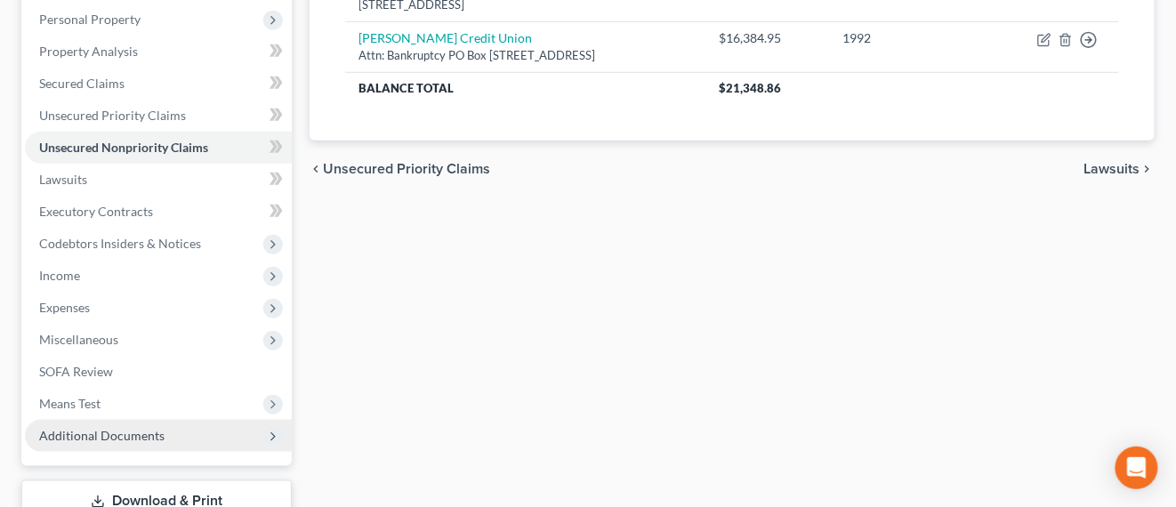
scroll to position [436, 0]
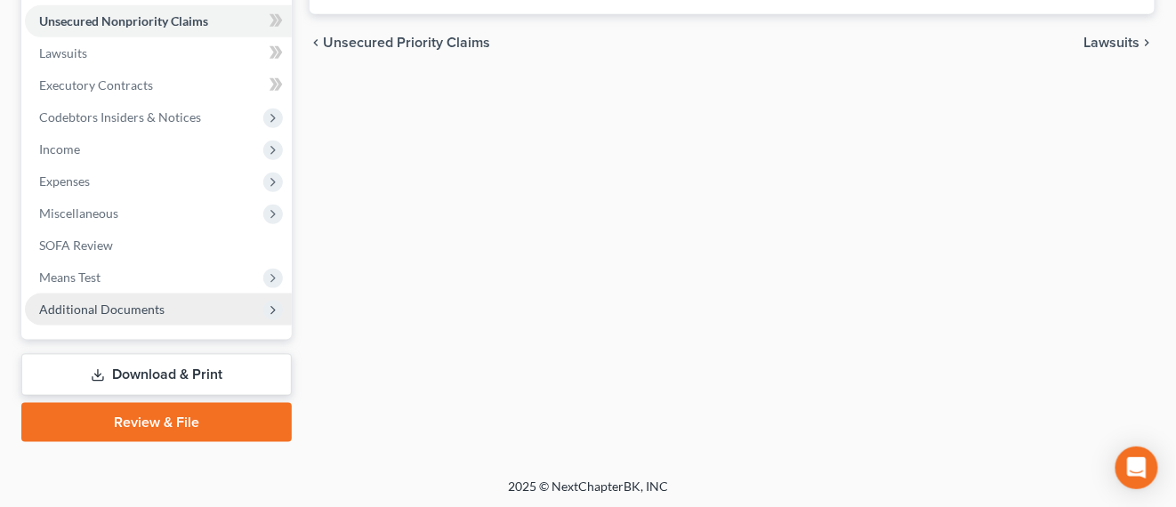
click at [174, 309] on span "Additional Documents" at bounding box center [158, 309] width 267 height 32
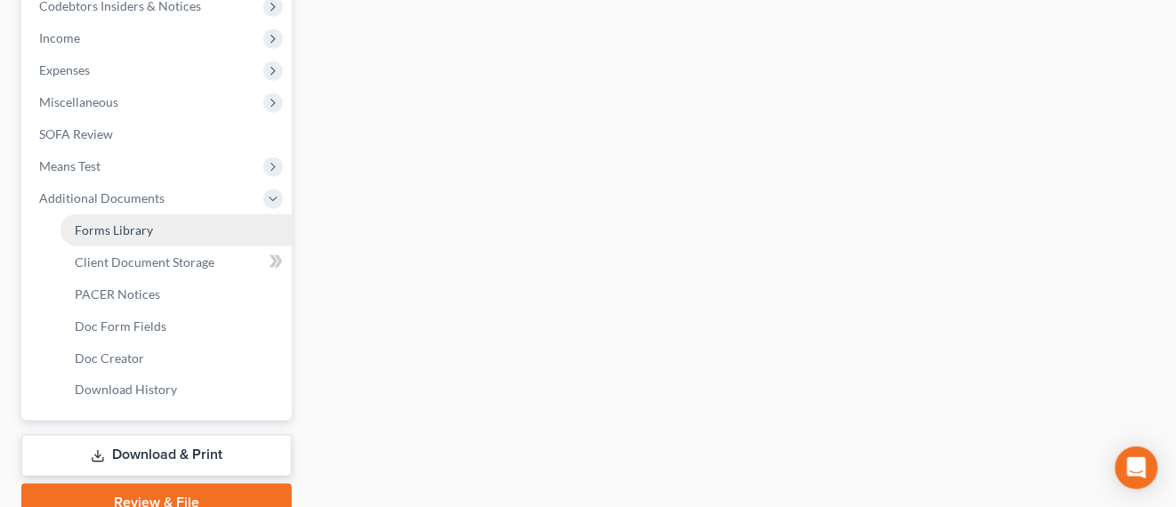
click at [220, 244] on link "Forms Library" at bounding box center [175, 230] width 231 height 32
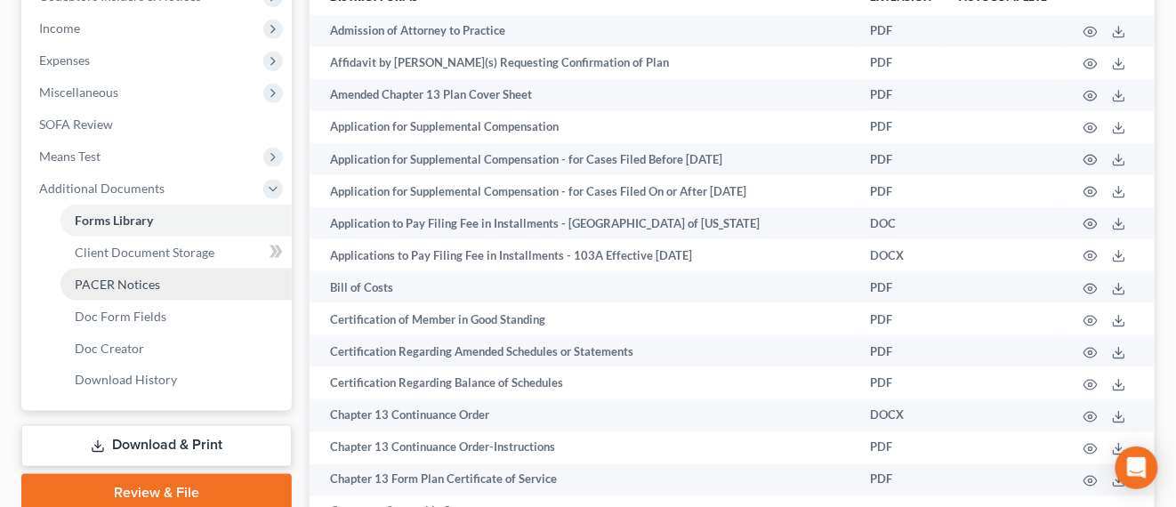
scroll to position [667, 0]
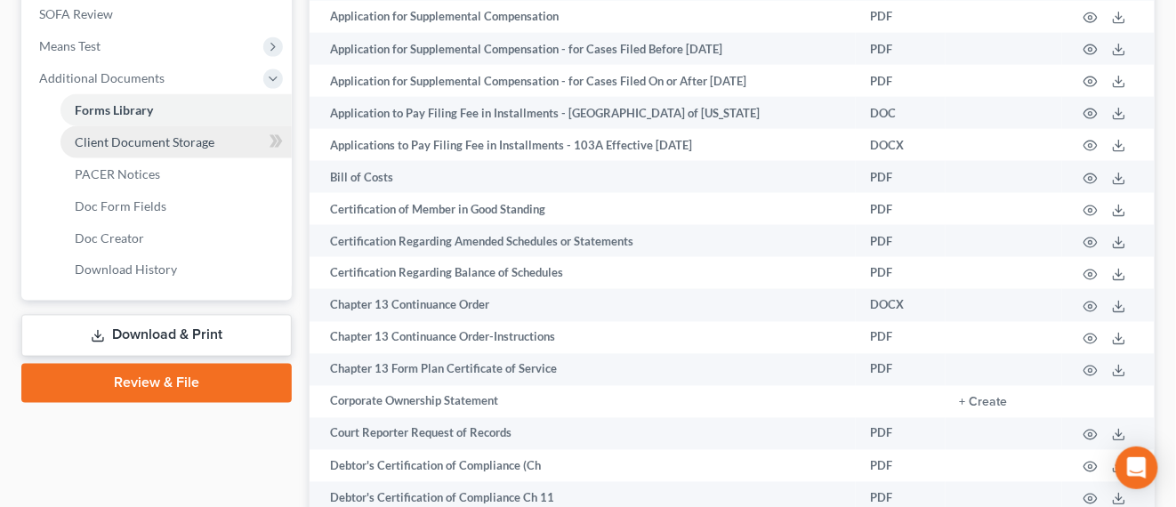
click at [173, 139] on span "Client Document Storage" at bounding box center [145, 141] width 140 height 15
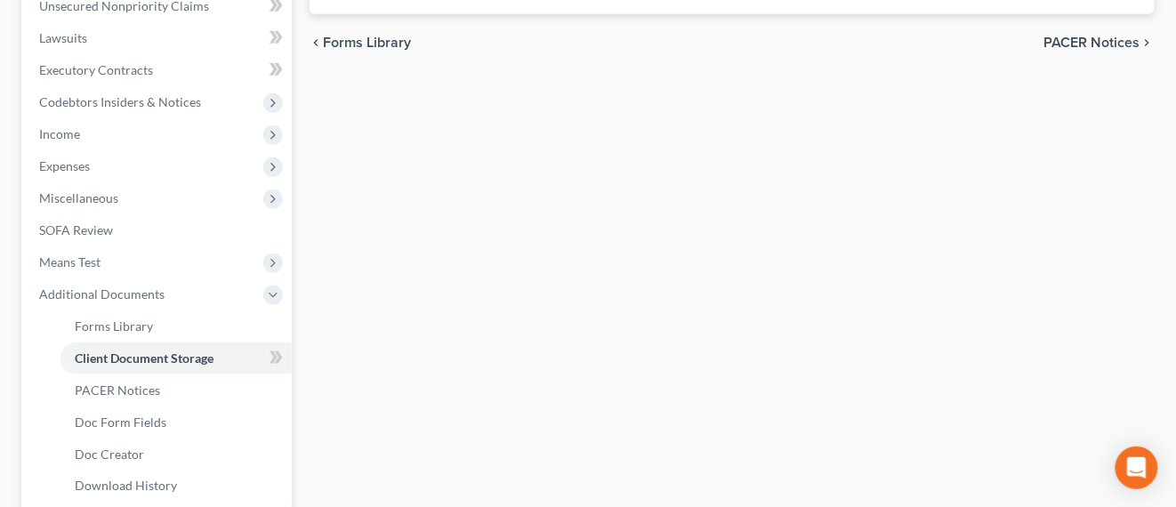
select select "0"
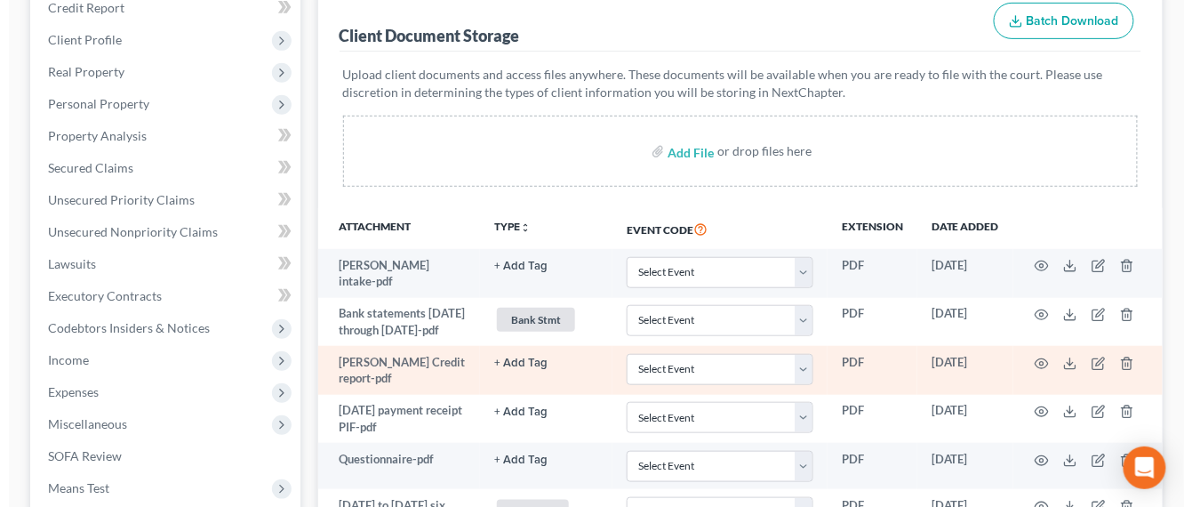
scroll to position [333, 0]
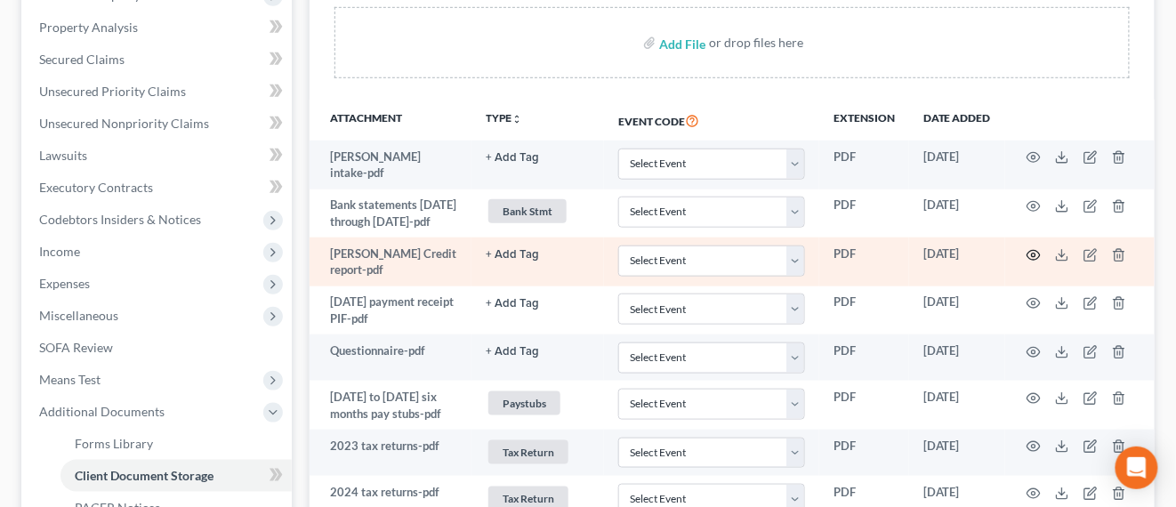
click at [1033, 257] on circle "button" at bounding box center [1033, 255] width 4 height 4
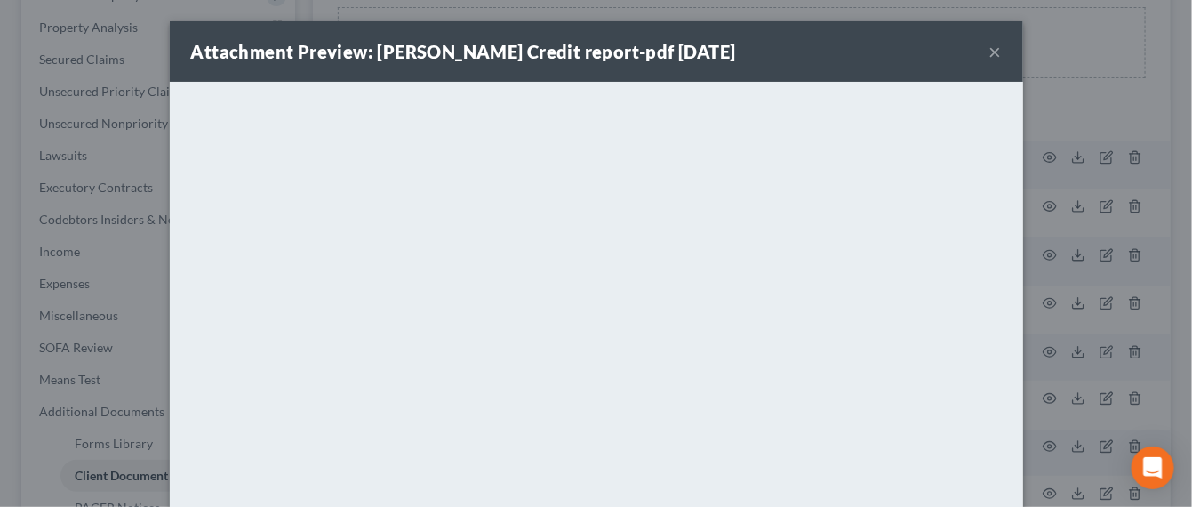
click at [990, 50] on button "×" at bounding box center [996, 51] width 12 height 21
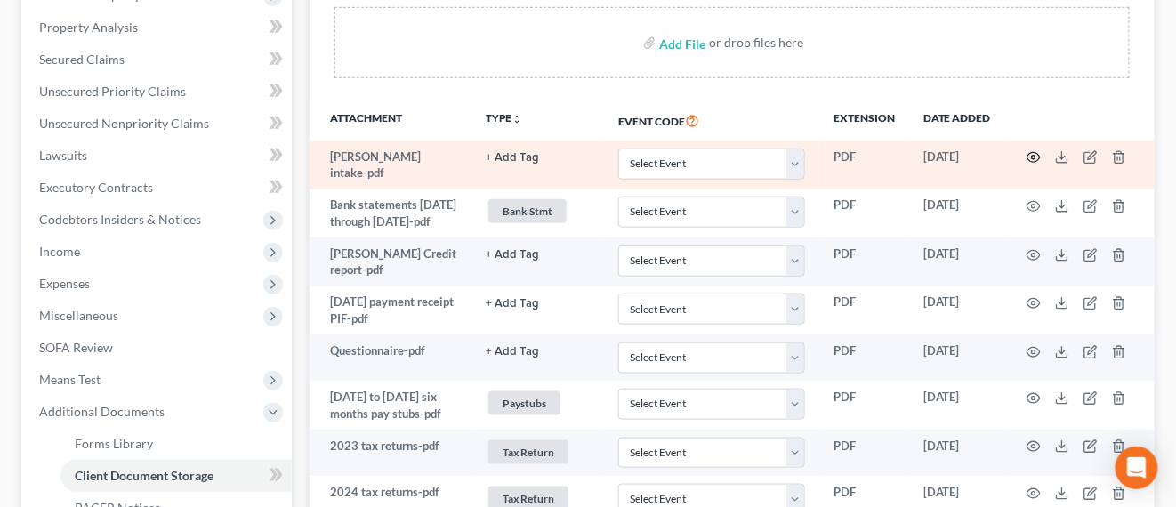
click at [1030, 156] on icon "button" at bounding box center [1033, 157] width 14 height 14
